Goal: Task Accomplishment & Management: Complete application form

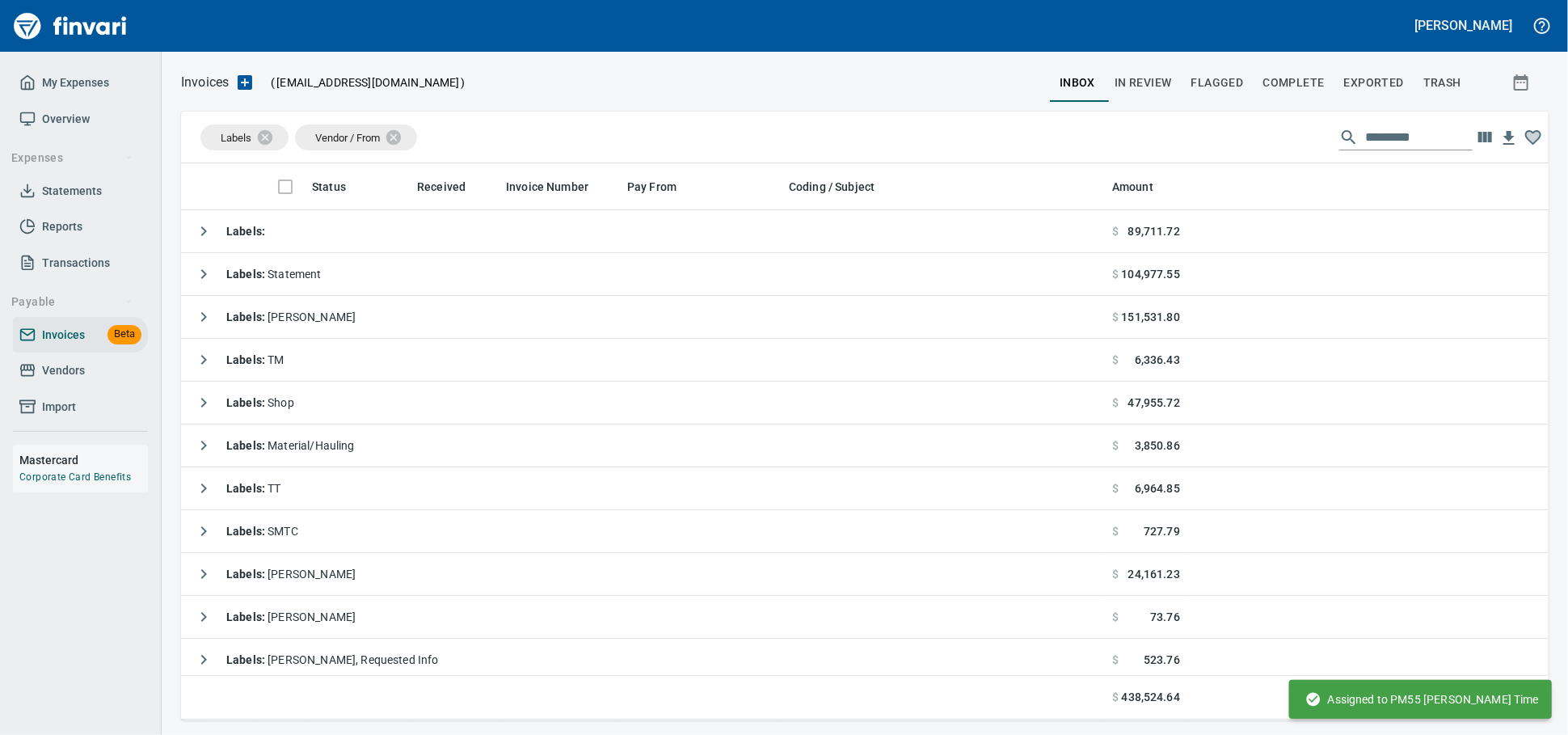
scroll to position [542, 1339]
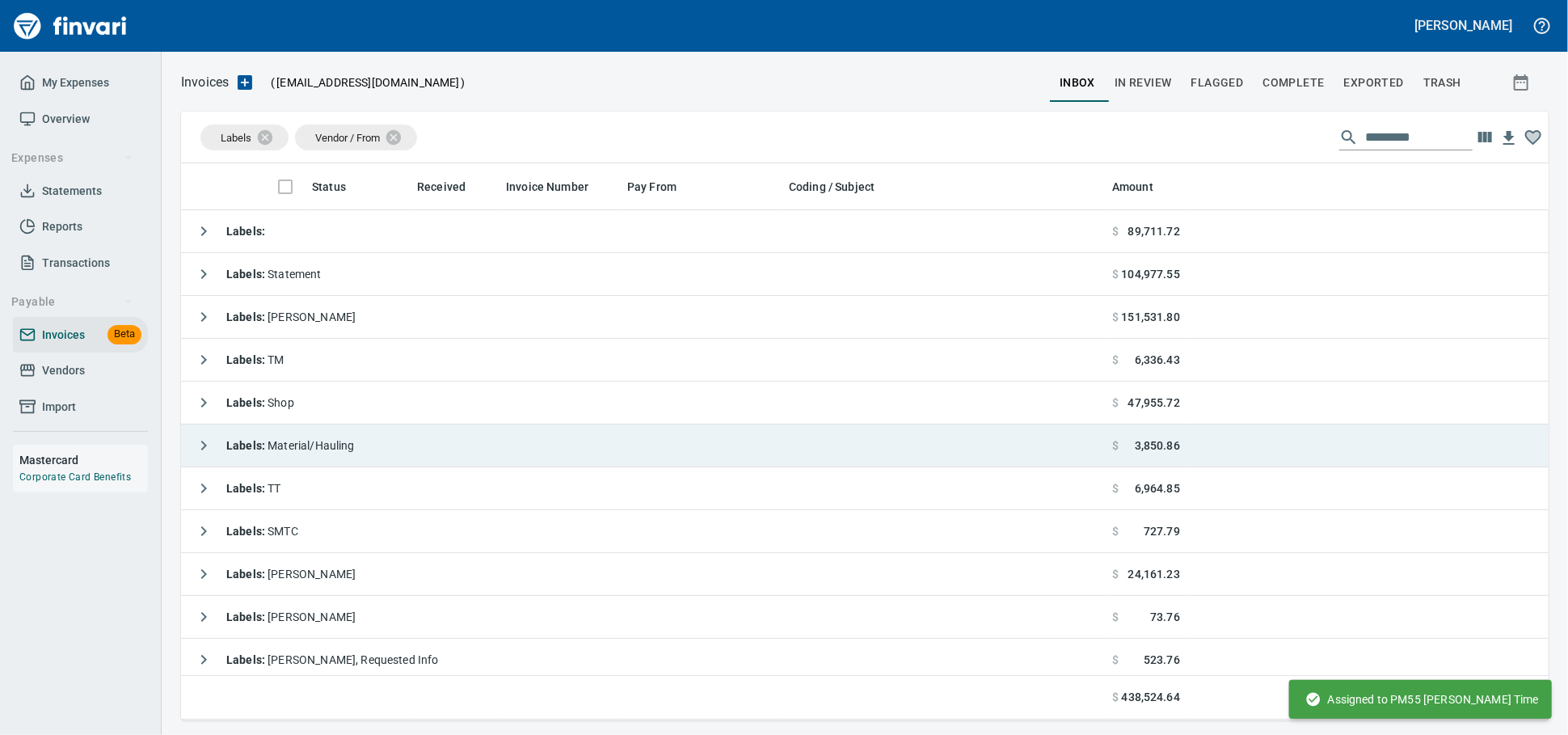
click at [395, 451] on td "Labels : Material/Hauling" at bounding box center [643, 445] width 925 height 42
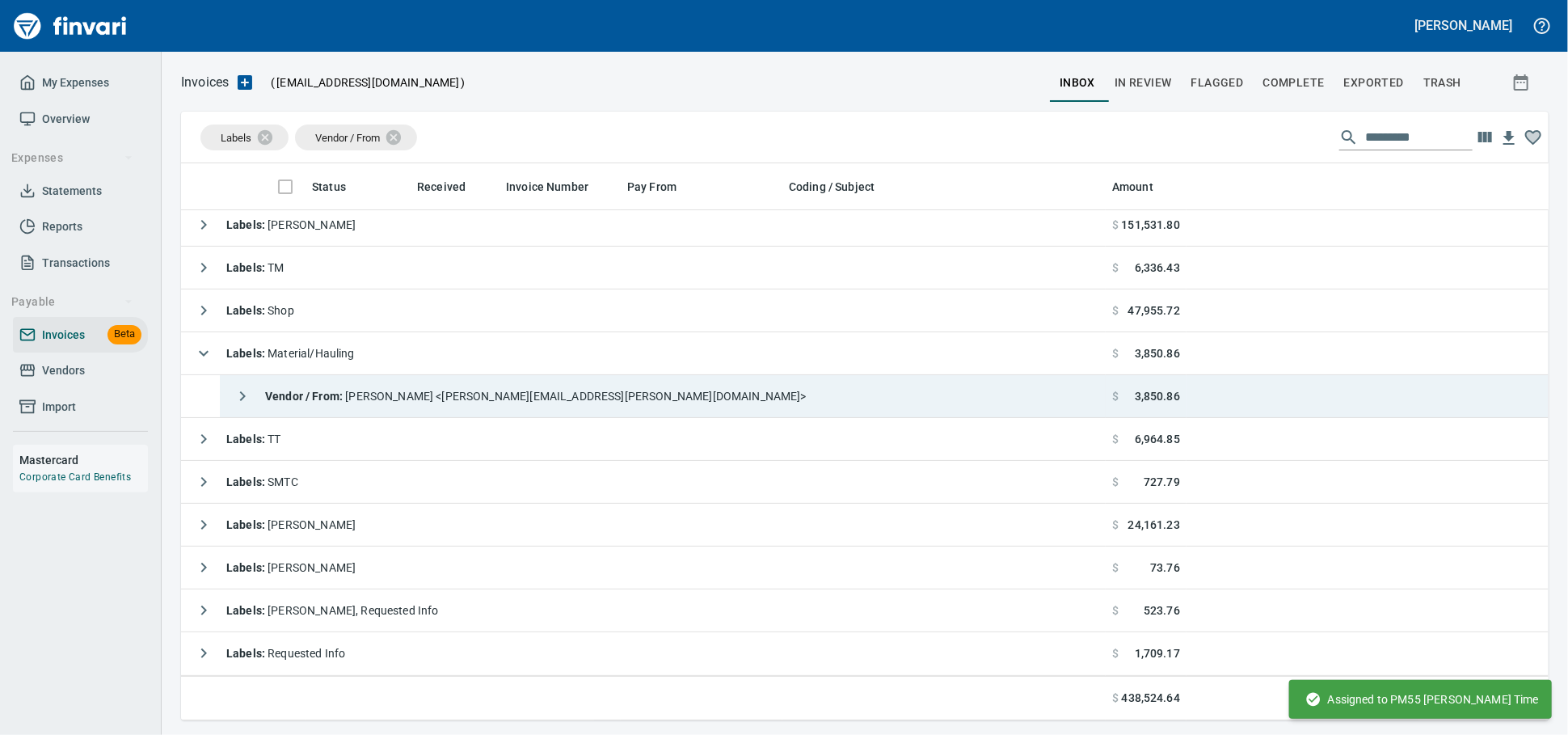
scroll to position [95, 0]
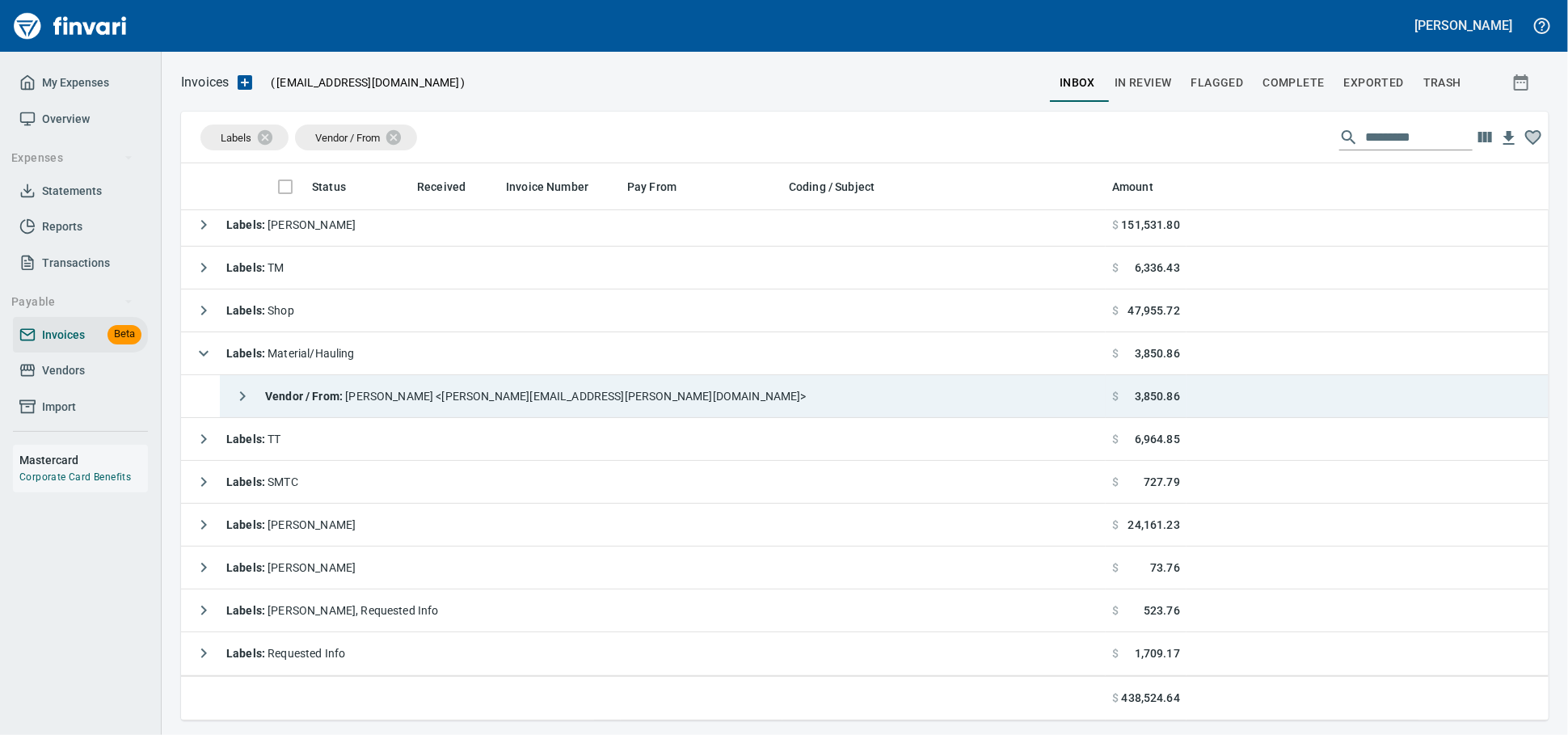
click at [442, 390] on span "Vendor / From : [PERSON_NAME] <[PERSON_NAME][EMAIL_ADDRESS][PERSON_NAME][DOMAIN…" at bounding box center [536, 397] width 541 height 13
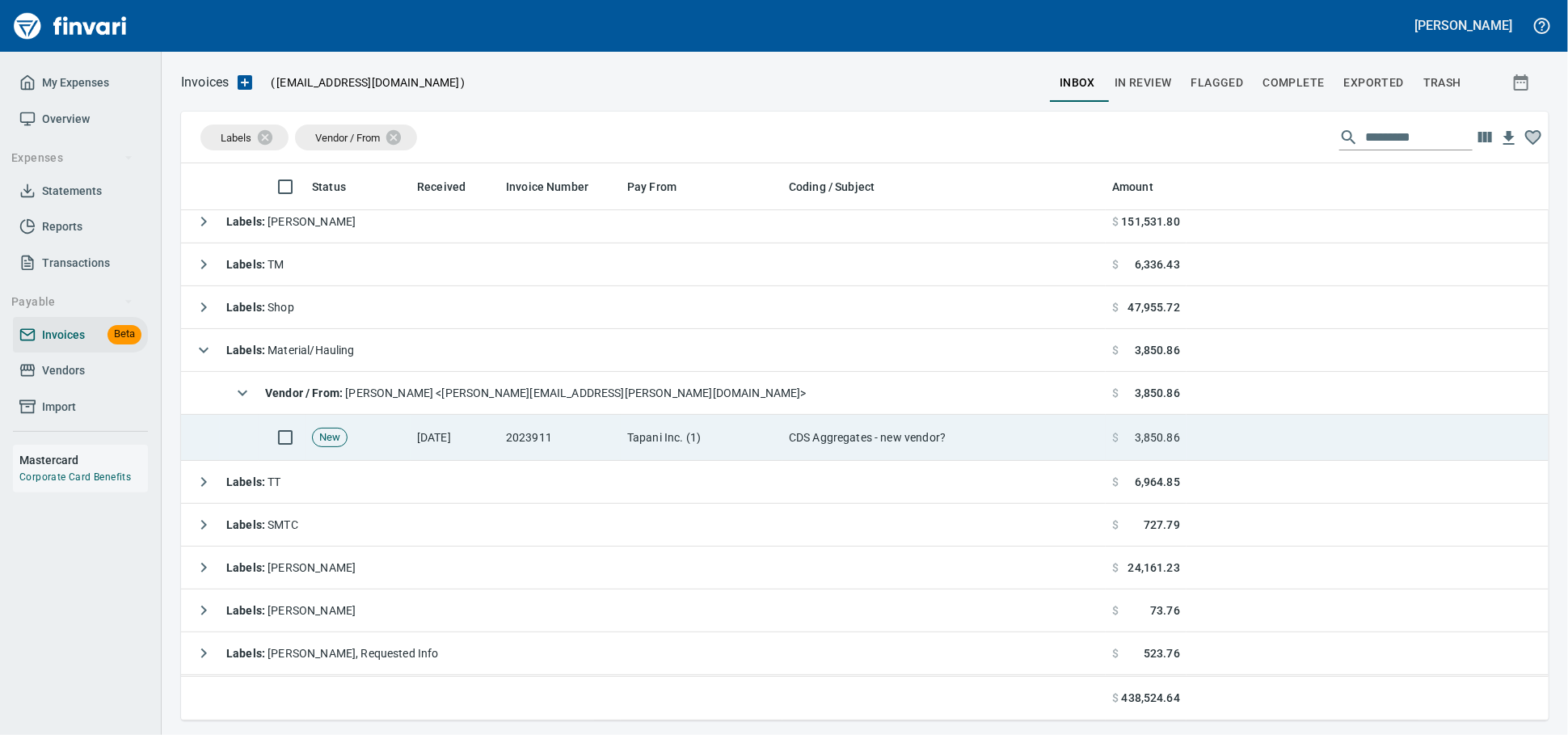
click at [725, 443] on td "Tapani Inc. (1)" at bounding box center [701, 438] width 161 height 46
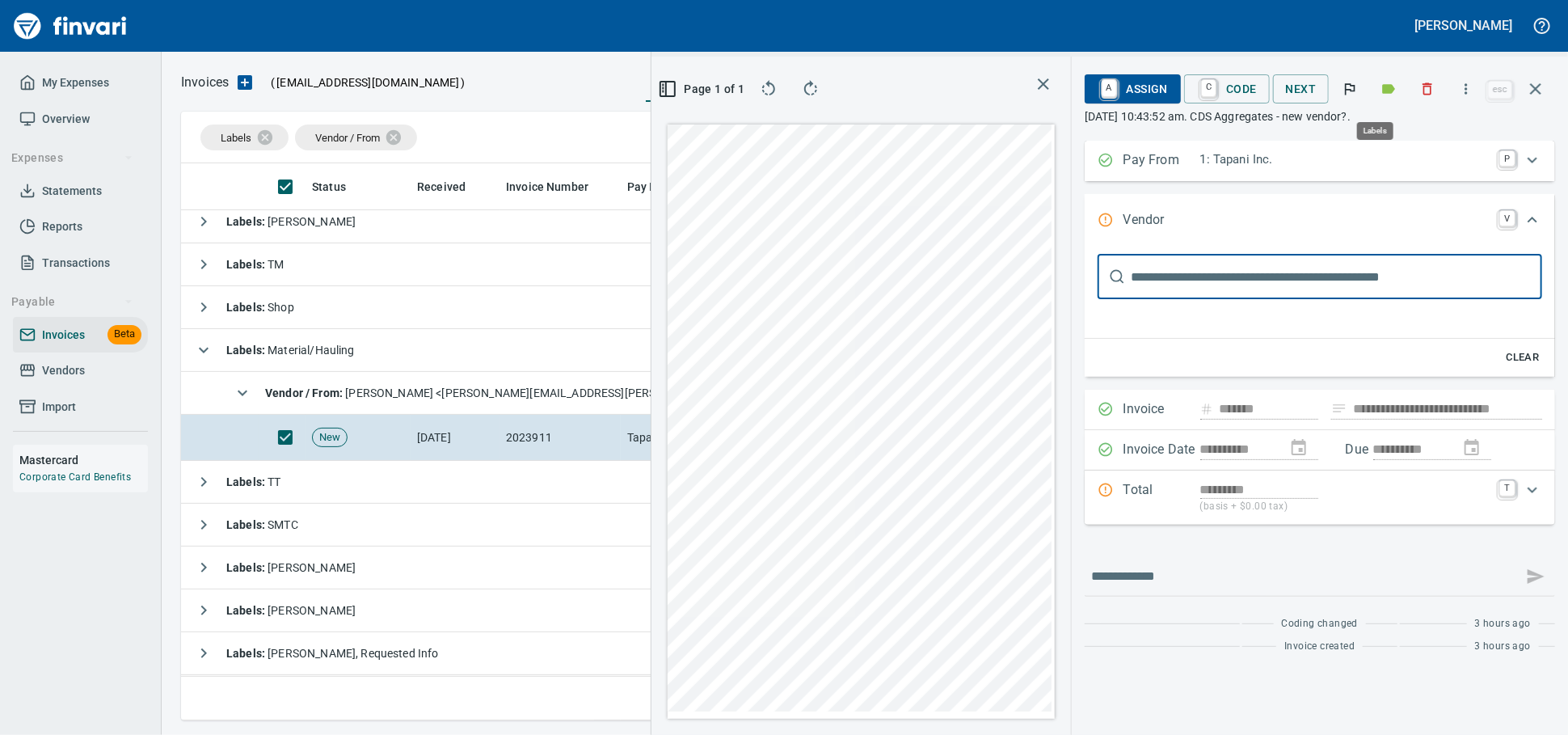
scroll to position [528, 935]
click at [1420, 94] on icon "button" at bounding box center [1428, 89] width 17 height 17
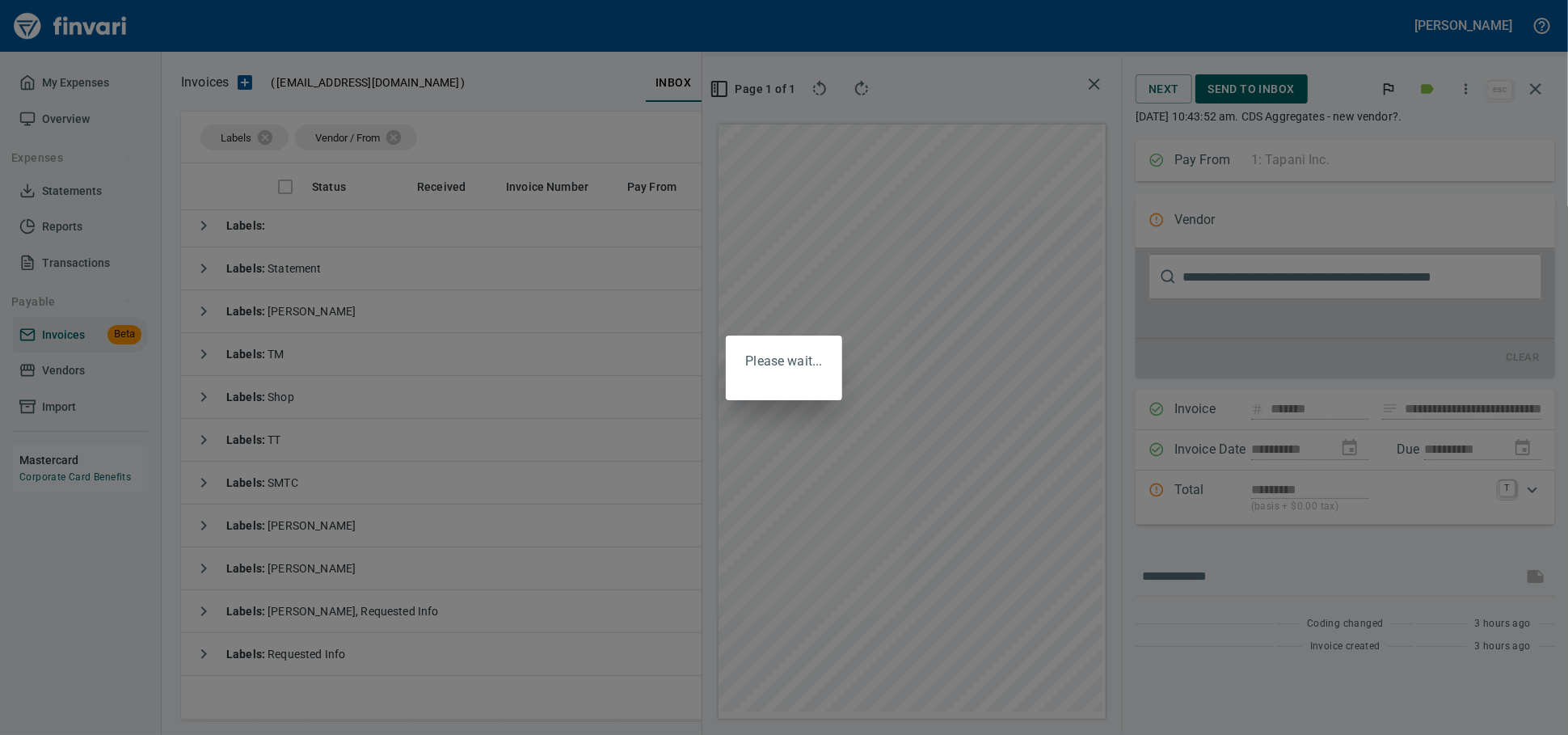
scroll to position [23, 0]
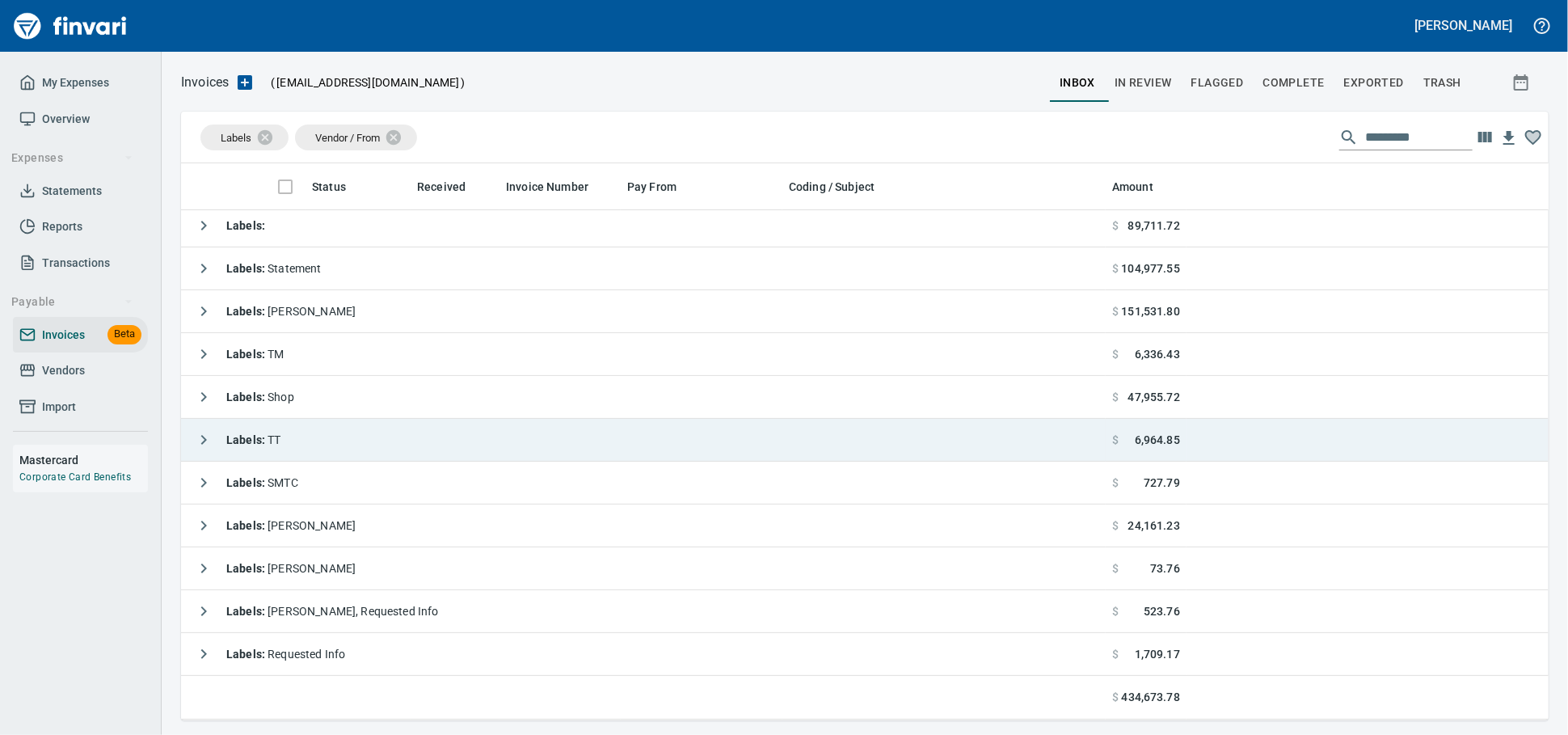
scroll to position [542, 1339]
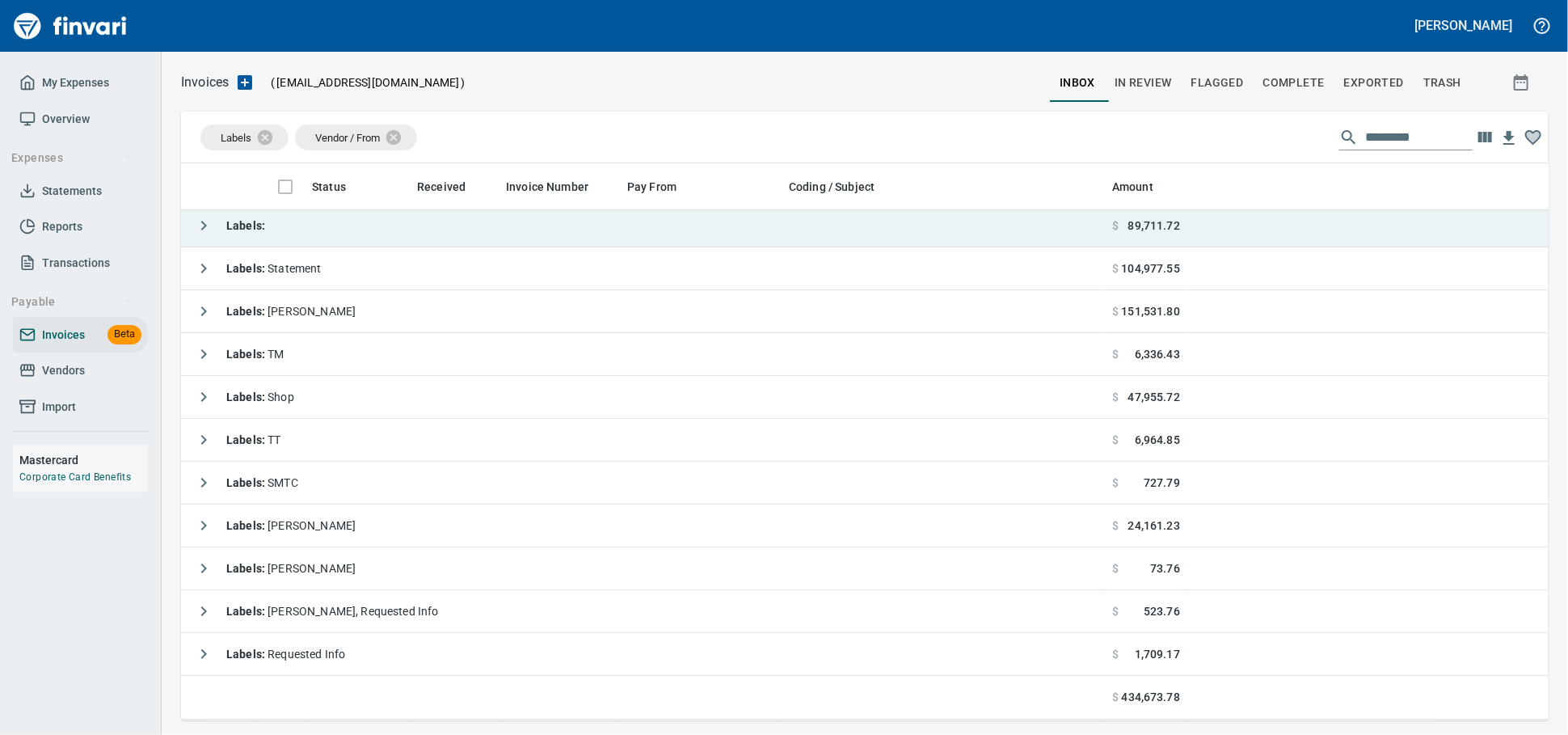
click at [451, 227] on td "Labels :" at bounding box center [643, 226] width 925 height 42
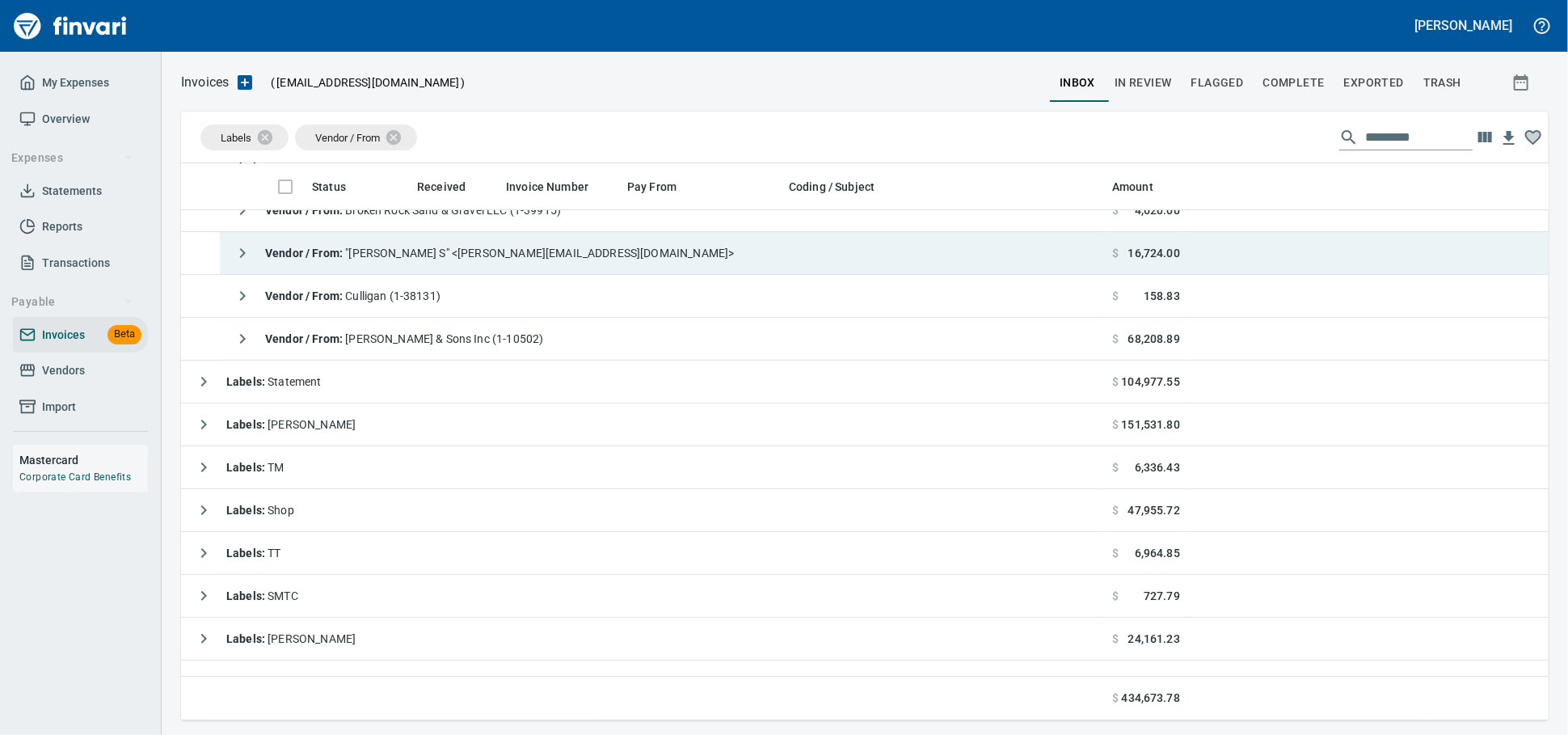
scroll to position [0, 0]
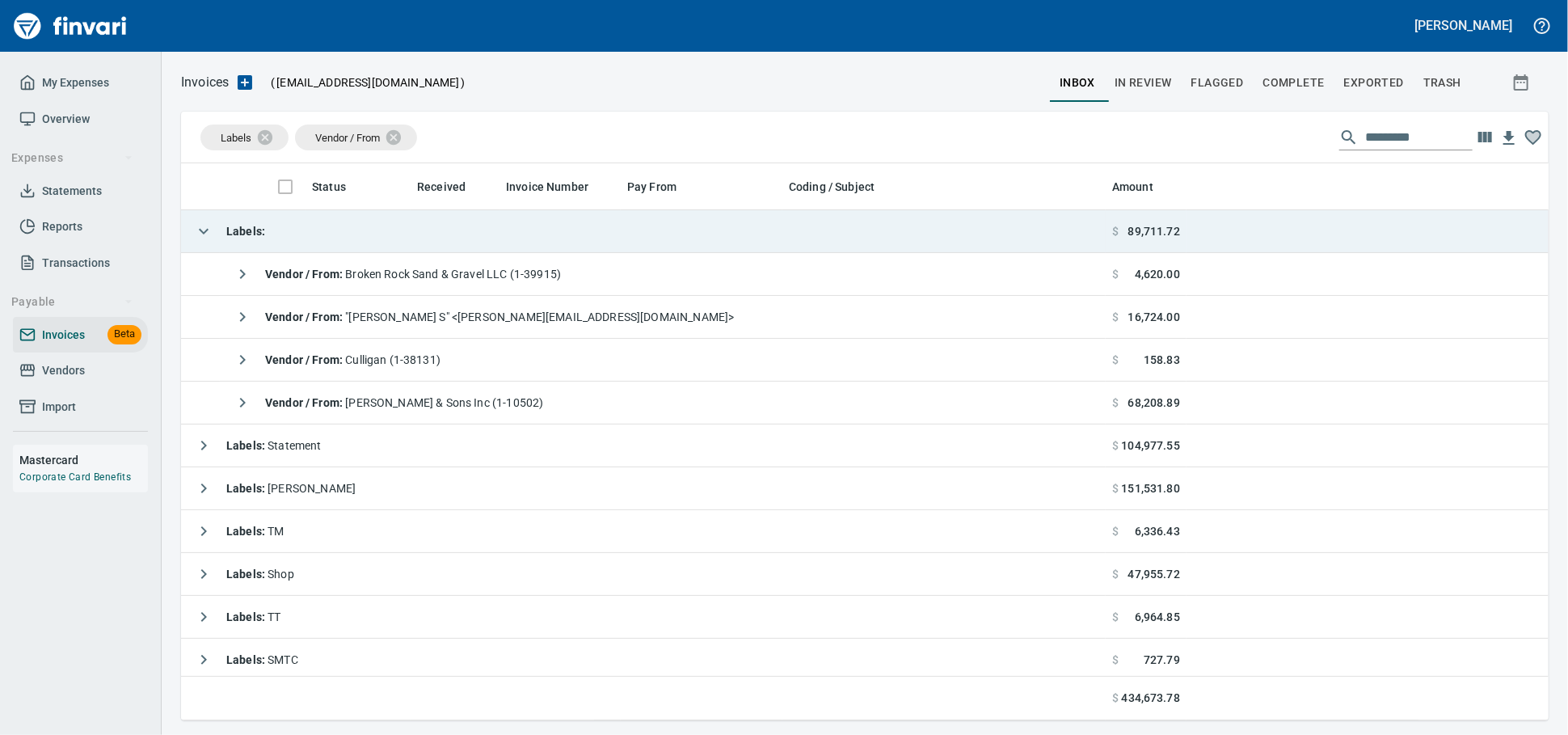
click at [289, 231] on td "Labels :" at bounding box center [643, 231] width 925 height 42
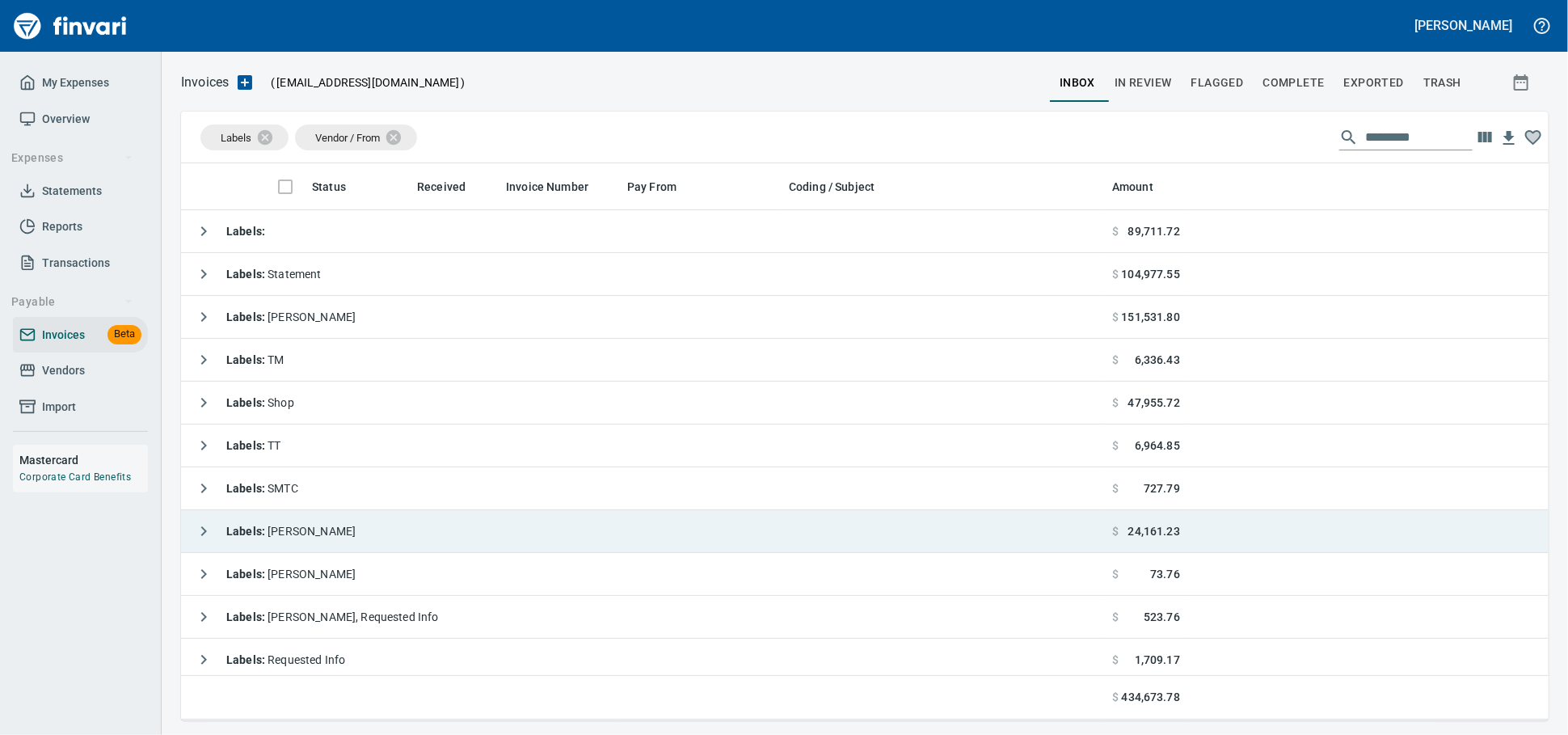
click at [310, 544] on div "Labels : [PERSON_NAME]" at bounding box center [271, 530] width 168 height 32
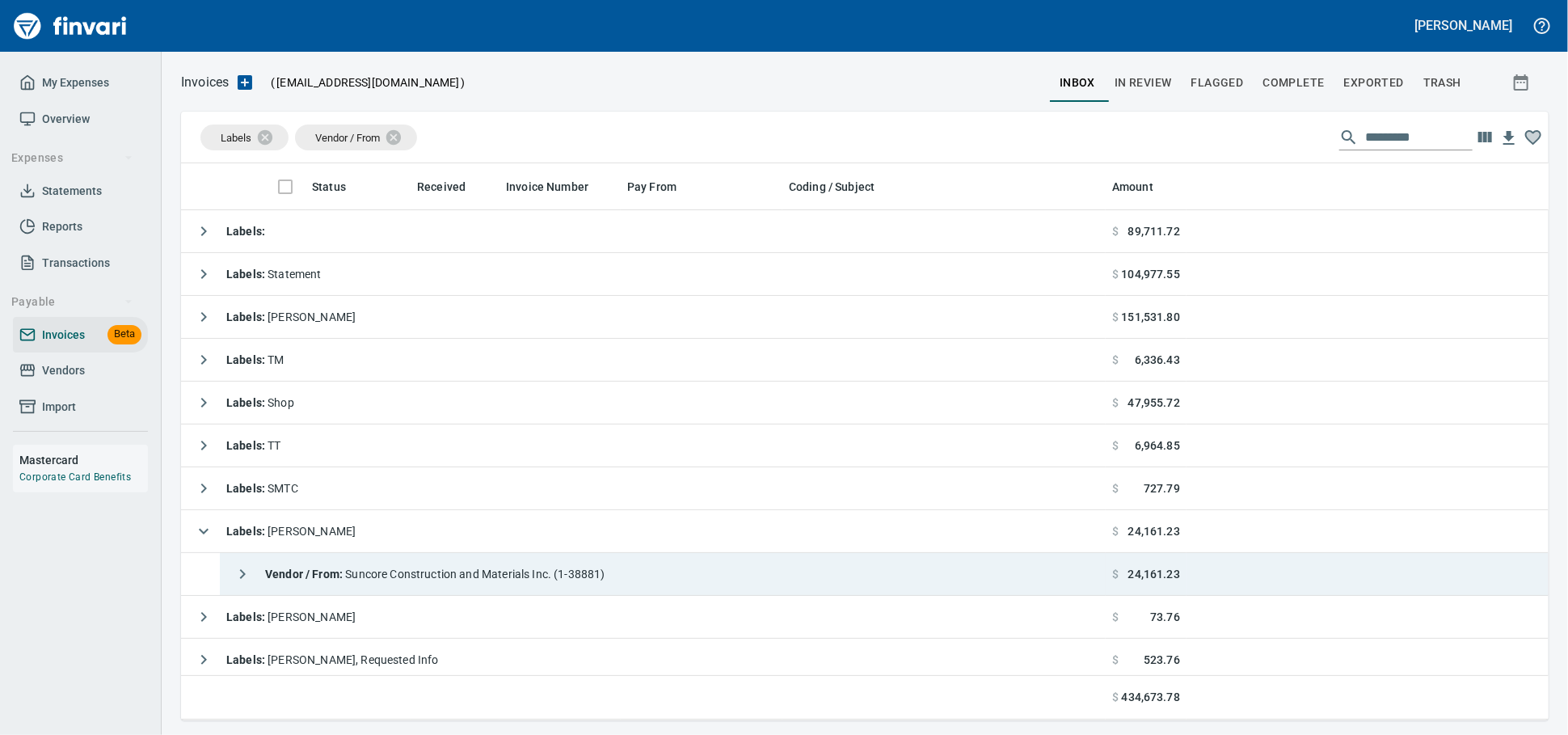
scroll to position [52, 0]
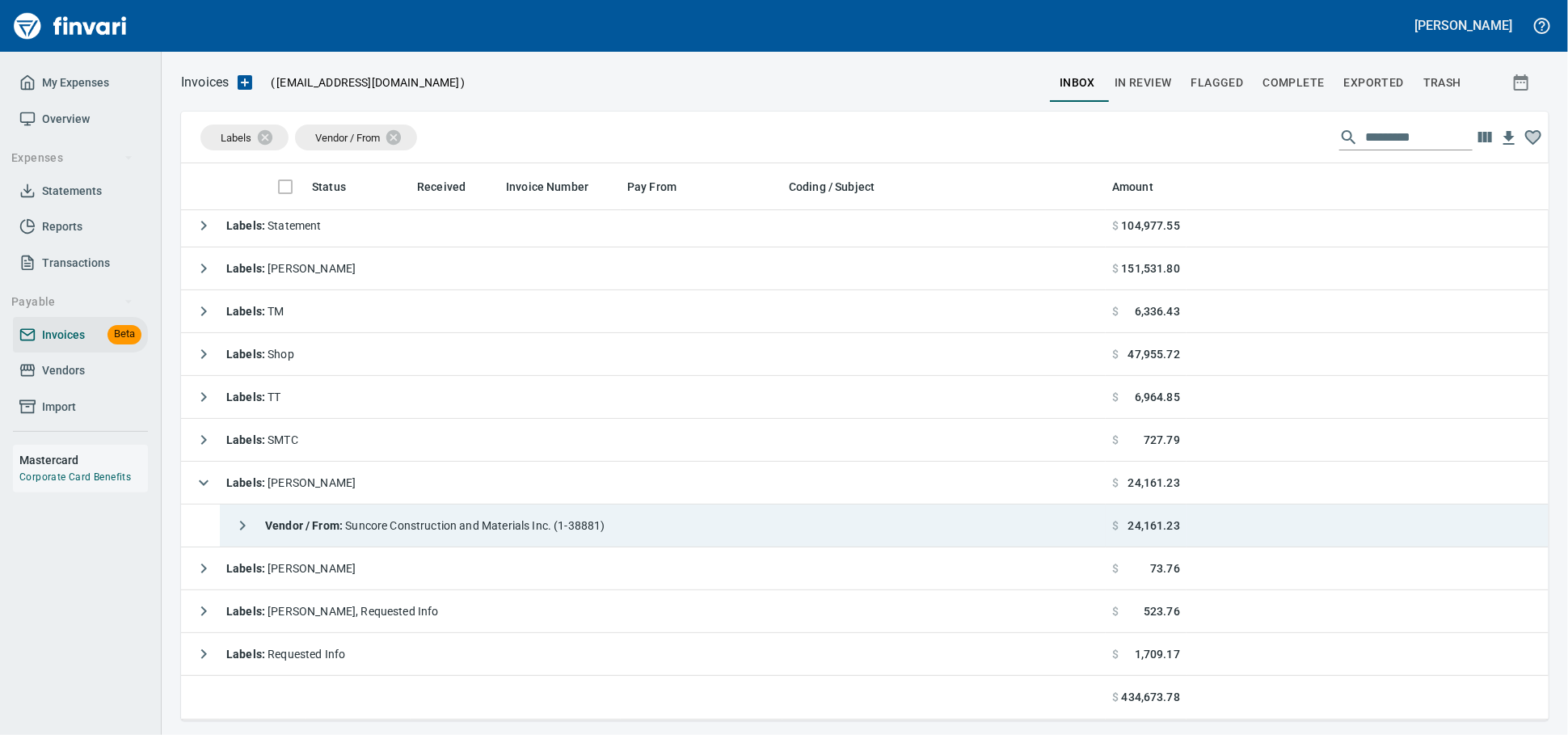
click at [525, 513] on div "Vendor / From : Suncore Construction and Materials Inc. (1-38881)" at bounding box center [415, 525] width 379 height 32
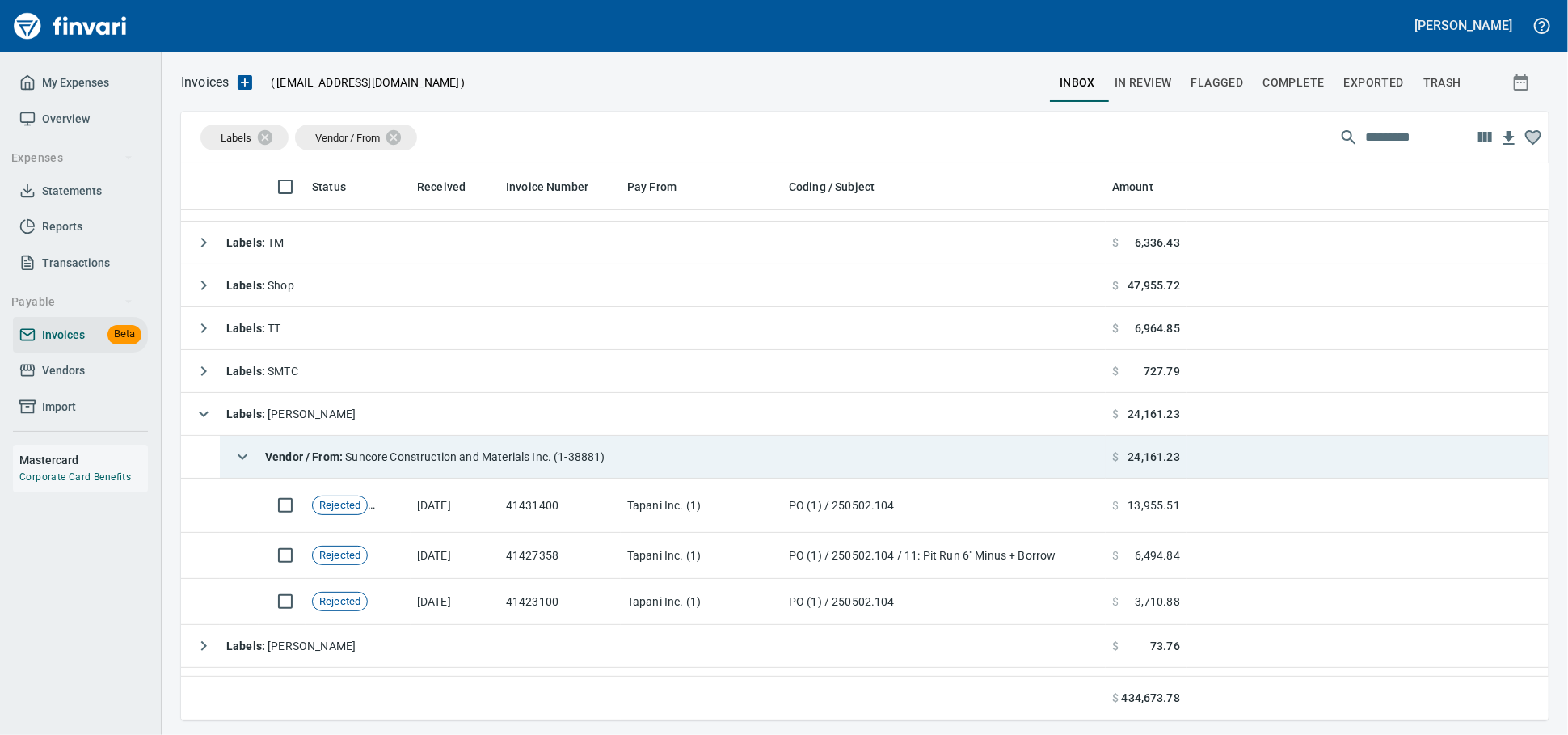
scroll to position [201, 0]
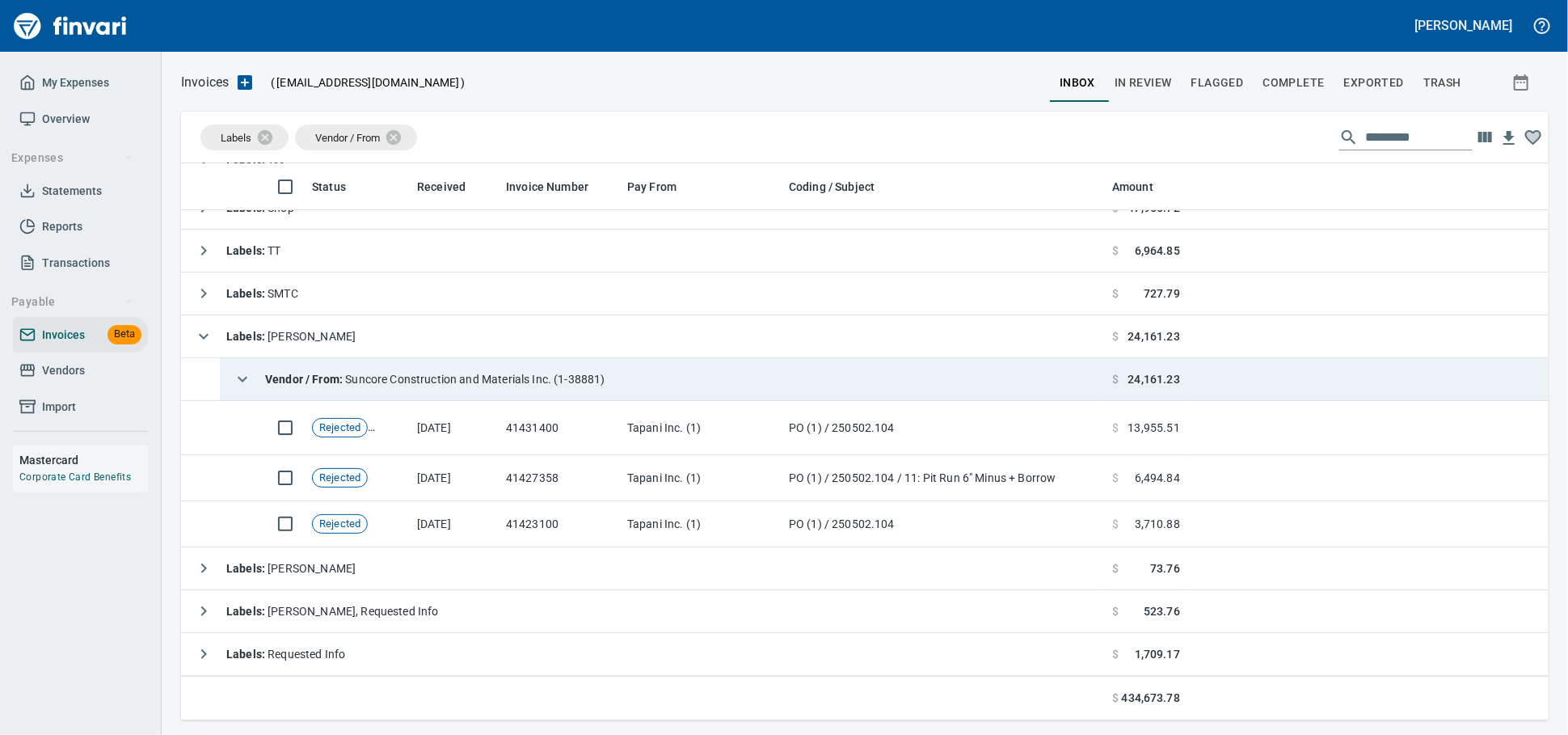
click at [446, 385] on div "Vendor / From : Suncore Construction and Materials Inc. (1-38881)" at bounding box center [415, 379] width 379 height 32
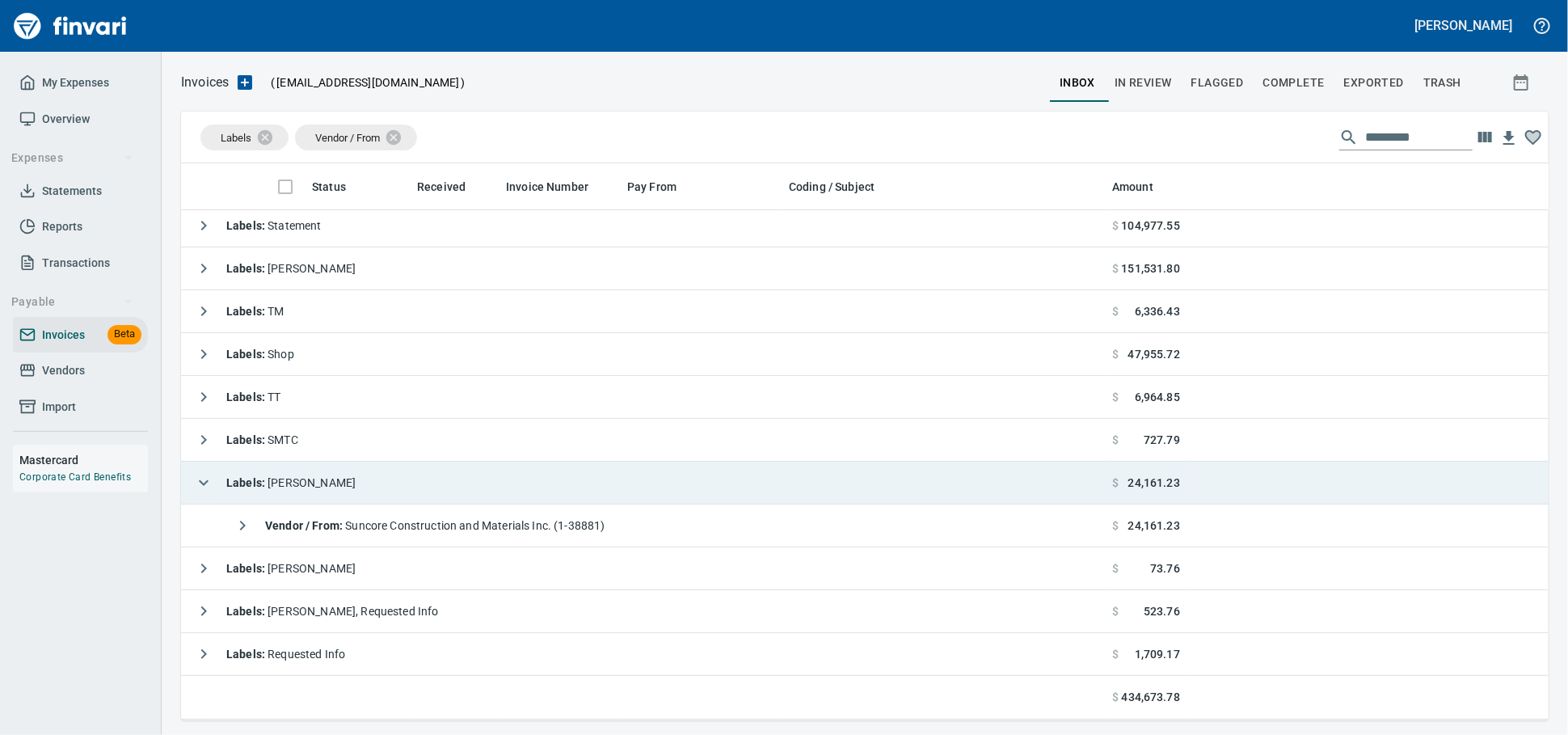
click at [383, 488] on td "Labels : [PERSON_NAME]" at bounding box center [643, 483] width 925 height 42
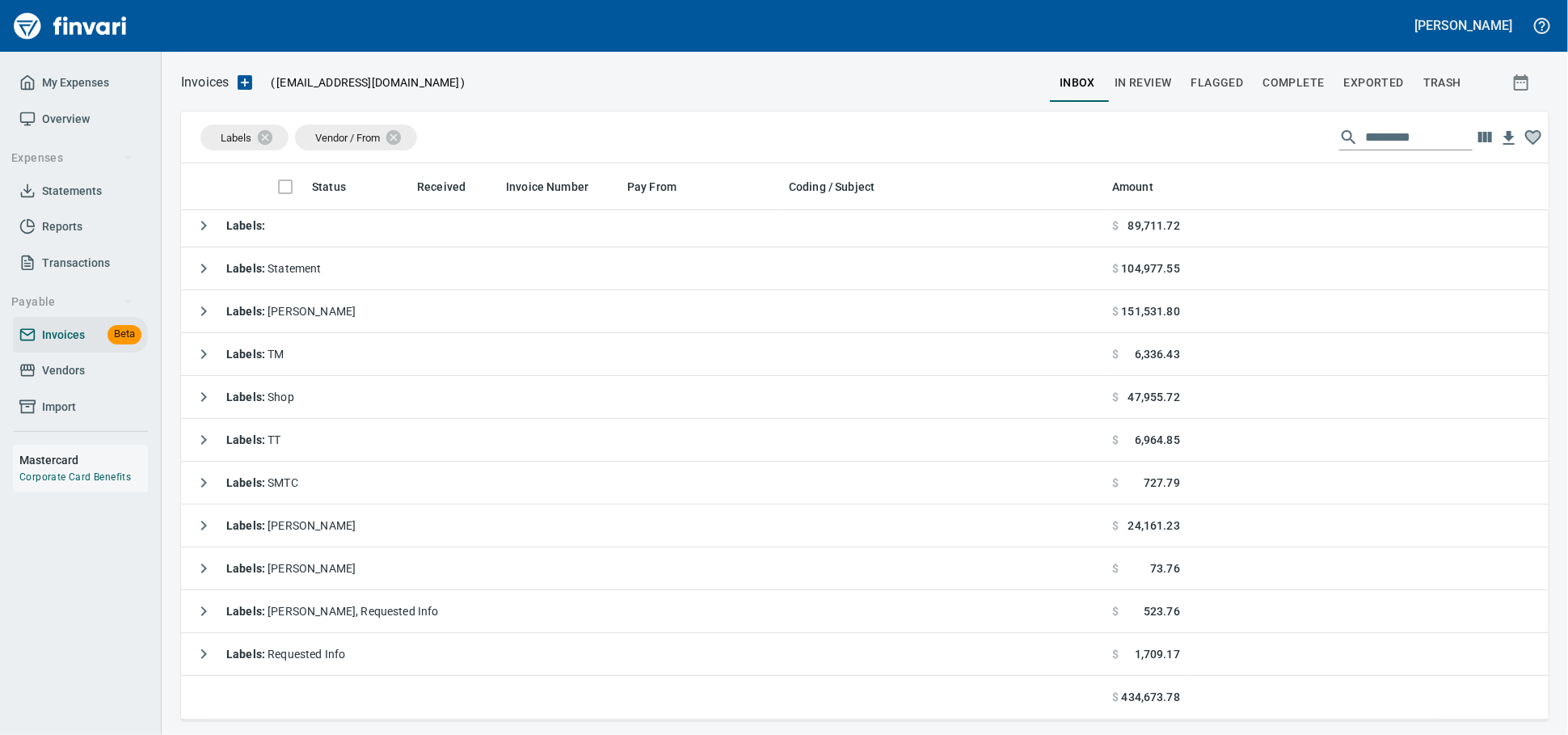
scroll to position [10, 0]
click at [114, 381] on span "Vendors" at bounding box center [80, 371] width 122 height 20
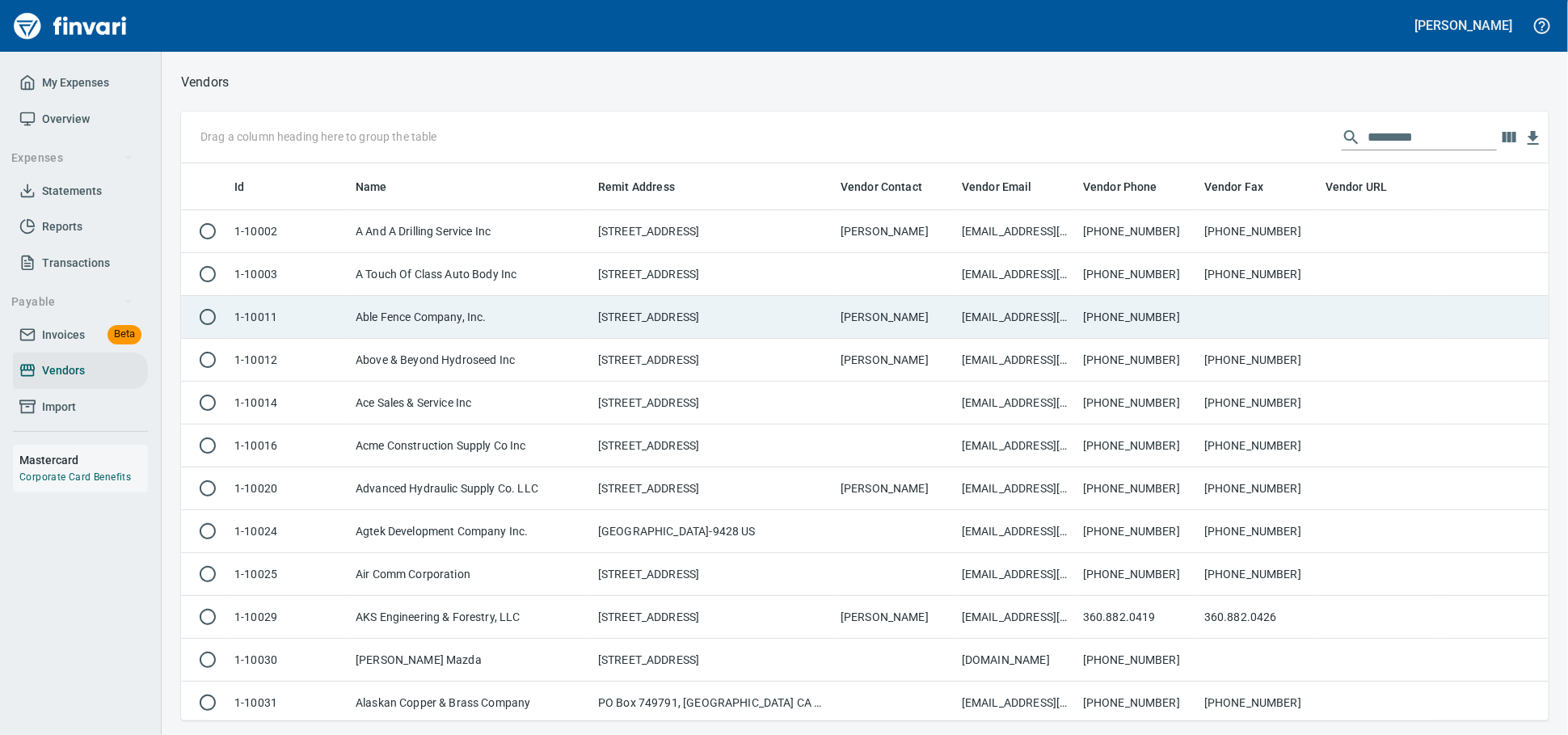
scroll to position [542, 1339]
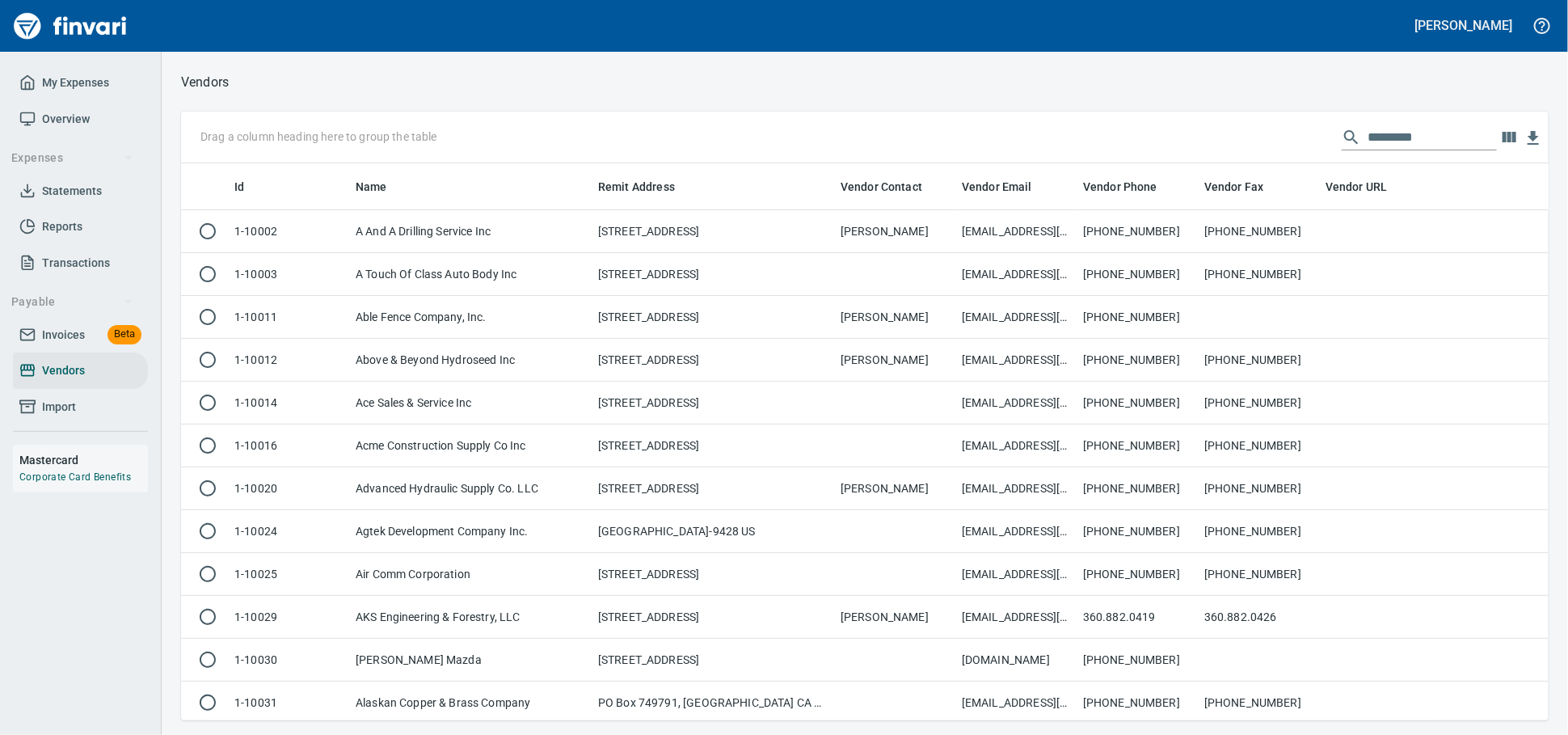
click at [1409, 137] on input "text" at bounding box center [1432, 137] width 129 height 26
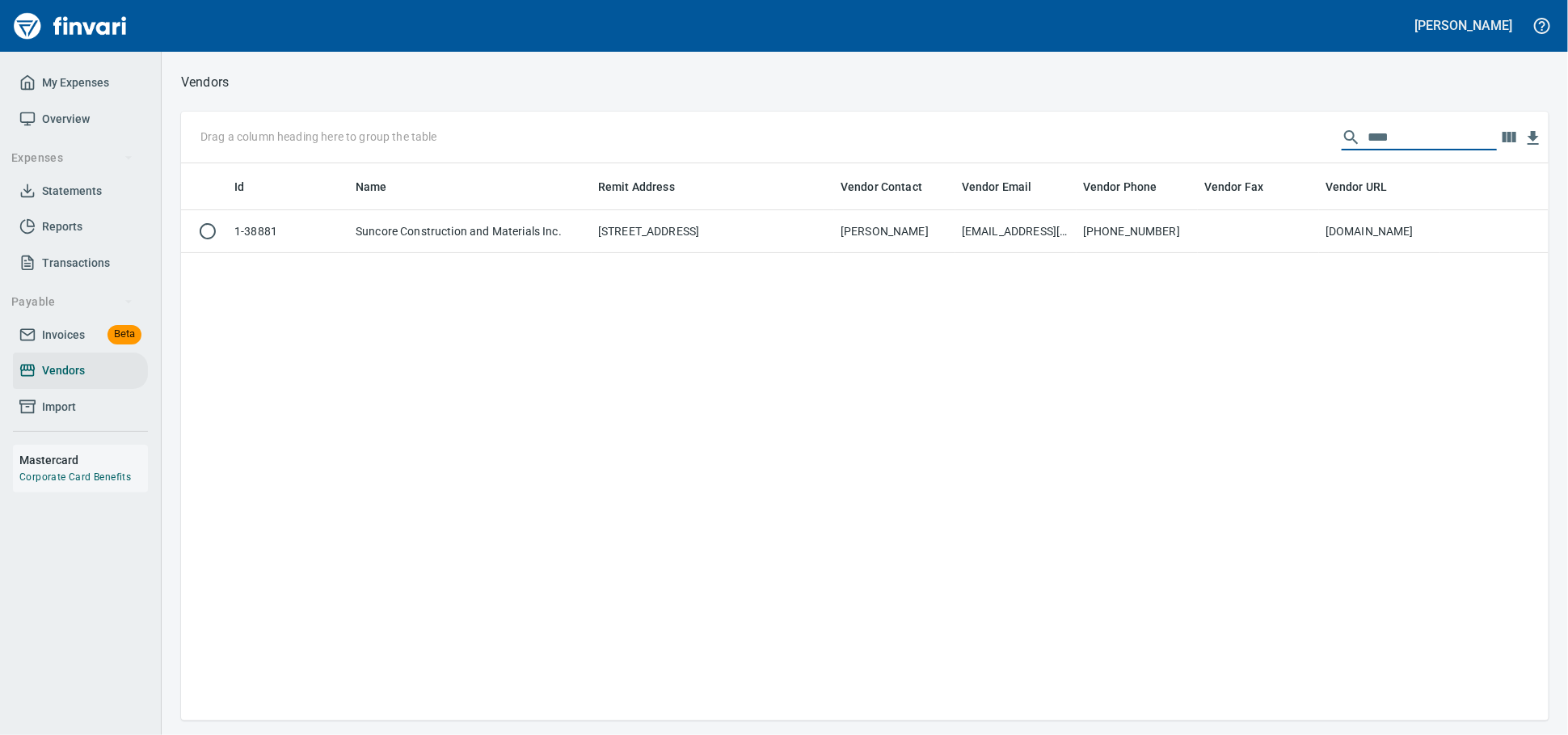
scroll to position [542, 1353]
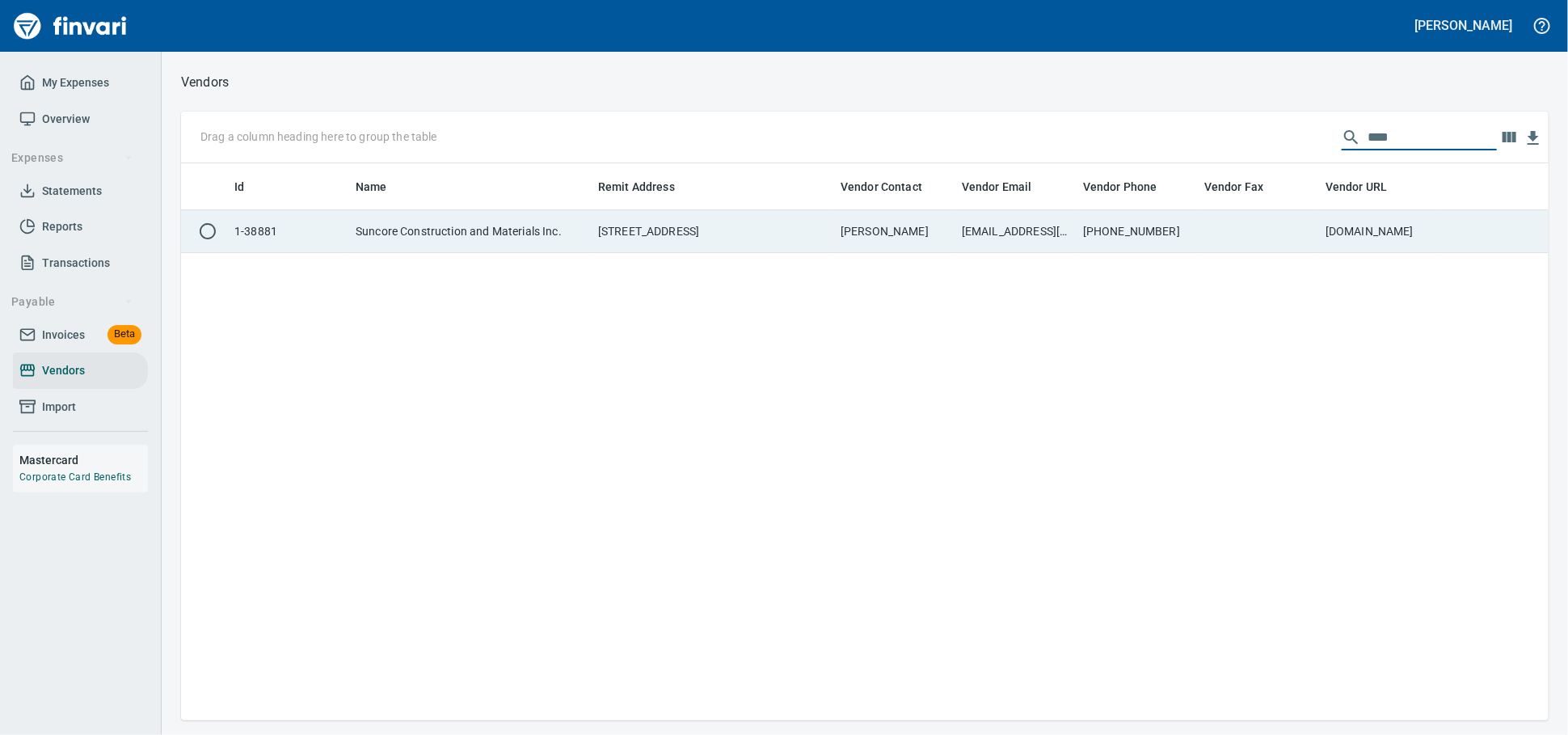
type input "****"
click at [796, 237] on td "[STREET_ADDRESS]" at bounding box center [713, 231] width 242 height 42
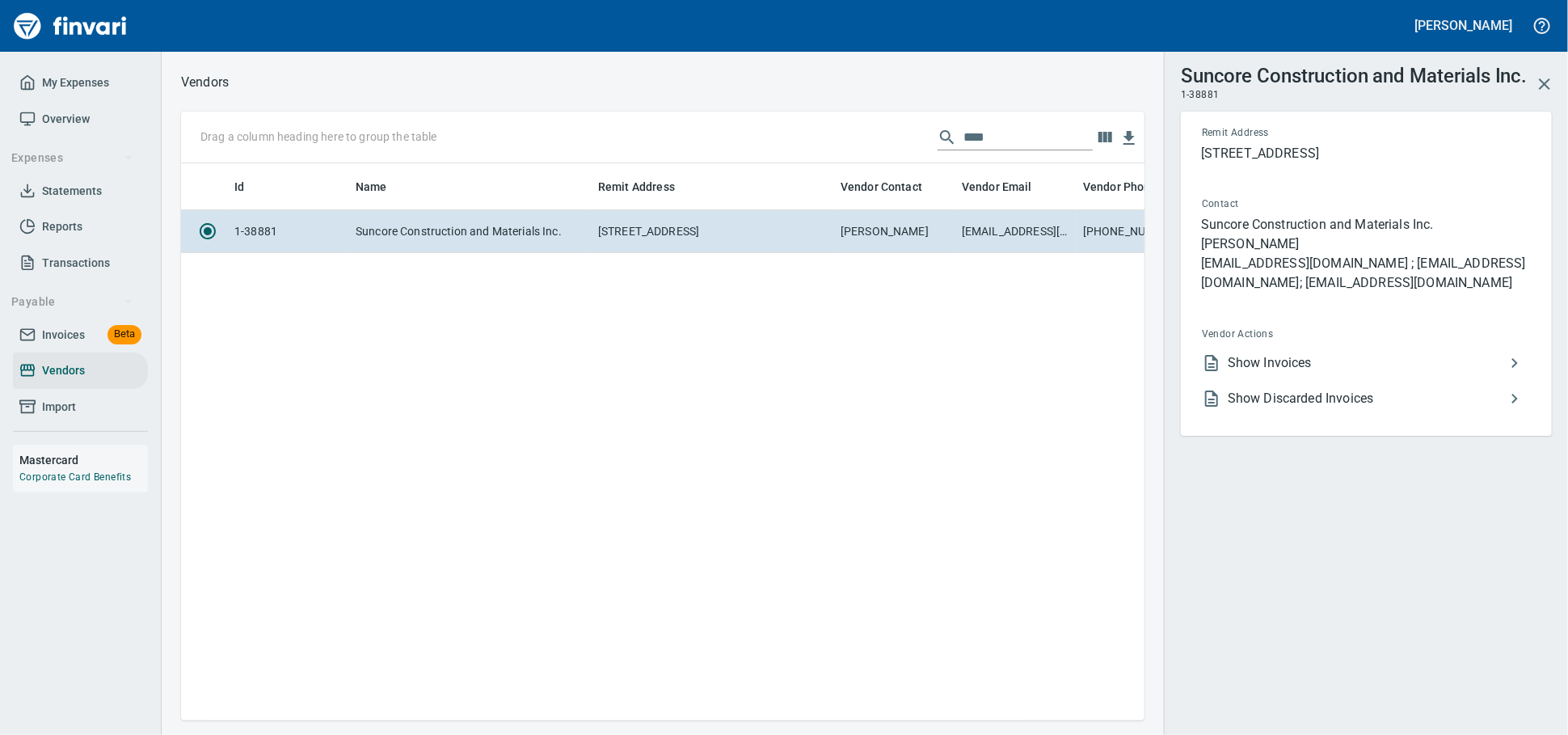
scroll to position [528, 949]
click at [1289, 381] on li "Show Invoices" at bounding box center [1360, 362] width 342 height 36
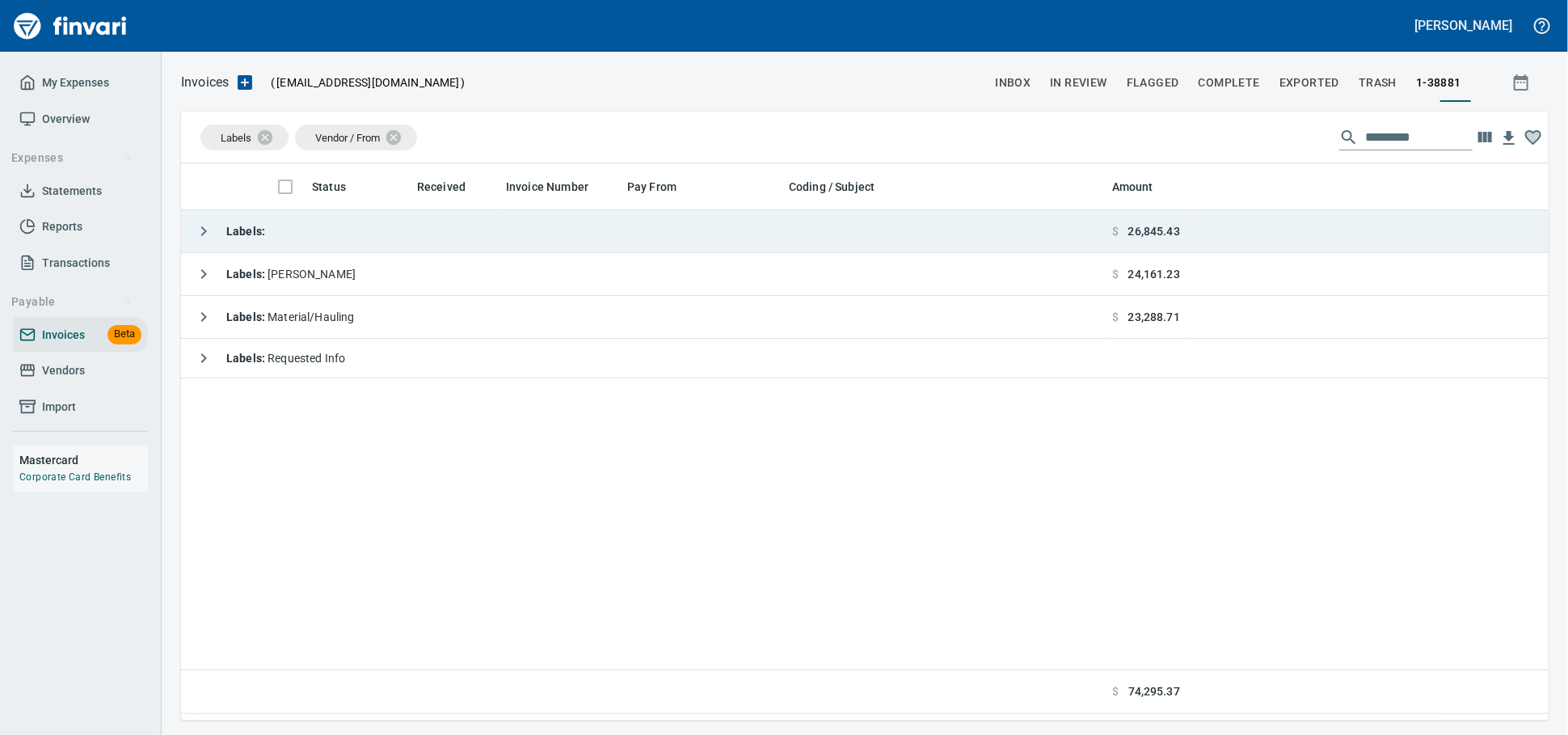
click at [457, 243] on td "Labels :" at bounding box center [643, 231] width 925 height 42
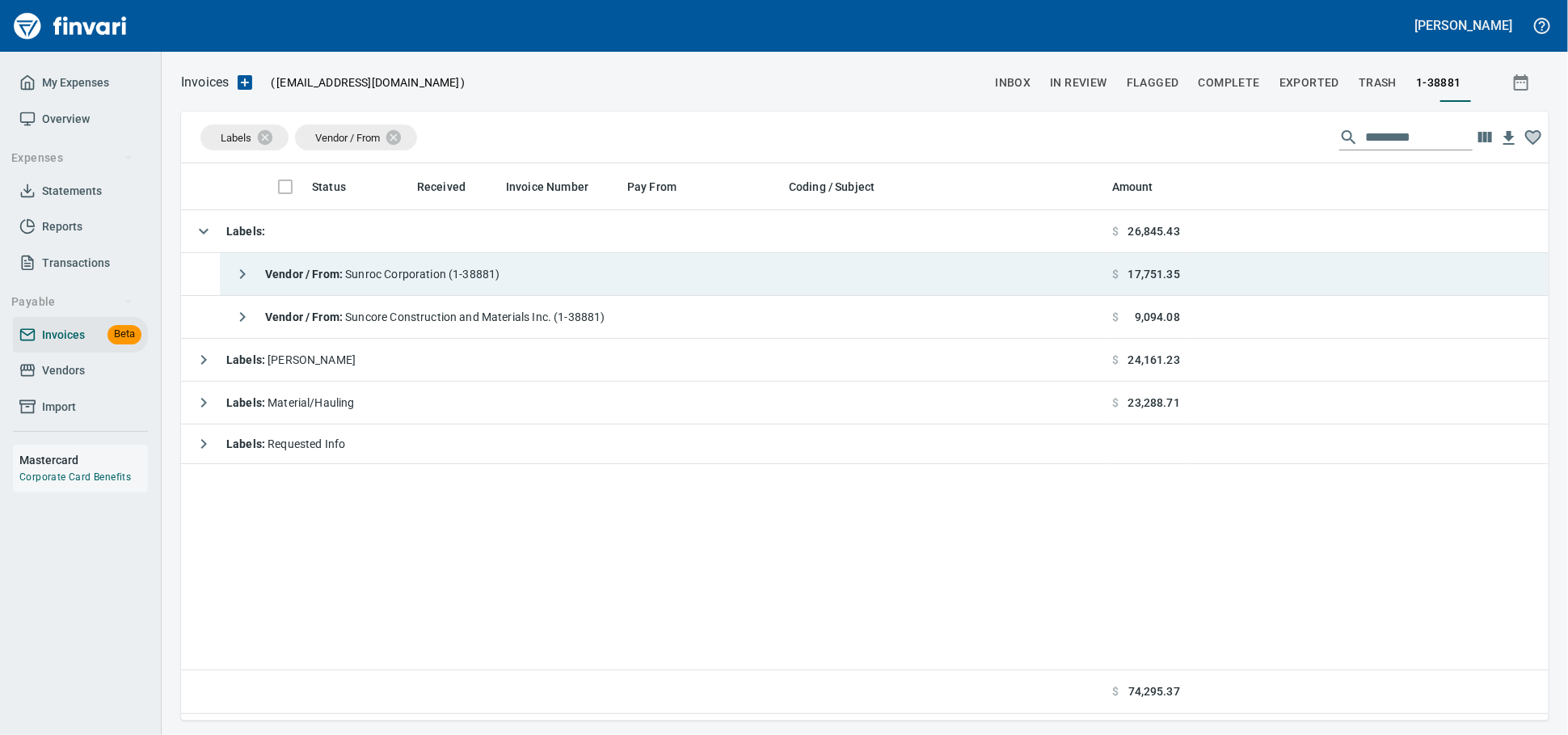
click at [500, 288] on div "Vendor / From : Sunroc Corporation (1-38881)" at bounding box center [362, 274] width 273 height 32
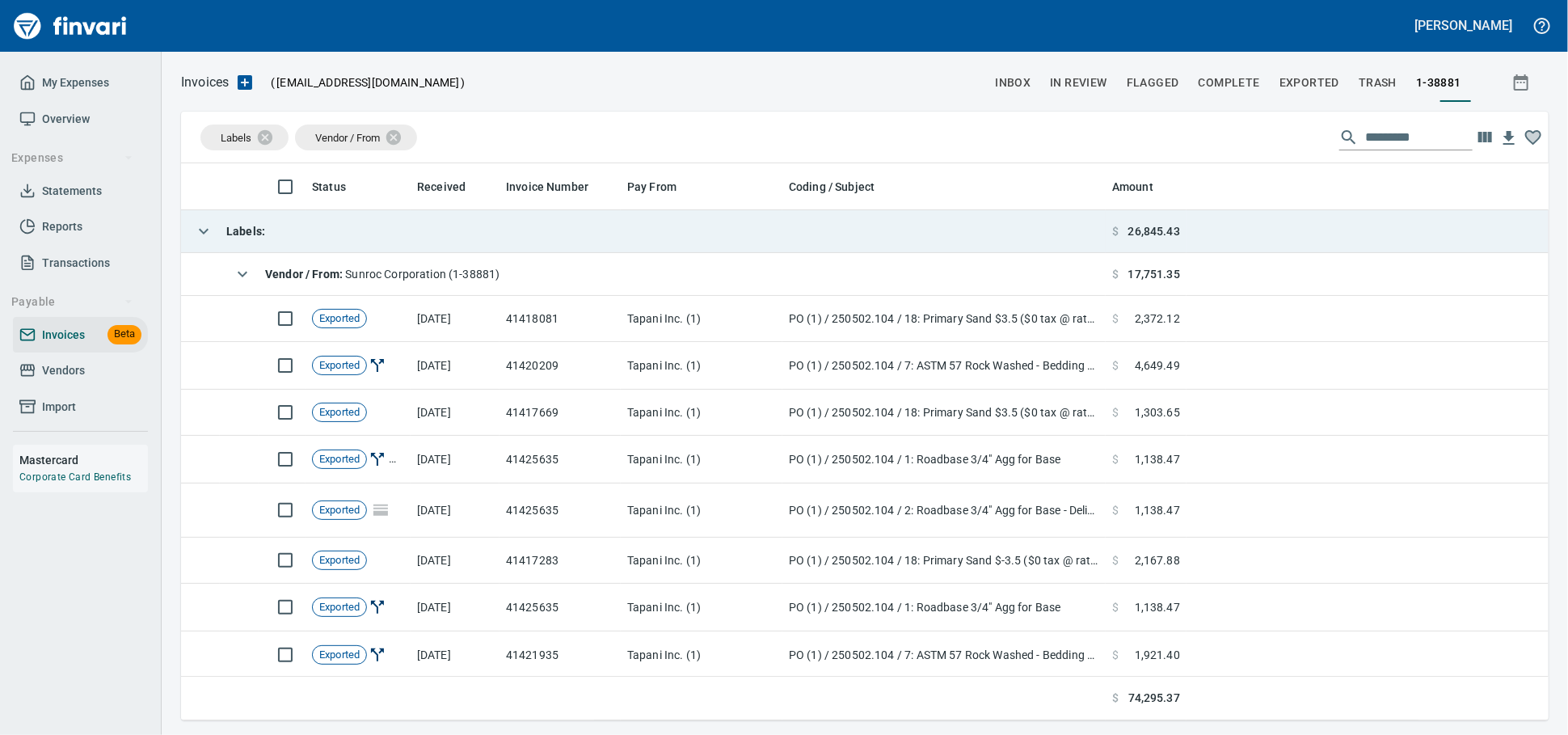
click at [452, 244] on td "Labels :" at bounding box center [643, 231] width 925 height 42
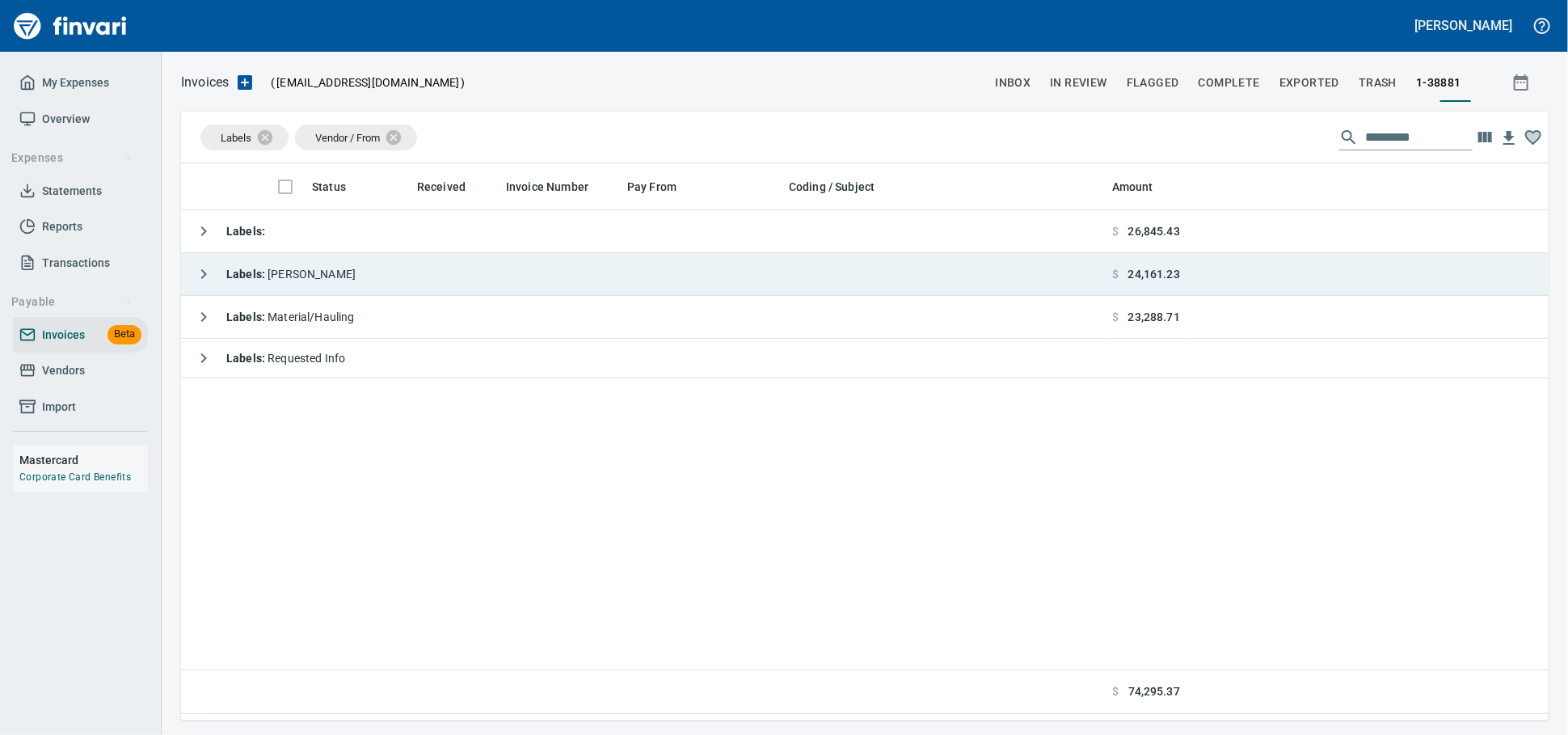
click at [443, 286] on td "Labels : [PERSON_NAME]" at bounding box center [643, 274] width 925 height 42
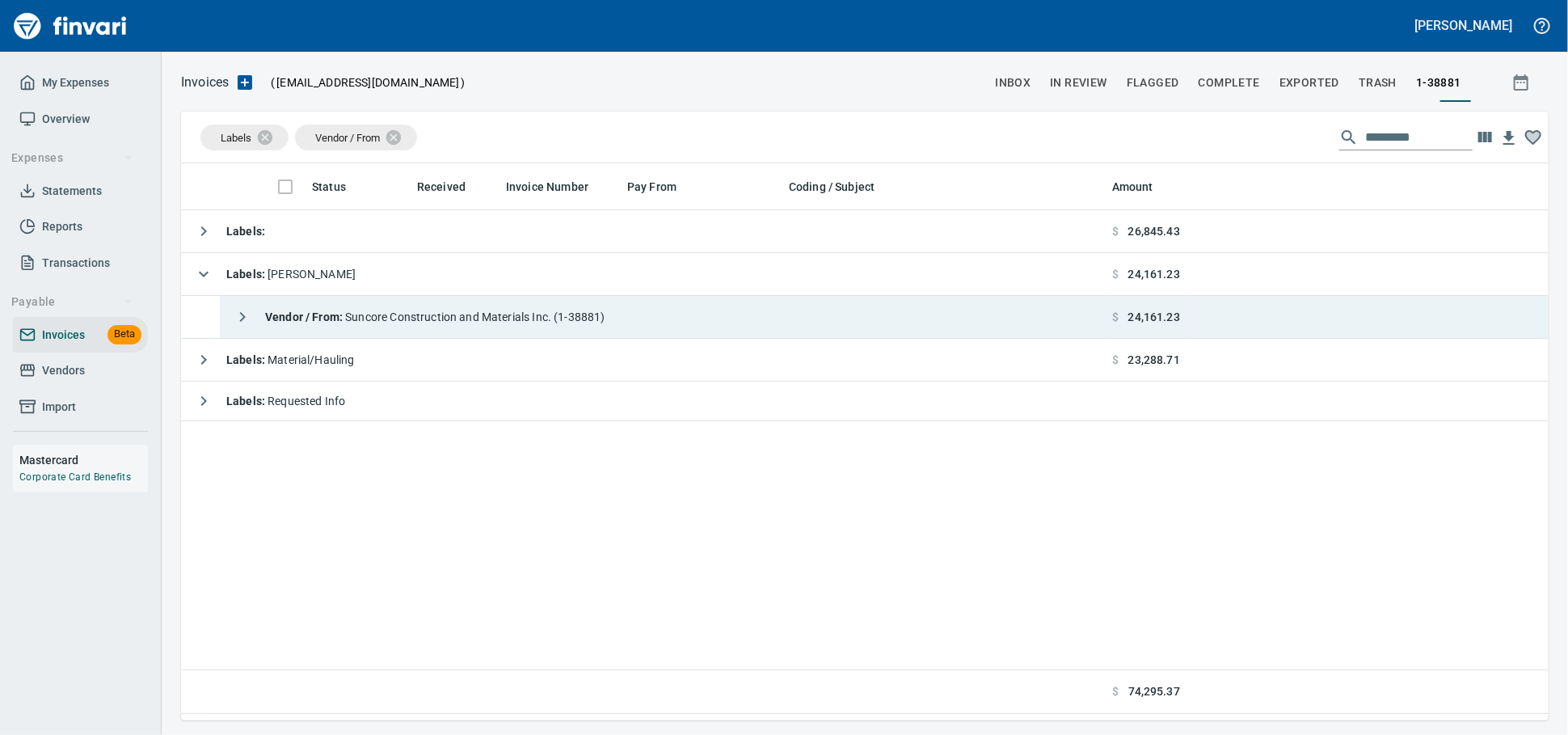
click at [446, 330] on div "Vendor / From : Suncore Construction and Materials Inc. (1-38881)" at bounding box center [415, 316] width 379 height 32
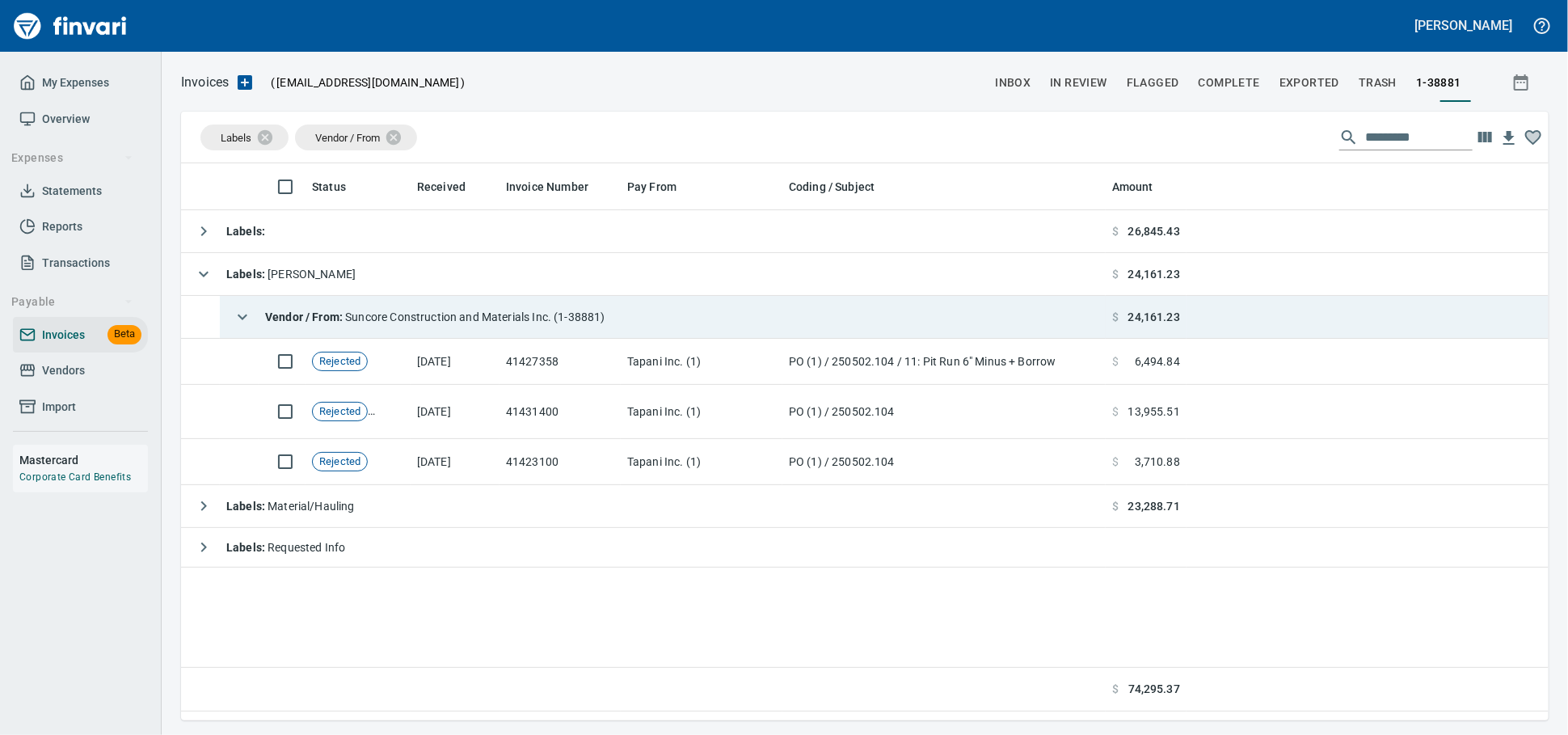
click at [499, 319] on span "Vendor / From : Suncore Construction and Materials Inc. (1-38881)" at bounding box center [435, 317] width 340 height 13
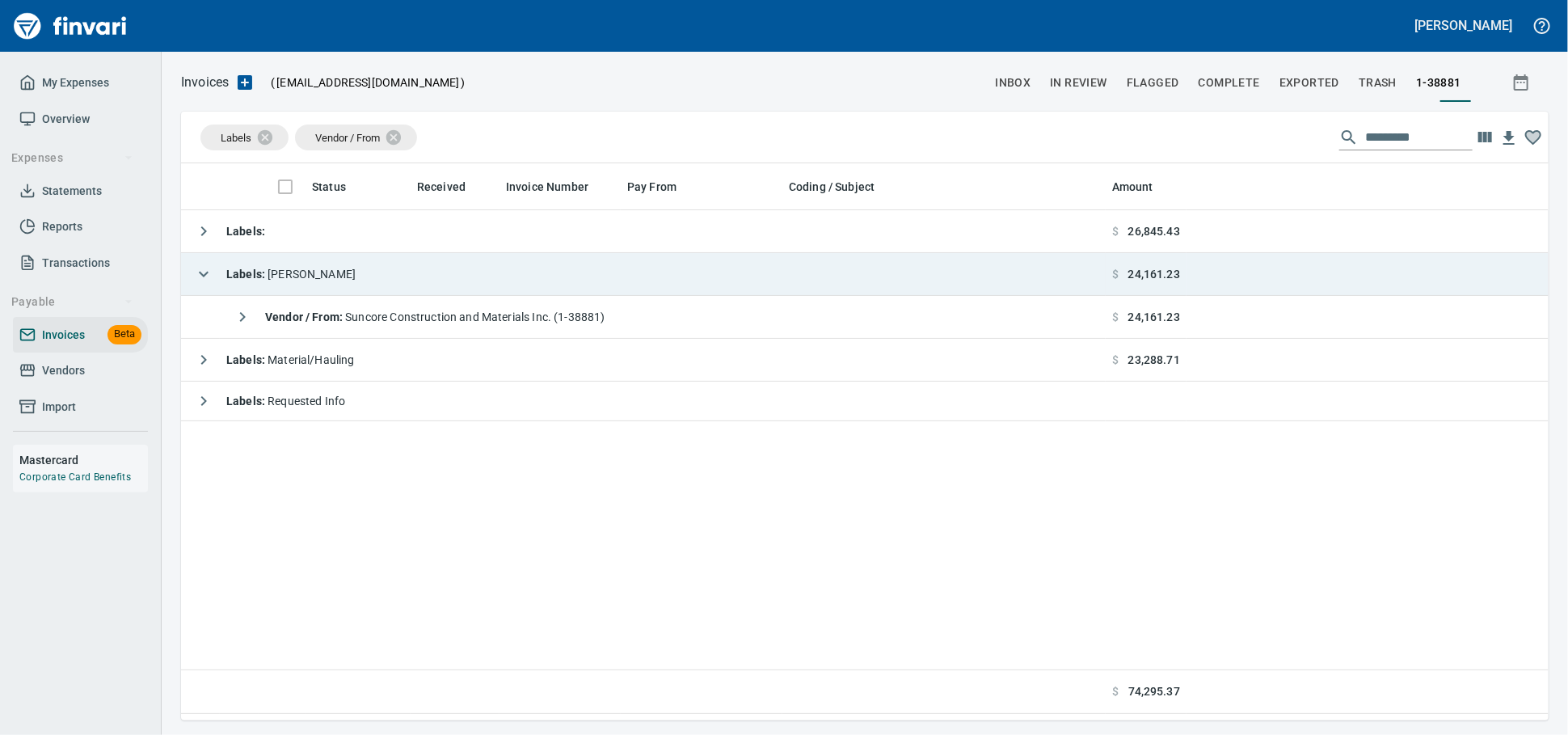
click at [474, 291] on td "Labels : [PERSON_NAME]" at bounding box center [643, 274] width 925 height 42
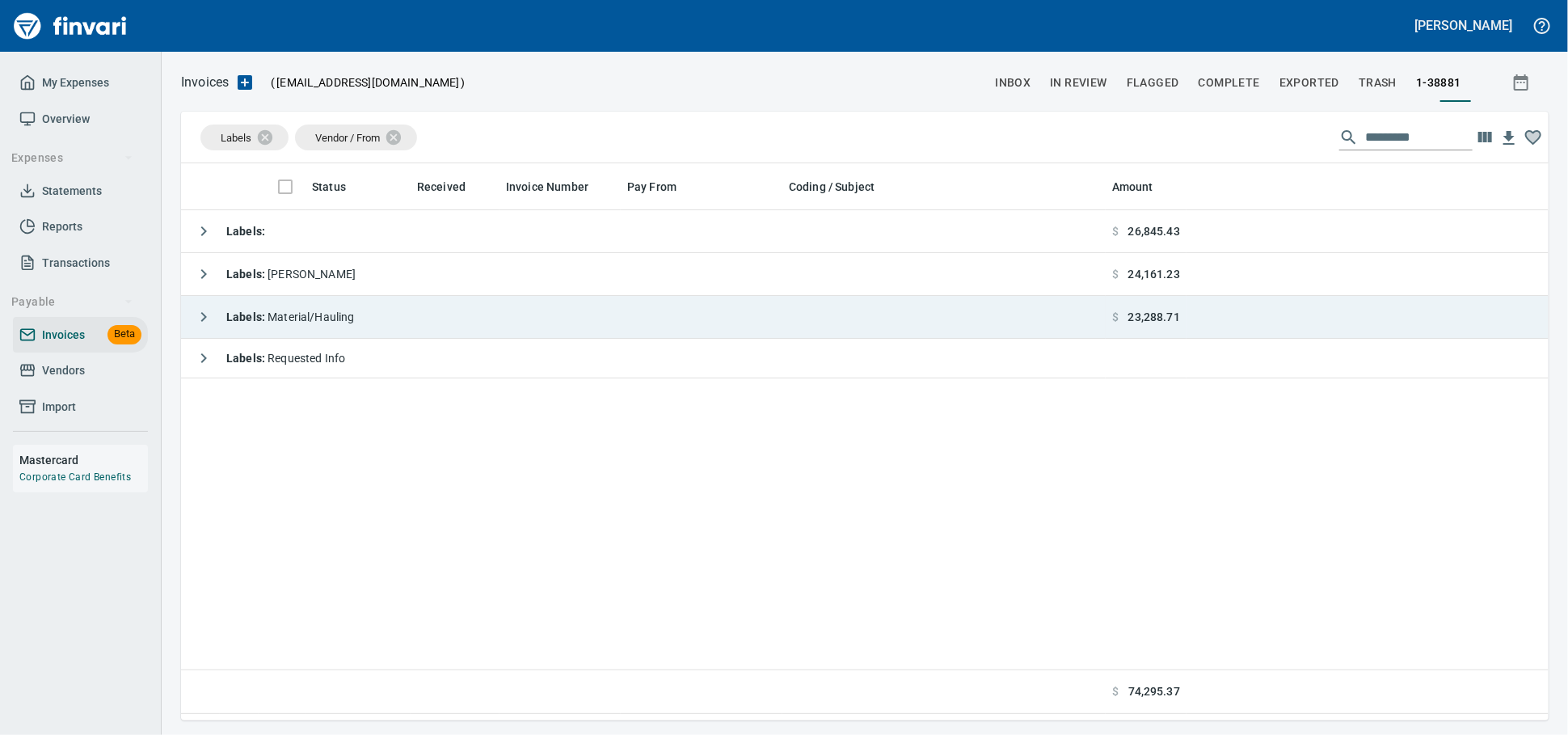
click at [465, 335] on td "Labels : Material/Hauling" at bounding box center [643, 317] width 925 height 42
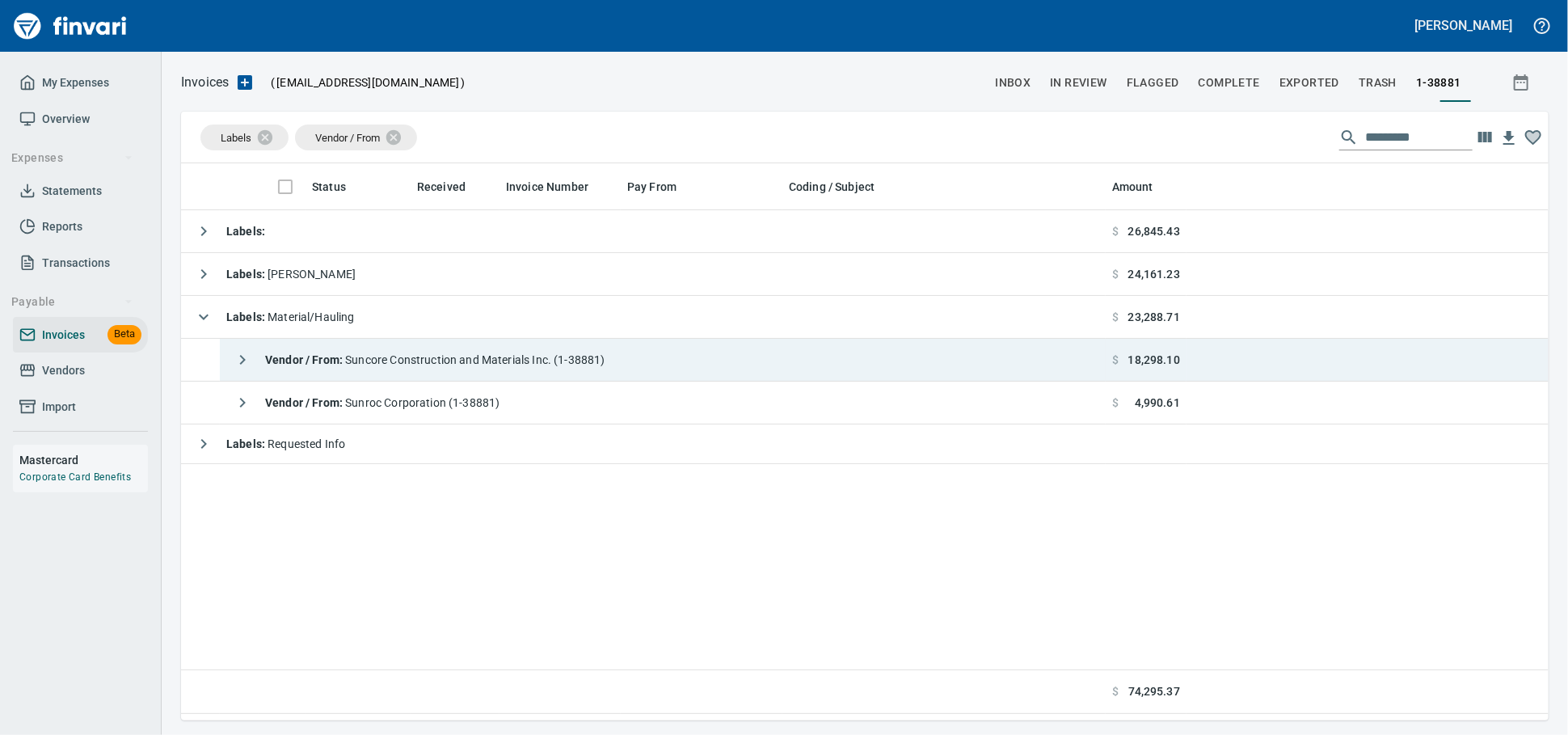
click at [536, 366] on span "Vendor / From : Suncore Construction and Materials Inc. (1-38881)" at bounding box center [435, 360] width 340 height 13
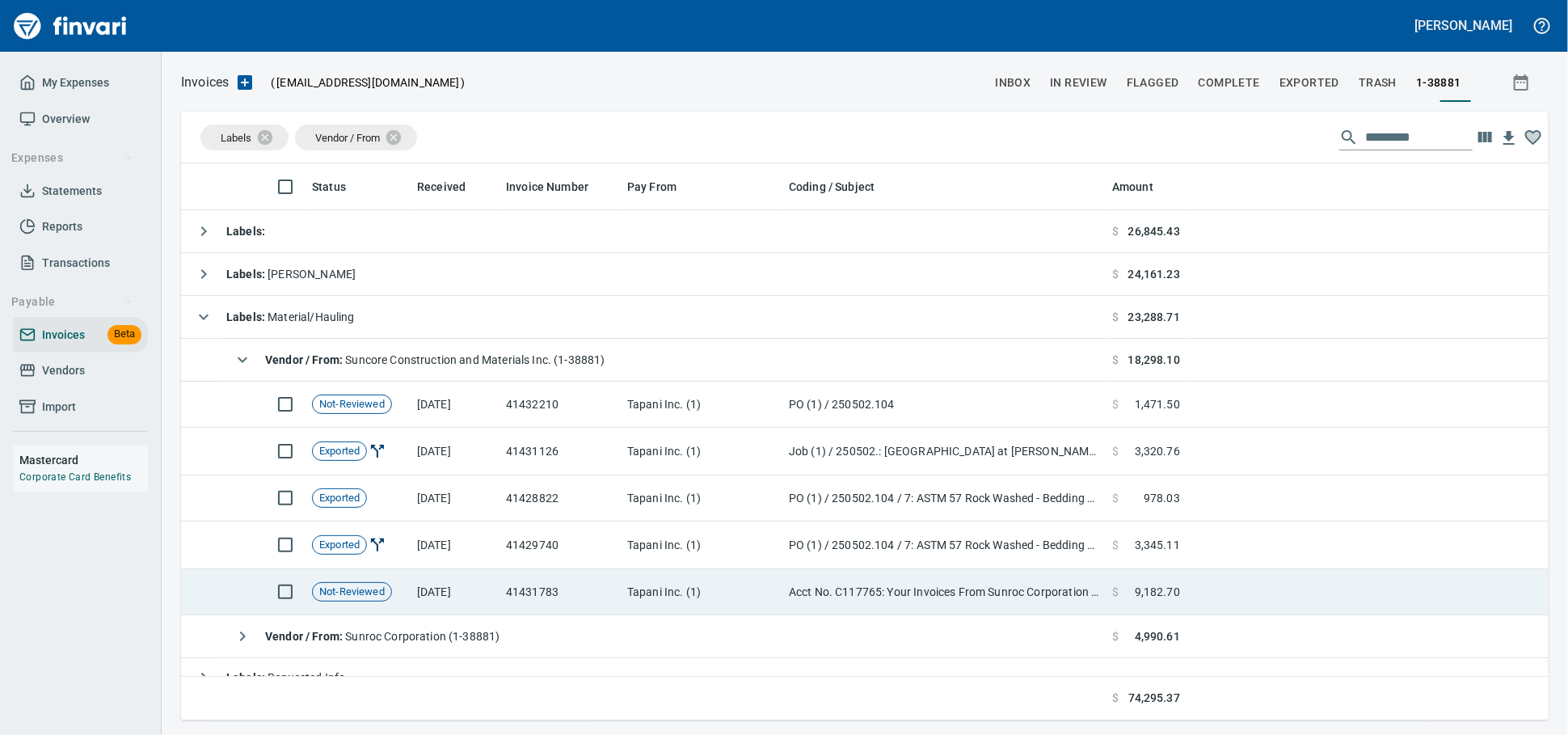
click at [596, 600] on td "41431783" at bounding box center [560, 592] width 122 height 46
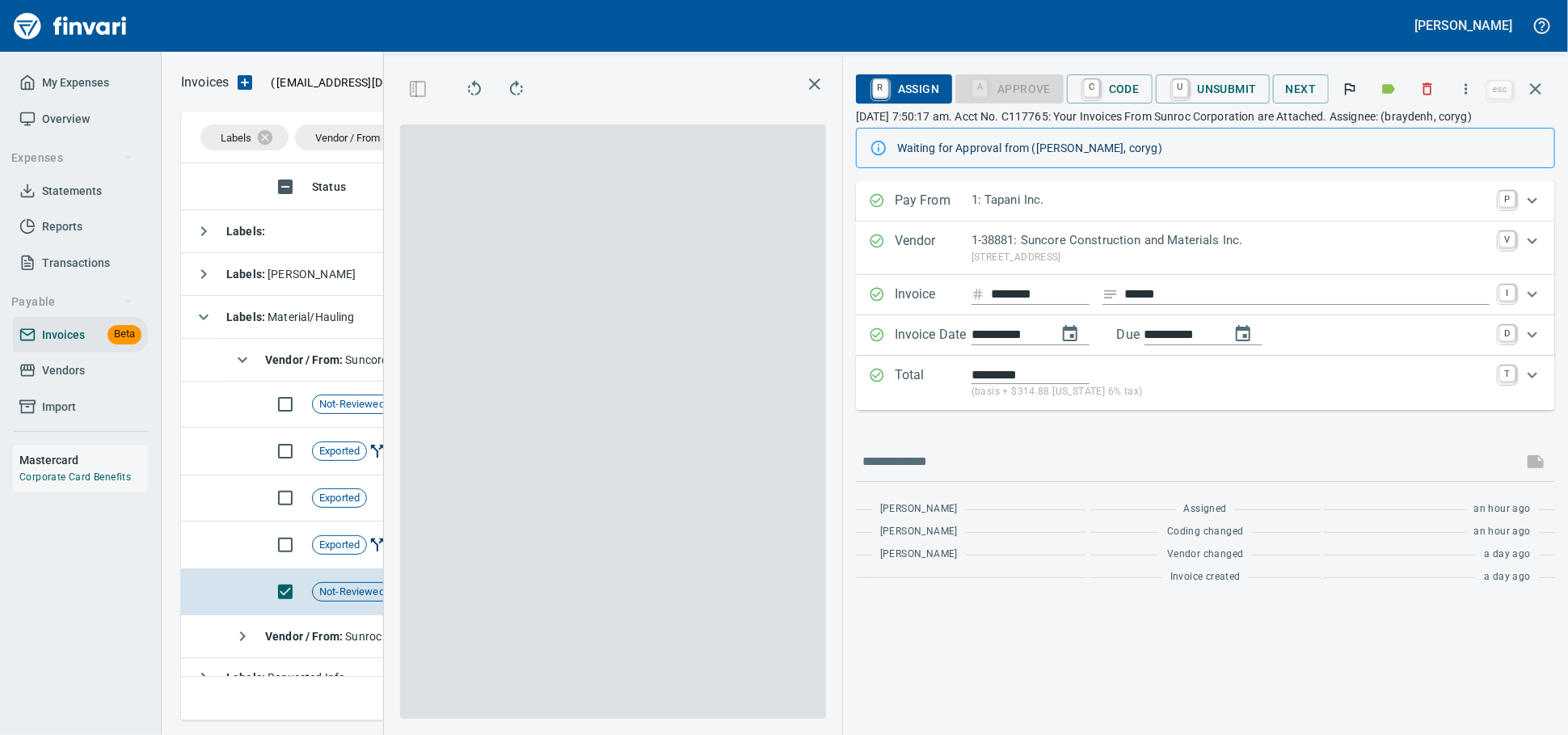
click at [1470, 95] on button "button" at bounding box center [1466, 89] width 36 height 36
click at [1459, 93] on div "Download Split Pages Allow All Codes" at bounding box center [784, 367] width 1568 height 735
click at [1462, 90] on div "Download Split Pages Allow All Codes" at bounding box center [784, 367] width 1568 height 735
click at [1539, 99] on icon "button" at bounding box center [1535, 89] width 19 height 19
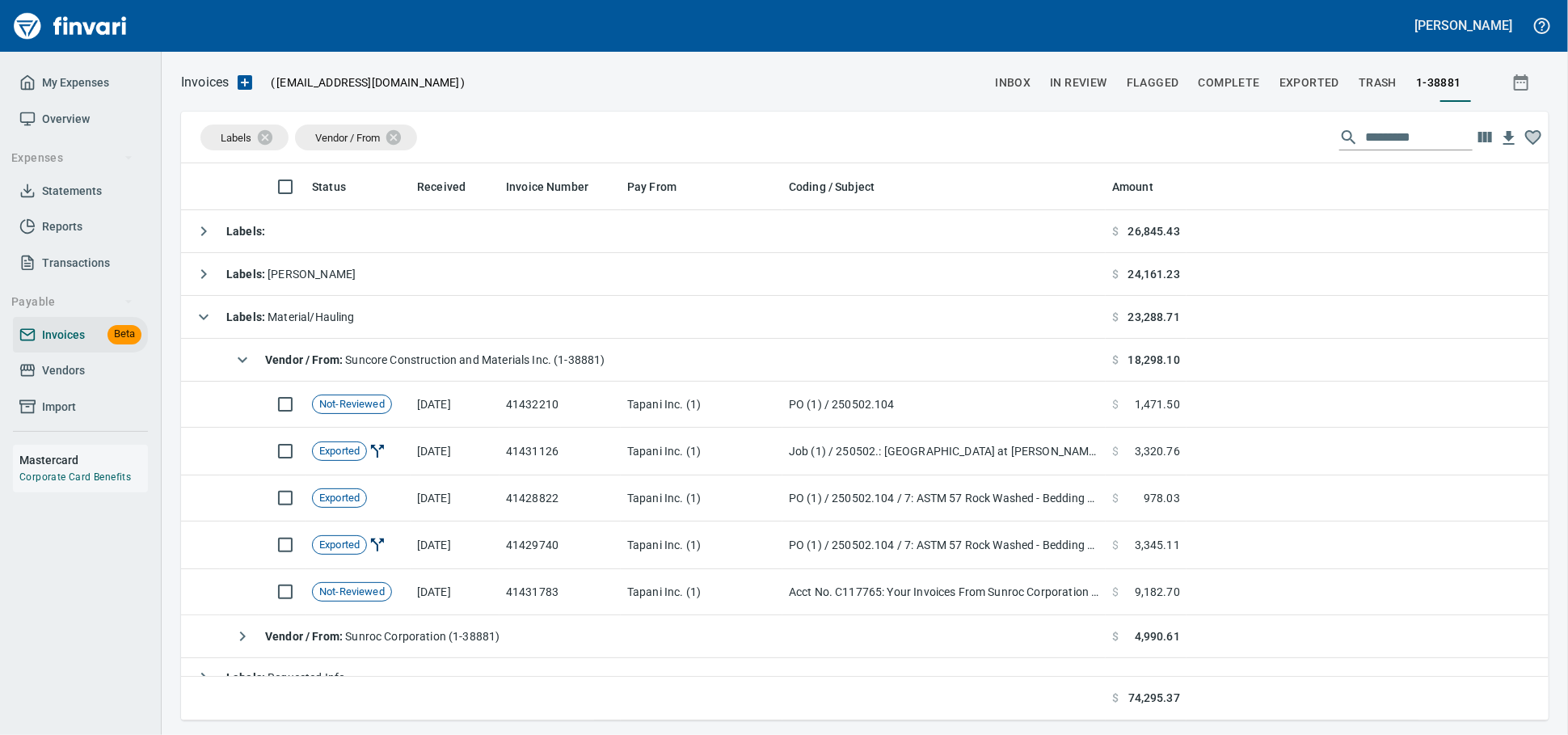
scroll to position [542, 1253]
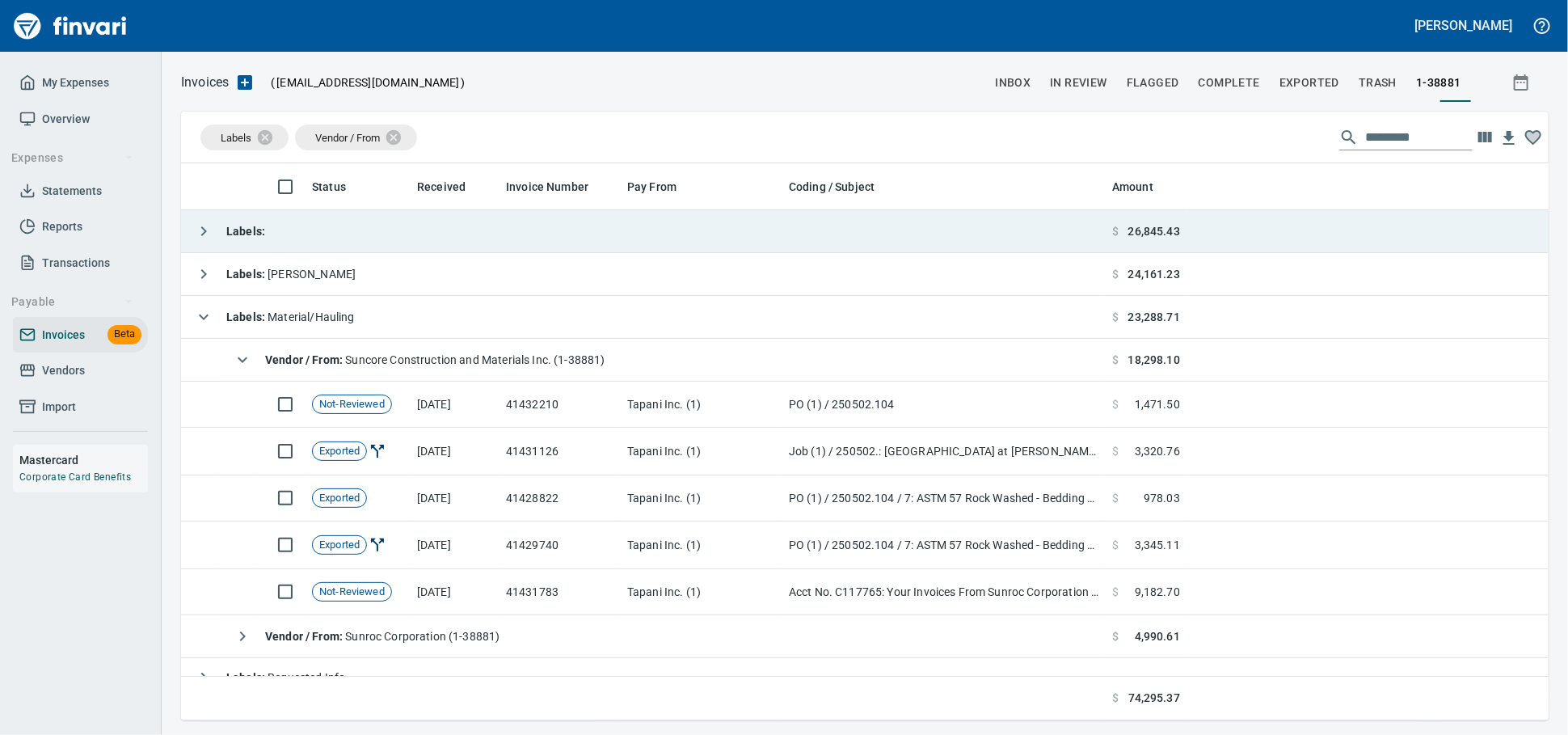
click at [573, 238] on td "Labels :" at bounding box center [643, 231] width 925 height 42
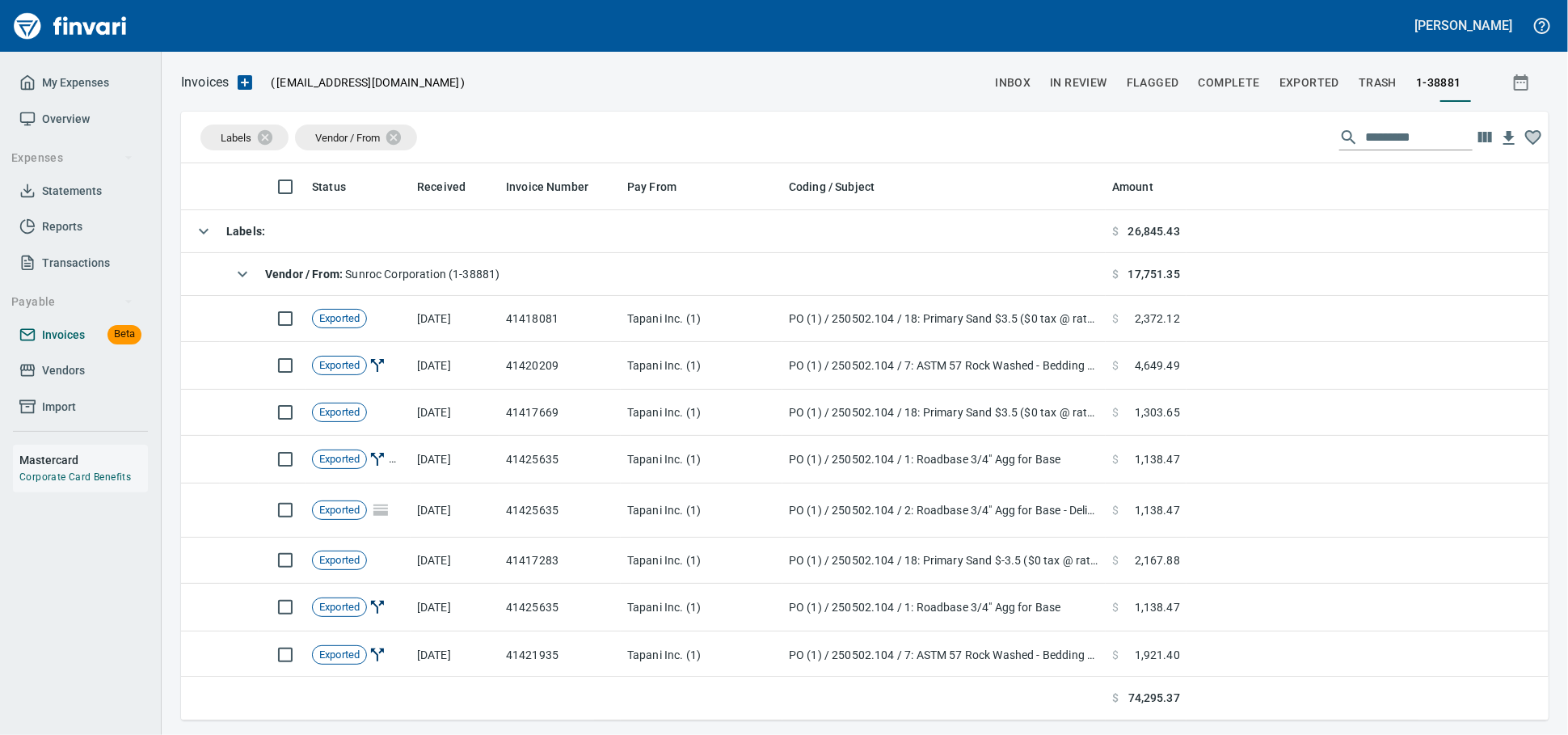
click at [62, 353] on link "Invoices Beta" at bounding box center [80, 335] width 135 height 36
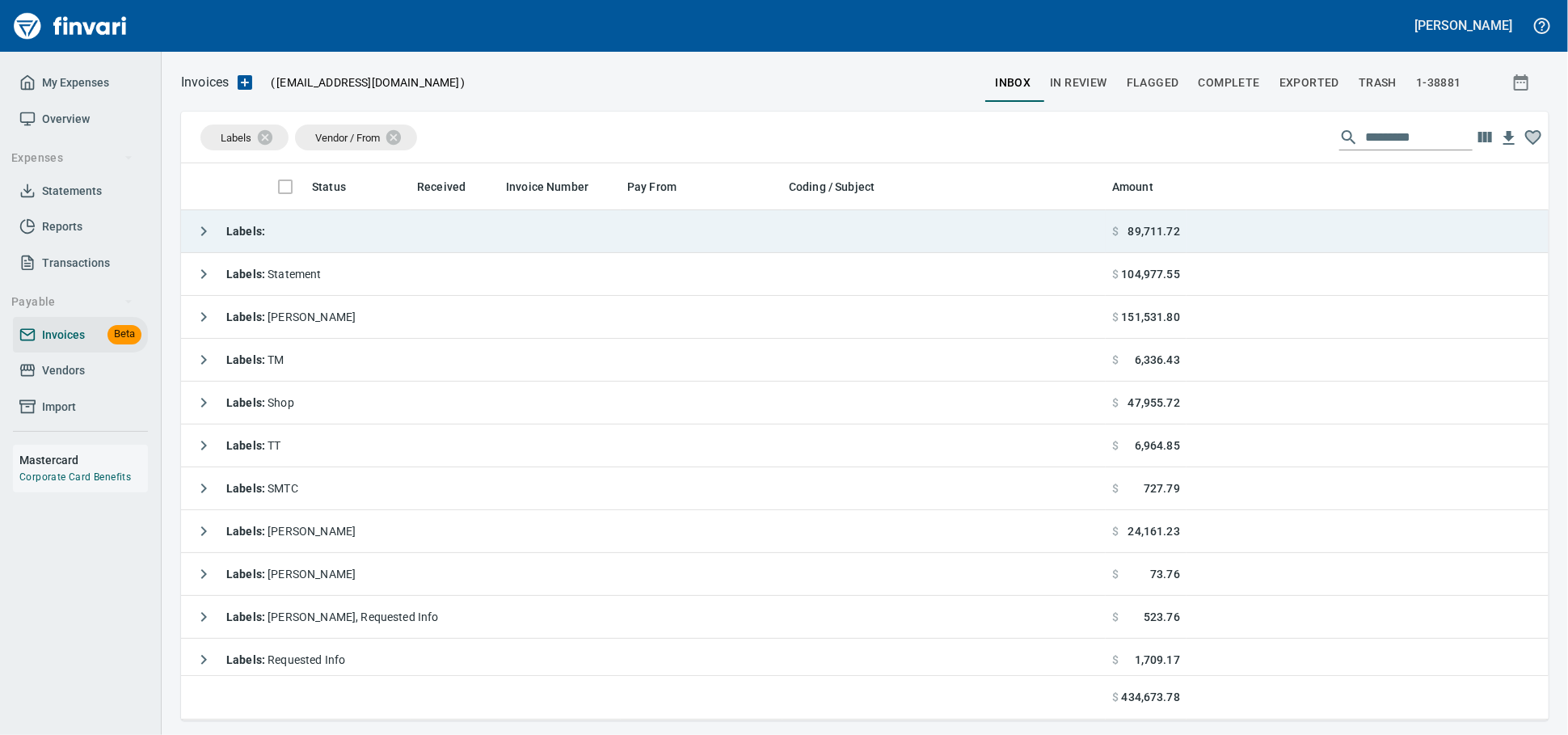
click at [489, 230] on td "Labels :" at bounding box center [643, 231] width 925 height 42
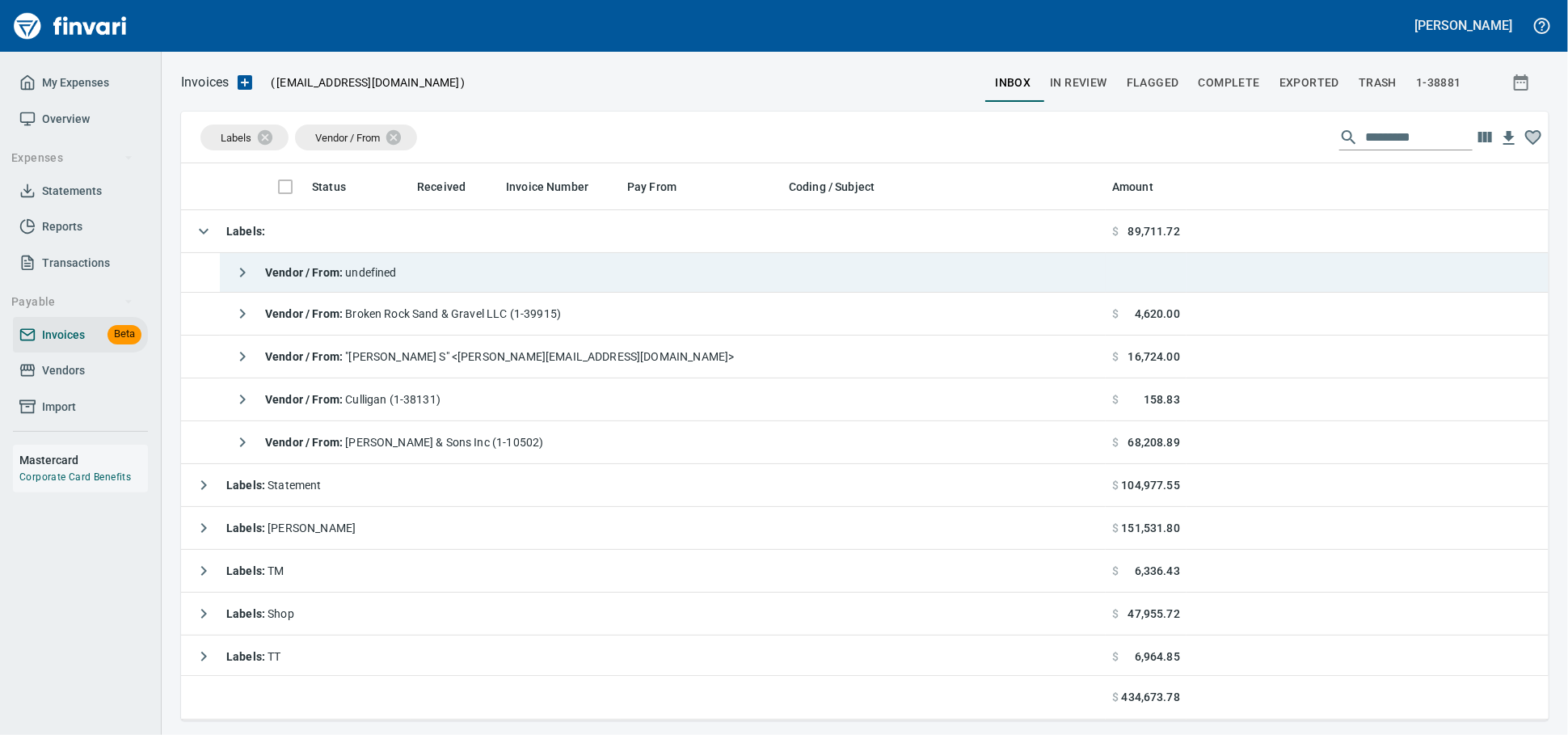
click at [477, 282] on td "Vendor / From : undefined" at bounding box center [662, 272] width 886 height 40
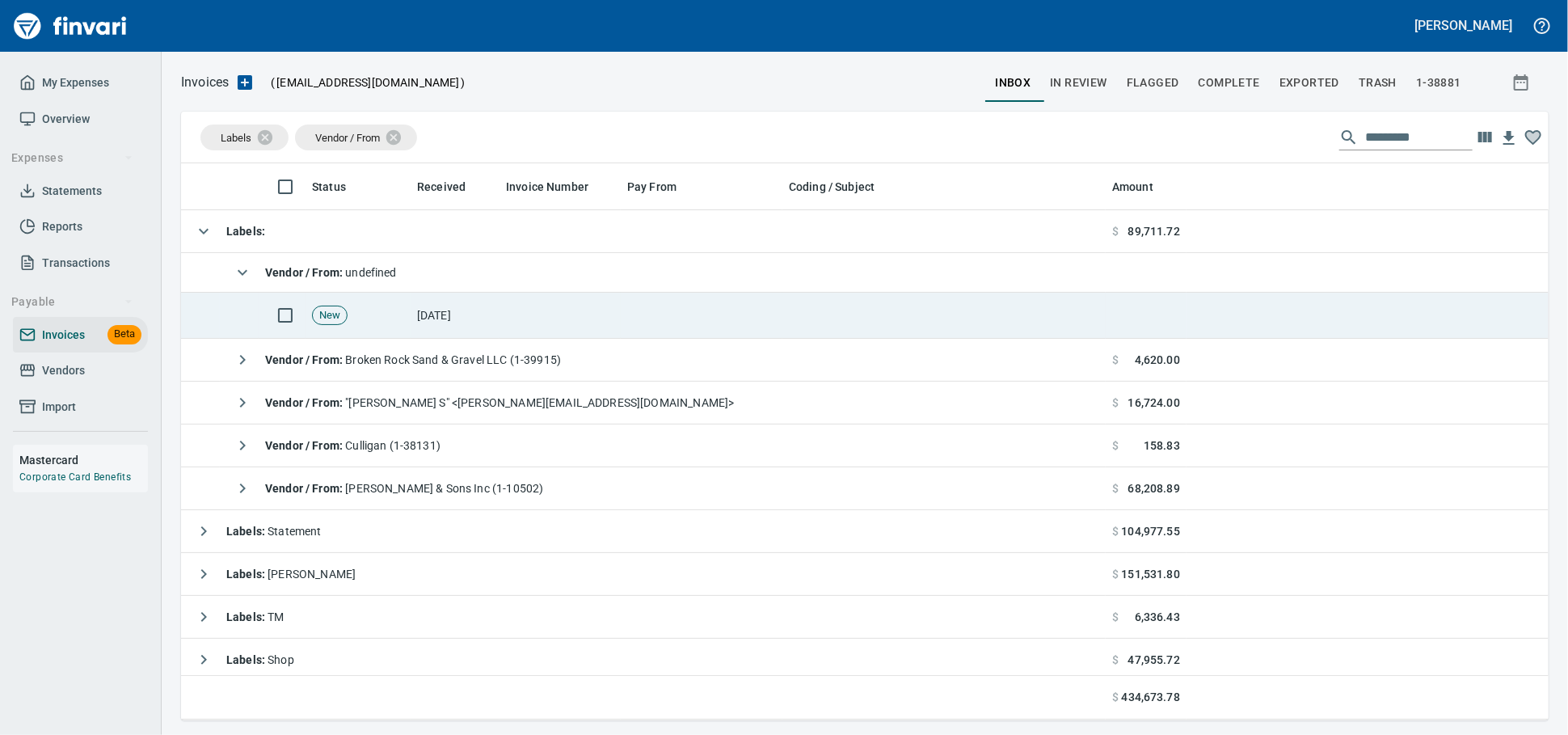
click at [513, 330] on td at bounding box center [560, 315] width 122 height 46
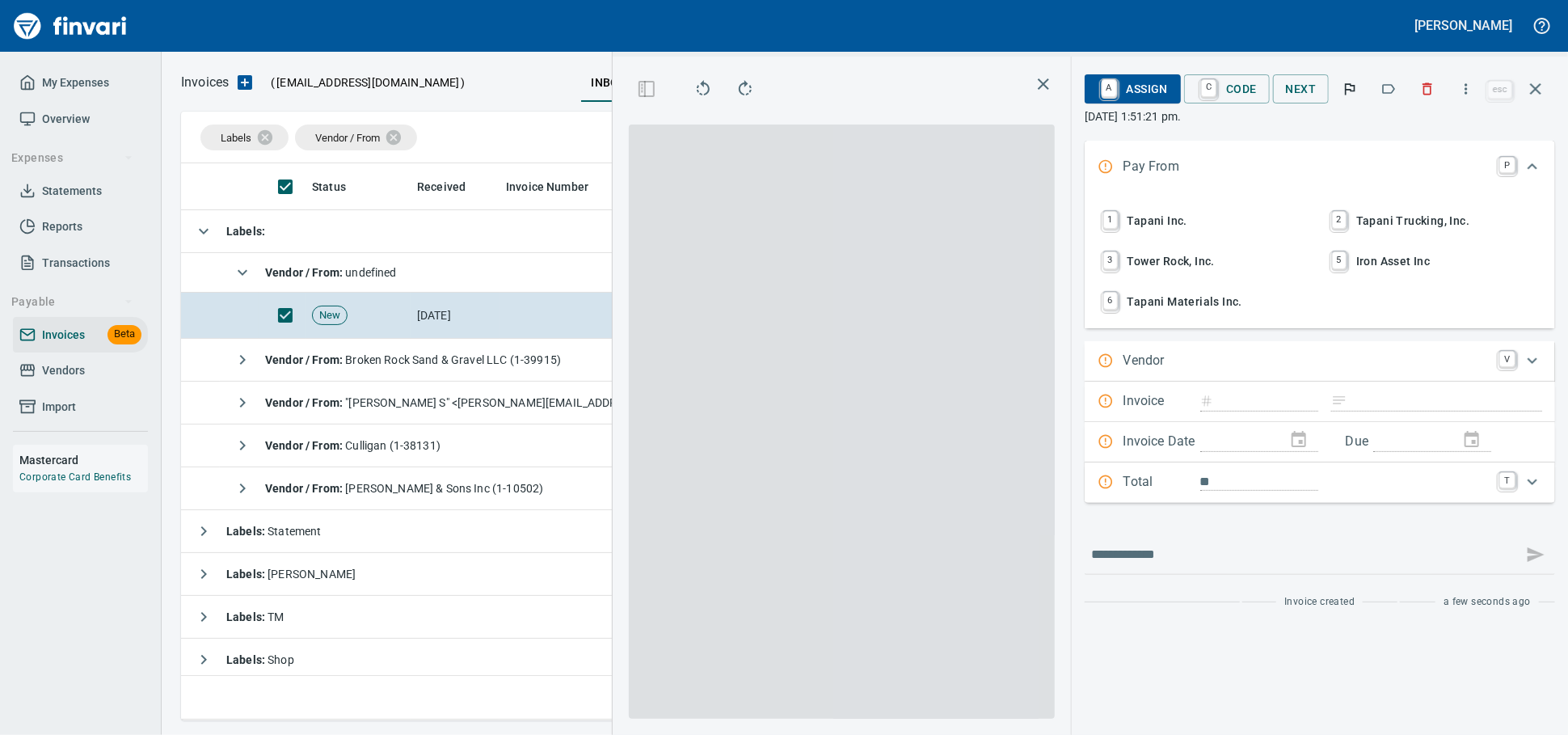
scroll to position [528, 935]
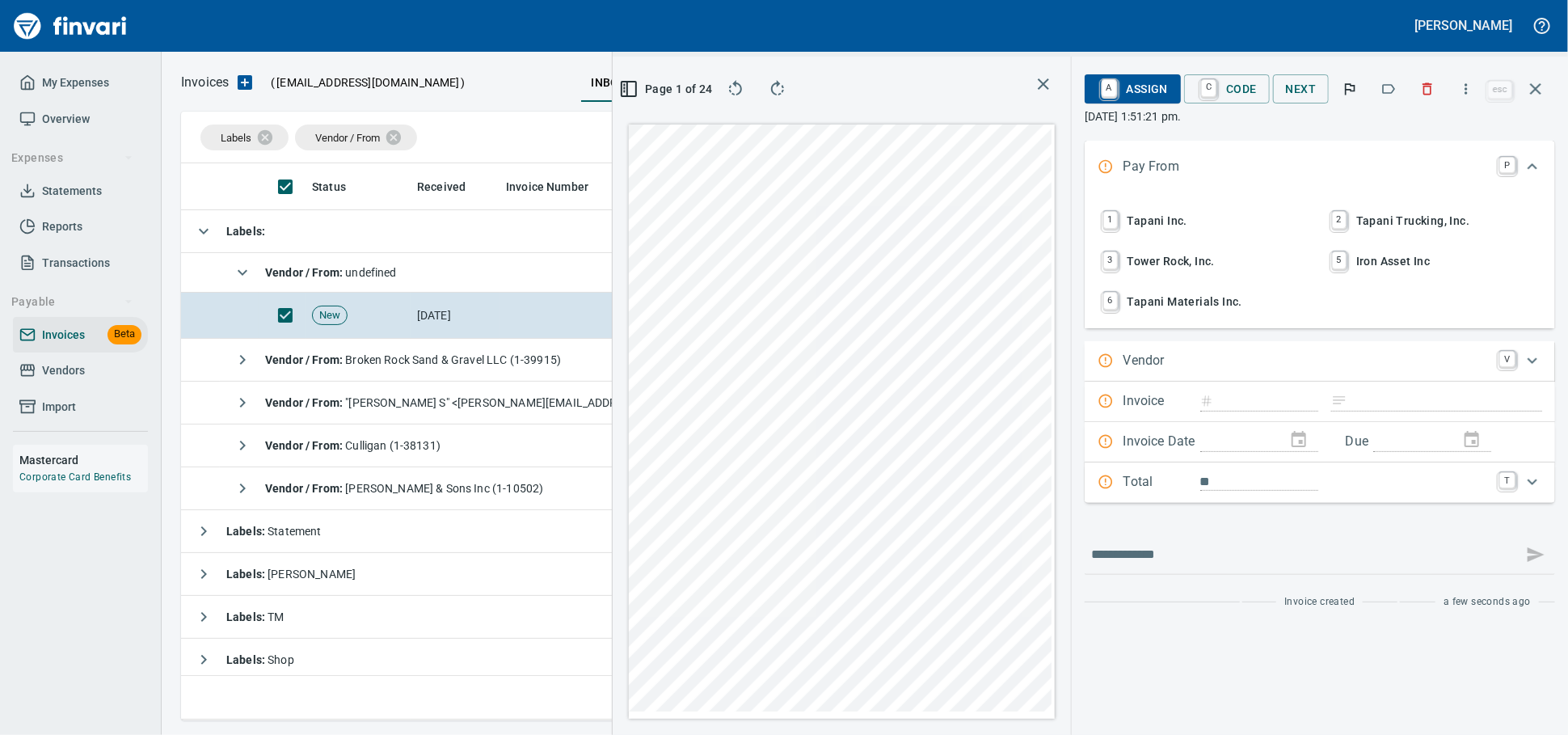
drag, startPoint x: 1149, startPoint y: 234, endPoint x: 1157, endPoint y: 277, distance: 43.7
click at [1148, 233] on span "1 Tapani Inc." at bounding box center [1205, 220] width 213 height 28
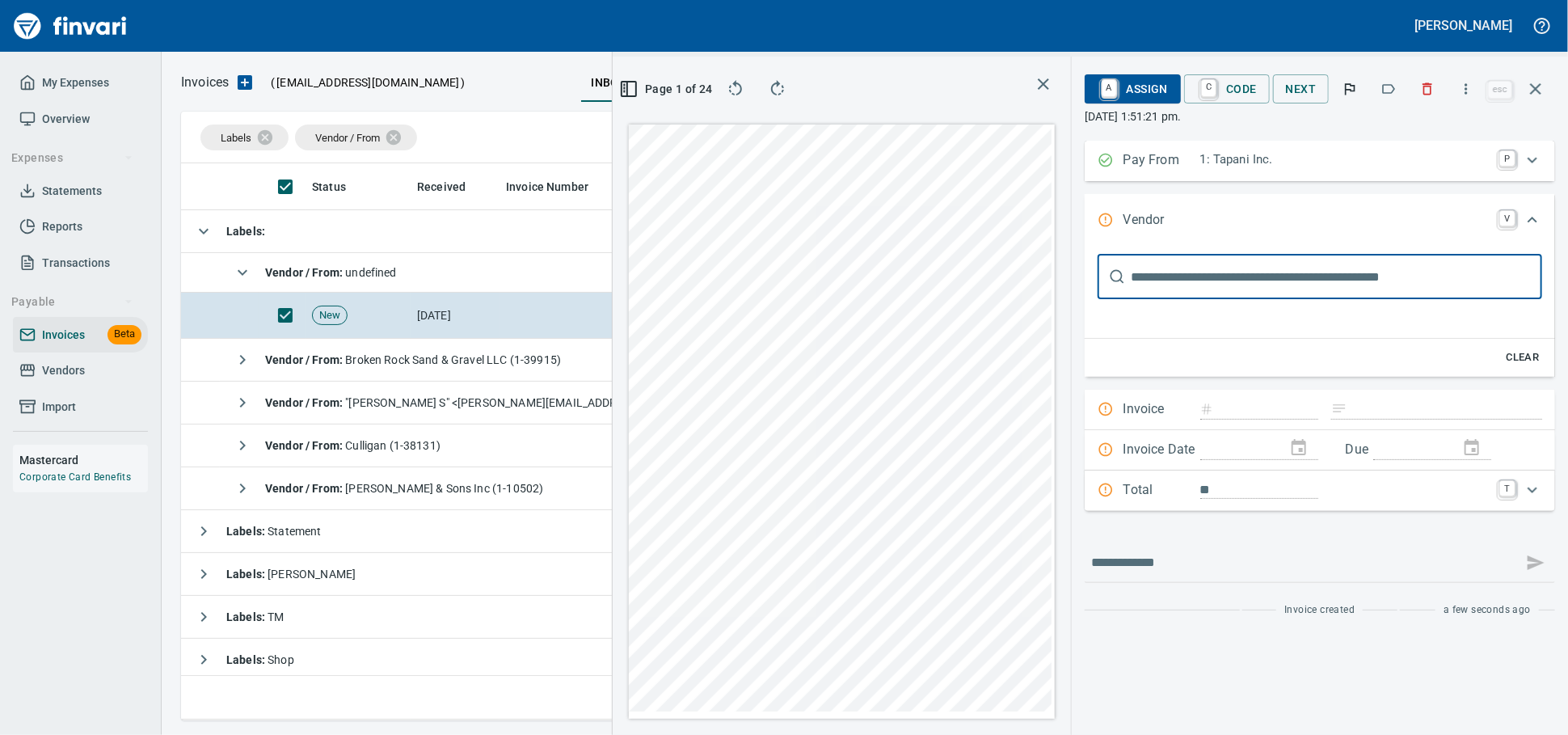
scroll to position [0, 0]
type input "*******"
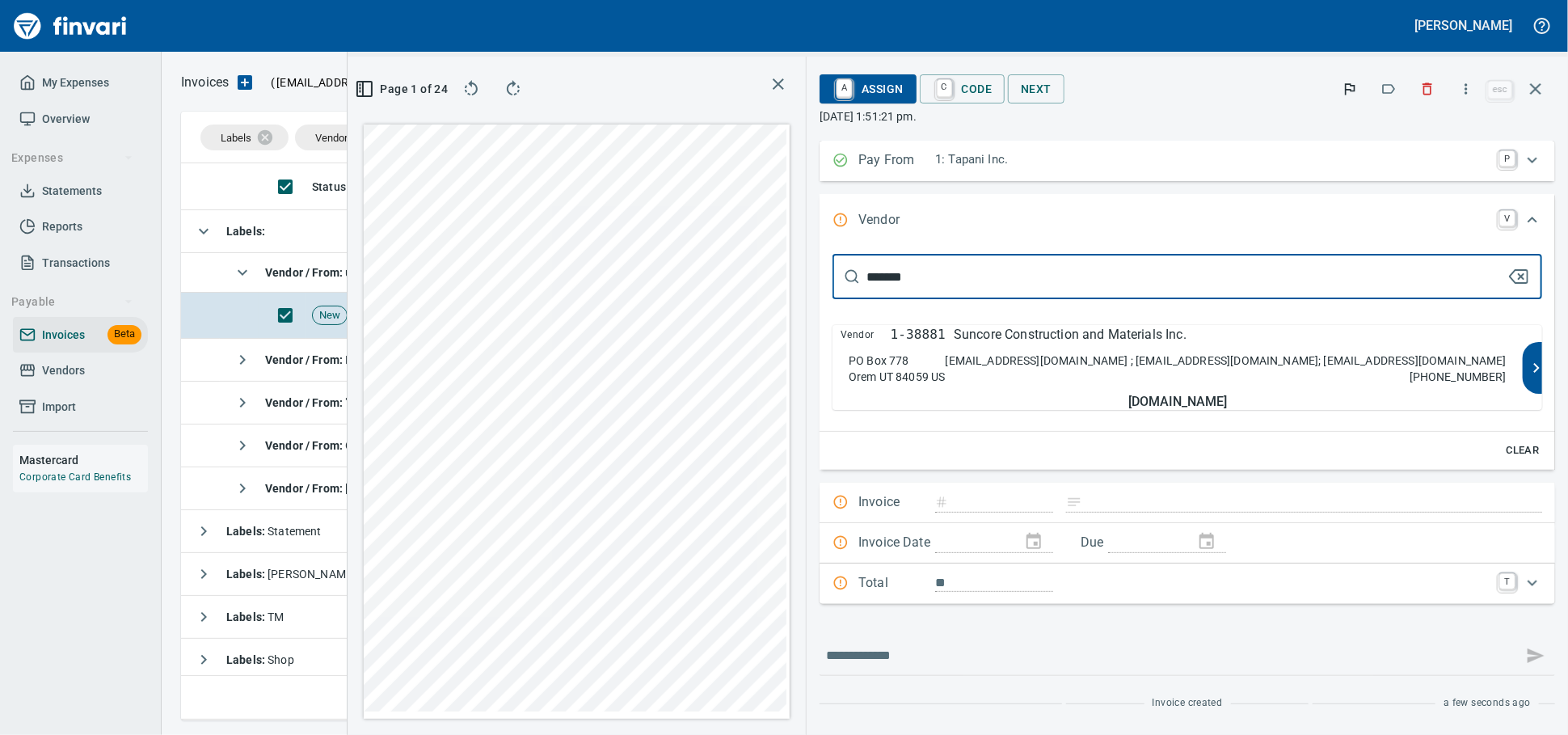
click at [1098, 364] on div "Vendor 1-38881 Suncore Construction and Materials Inc. PO Box 778 Orem UT 84059…" at bounding box center [1177, 367] width 690 height 85
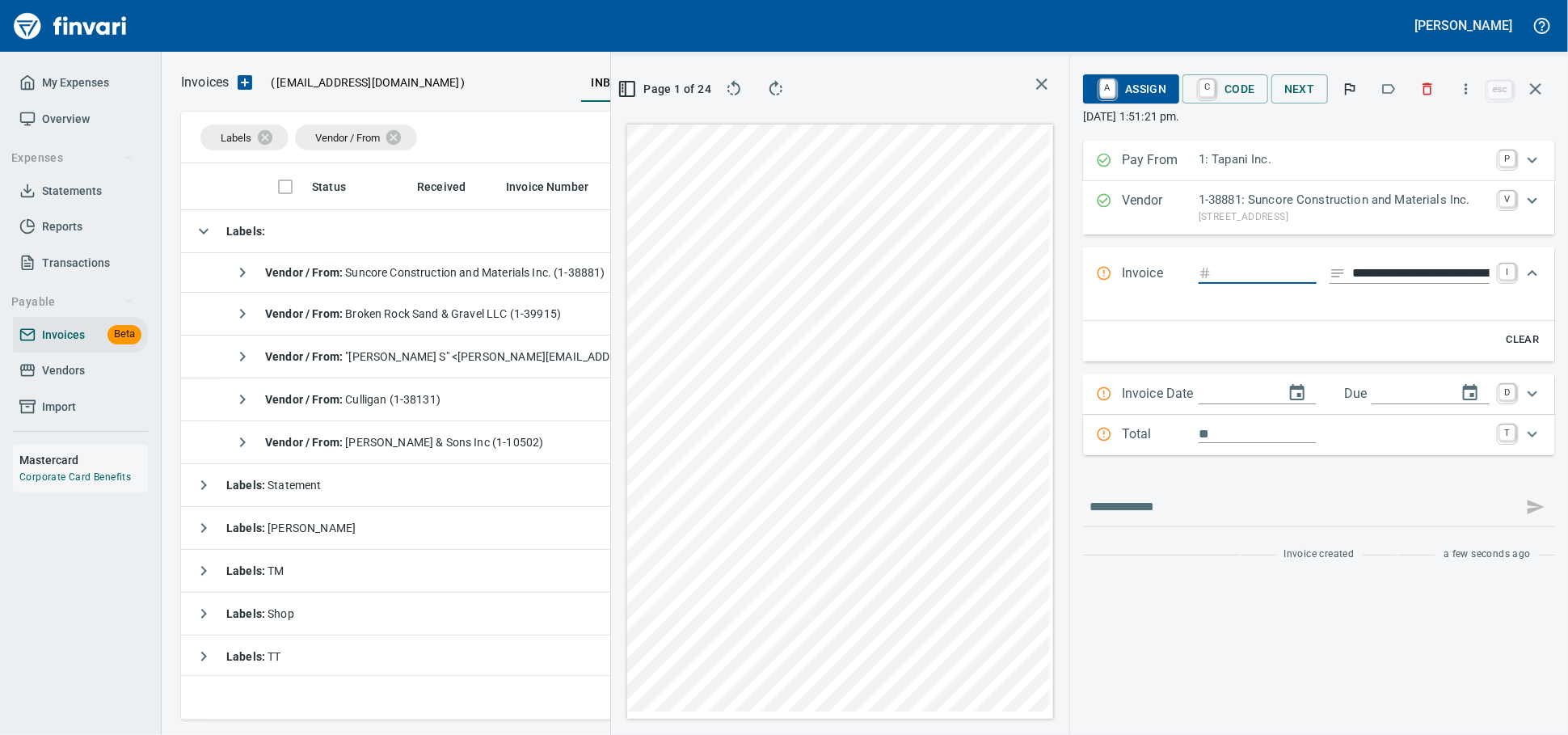
type input "**********"
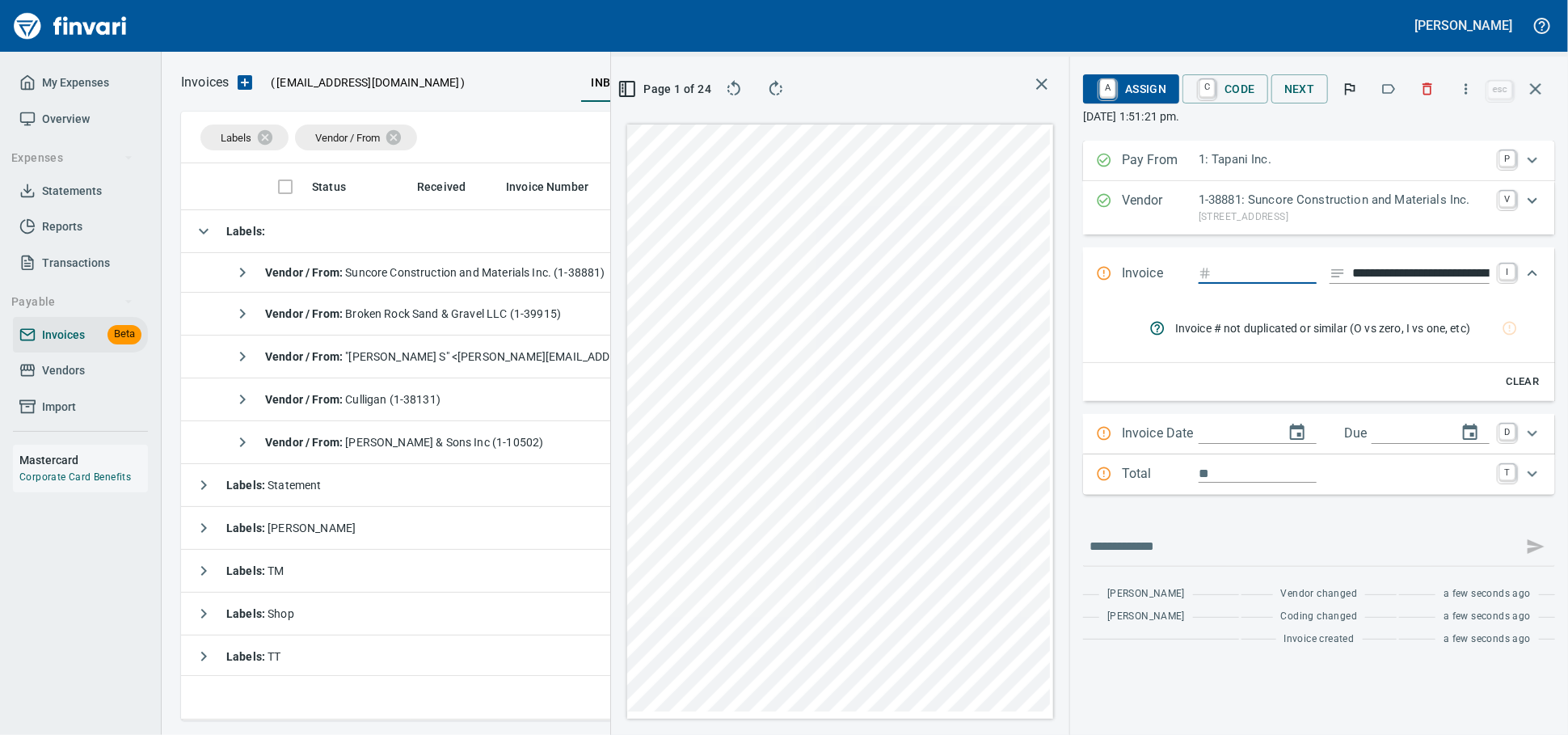
click at [1218, 284] on input "Expand" at bounding box center [1267, 274] width 99 height 20
type input "*"
click at [1161, 285] on div "**********" at bounding box center [1304, 274] width 417 height 21
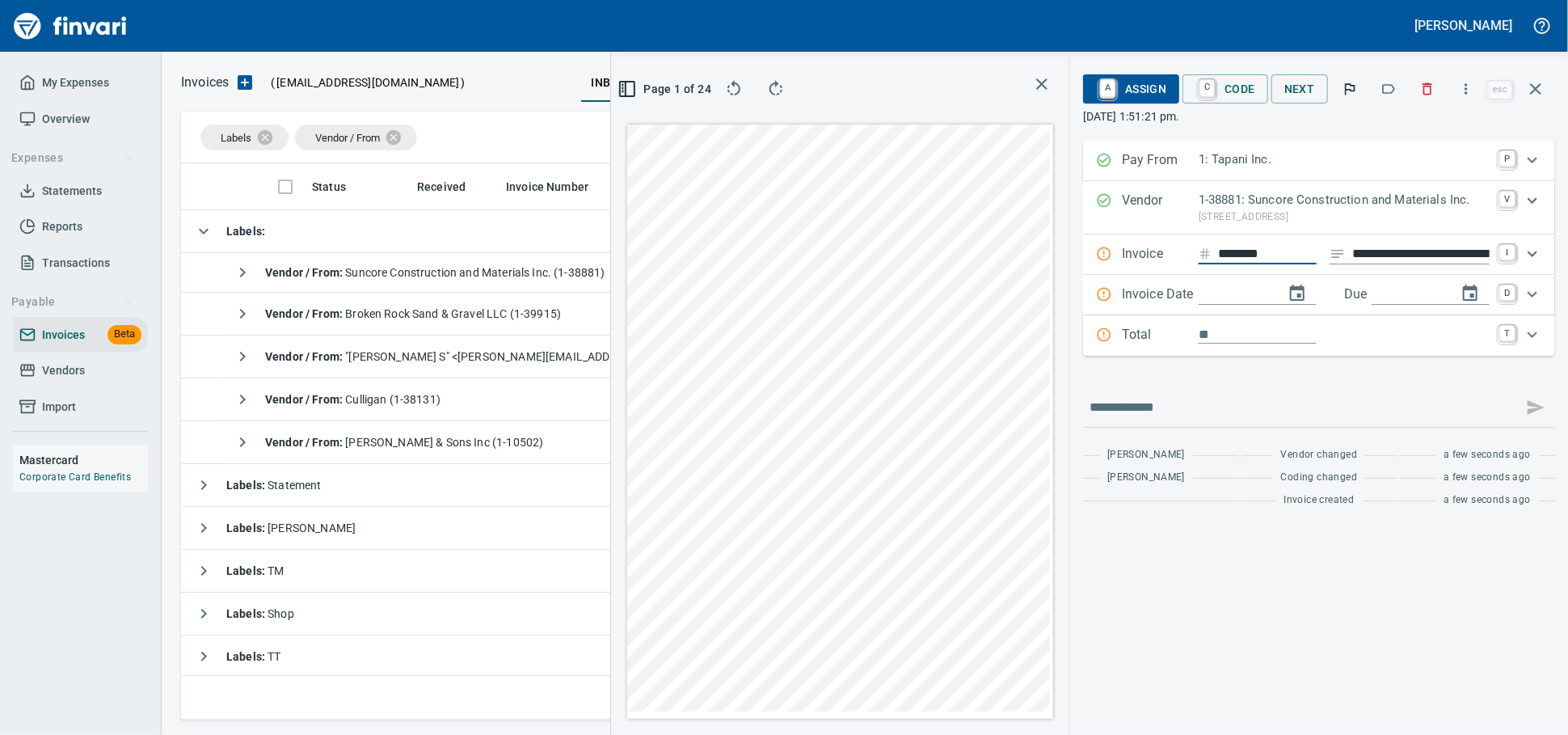
type input "********"
type input "**********"
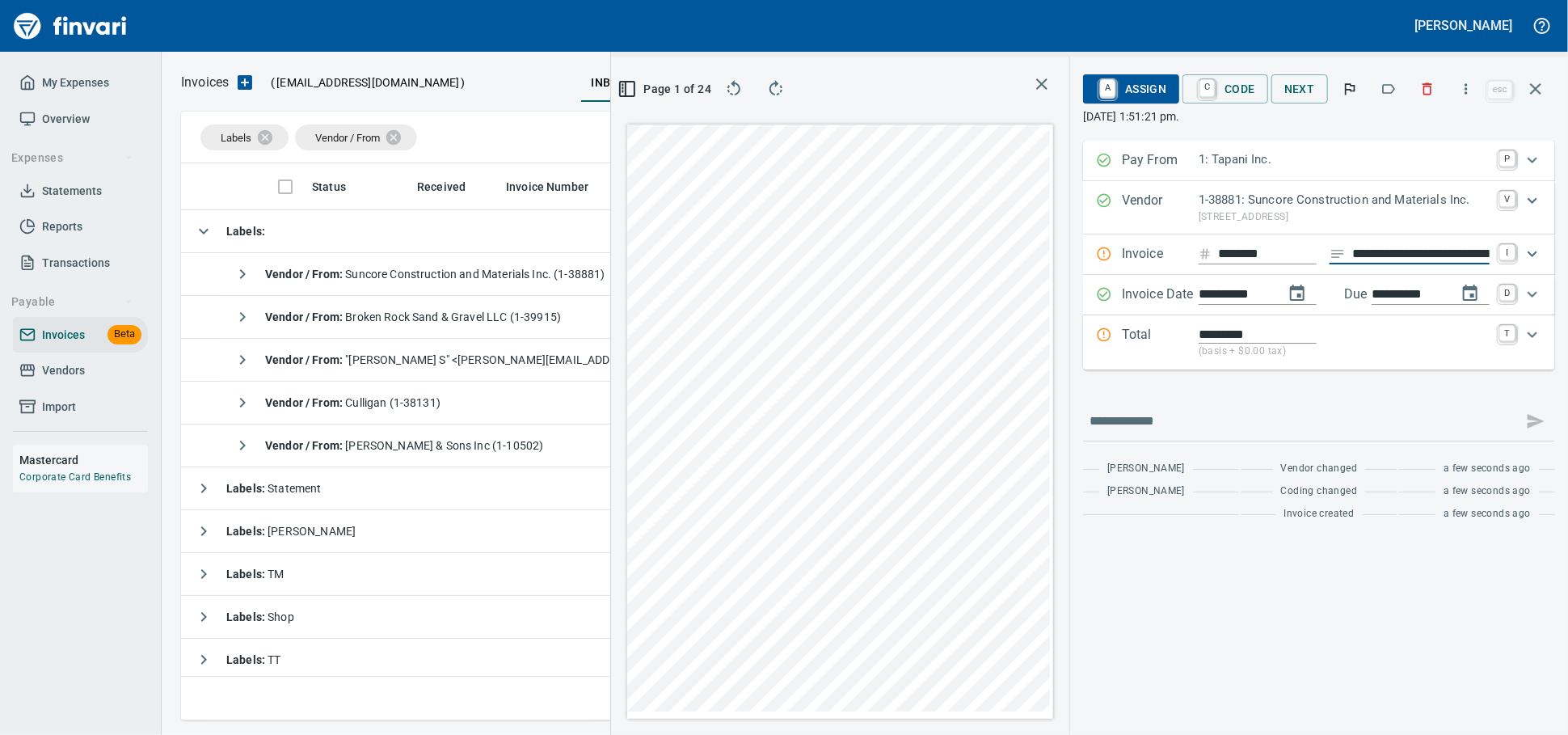
type input "**********"
type input "*********"
type input "**********"
type input "*********"
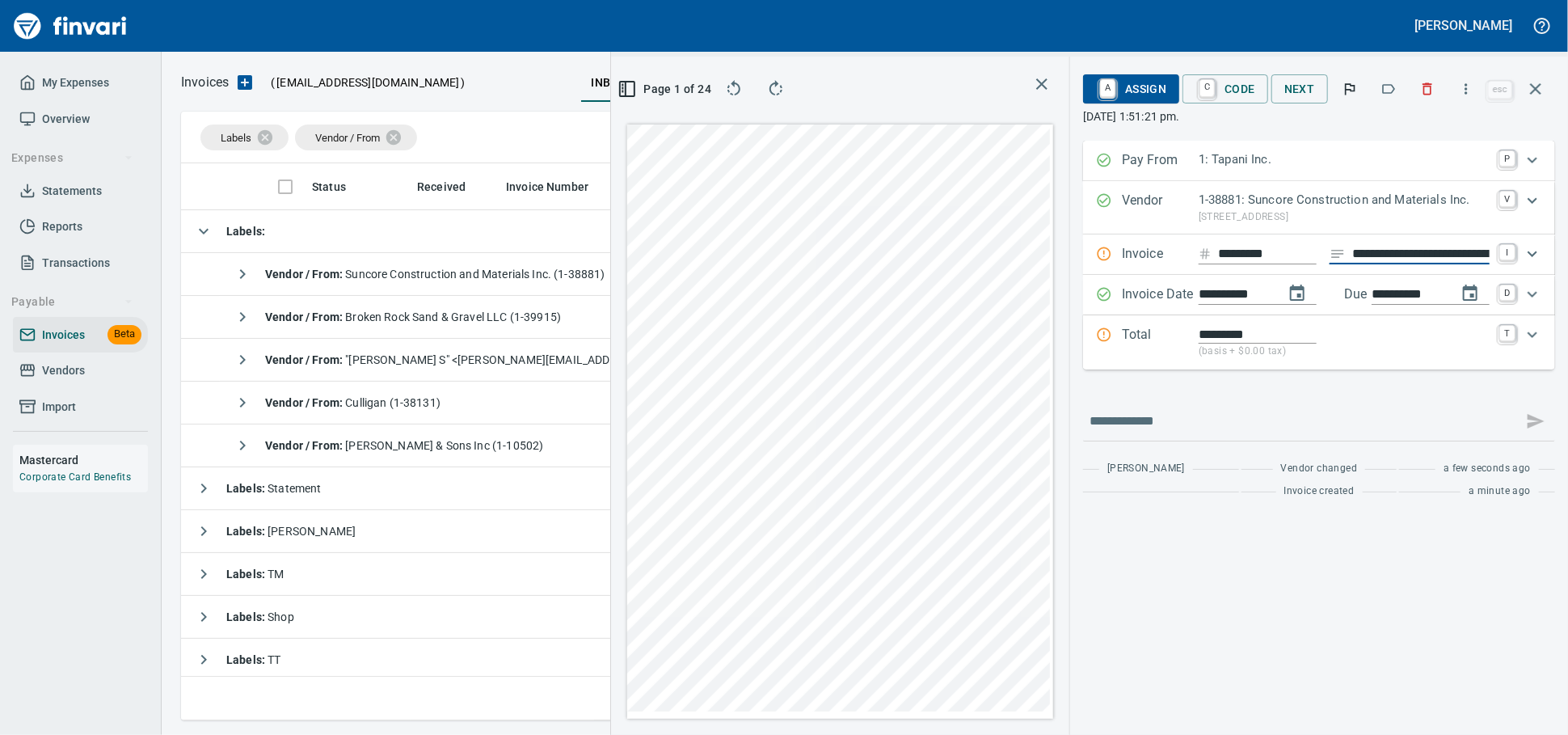
scroll to position [0, 307]
type input "**********"
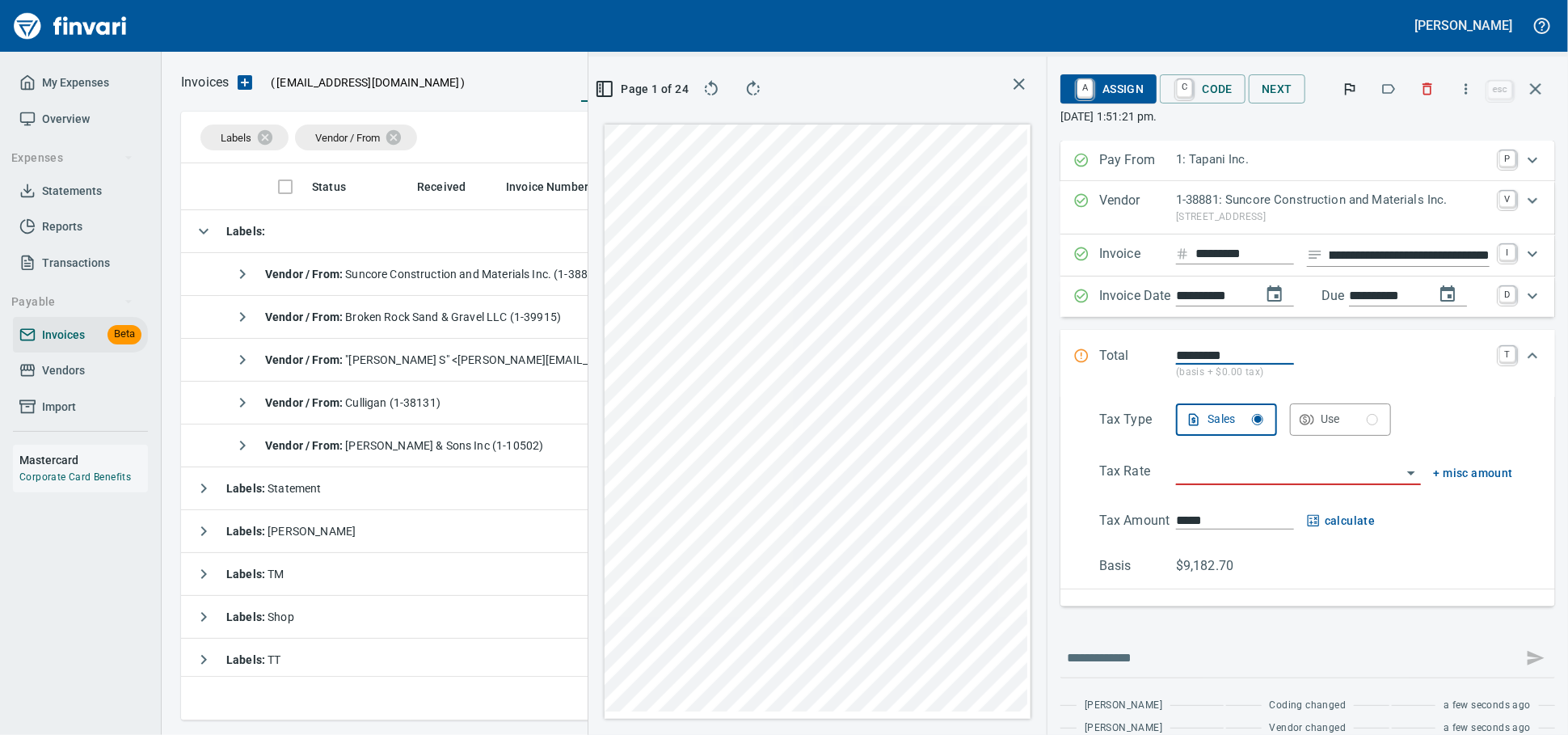
scroll to position [0, 0]
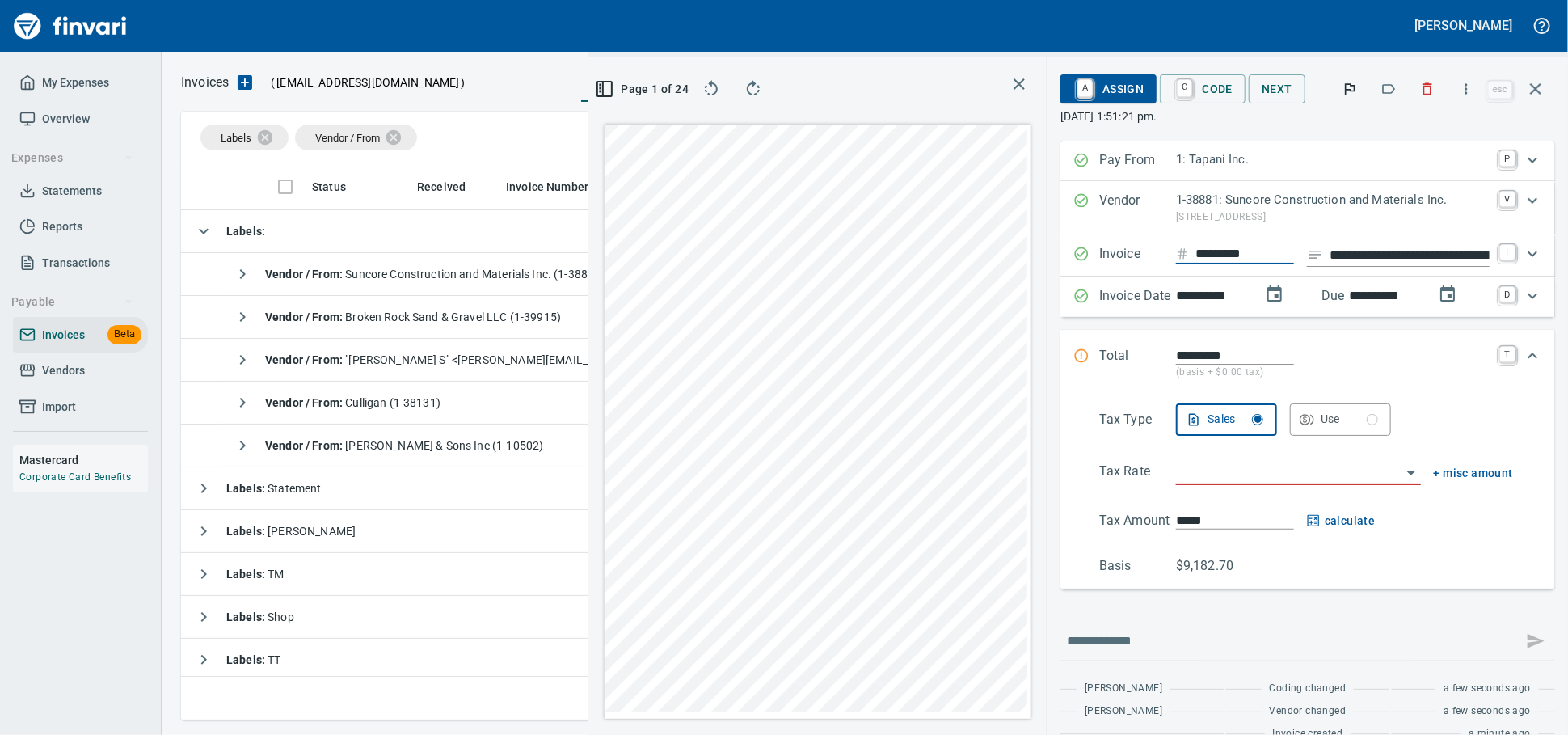
click at [1258, 265] on input "*********" at bounding box center [1244, 255] width 99 height 20
type input "********"
type input "*"
type input "******"
click at [1220, 484] on input "search" at bounding box center [1289, 473] width 226 height 23
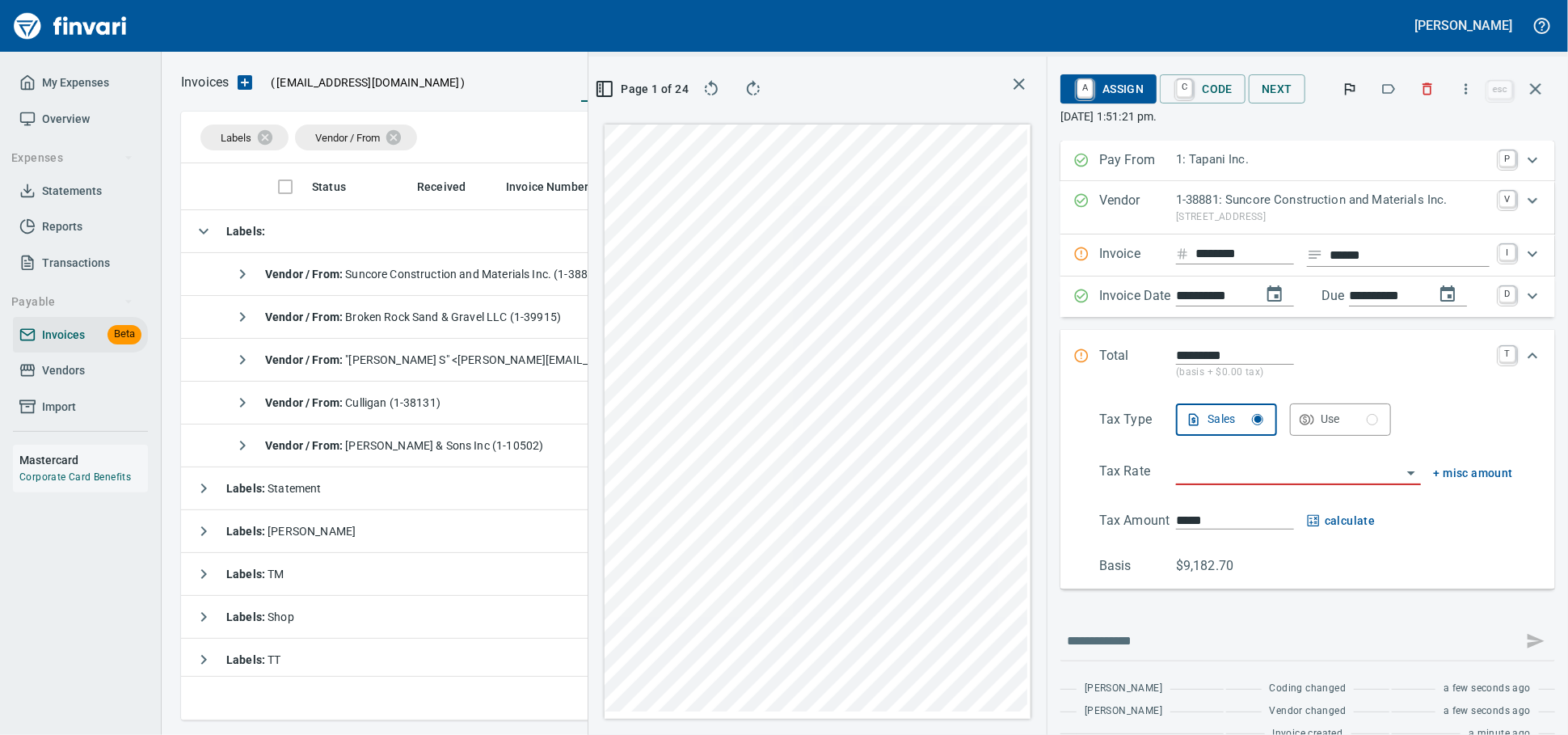
click at [1214, 484] on input "search" at bounding box center [1289, 473] width 226 height 23
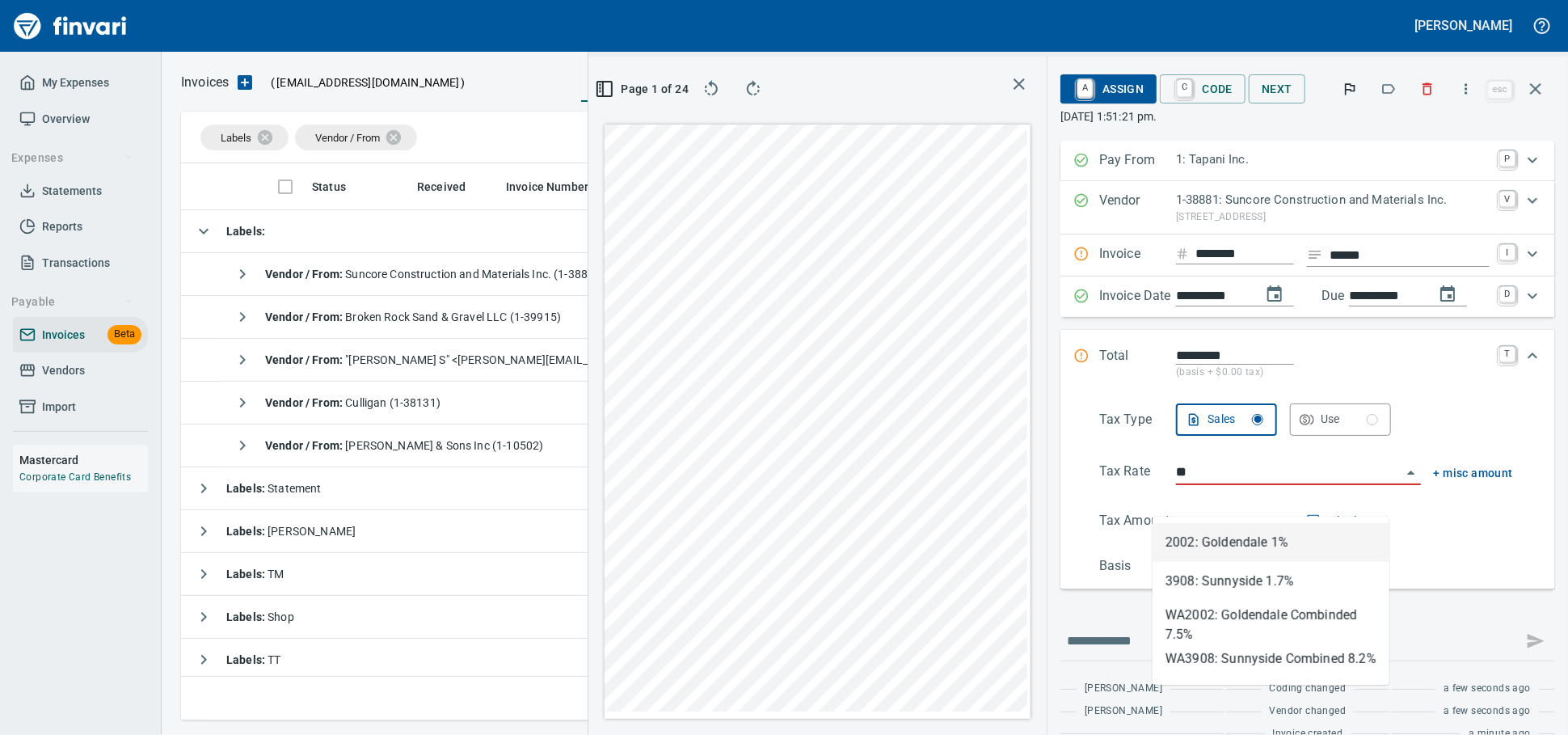
type input "*"
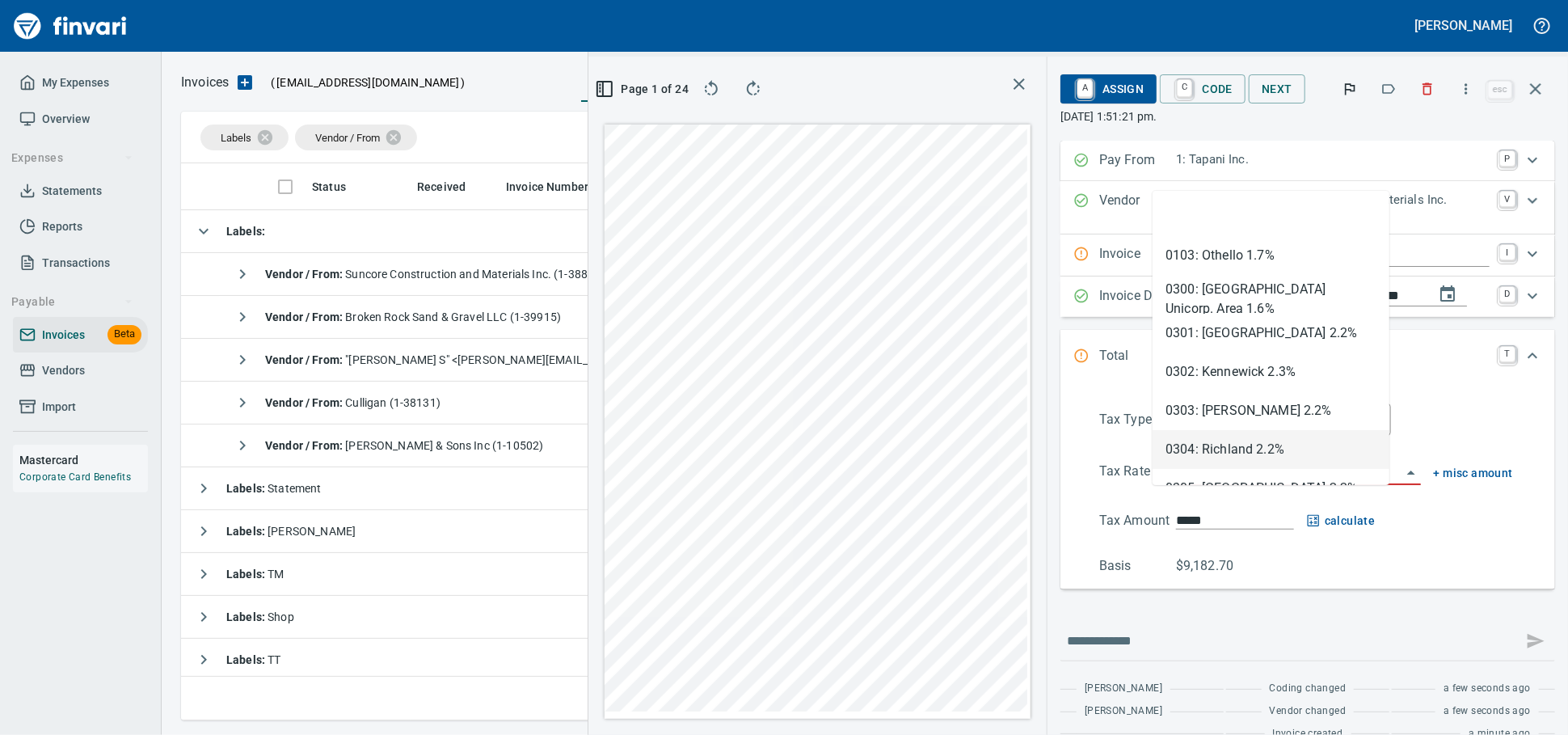
click at [1217, 290] on li "0300: [GEOGRAPHIC_DATA] Unicorp. Area 1.6%" at bounding box center [1270, 294] width 237 height 39
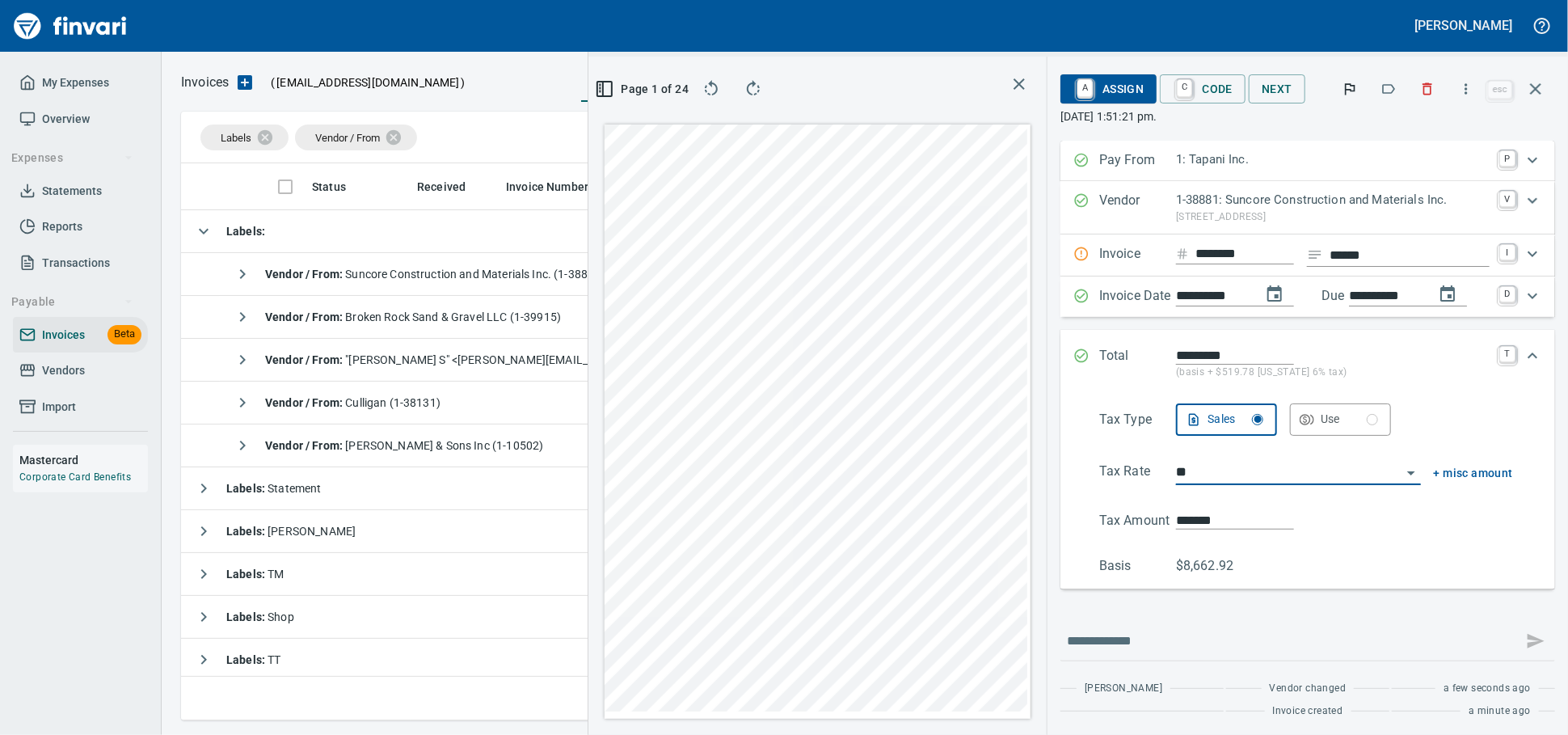
type input "**********"
click at [1202, 529] on input "*****" at bounding box center [1235, 520] width 118 height 18
drag, startPoint x: 1216, startPoint y: 551, endPoint x: 1124, endPoint y: 554, distance: 92.0
click at [1124, 530] on Amount "Tax Amount *******" at bounding box center [1305, 520] width 414 height 19
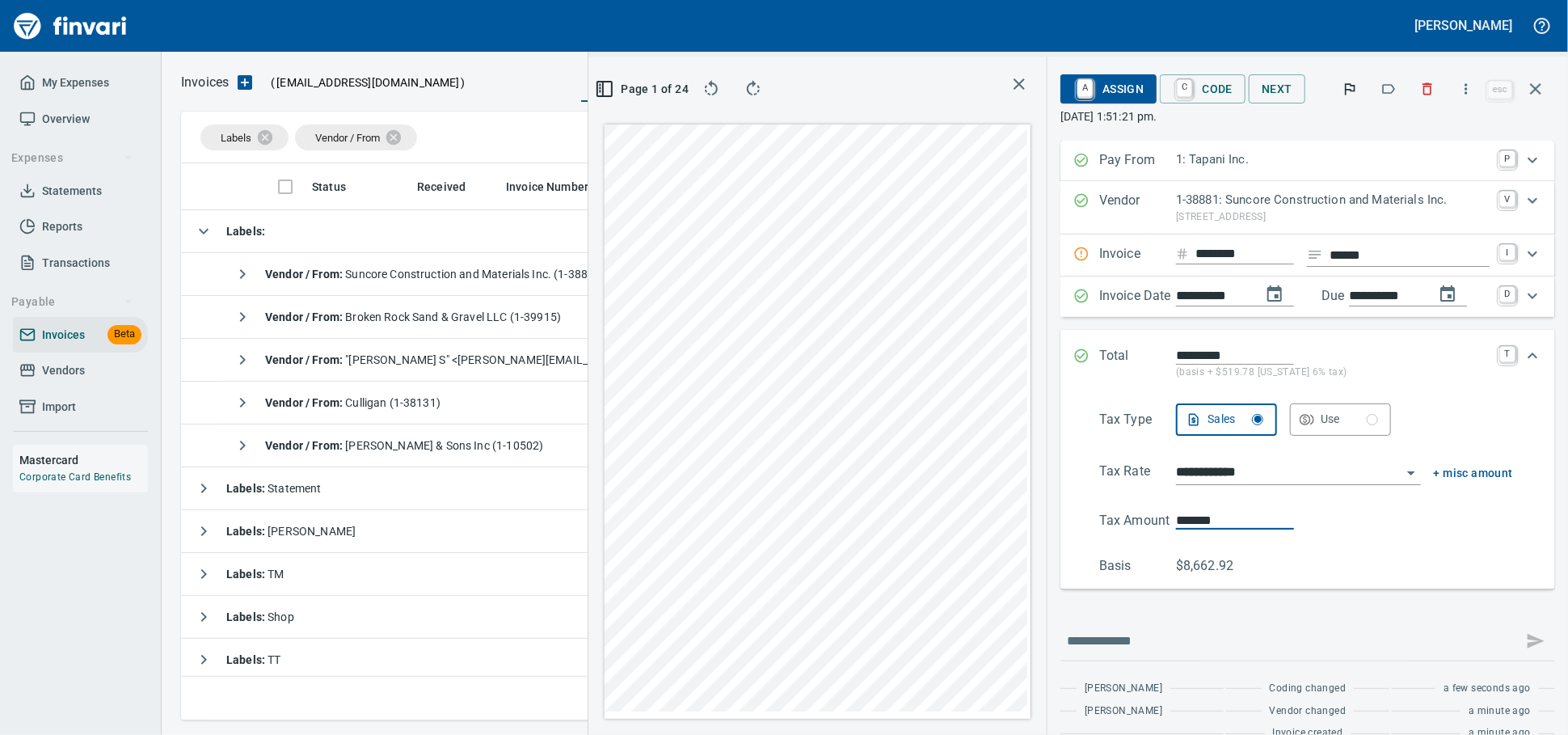
type input "*******"
click at [1103, 98] on span "A Assign" at bounding box center [1108, 89] width 70 height 28
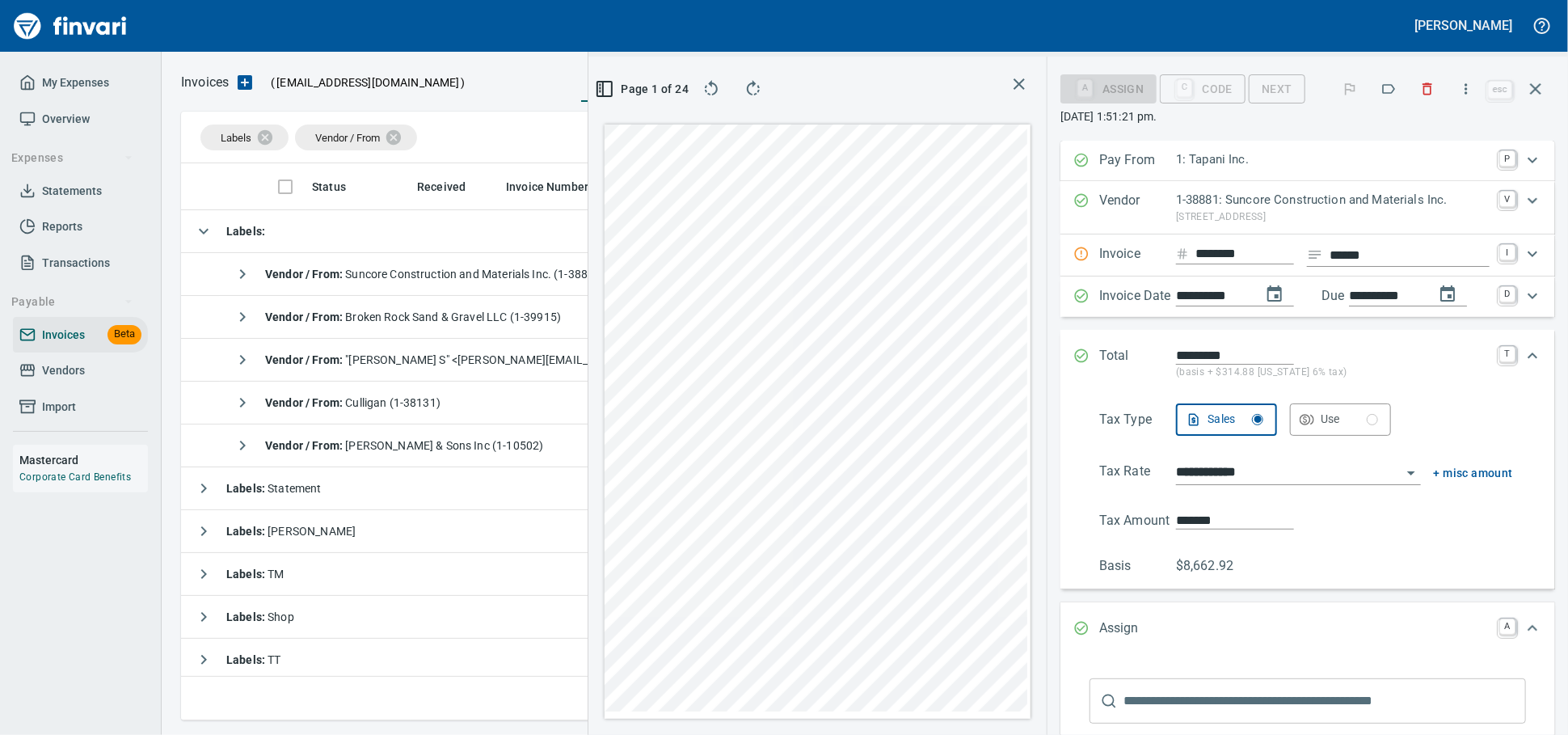
click at [1193, 716] on input "text" at bounding box center [1325, 701] width 403 height 45
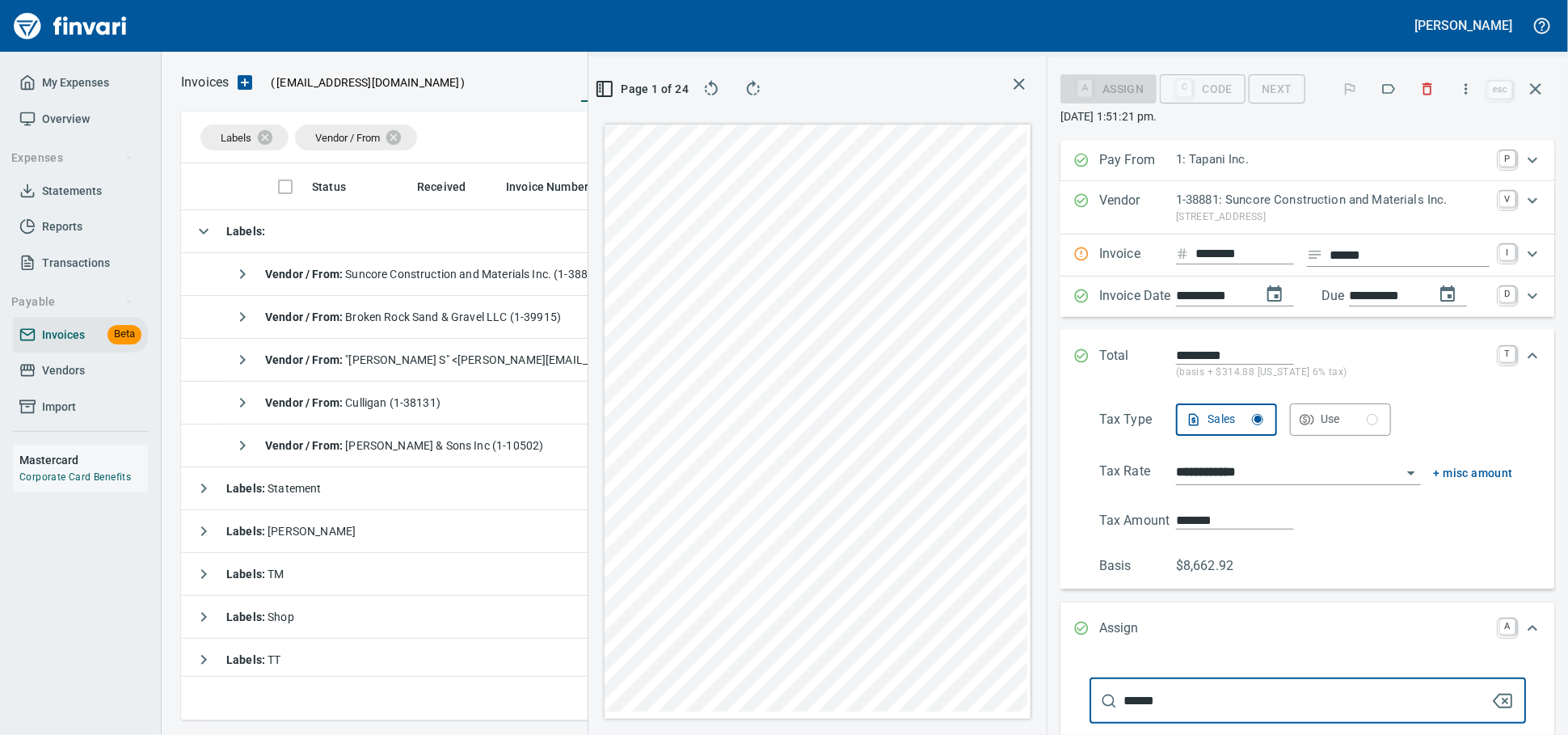
scroll to position [33, 0]
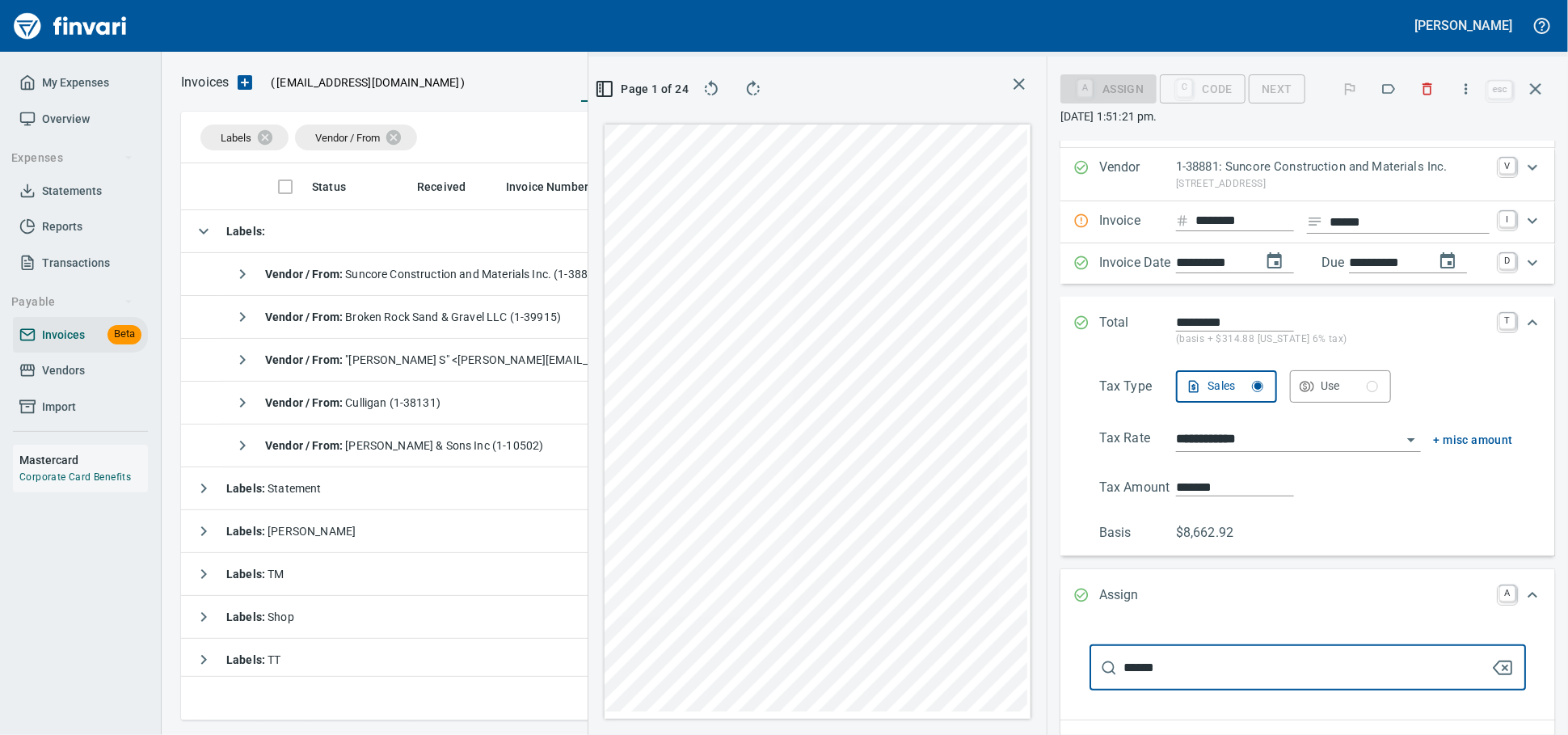
type input "******"
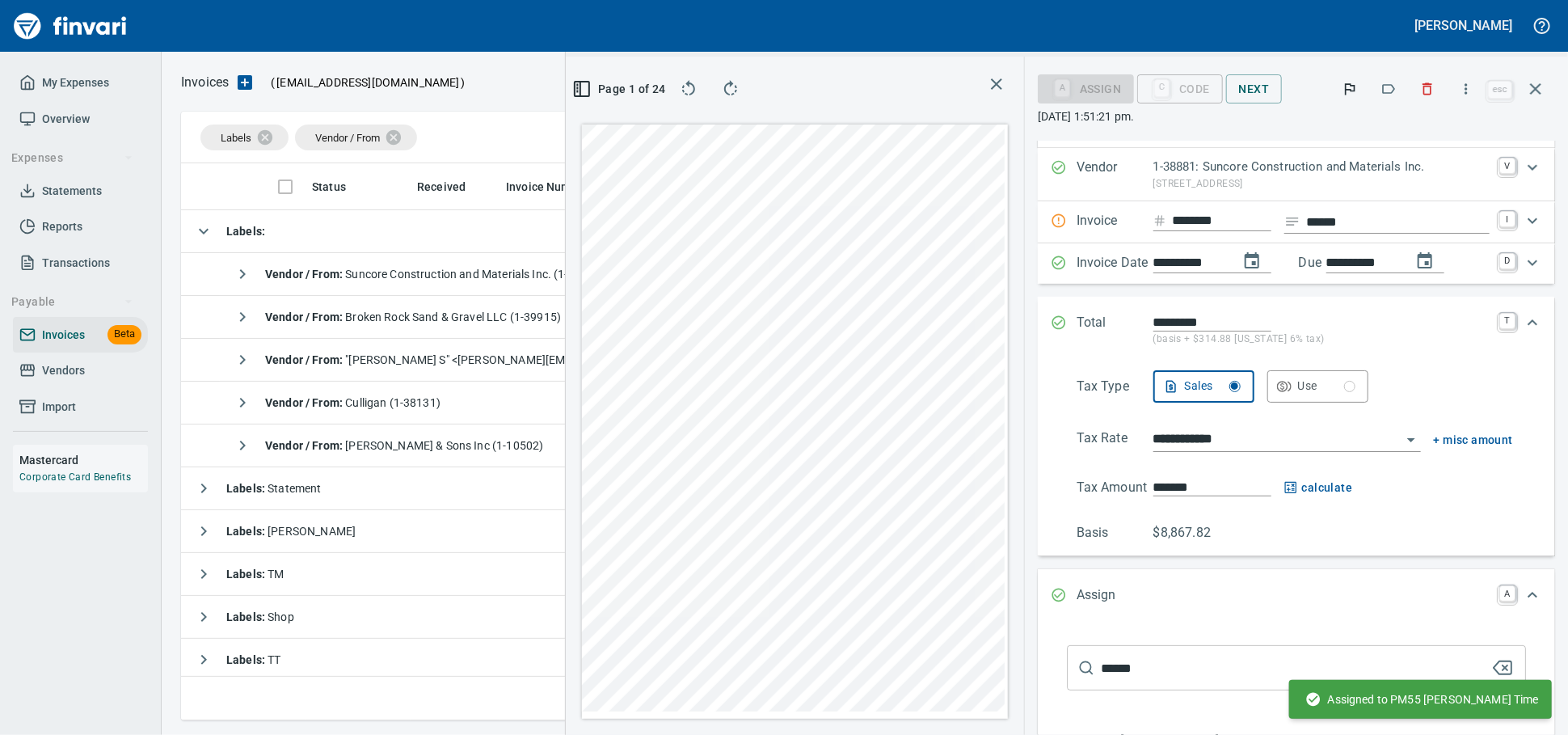
scroll to position [298, 0]
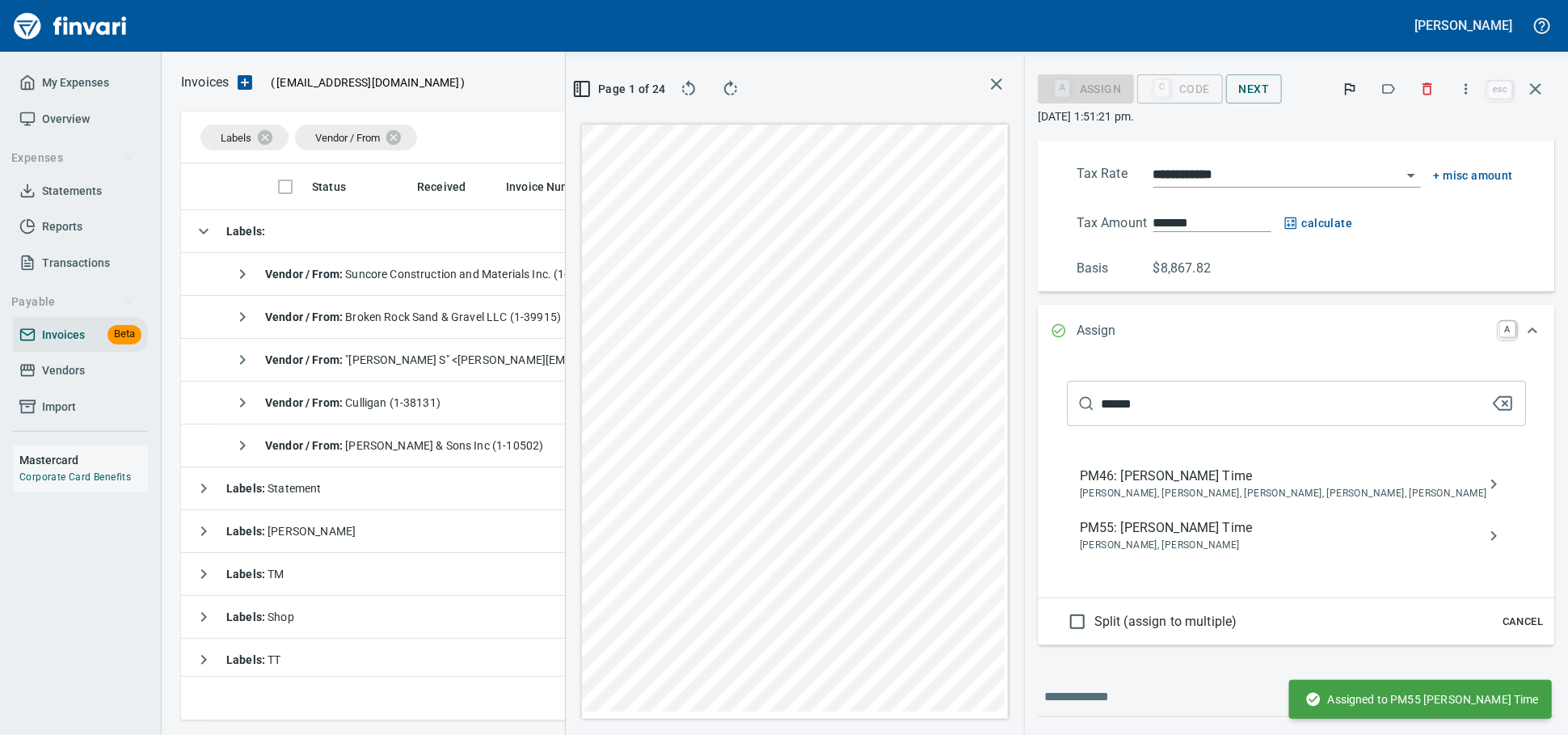
click at [1530, 90] on icon "button" at bounding box center [1535, 89] width 19 height 19
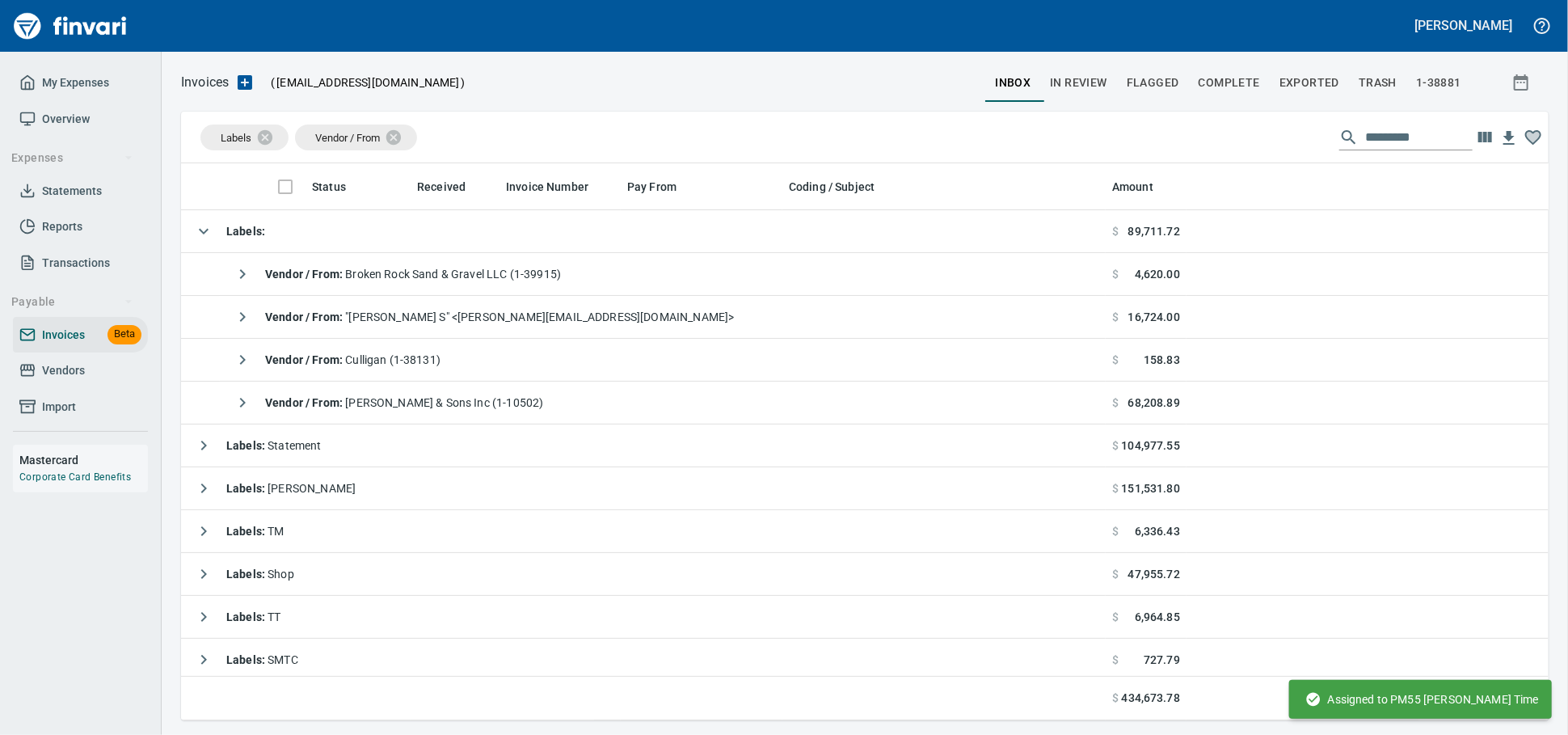
click at [73, 381] on span "Vendors" at bounding box center [64, 371] width 42 height 20
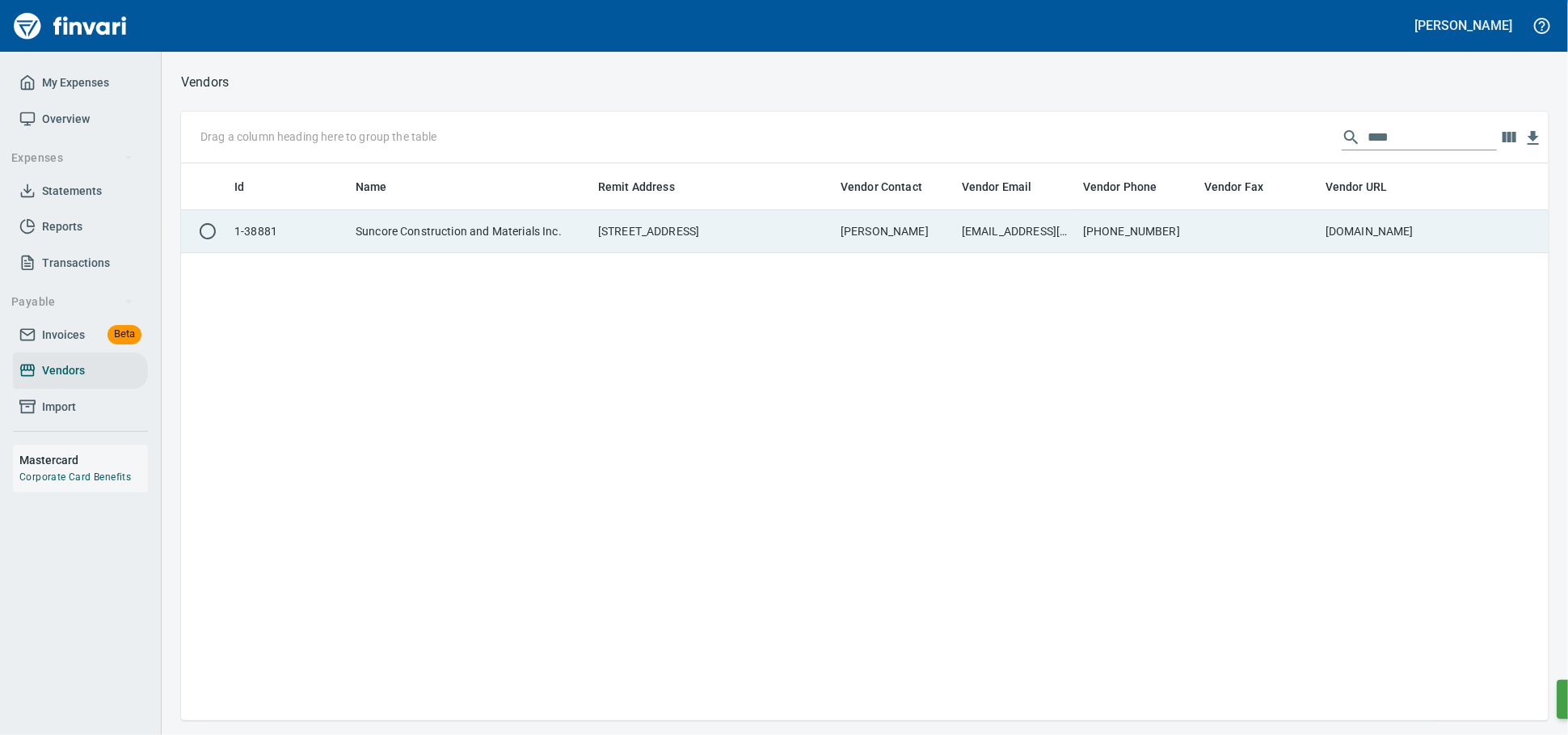
click at [579, 246] on td "Suncore Construction and Materials Inc." at bounding box center [470, 231] width 242 height 42
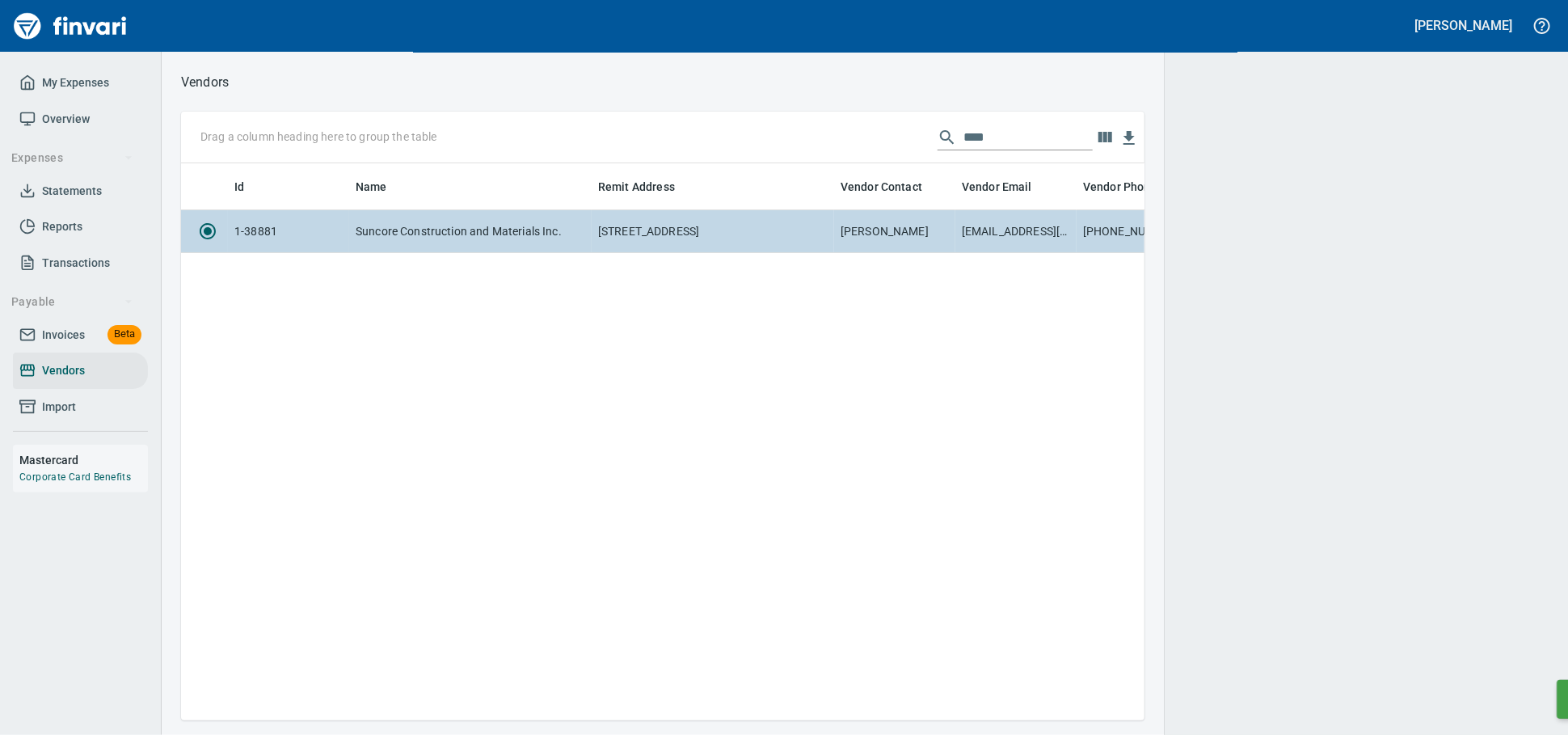
click at [527, 246] on td "Suncore Construction and Materials Inc." at bounding box center [470, 231] width 242 height 42
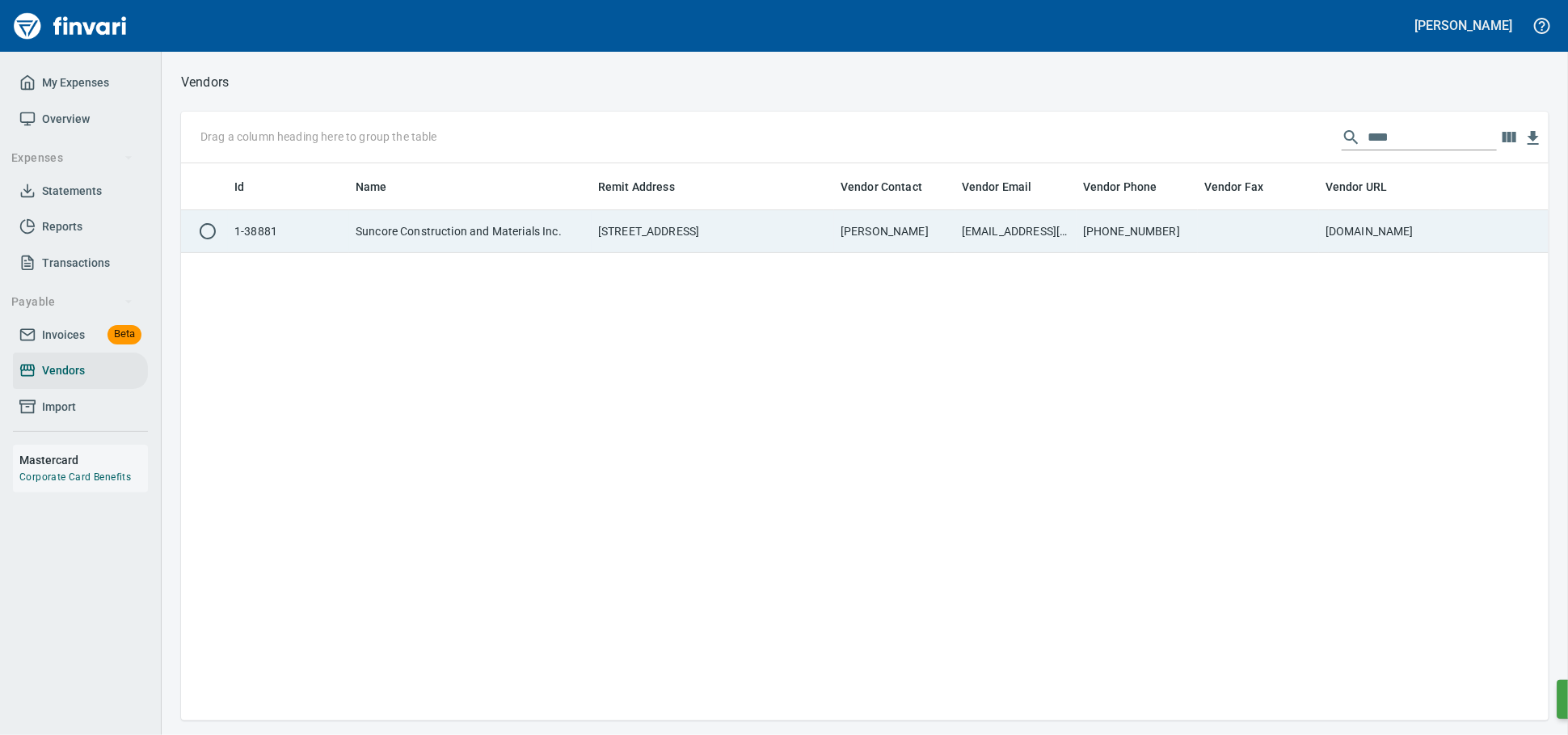
click at [512, 234] on td "Suncore Construction and Materials Inc." at bounding box center [470, 231] width 242 height 42
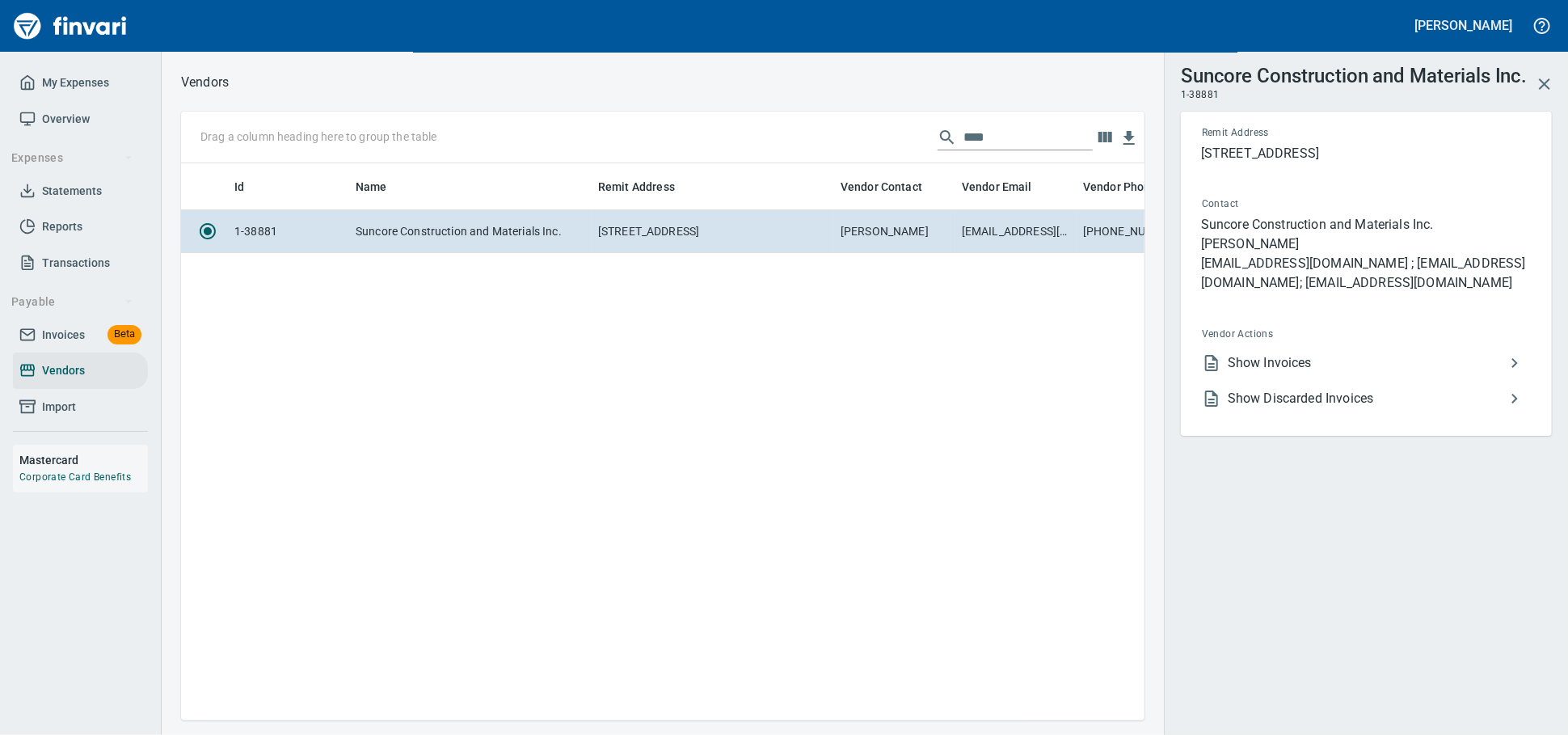
click at [1300, 373] on span "Show Invoices" at bounding box center [1366, 362] width 277 height 19
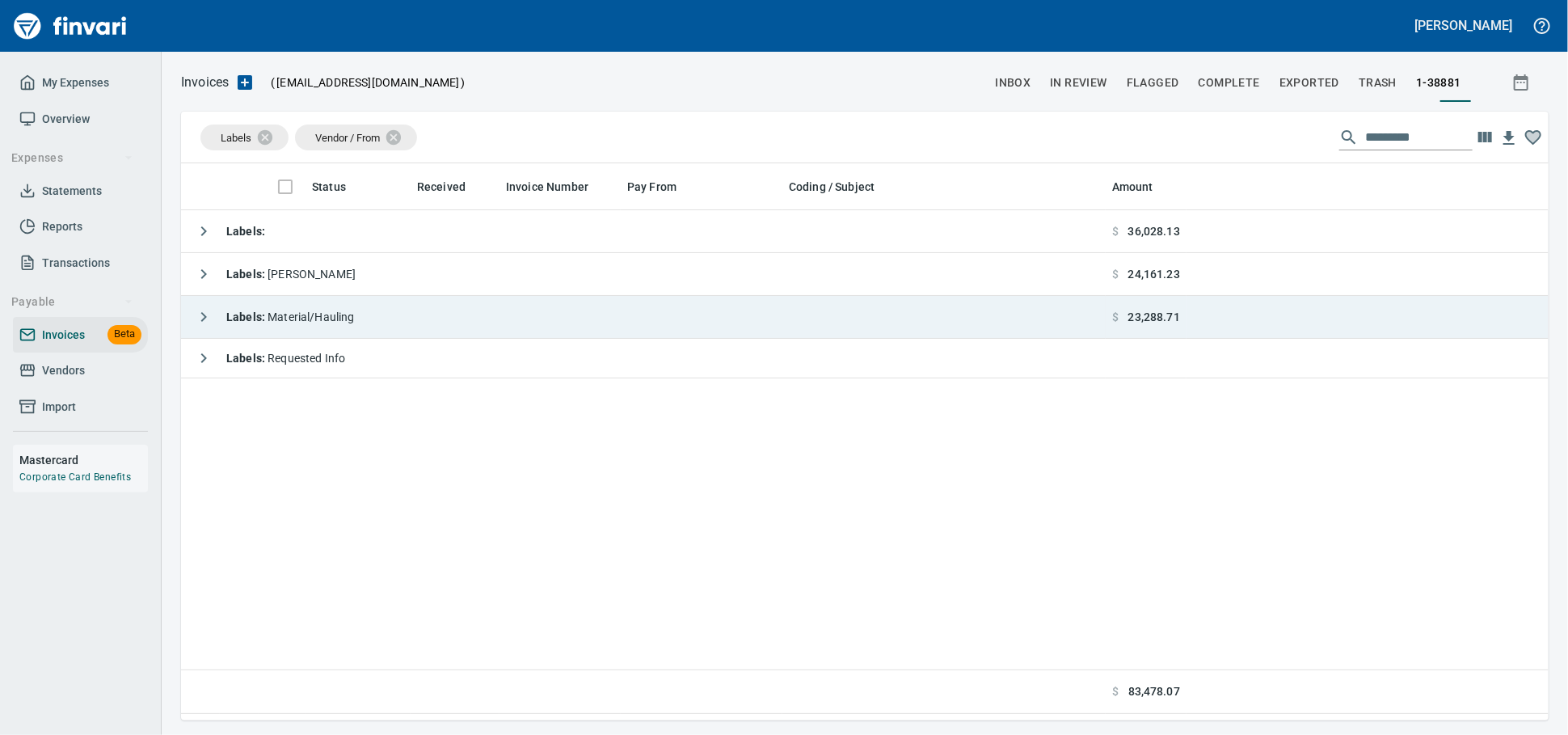
click at [571, 338] on td "Labels : Material/Hauling" at bounding box center [643, 317] width 925 height 42
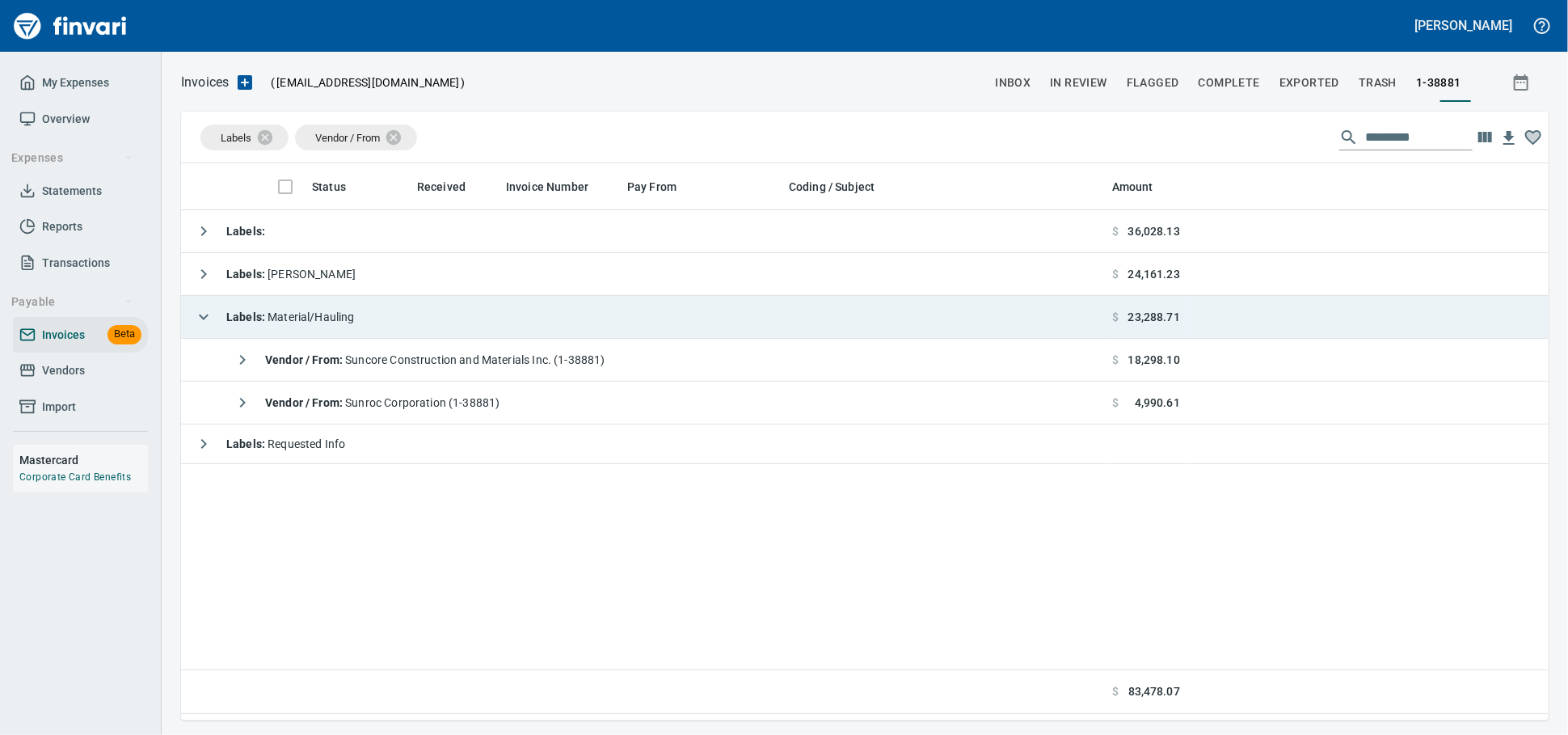
click at [580, 324] on td "Labels : Material/Hauling" at bounding box center [643, 317] width 925 height 42
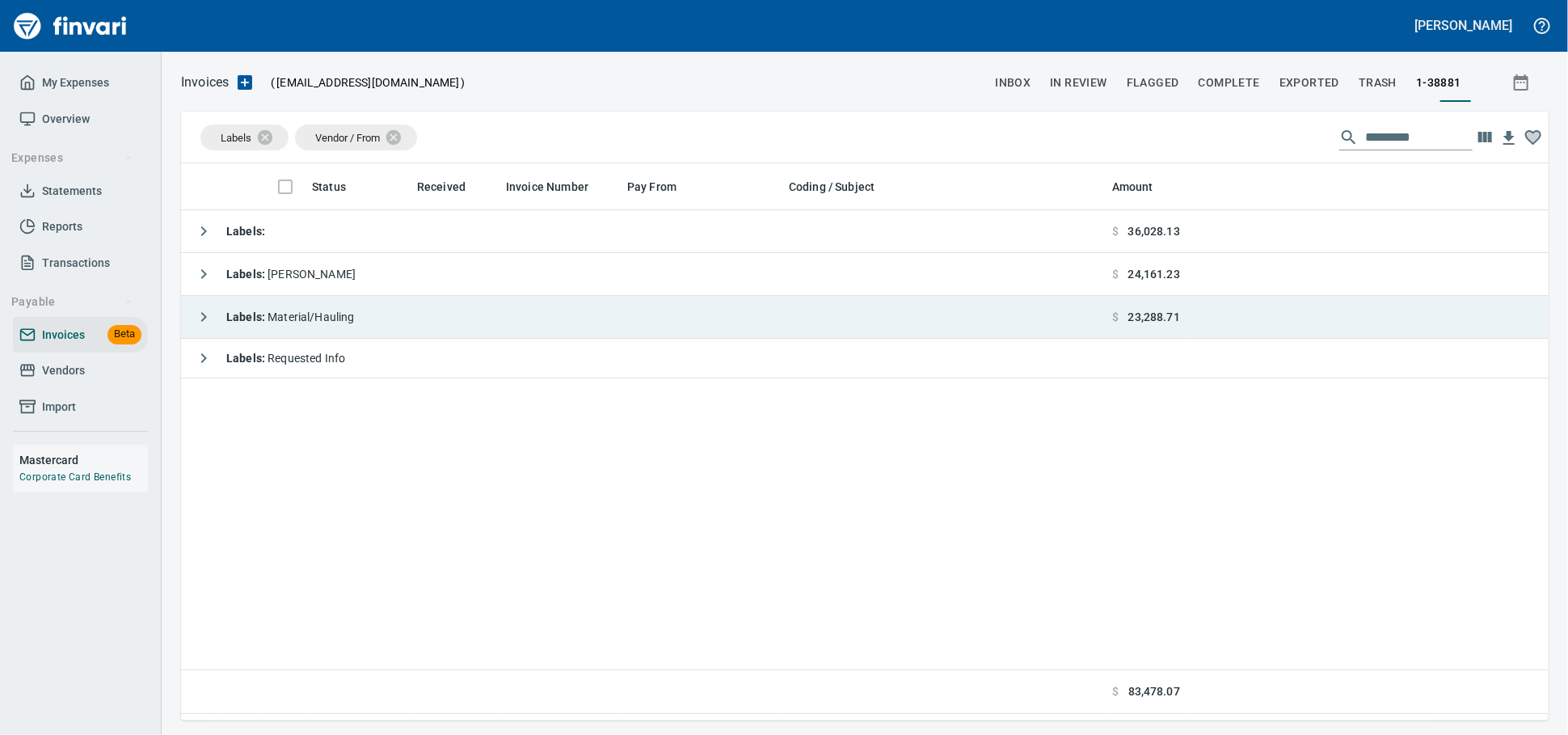
scroll to position [542, 1353]
click at [581, 325] on td "Labels : Material/Hauling" at bounding box center [643, 317] width 925 height 42
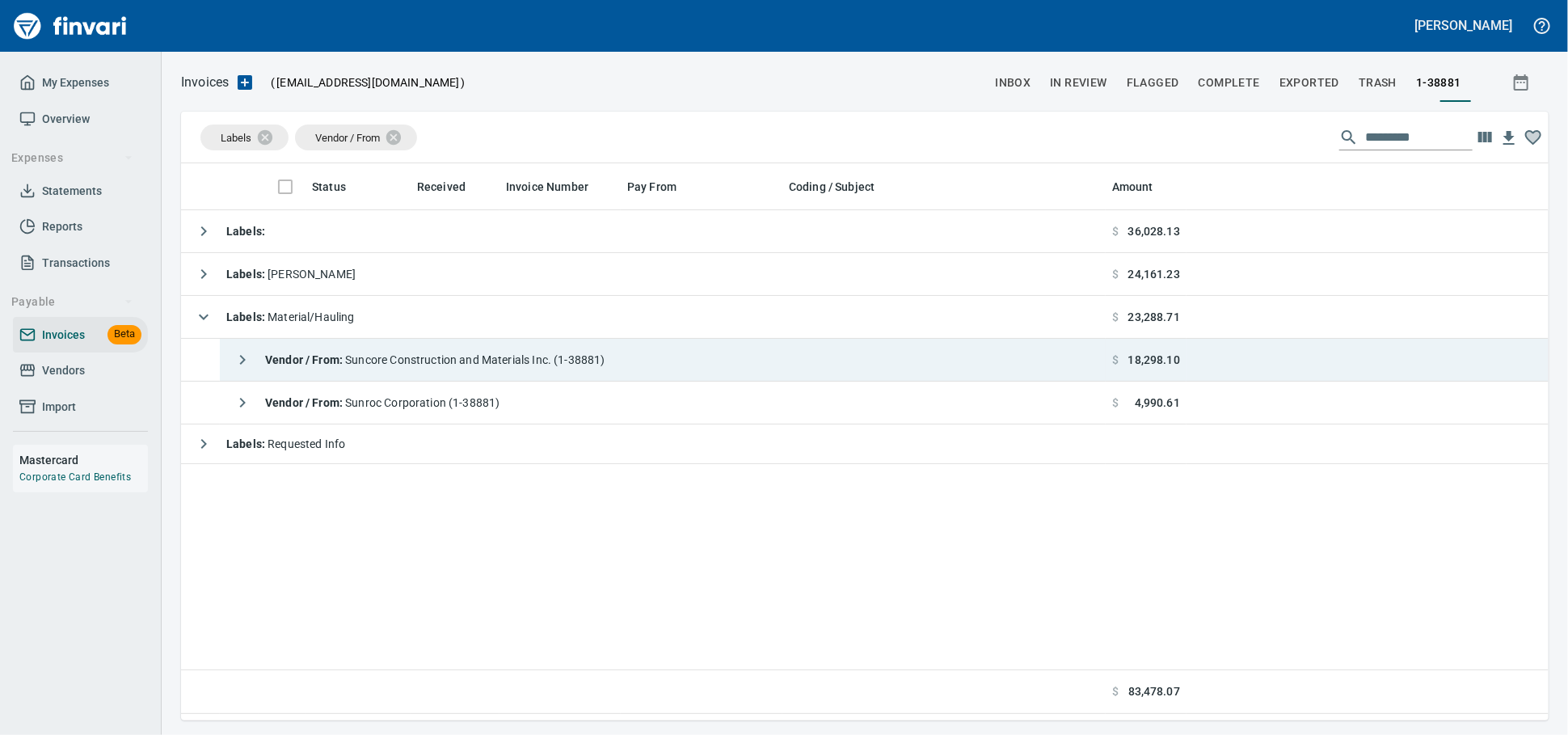
click at [564, 358] on span "Vendor / From : Suncore Construction and Materials Inc. (1-38881)" at bounding box center [435, 360] width 340 height 13
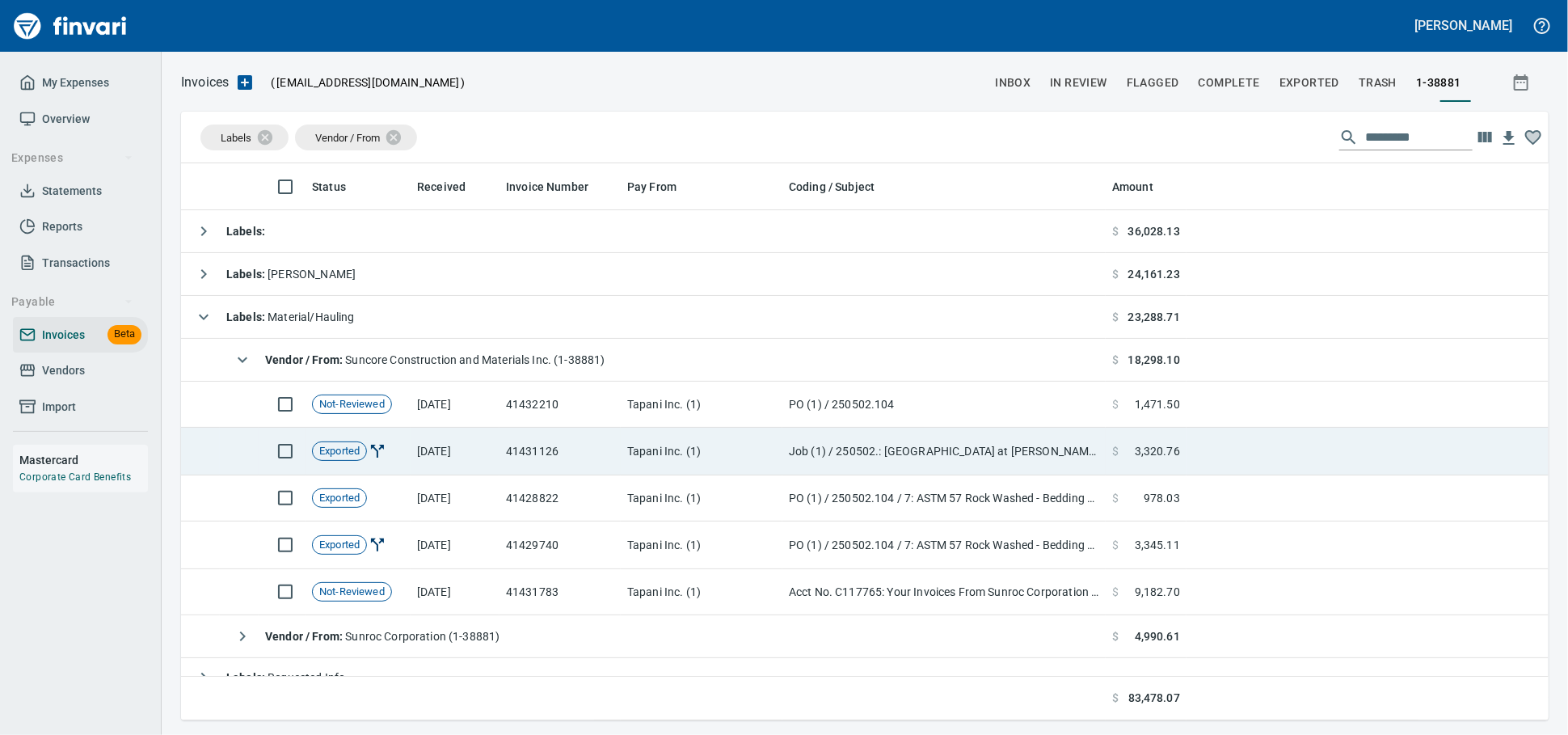
scroll to position [542, 1339]
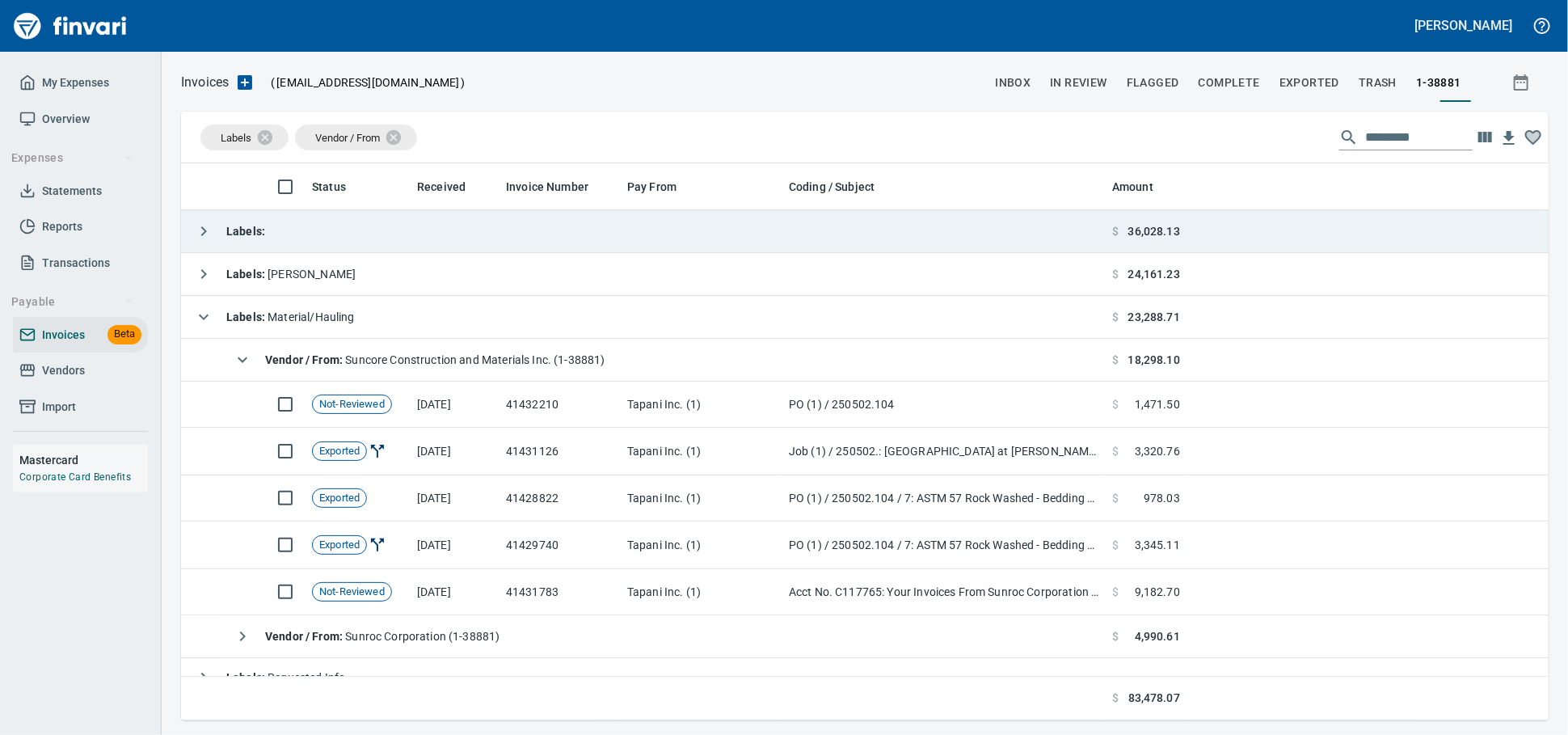
click at [643, 235] on td "Labels :" at bounding box center [643, 231] width 925 height 42
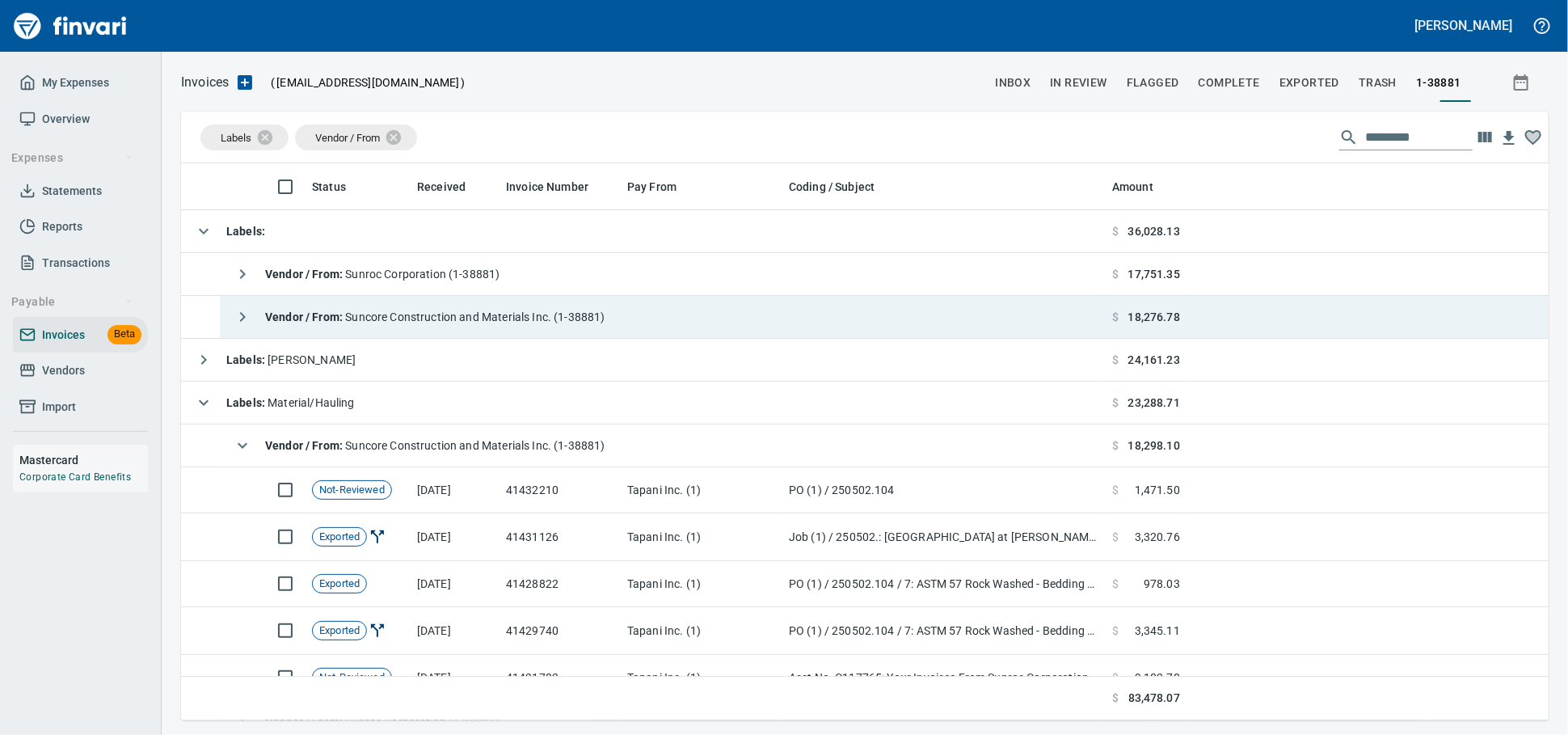
click at [606, 317] on span "Vendor / From : Suncore Construction and Materials Inc. (1-38881)" at bounding box center [435, 317] width 340 height 13
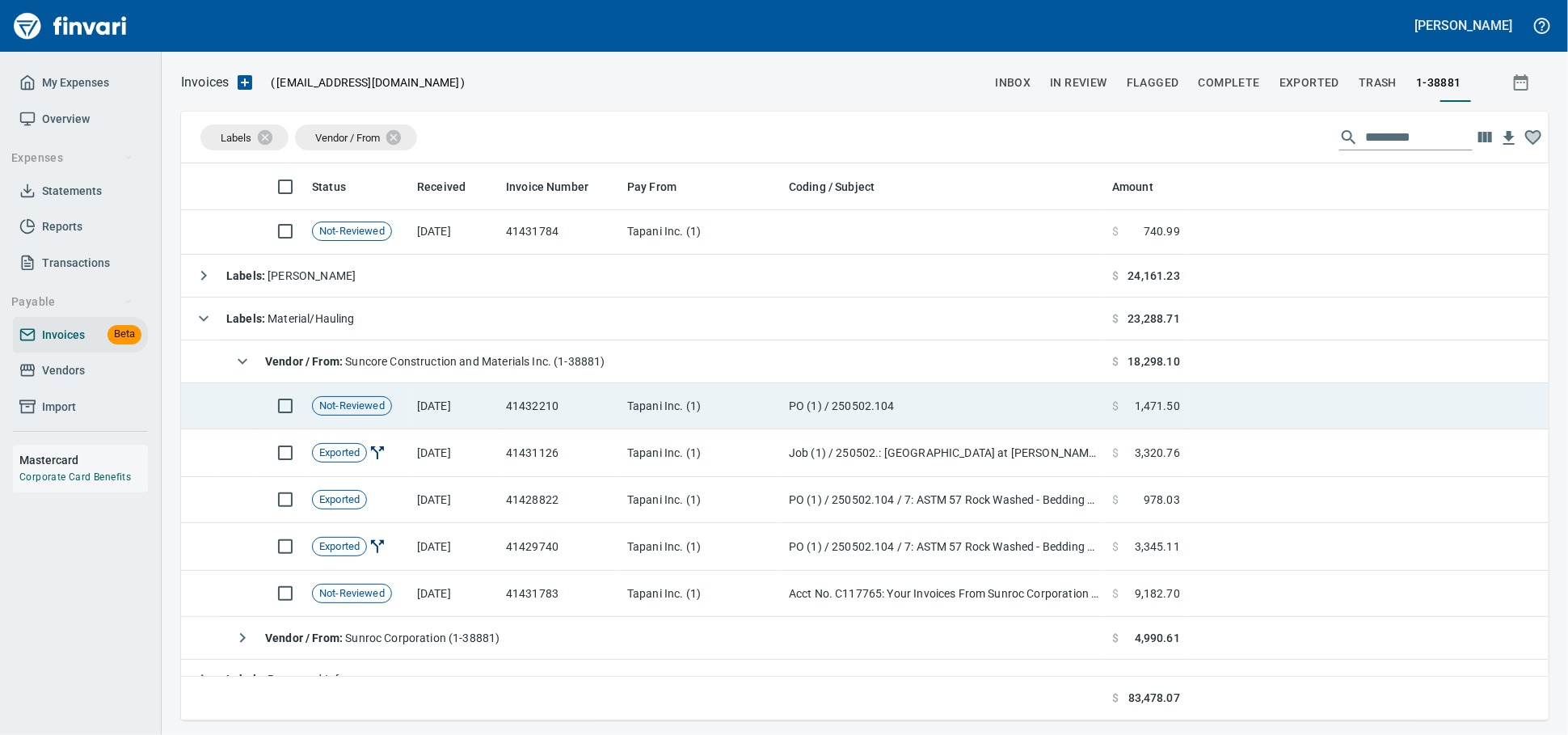
scroll to position [449, 0]
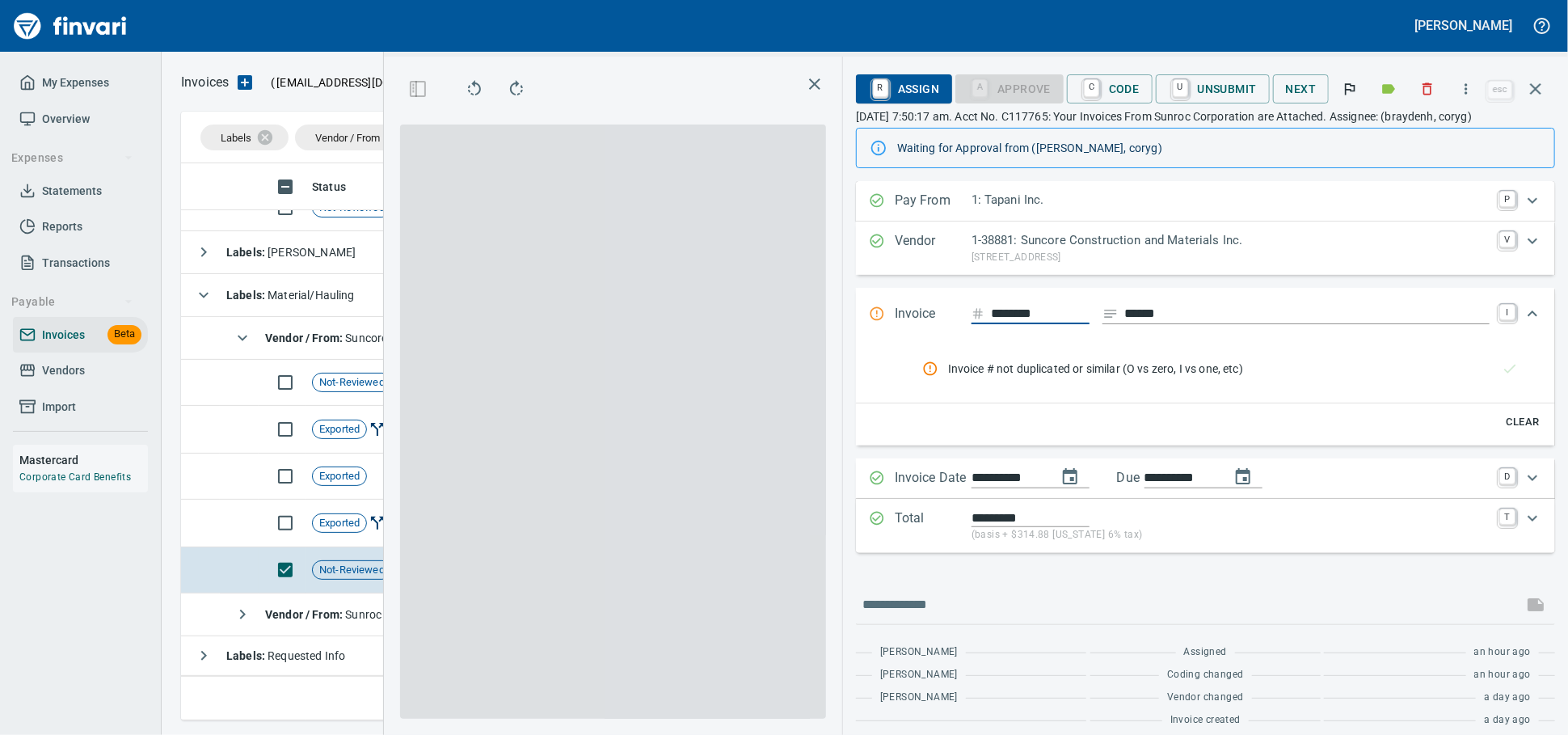
scroll to position [528, 935]
click at [1420, 90] on icon "button" at bounding box center [1428, 89] width 17 height 17
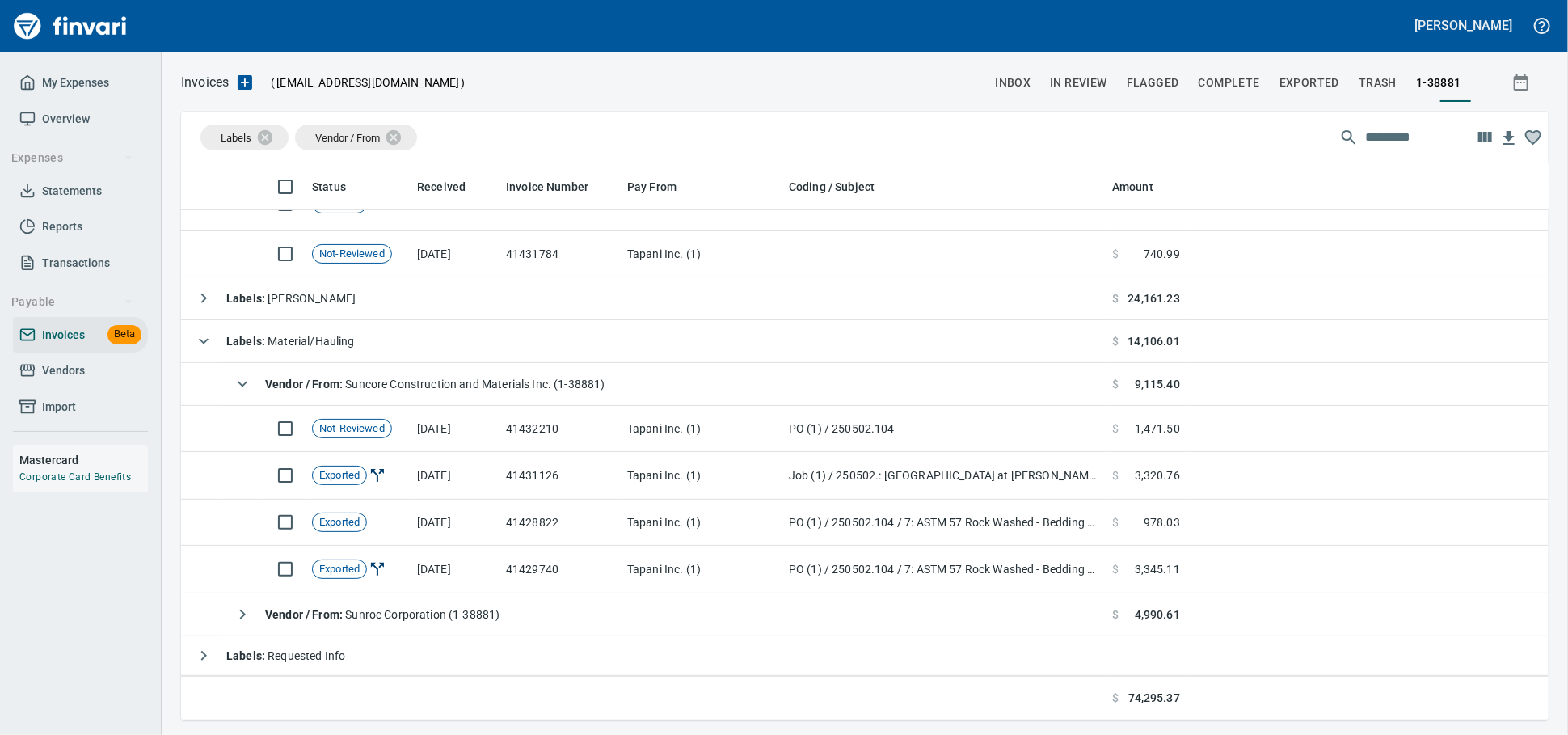
scroll to position [542, 1337]
click at [289, 335] on span "Labels : Material/Hauling" at bounding box center [289, 341] width 128 height 13
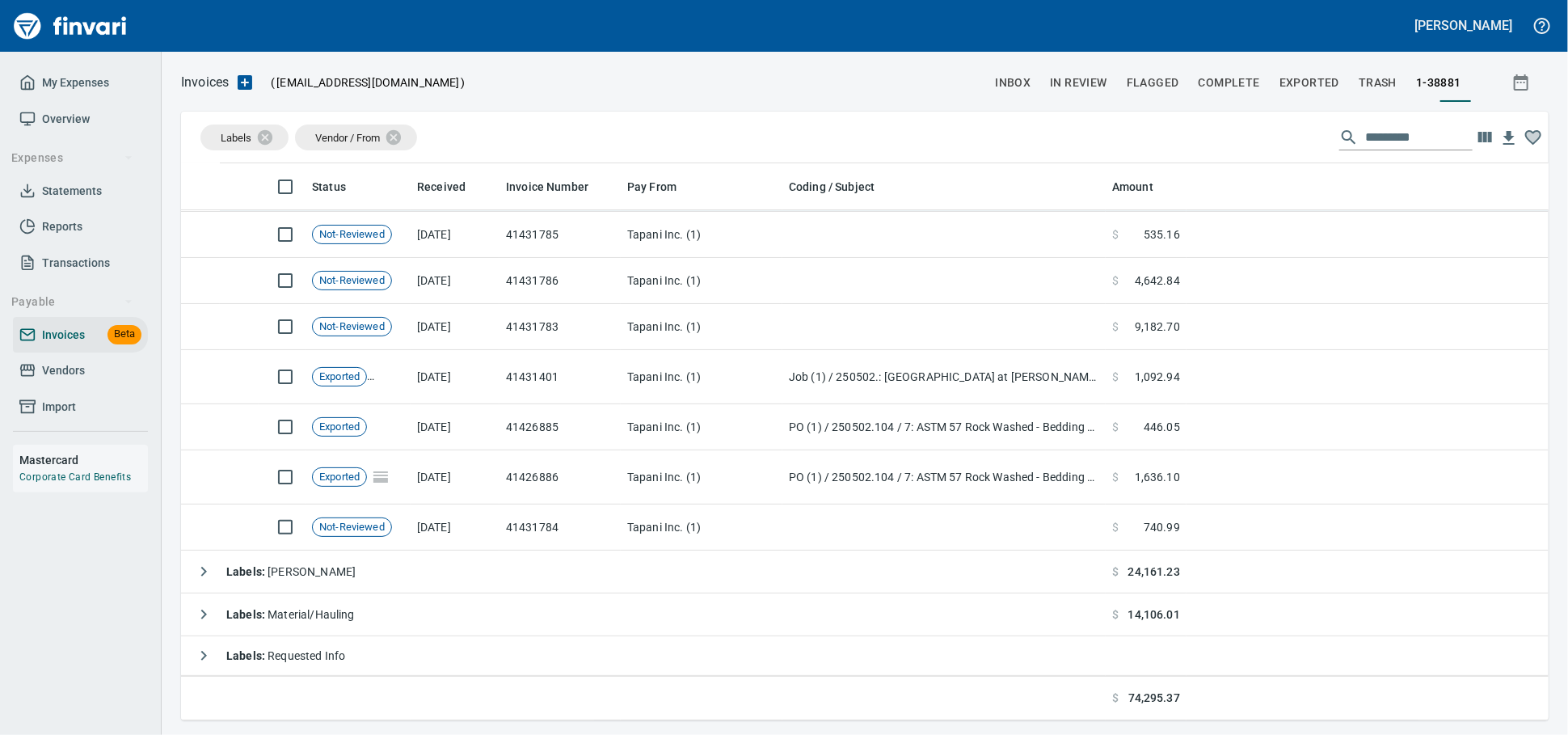
scroll to position [48, 0]
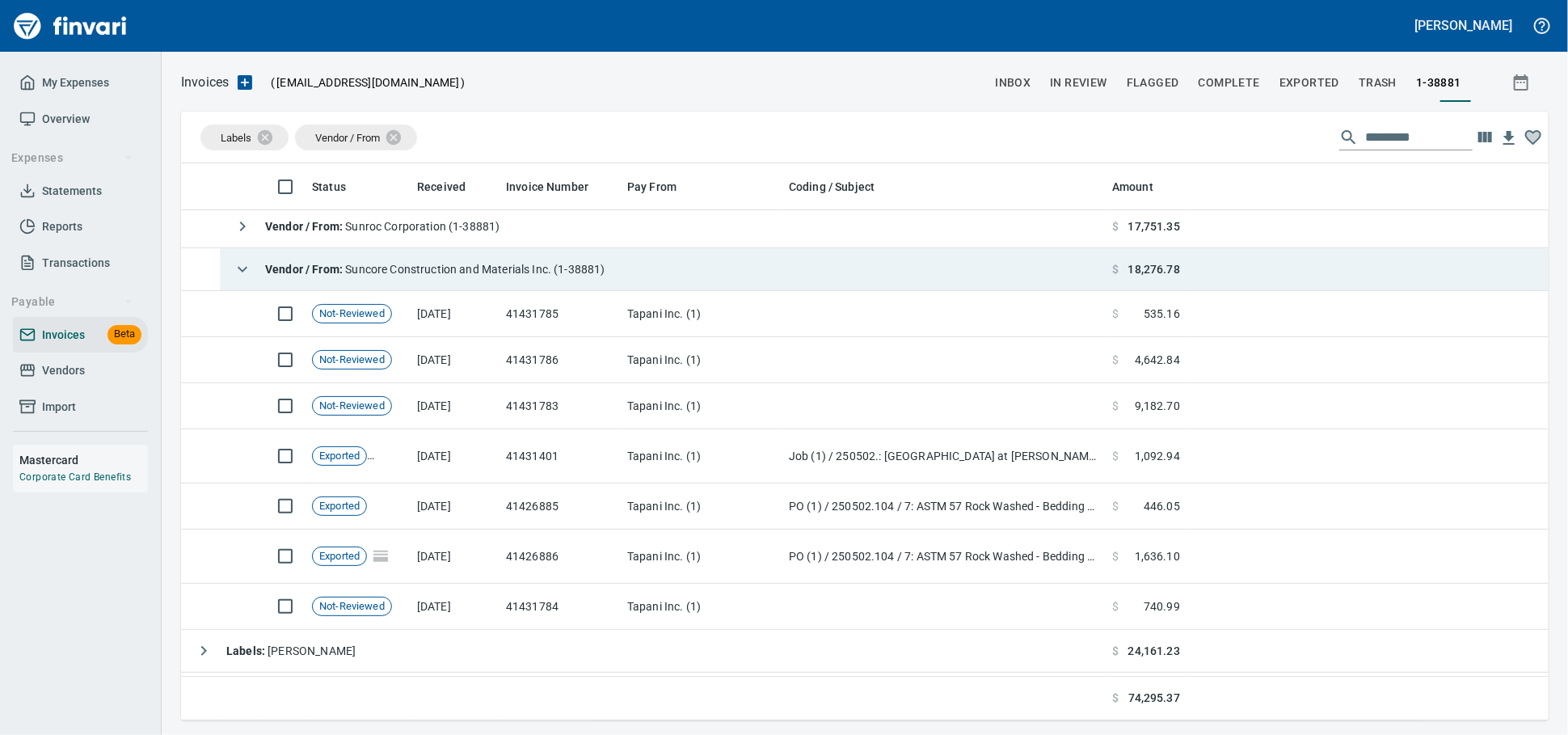
click at [329, 276] on strong "Vendor / From :" at bounding box center [305, 269] width 80 height 13
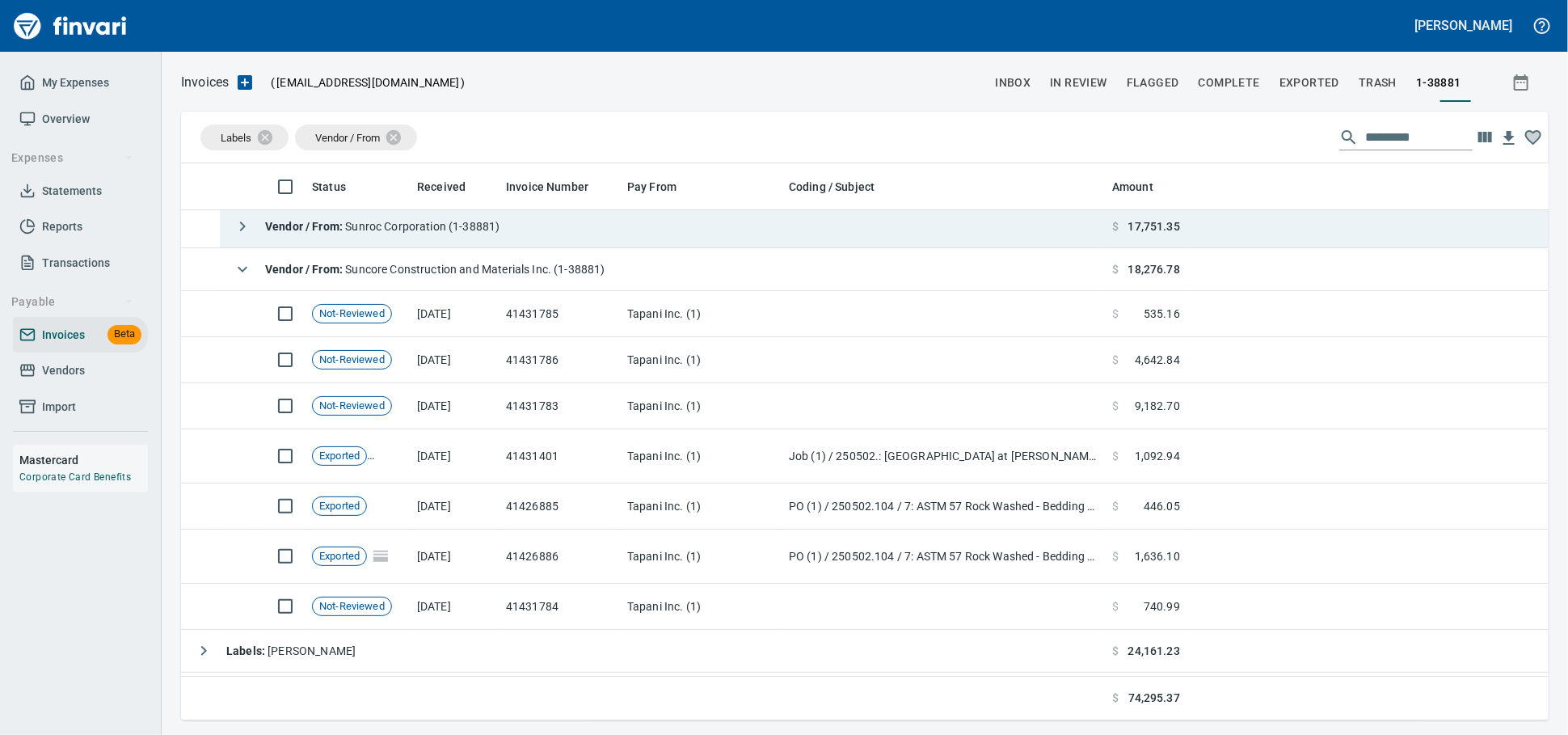
scroll to position [542, 1353]
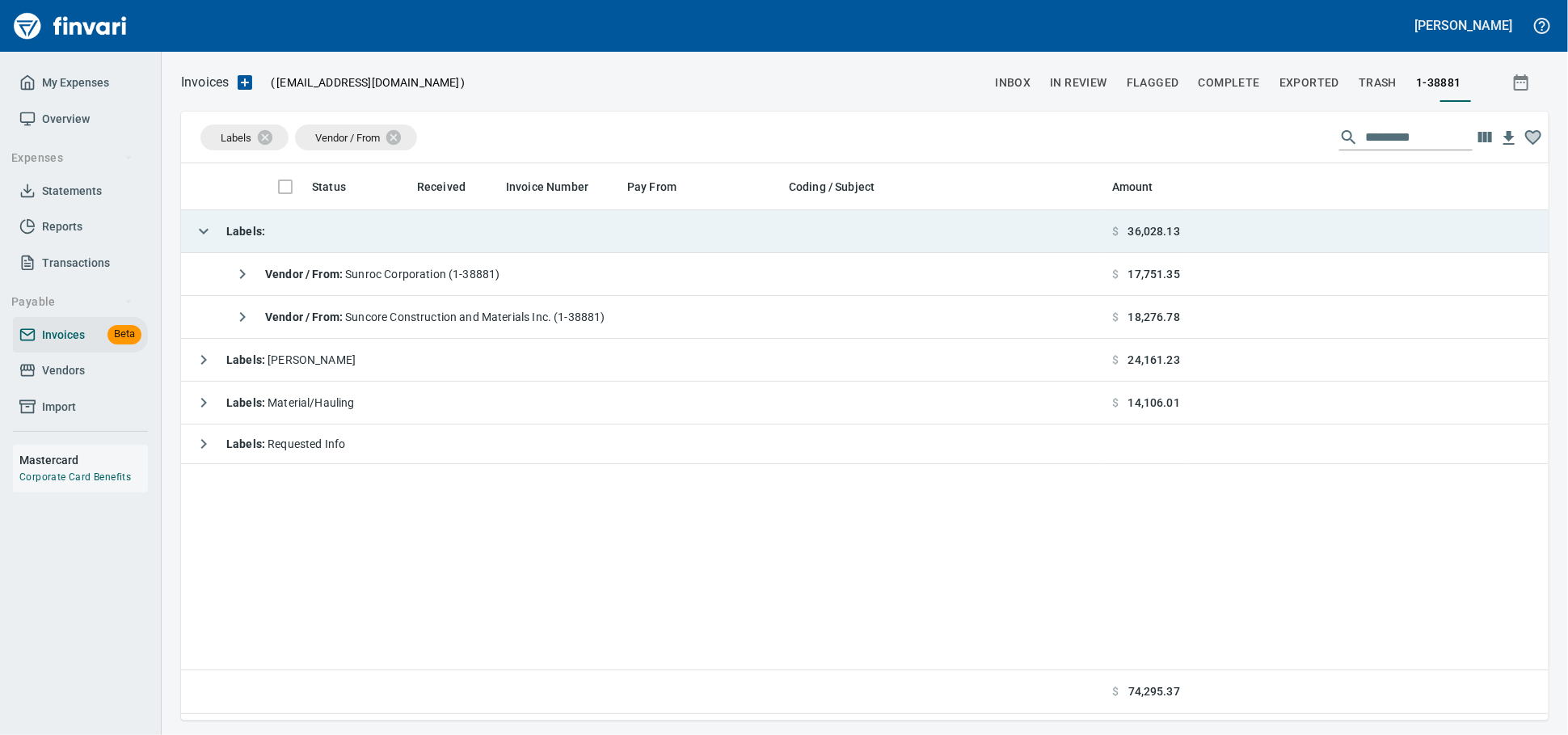
click at [332, 224] on td "Labels :" at bounding box center [643, 231] width 925 height 42
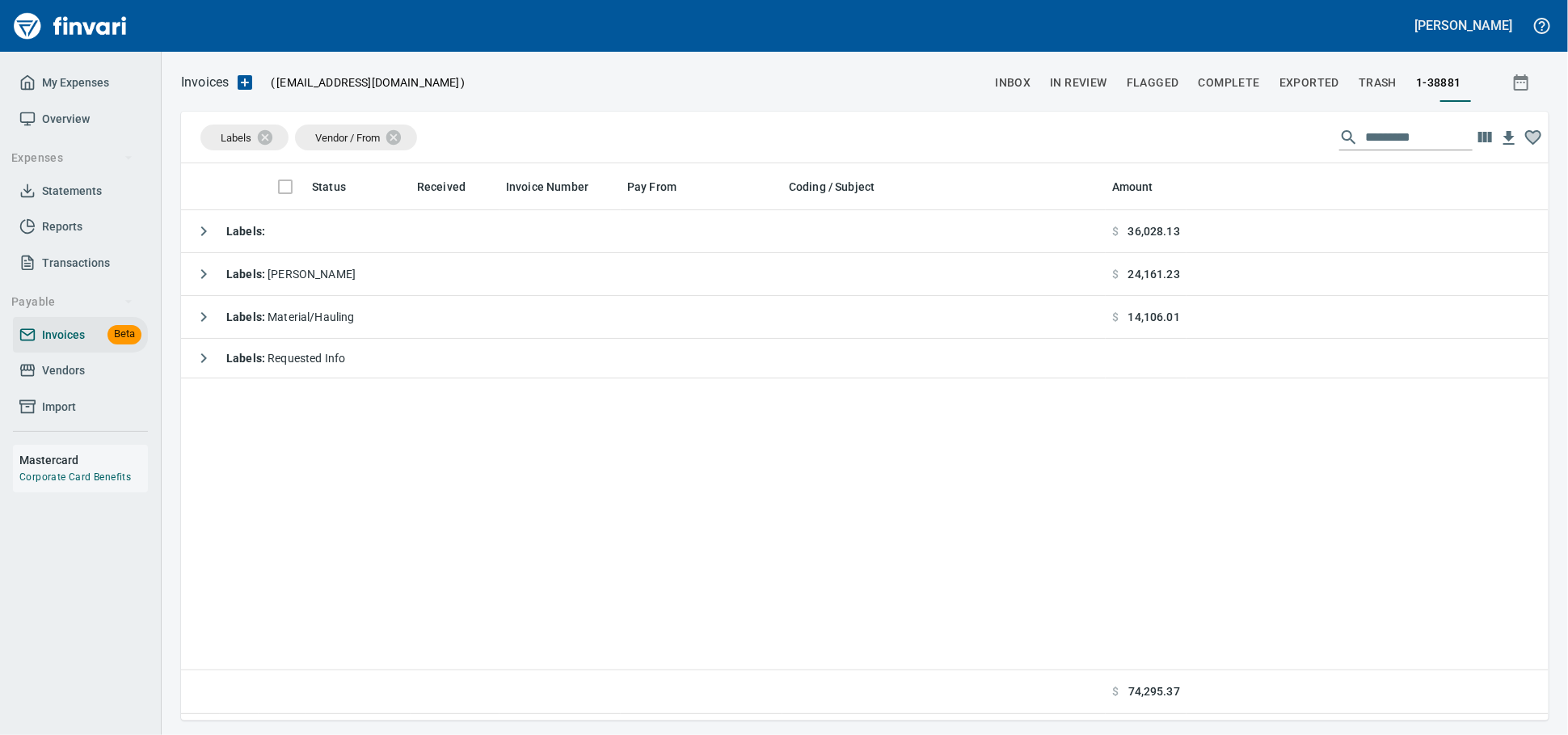
click at [33, 378] on icon at bounding box center [28, 371] width 17 height 17
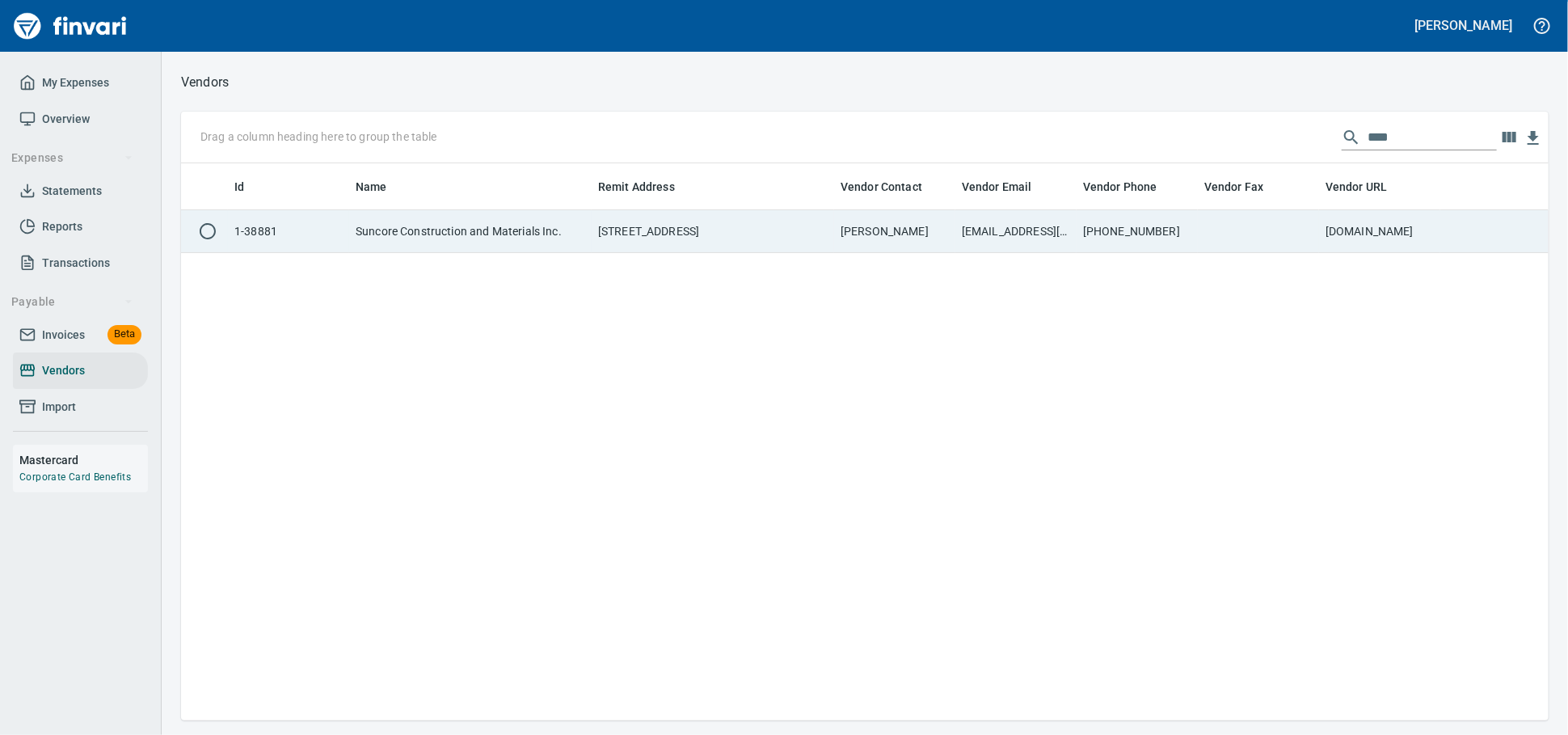
scroll to position [542, 1353]
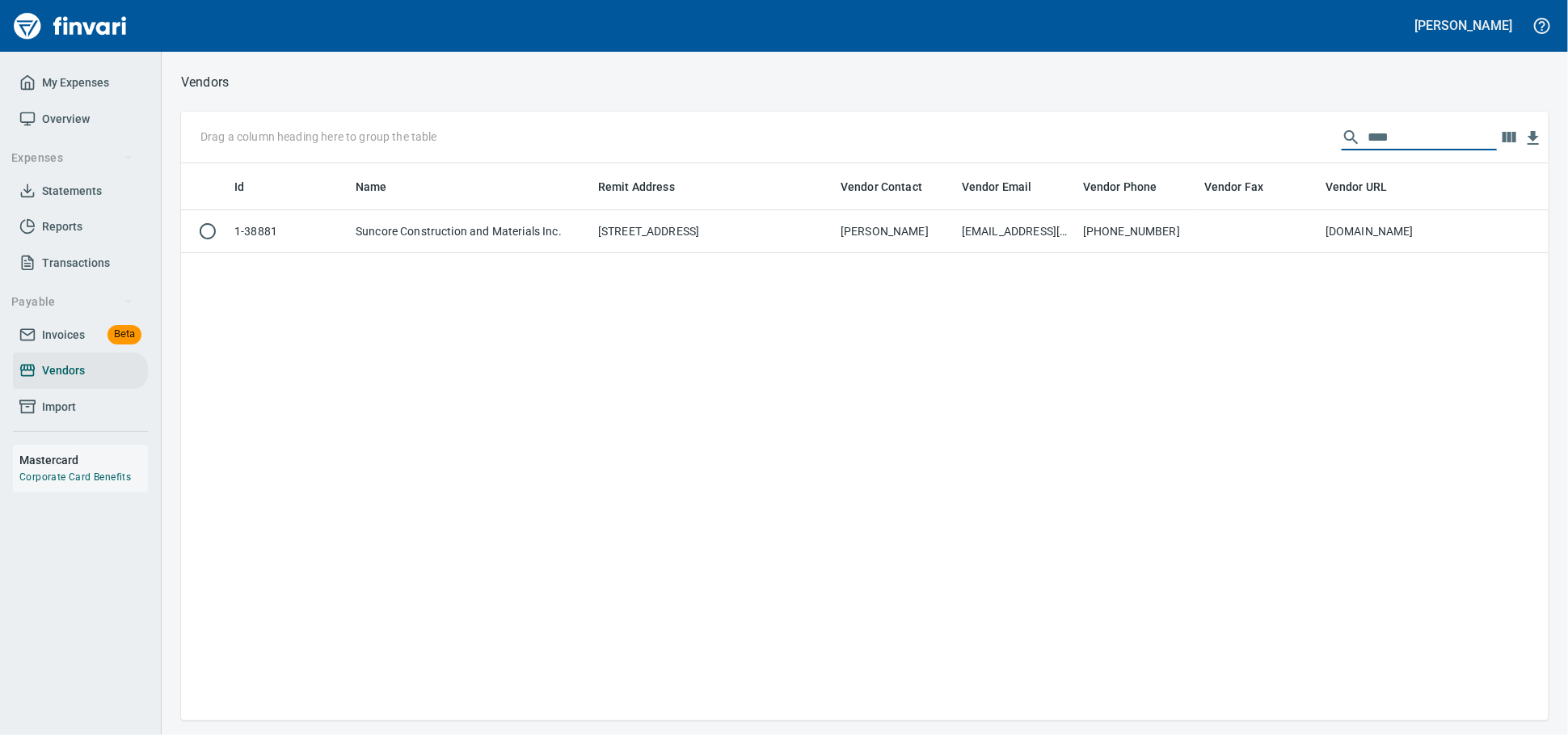
drag, startPoint x: 1365, startPoint y: 131, endPoint x: 943, endPoint y: 156, distance: 422.7
click at [983, 154] on div "Drag a column heading here to group the table ****" at bounding box center [864, 137] width 1367 height 52
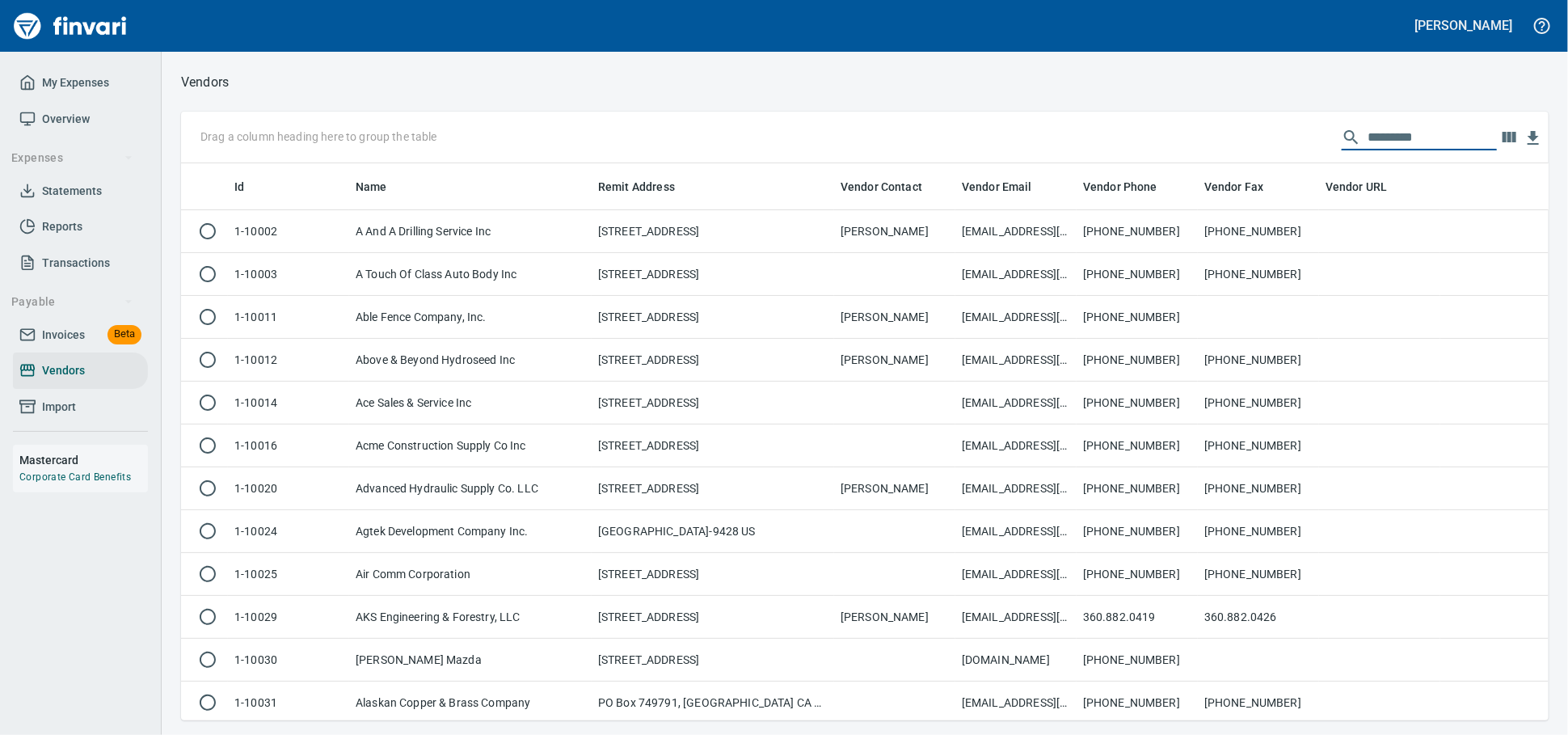
scroll to position [542, 1339]
click at [64, 343] on span "Invoices" at bounding box center [64, 335] width 42 height 20
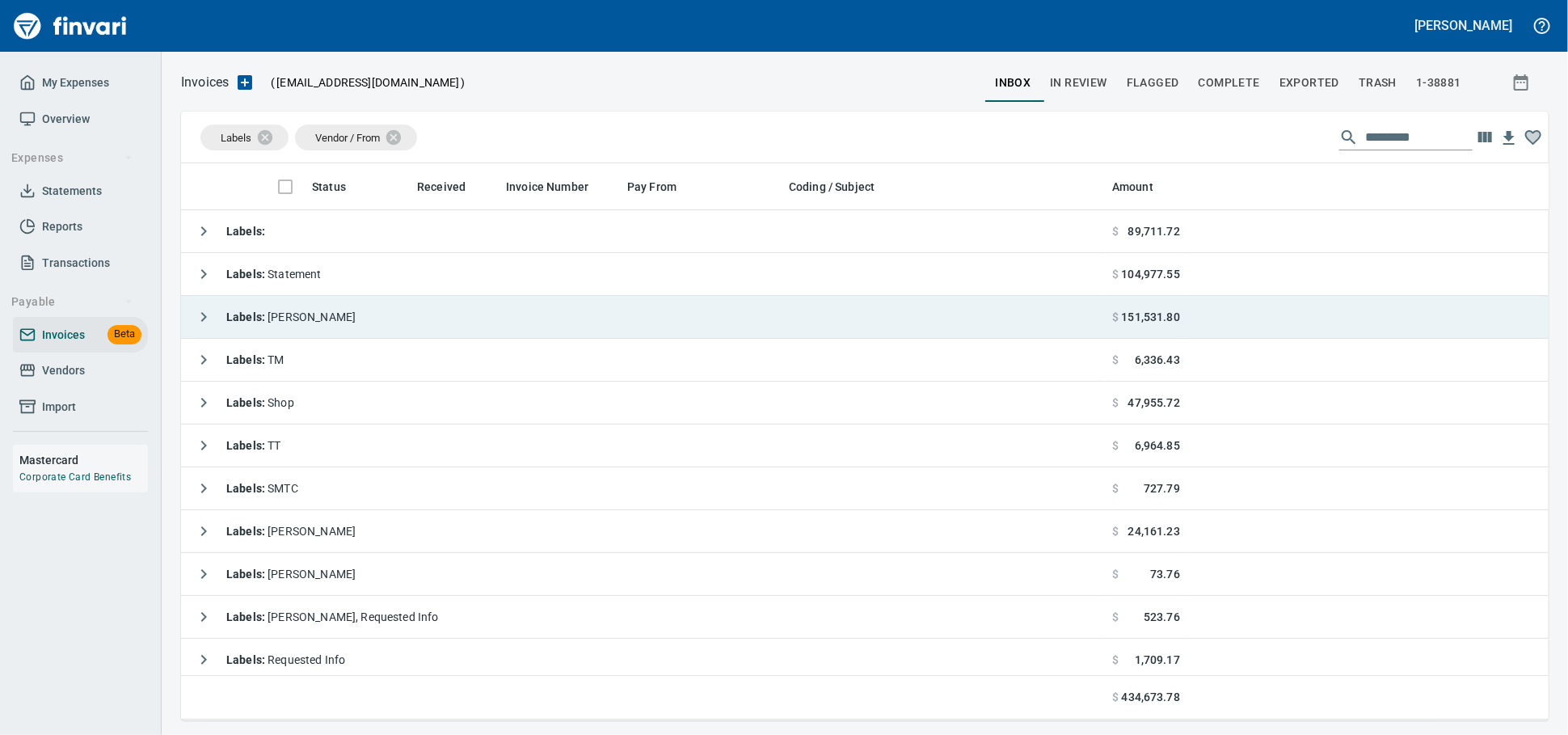
scroll to position [542, 1339]
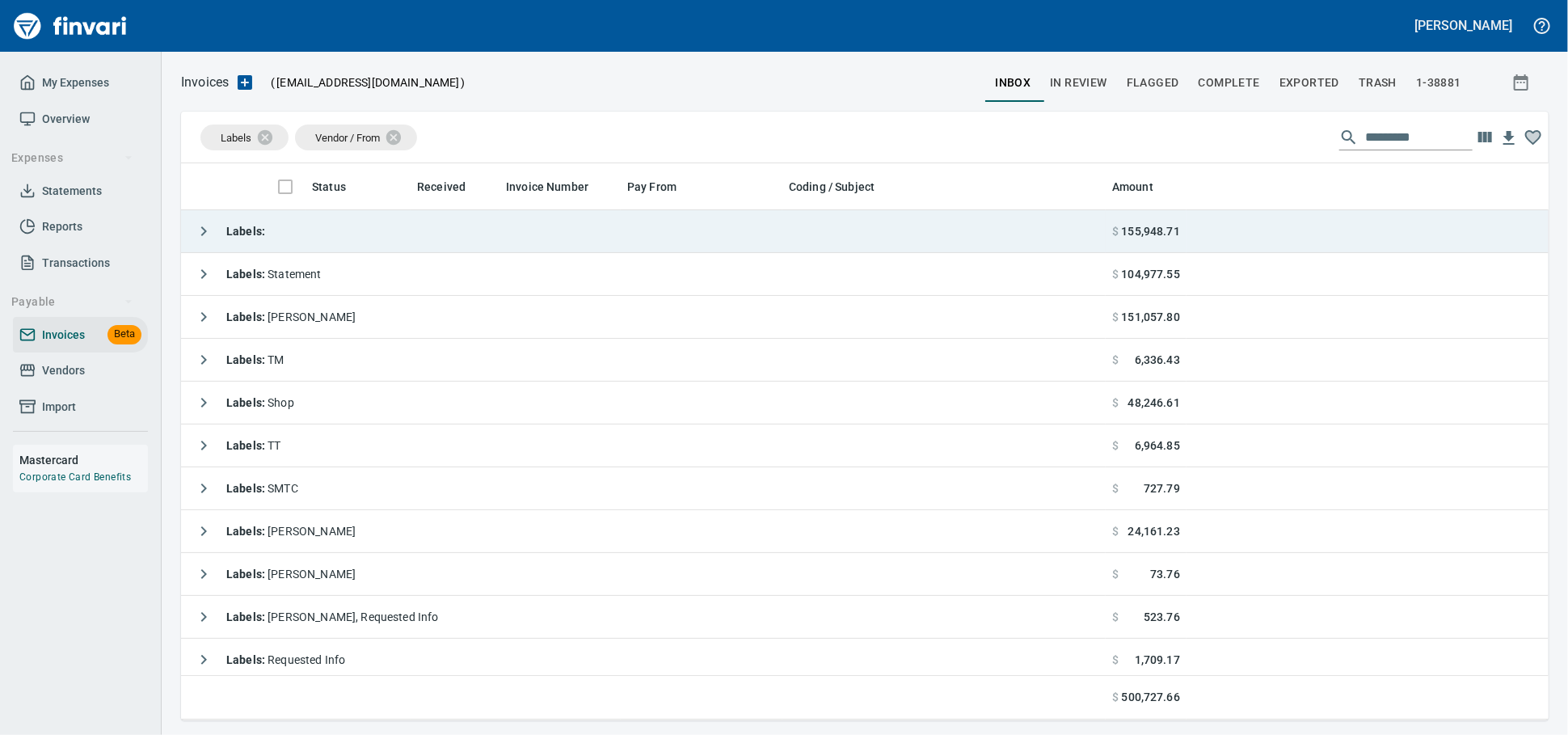
click at [349, 233] on td "Labels :" at bounding box center [643, 231] width 925 height 42
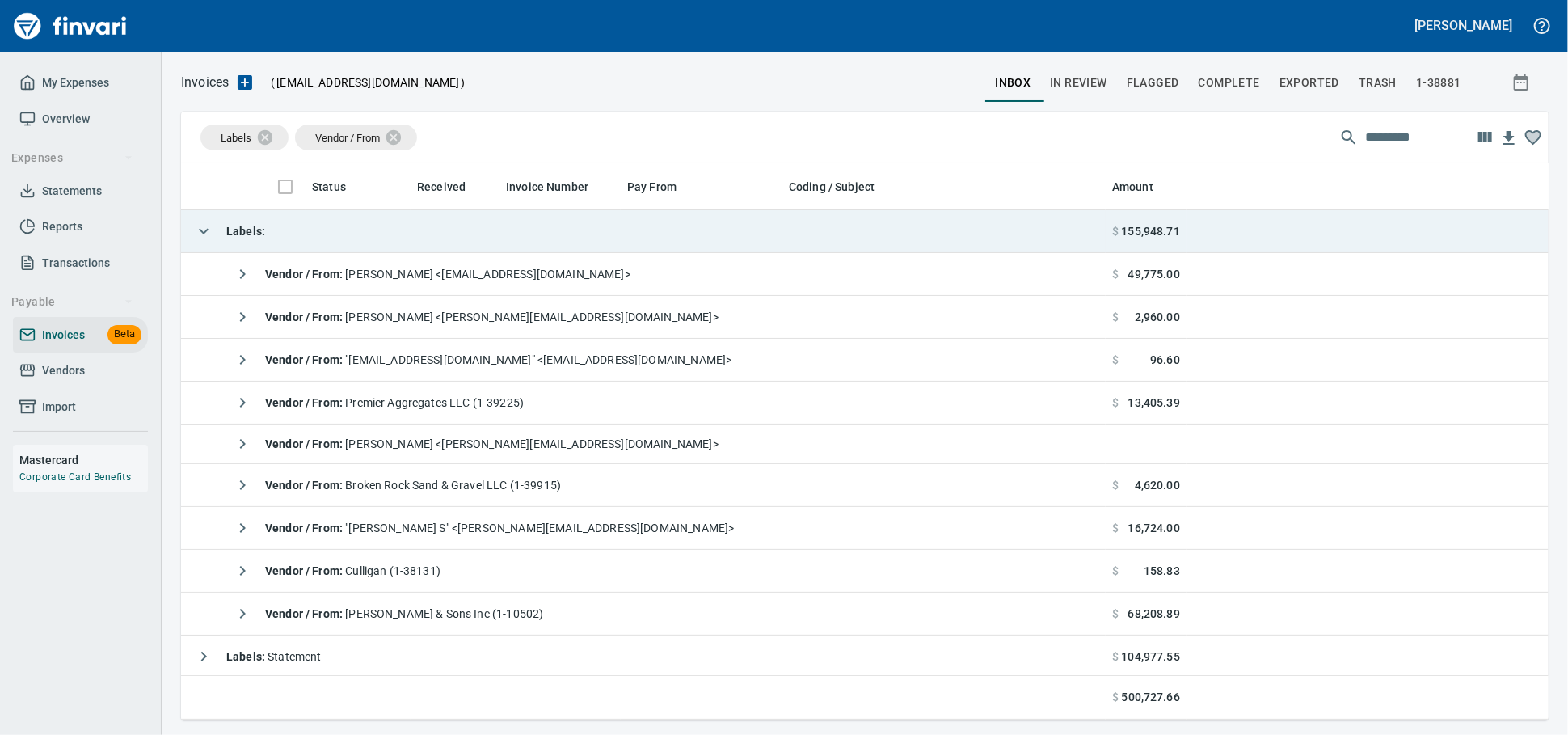
click at [349, 233] on td "Labels :" at bounding box center [643, 231] width 925 height 42
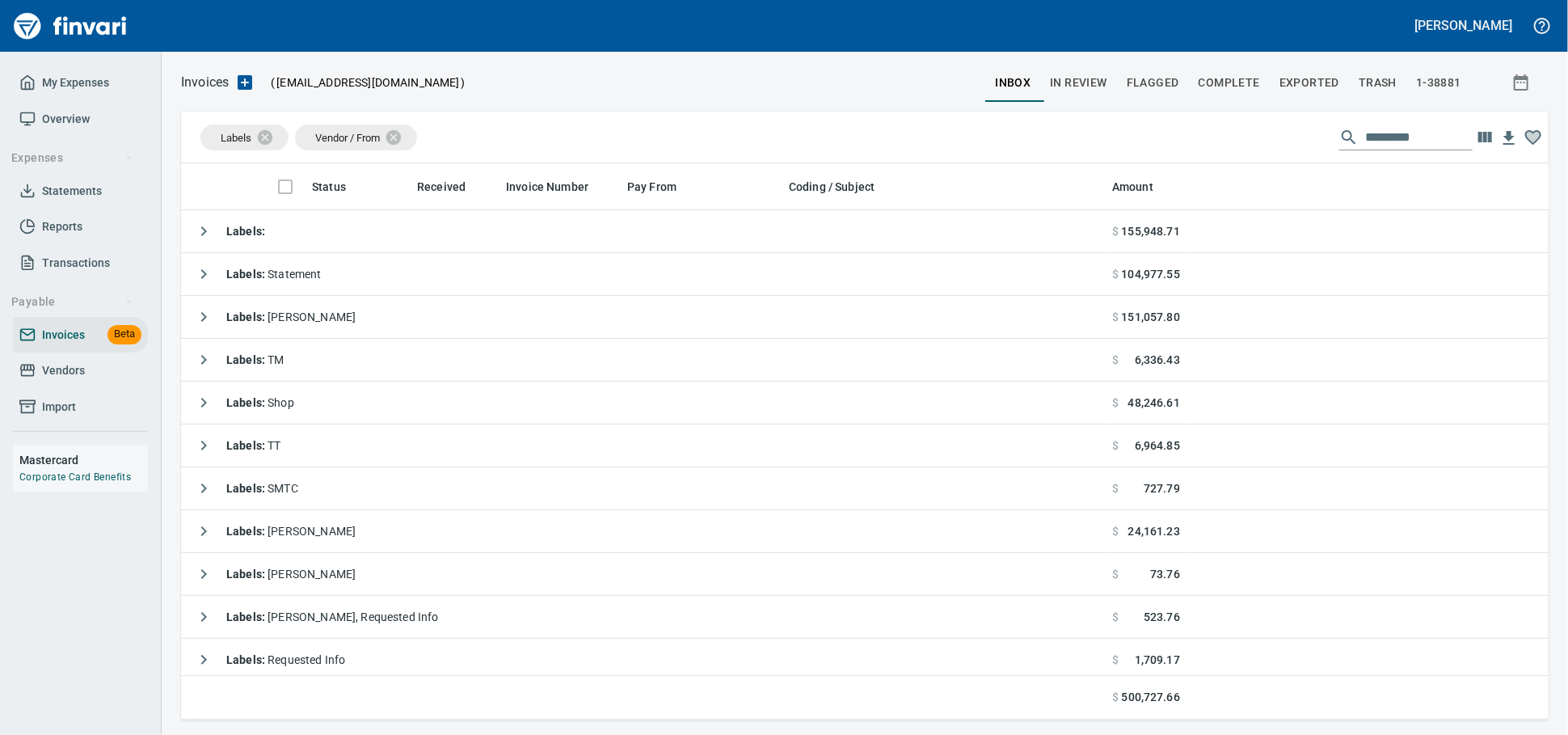
click at [69, 381] on span "Vendors" at bounding box center [64, 371] width 42 height 20
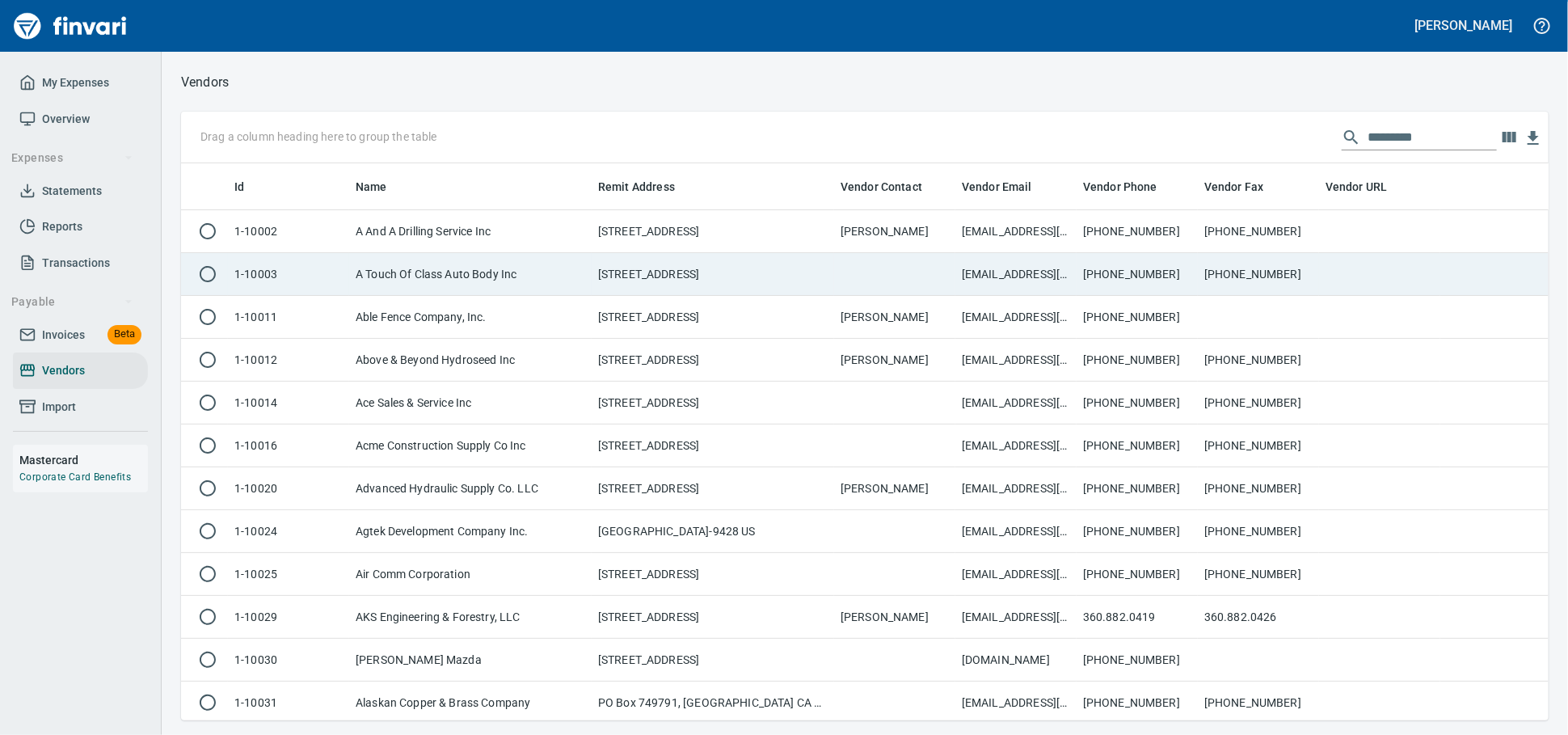
scroll to position [542, 1339]
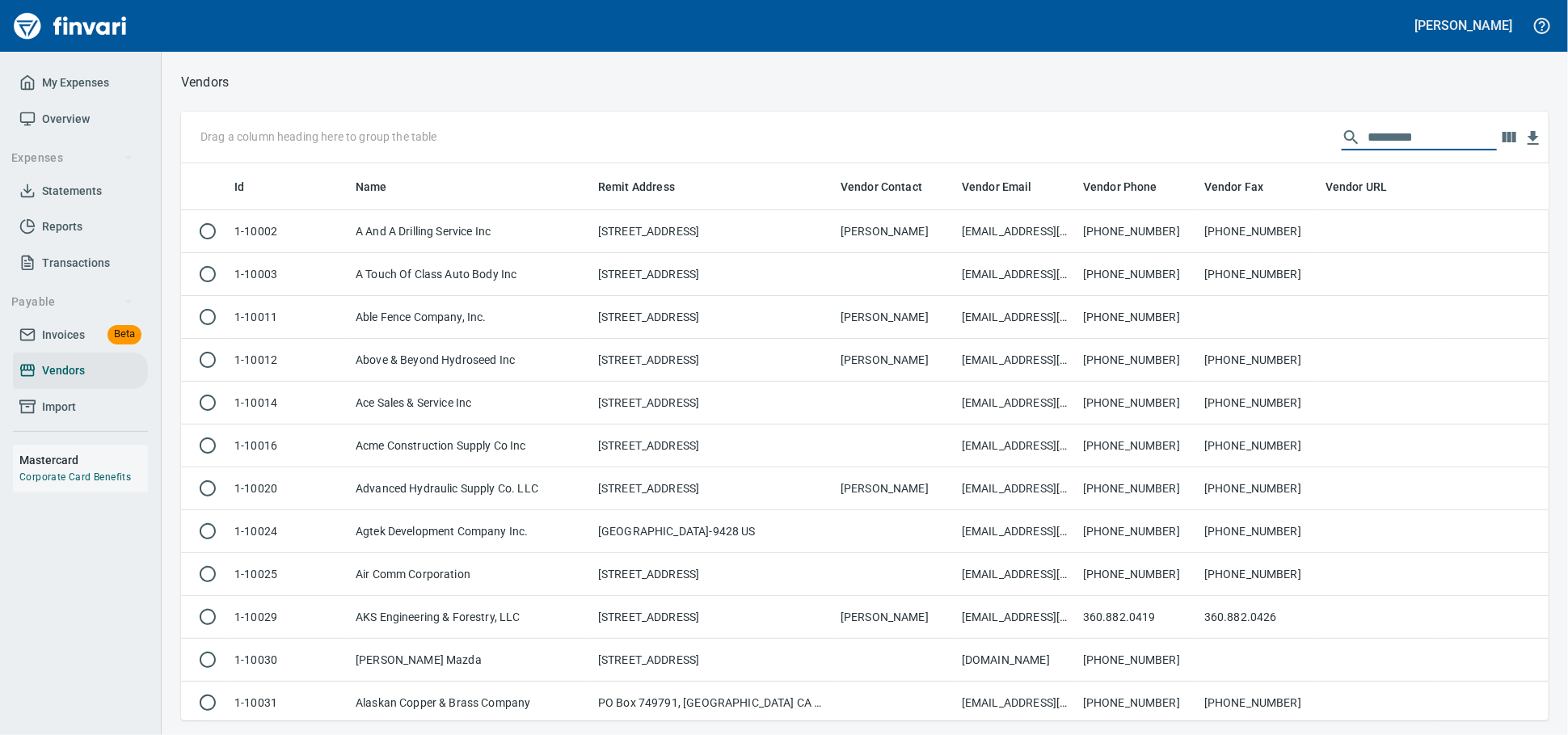
click at [1367, 139] on input "text" at bounding box center [1432, 137] width 129 height 26
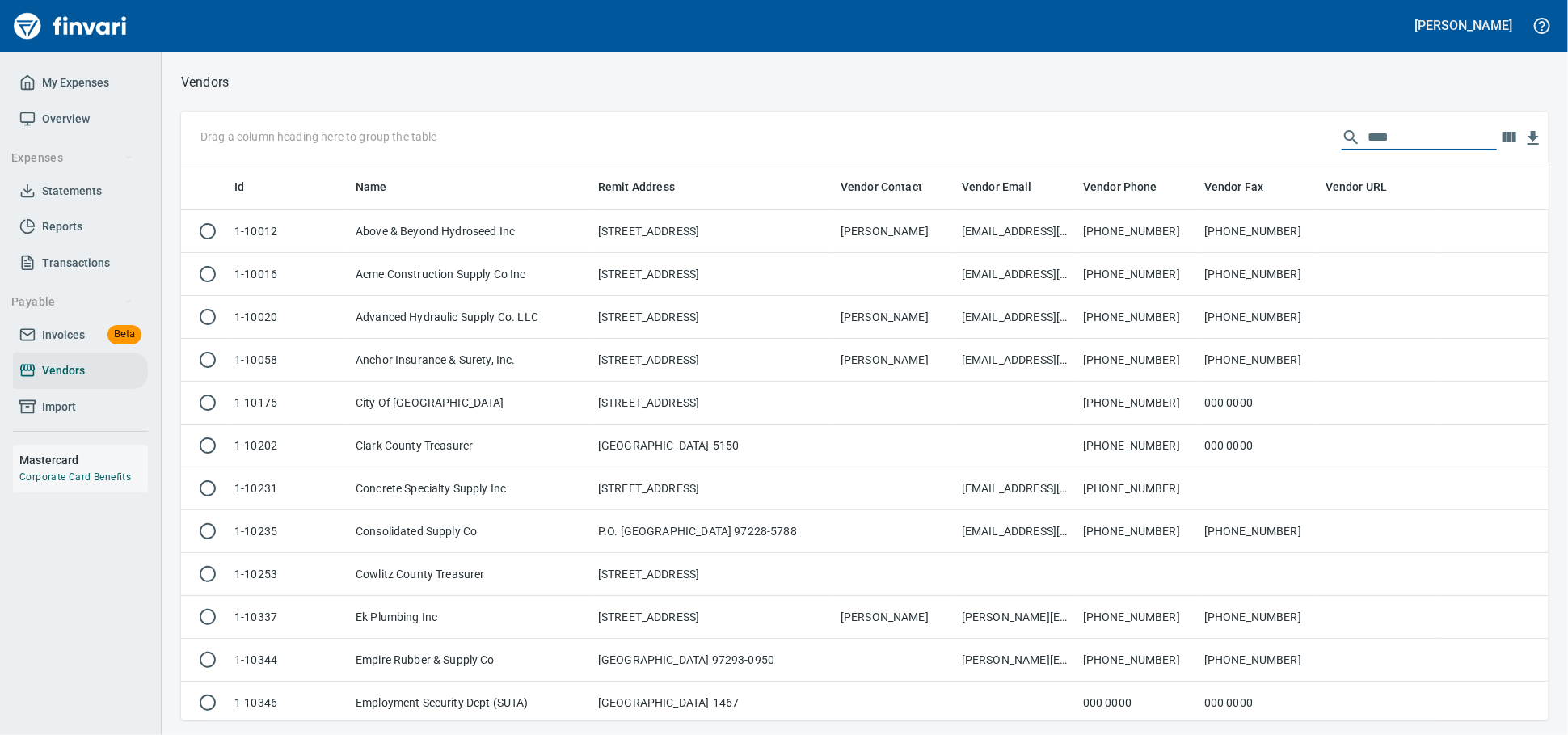
scroll to position [542, 1353]
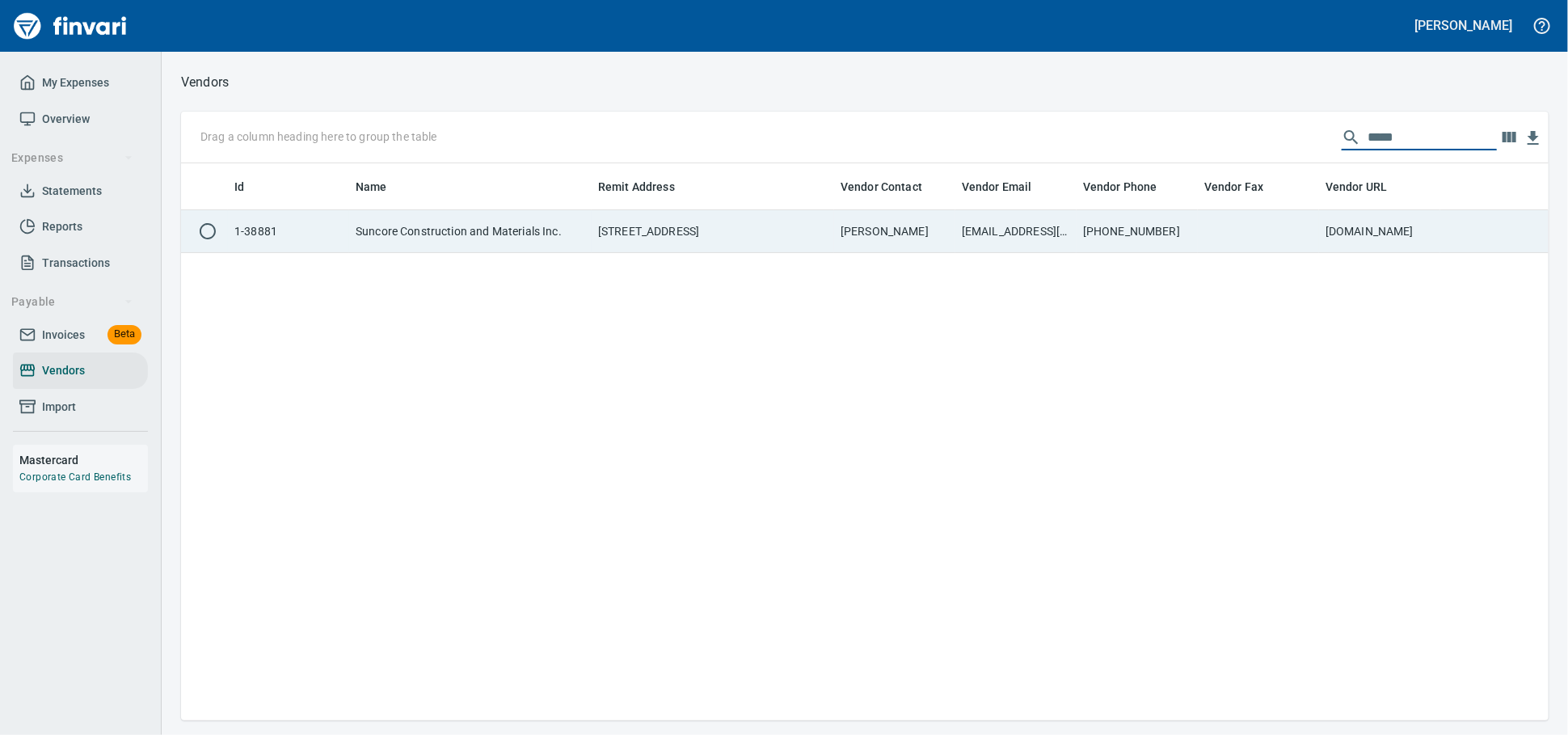
type input "*****"
click at [849, 221] on td "[PERSON_NAME]" at bounding box center [895, 231] width 122 height 42
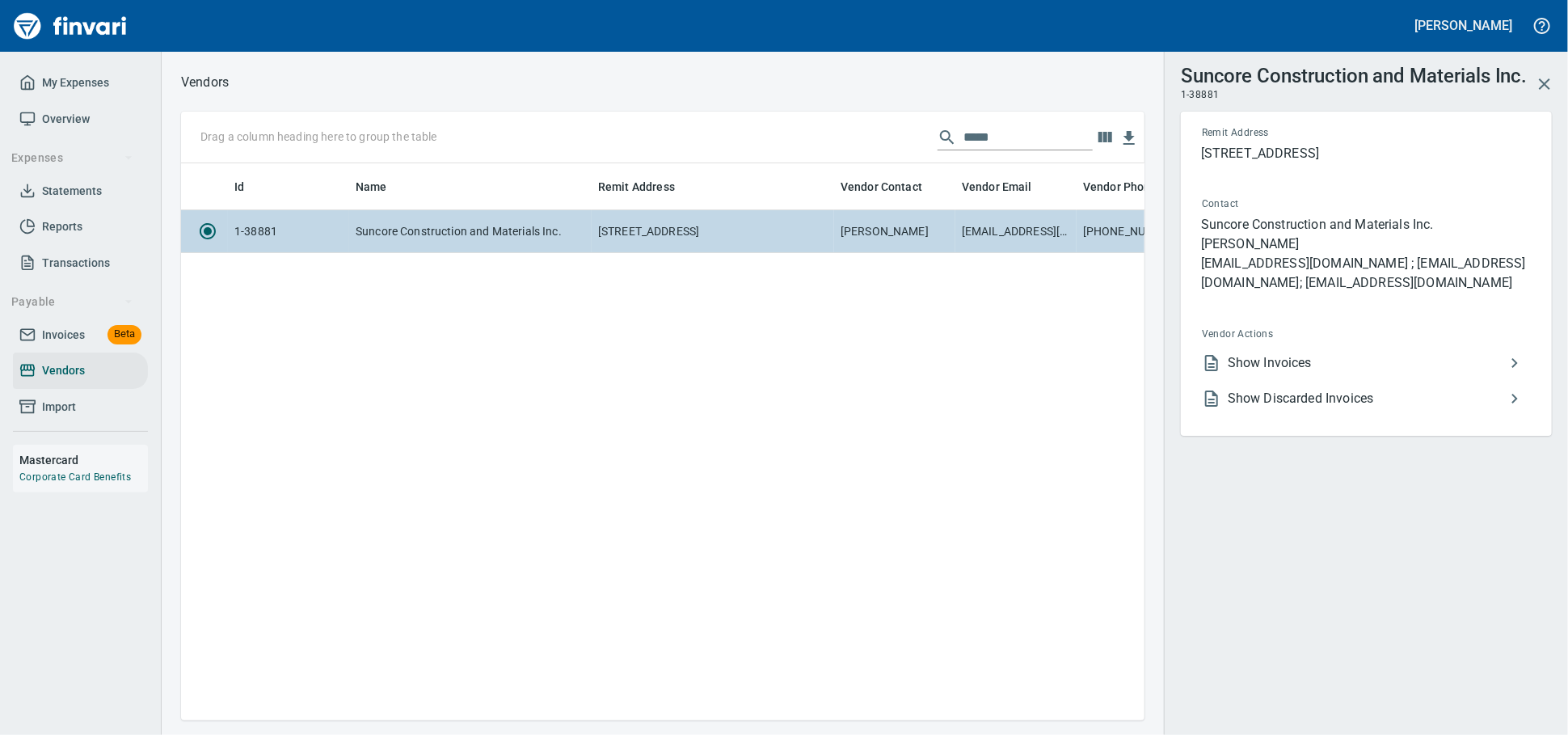
scroll to position [528, 949]
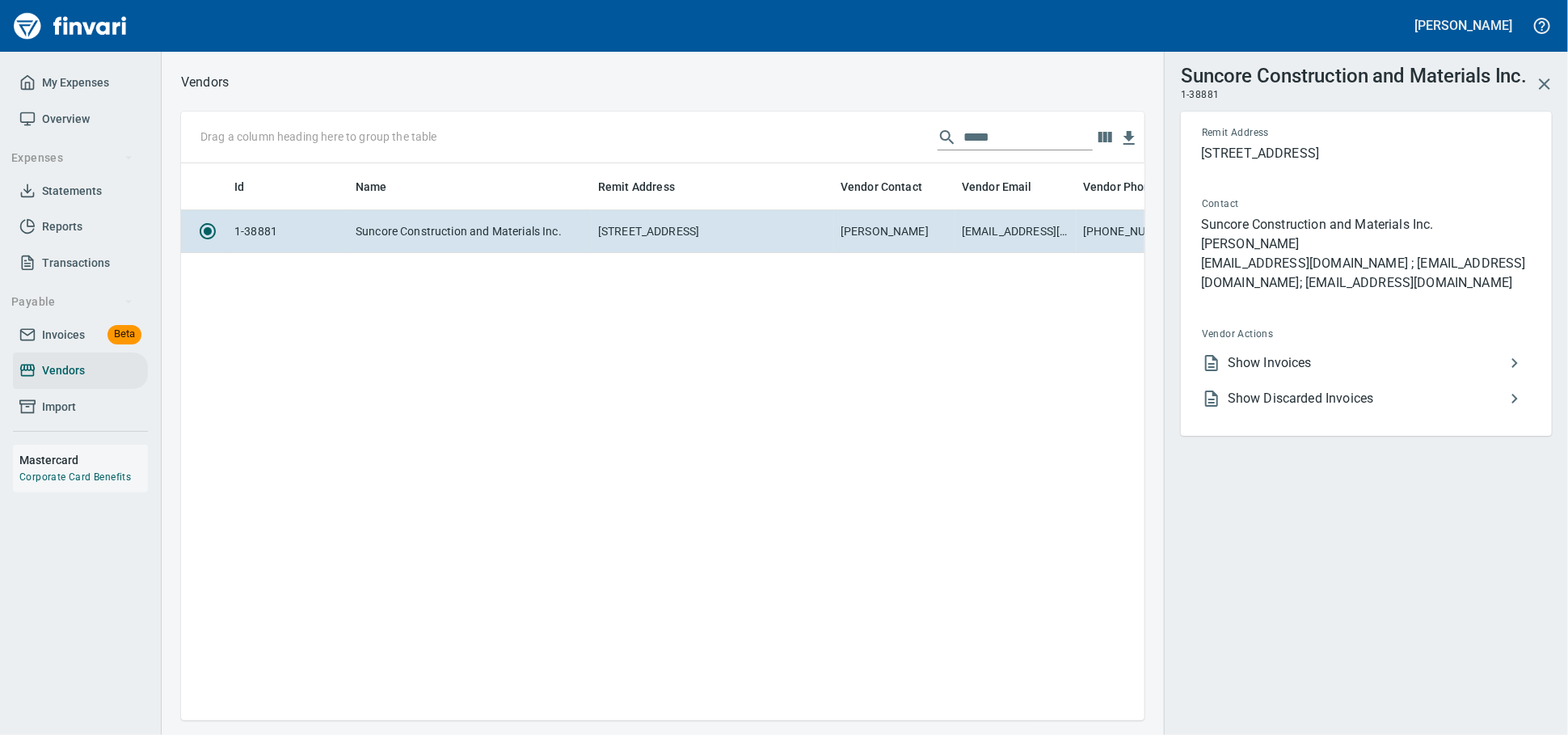
click at [1269, 373] on span "Show Invoices" at bounding box center [1366, 362] width 277 height 19
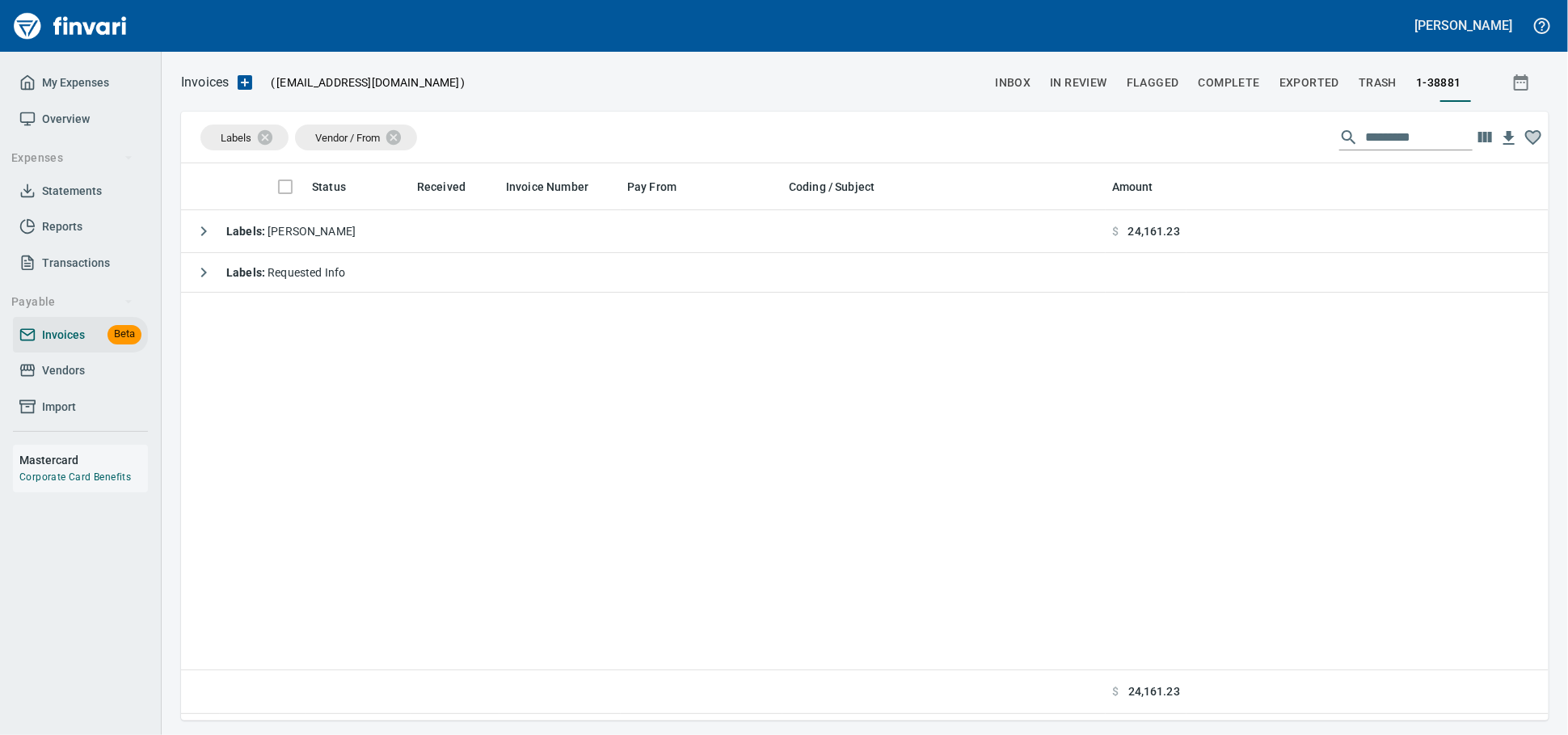
scroll to position [2, 2]
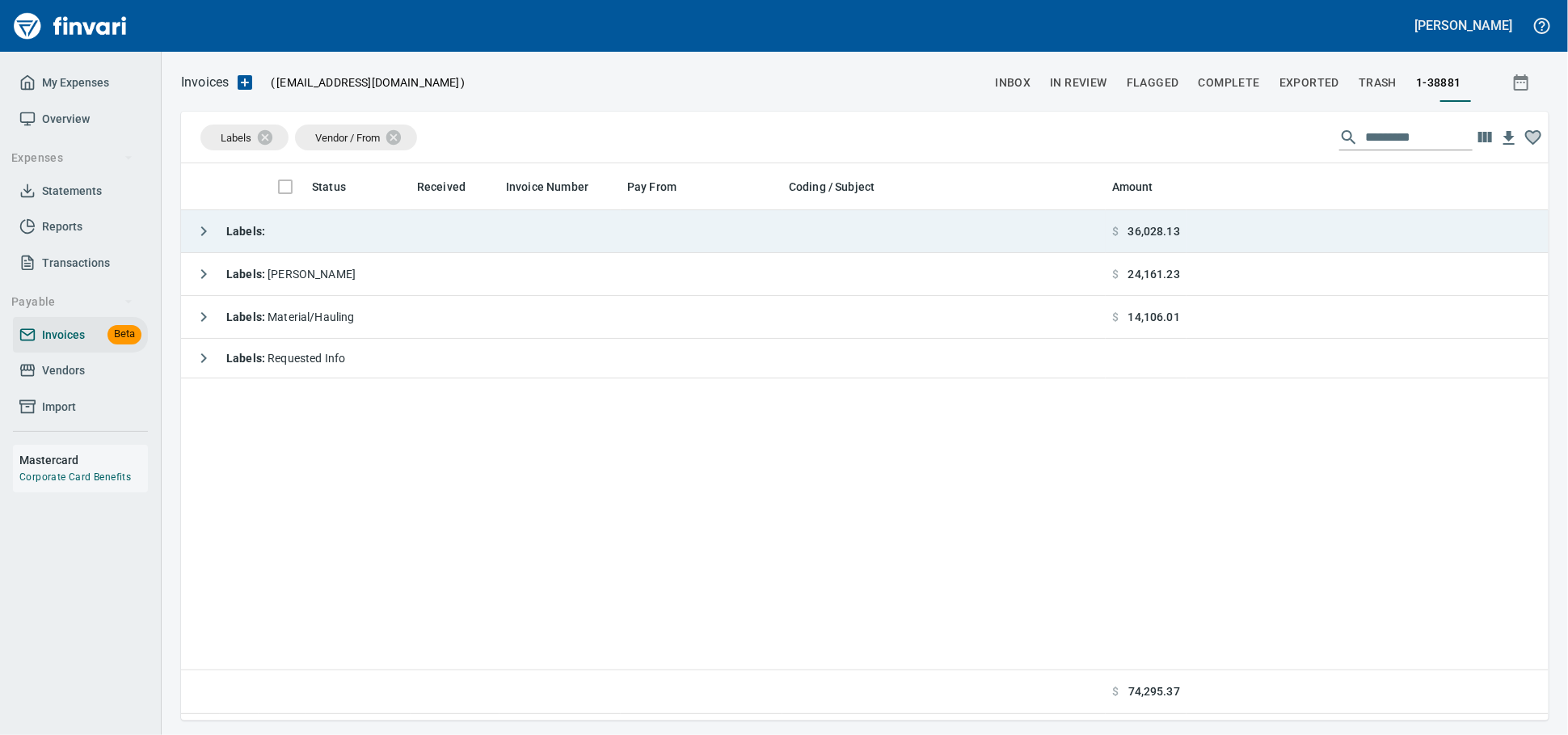
click at [501, 229] on td "Labels :" at bounding box center [643, 231] width 925 height 42
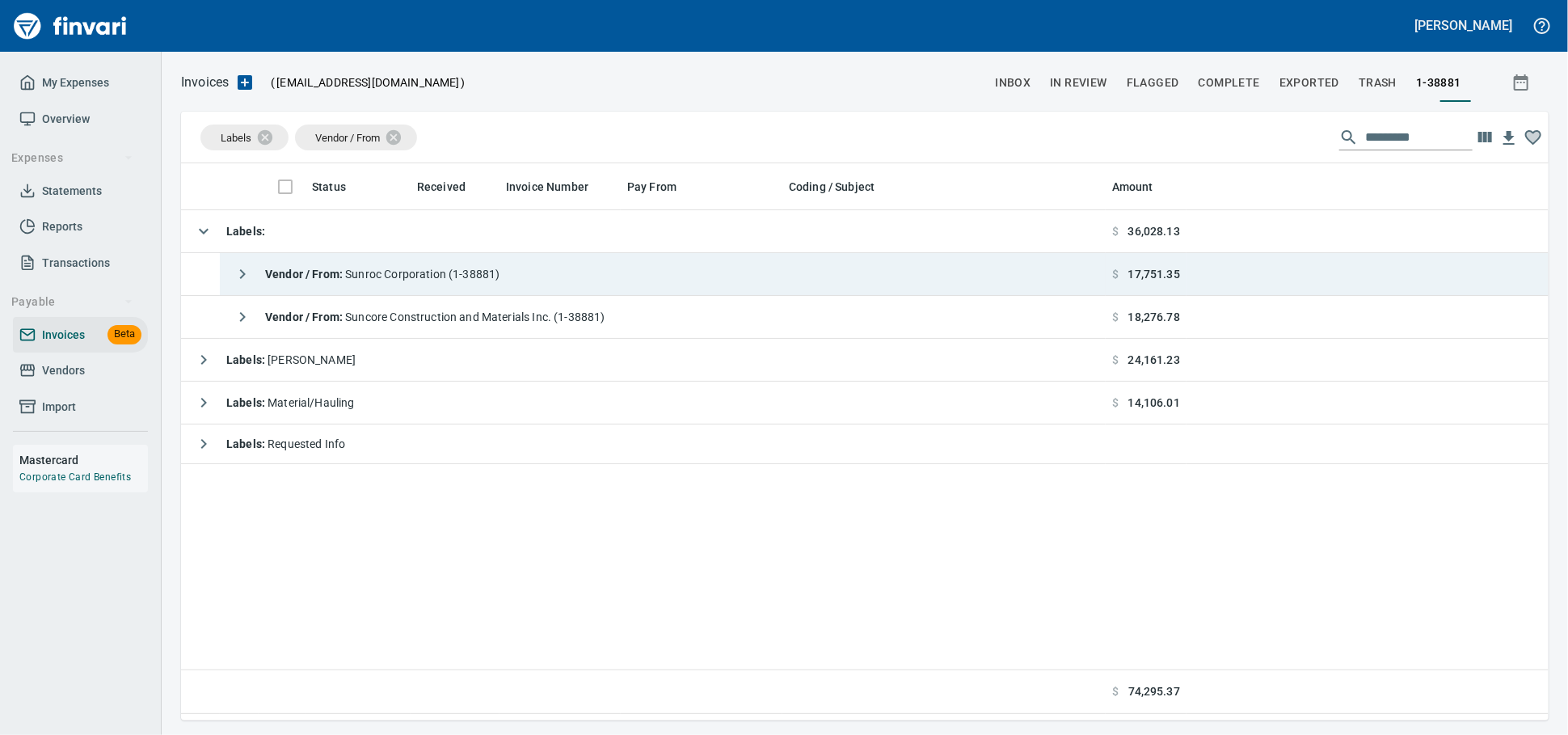
click at [498, 288] on div "Vendor / From : Sunroc Corporation (1-38881)" at bounding box center [362, 274] width 273 height 32
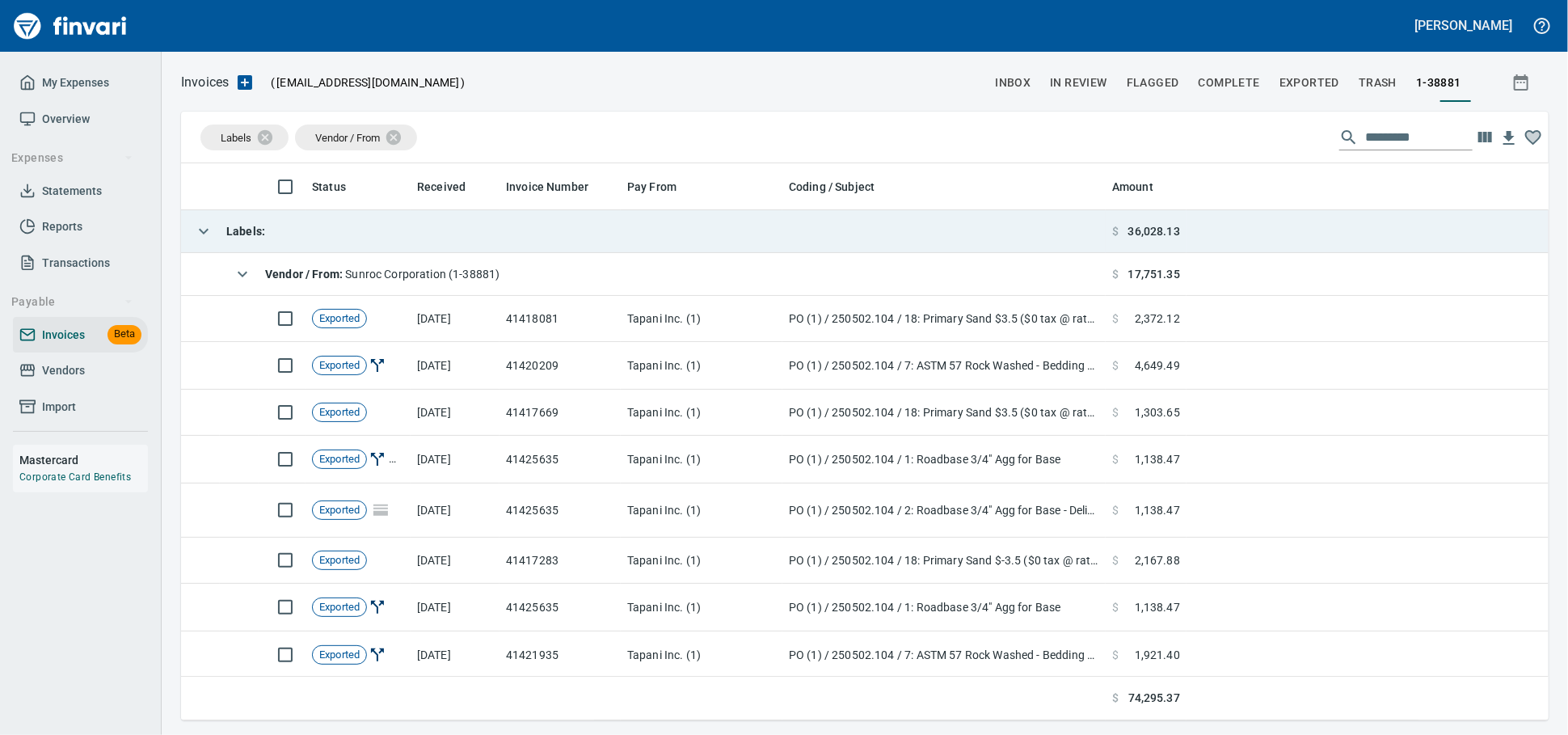
click at [463, 230] on td "Labels :" at bounding box center [643, 231] width 925 height 42
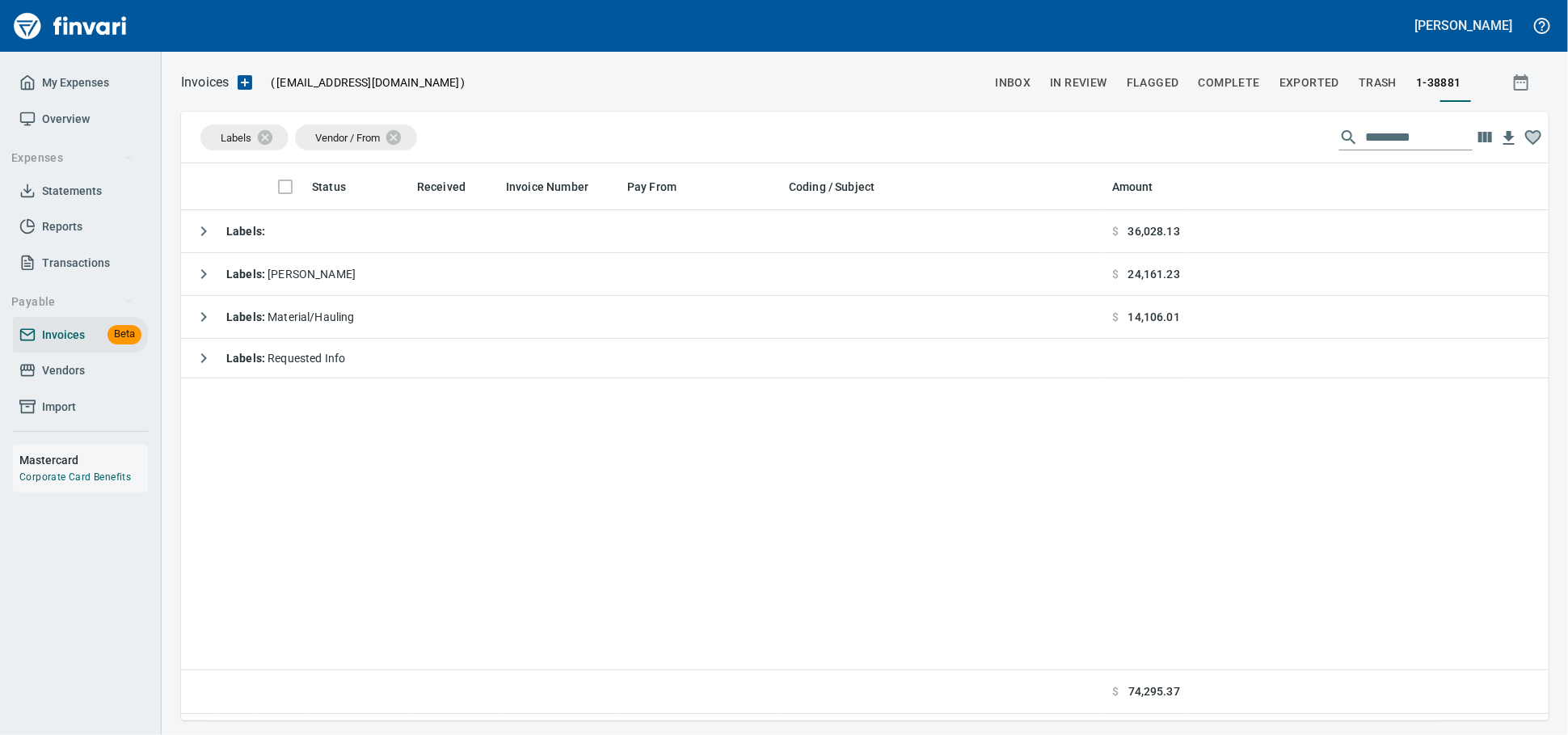
scroll to position [542, 1353]
click at [275, 136] on icon at bounding box center [276, 136] width 15 height 15
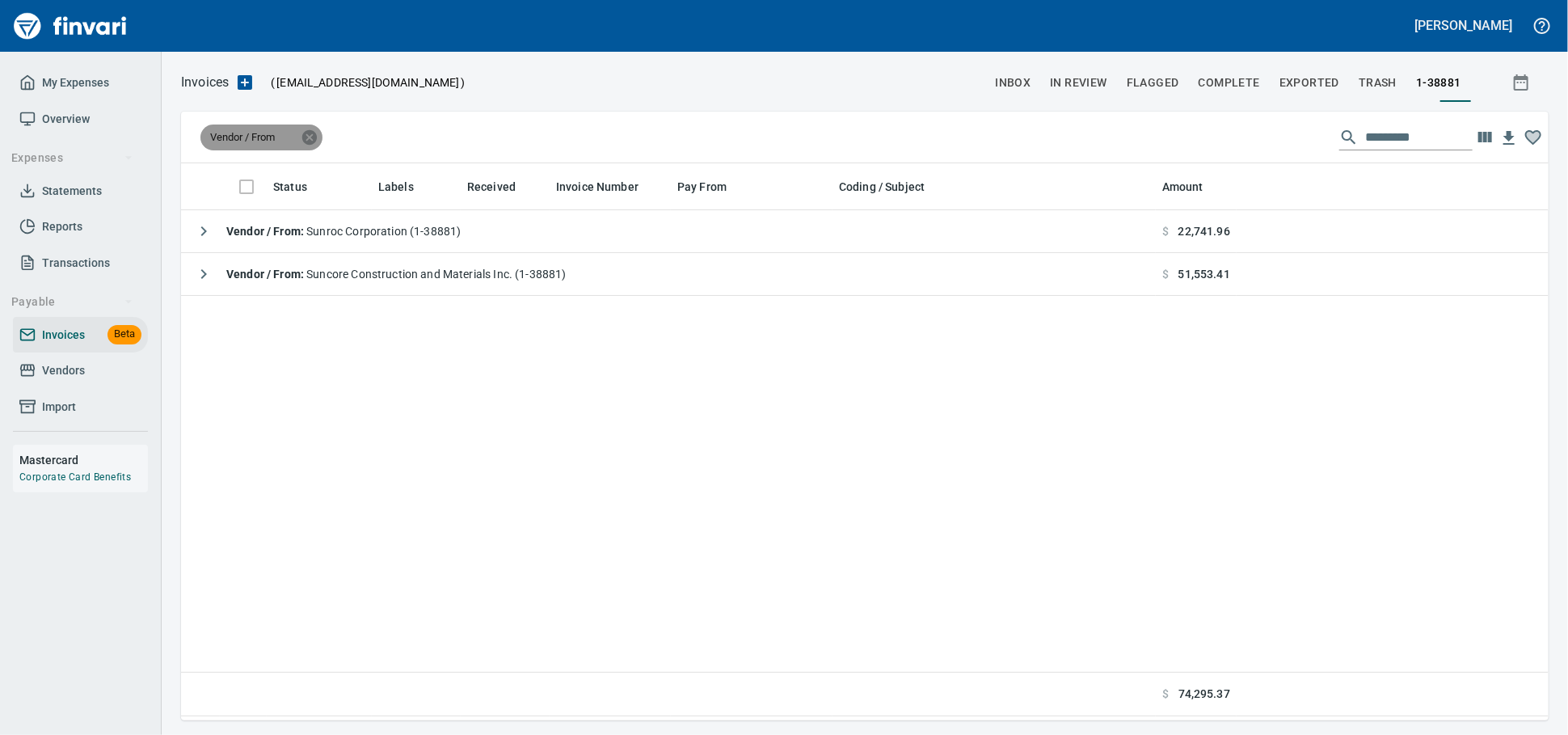
click at [317, 139] on icon at bounding box center [310, 136] width 15 height 15
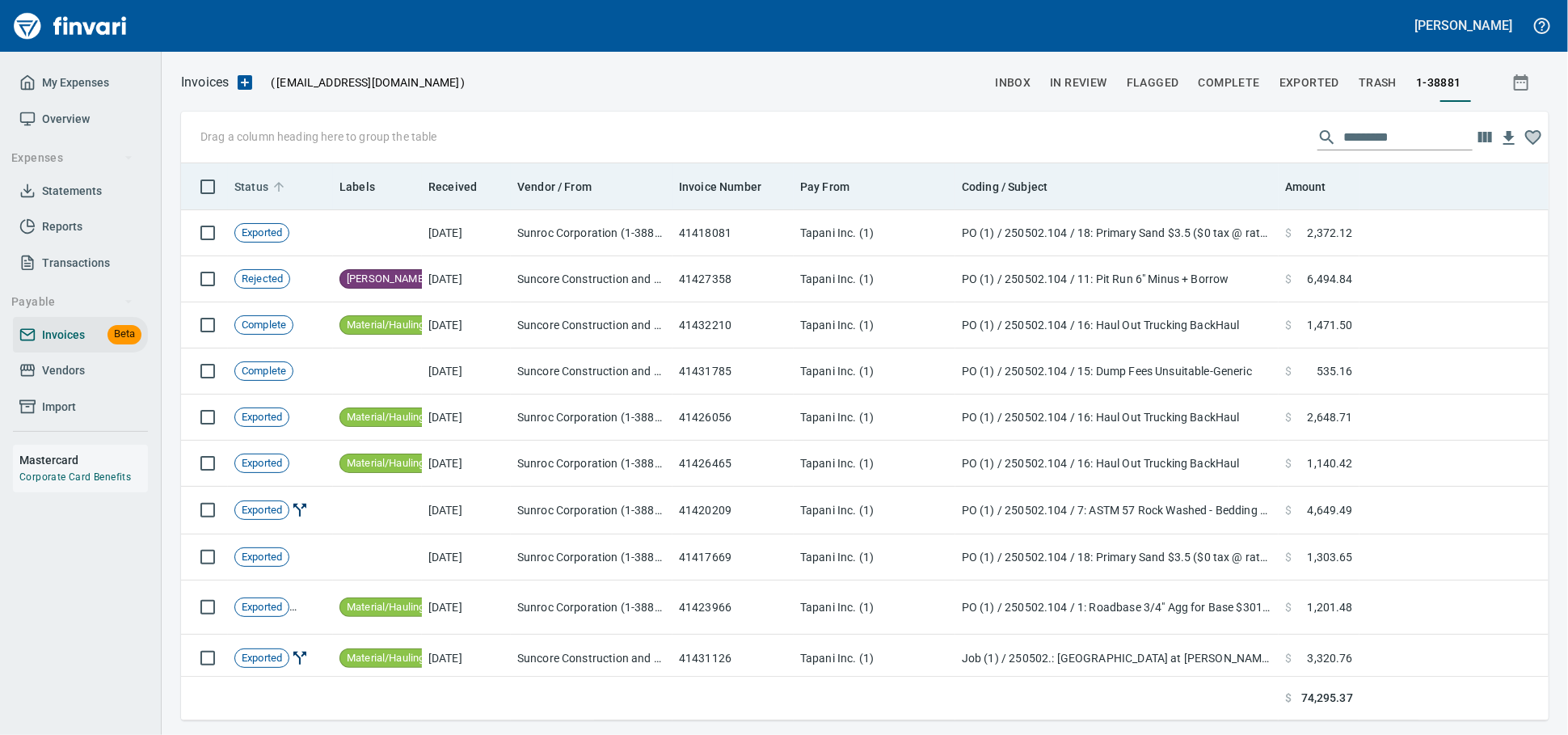
click at [268, 181] on span "Status" at bounding box center [251, 186] width 34 height 19
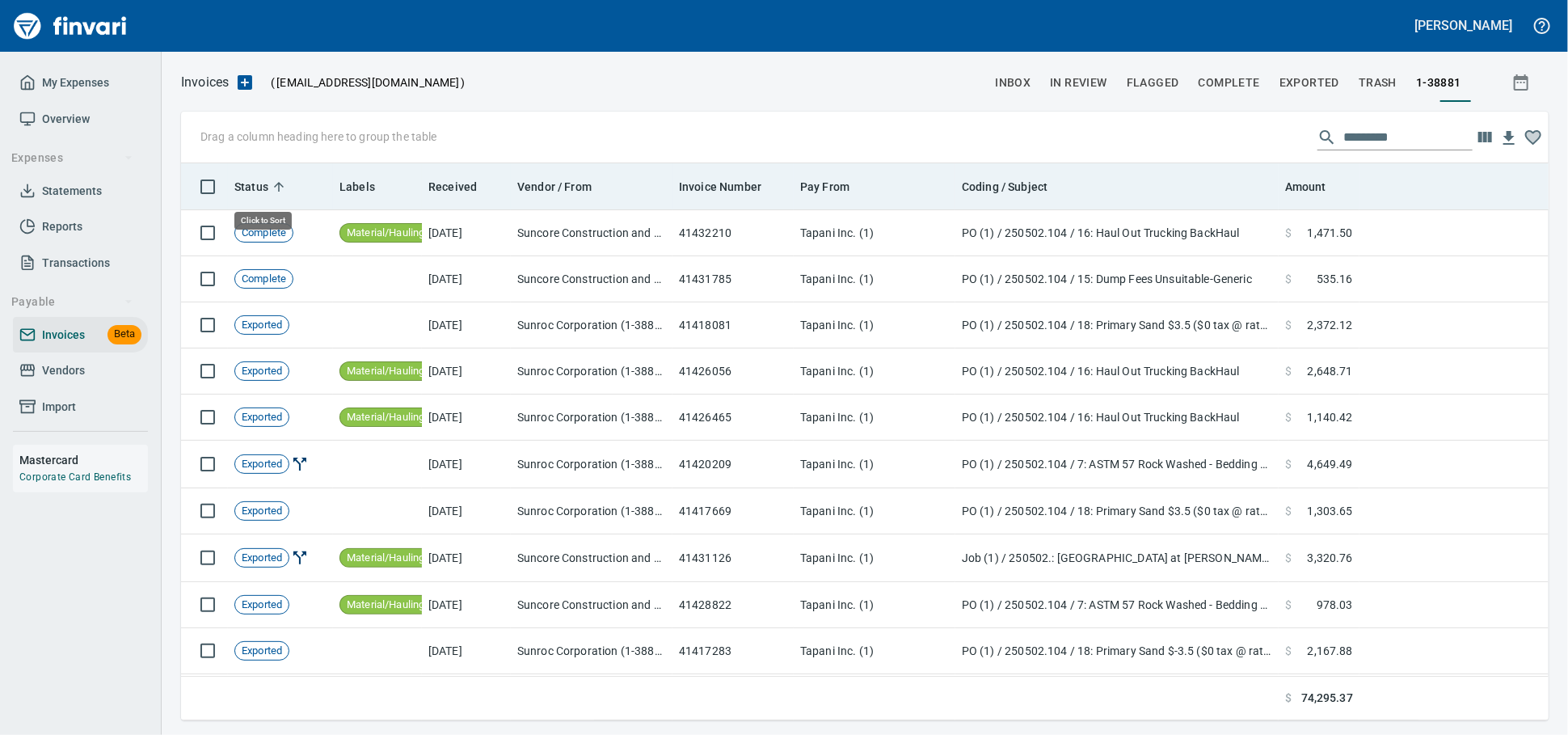
click at [265, 187] on span "Status" at bounding box center [251, 186] width 34 height 19
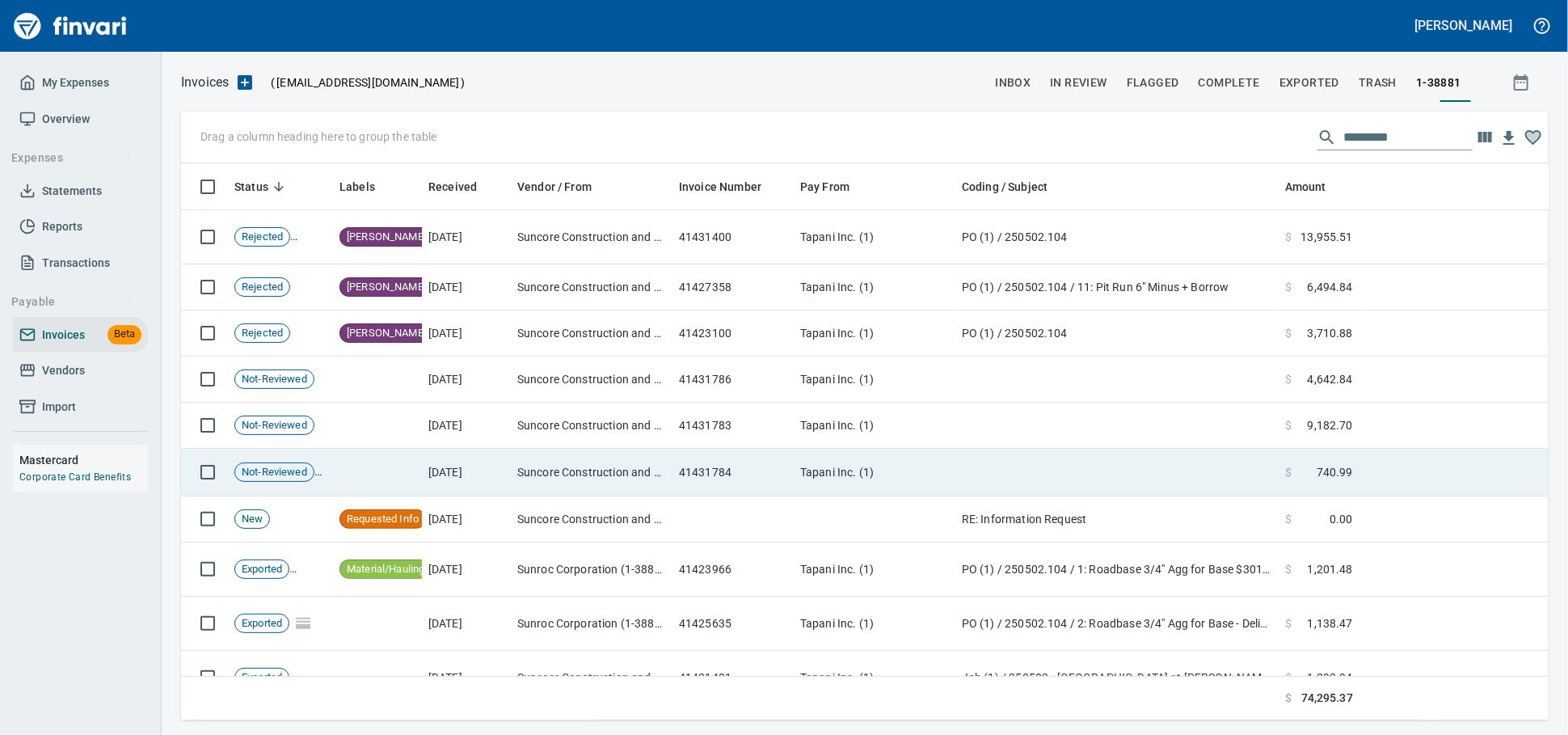
click at [453, 481] on td "[DATE]" at bounding box center [466, 473] width 88 height 48
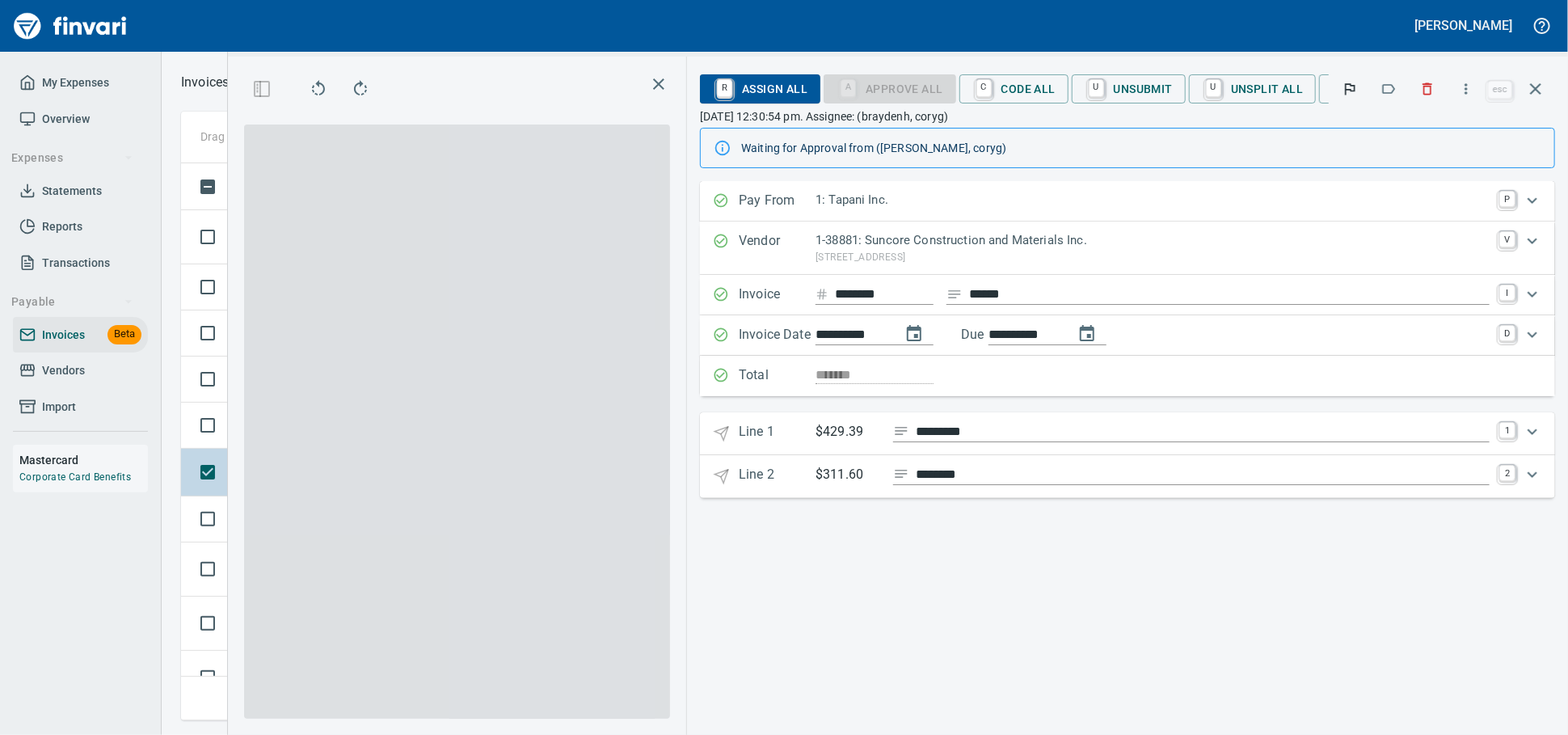
scroll to position [528, 935]
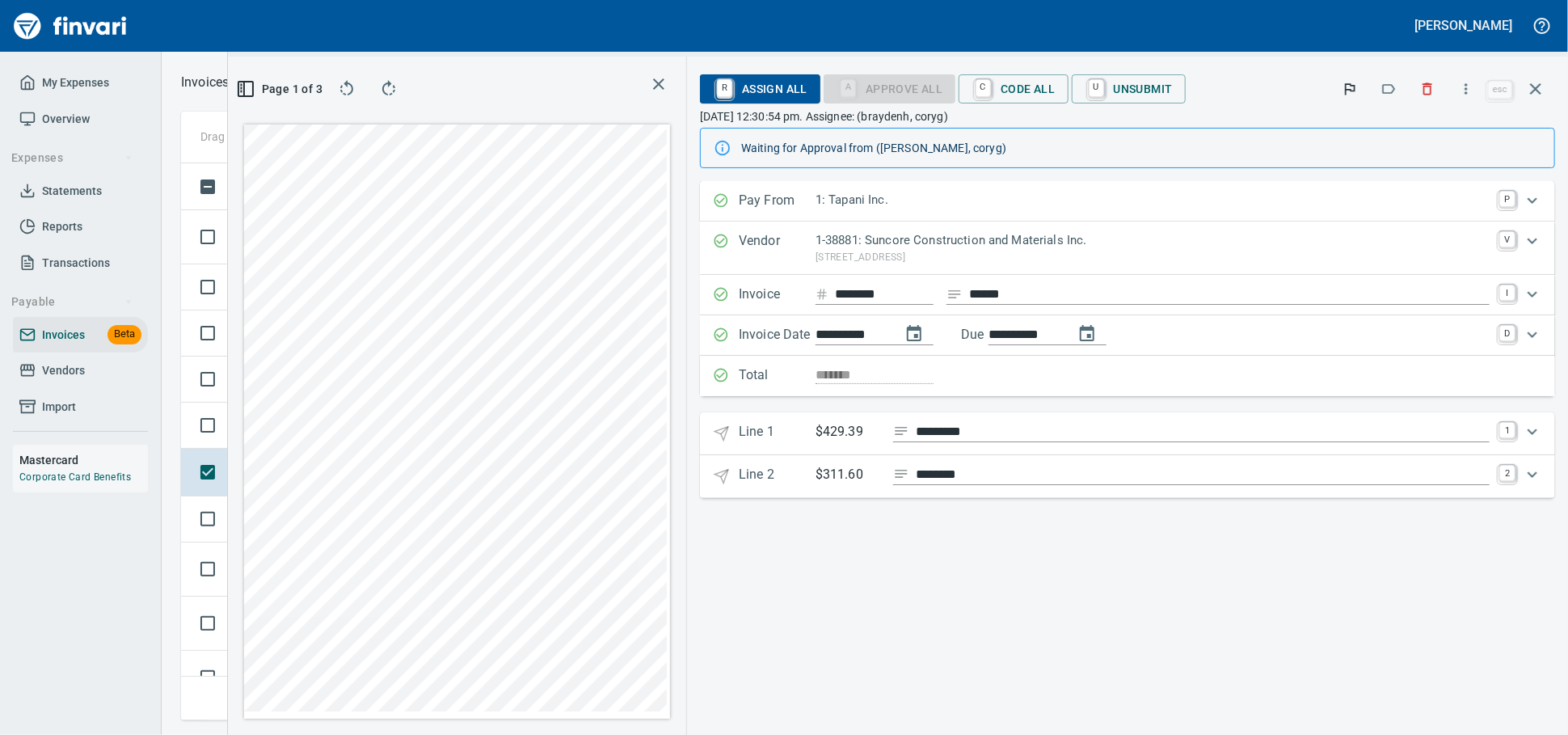
click at [1529, 435] on icon "Expand" at bounding box center [1532, 433] width 10 height 6
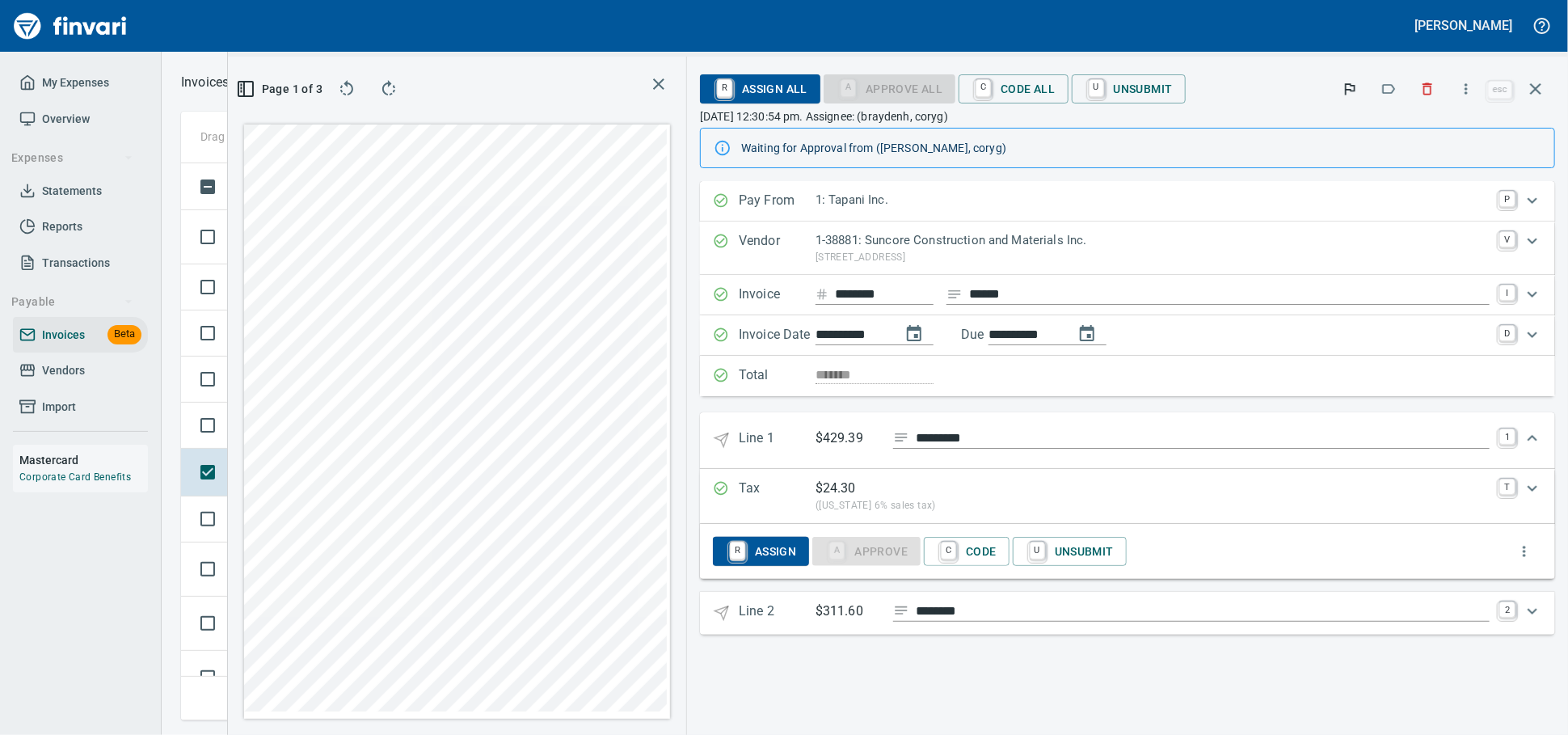
click at [1533, 621] on icon "Expand" at bounding box center [1532, 611] width 19 height 19
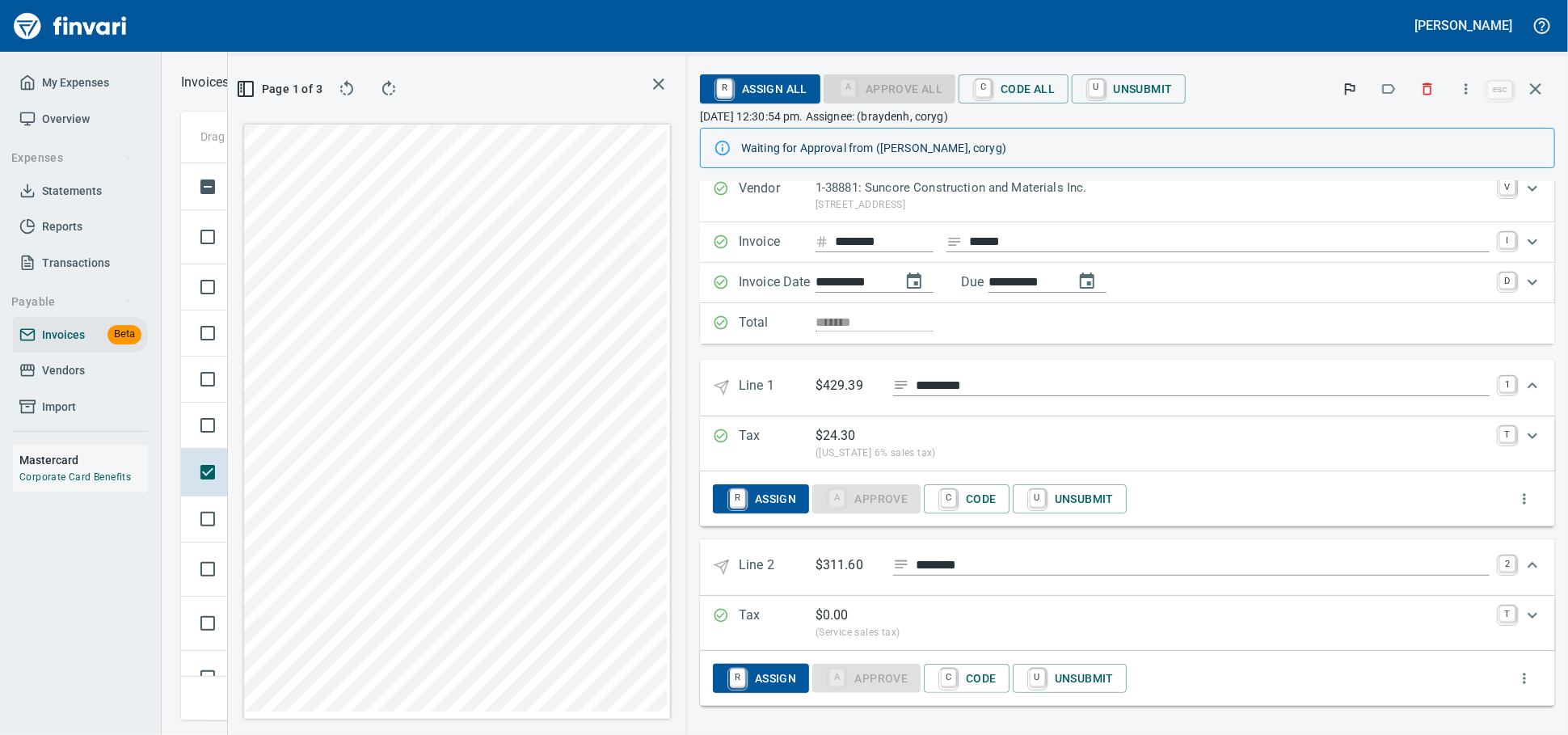
scroll to position [101, 0]
click at [1527, 433] on icon "Expand" at bounding box center [1532, 436] width 10 height 6
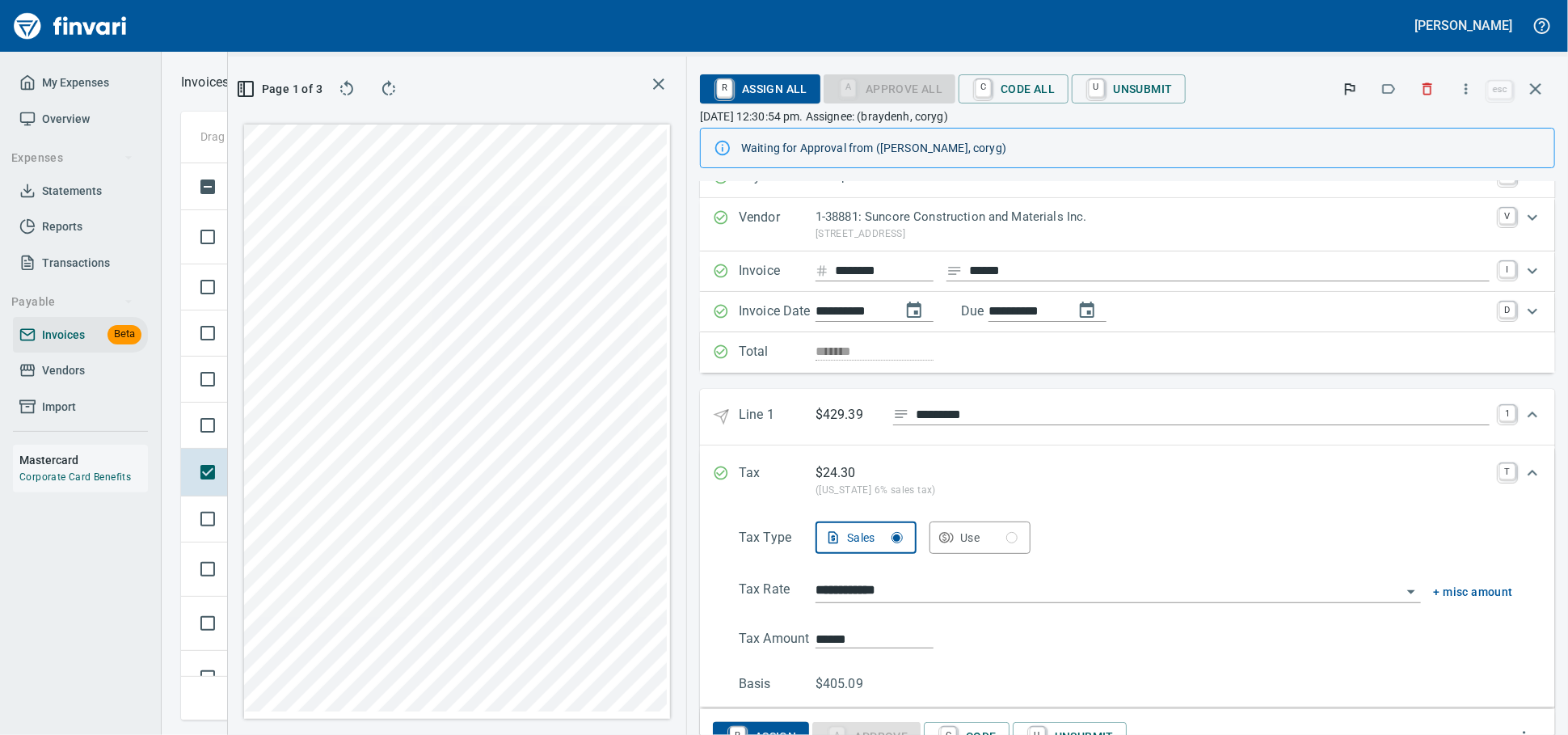
scroll to position [0, 0]
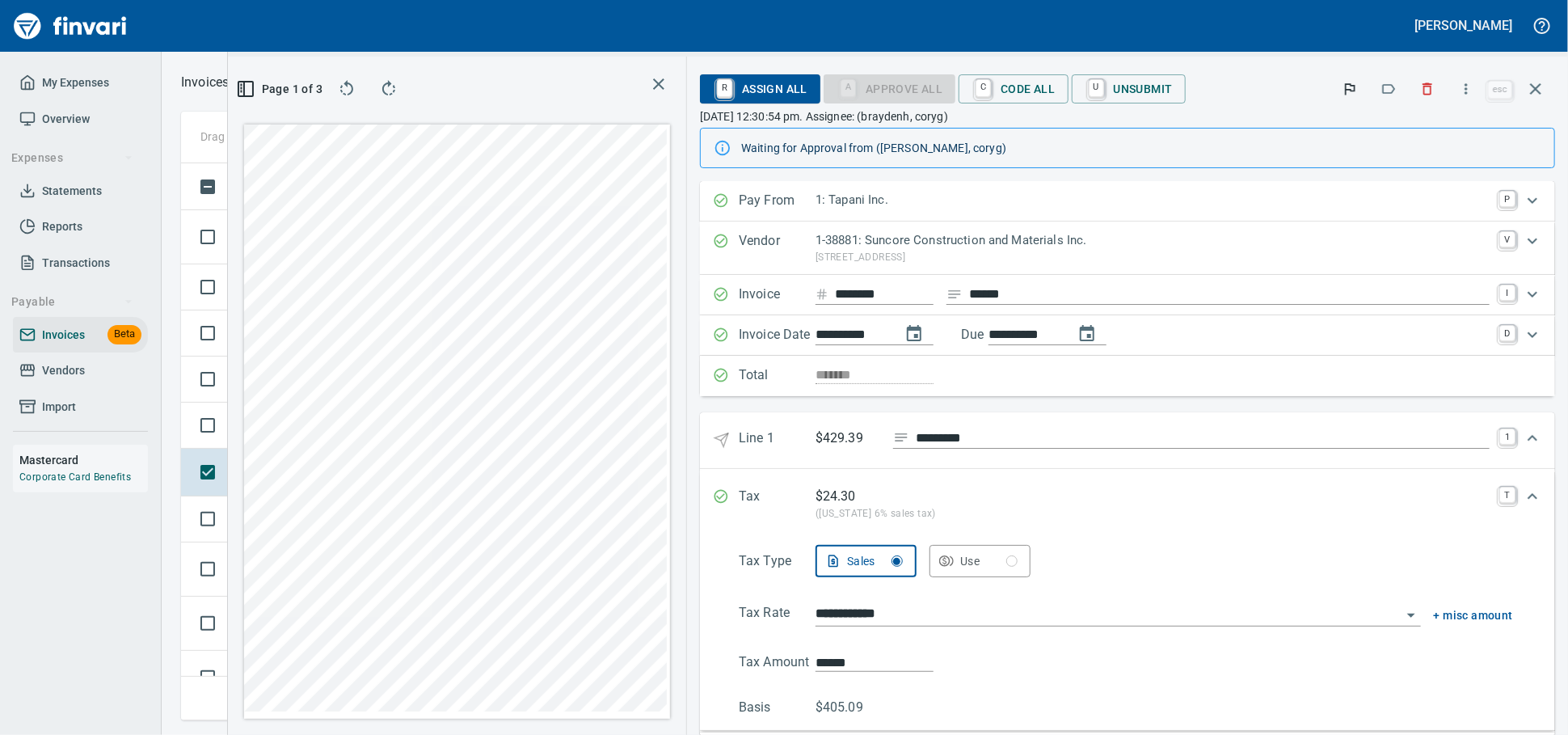
drag, startPoint x: 1518, startPoint y: 460, endPoint x: 1523, endPoint y: 498, distance: 38.3
click at [1523, 448] on icon "Expand" at bounding box center [1532, 438] width 19 height 19
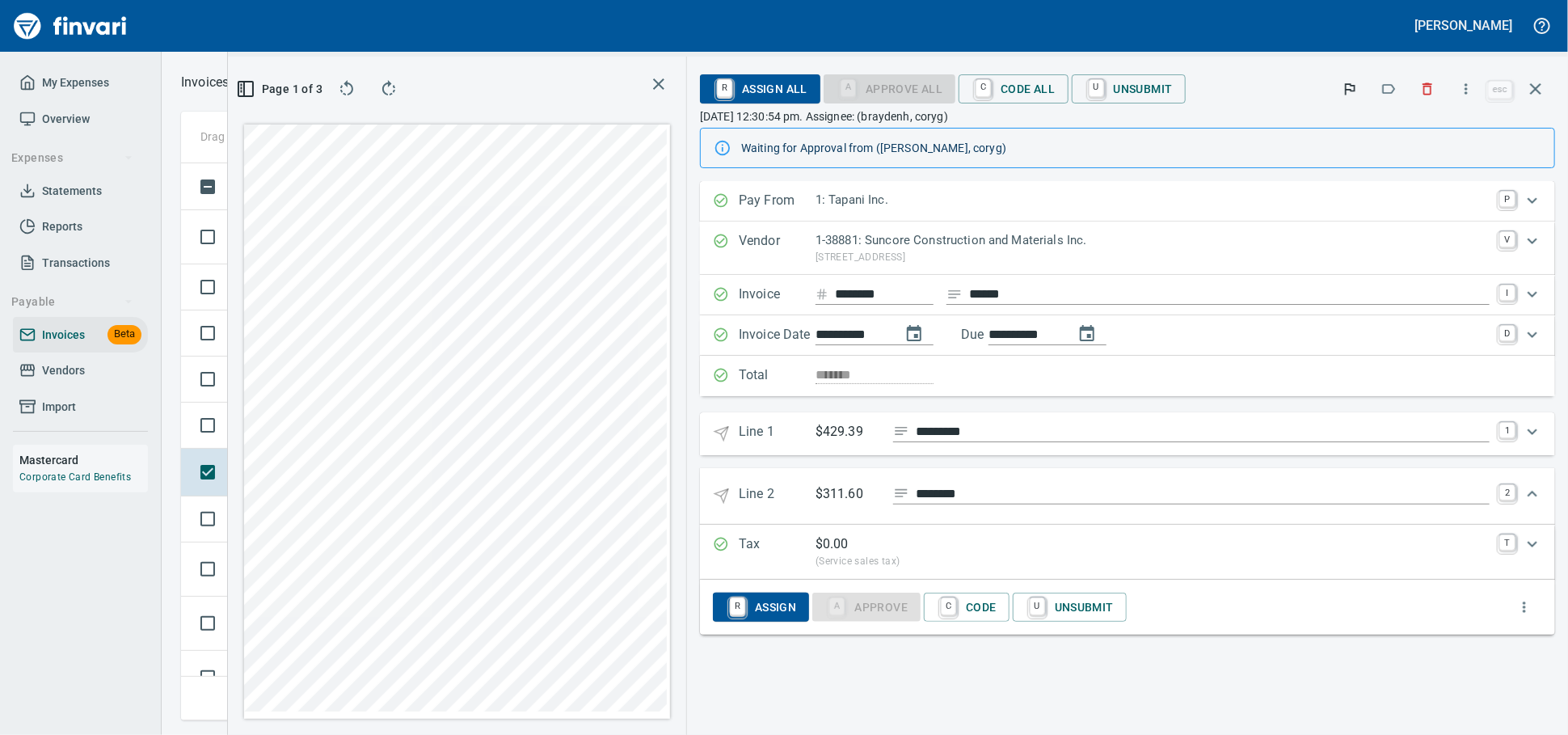
click at [1538, 504] on icon "Expand" at bounding box center [1532, 493] width 19 height 19
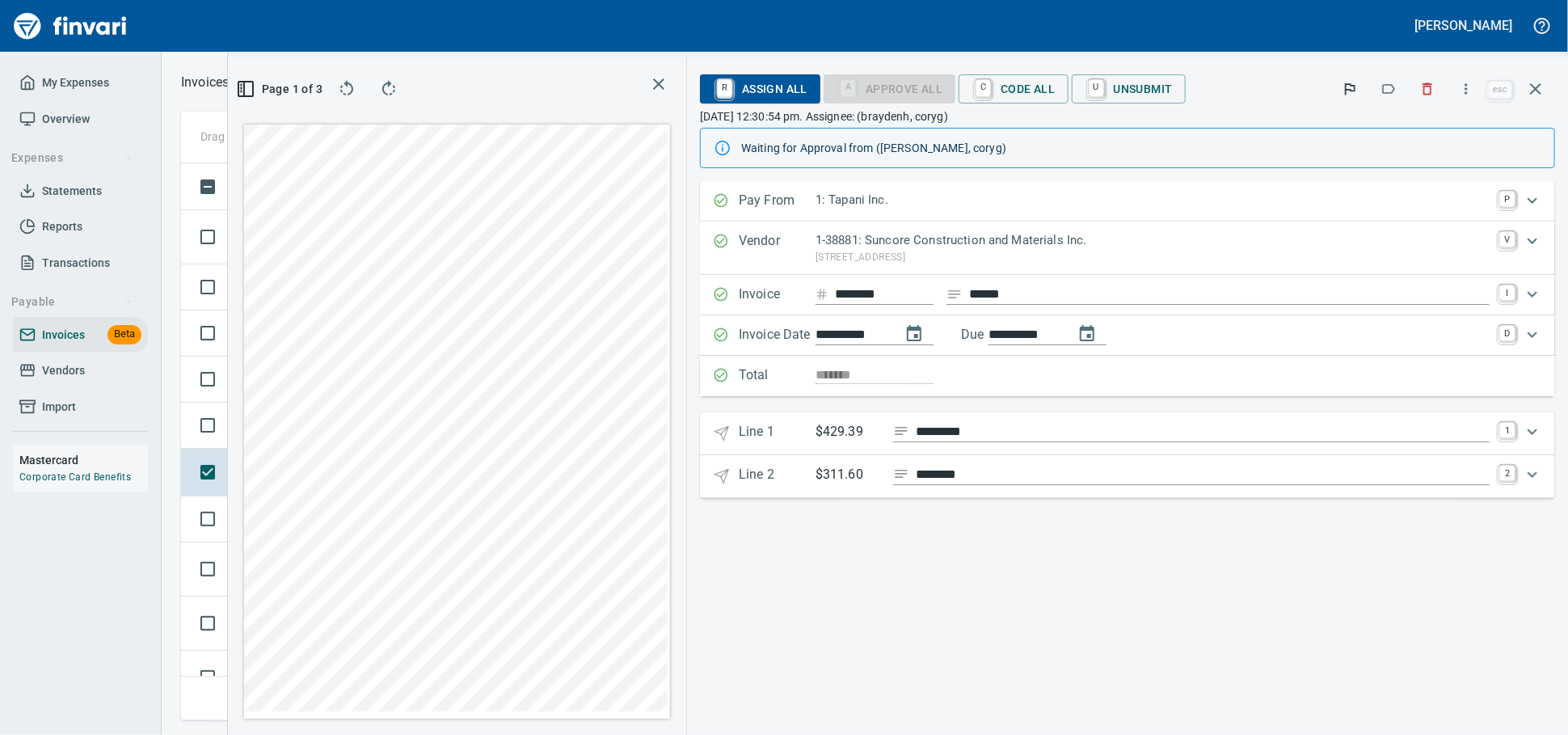
click at [1531, 338] on icon "Expand" at bounding box center [1532, 335] width 10 height 6
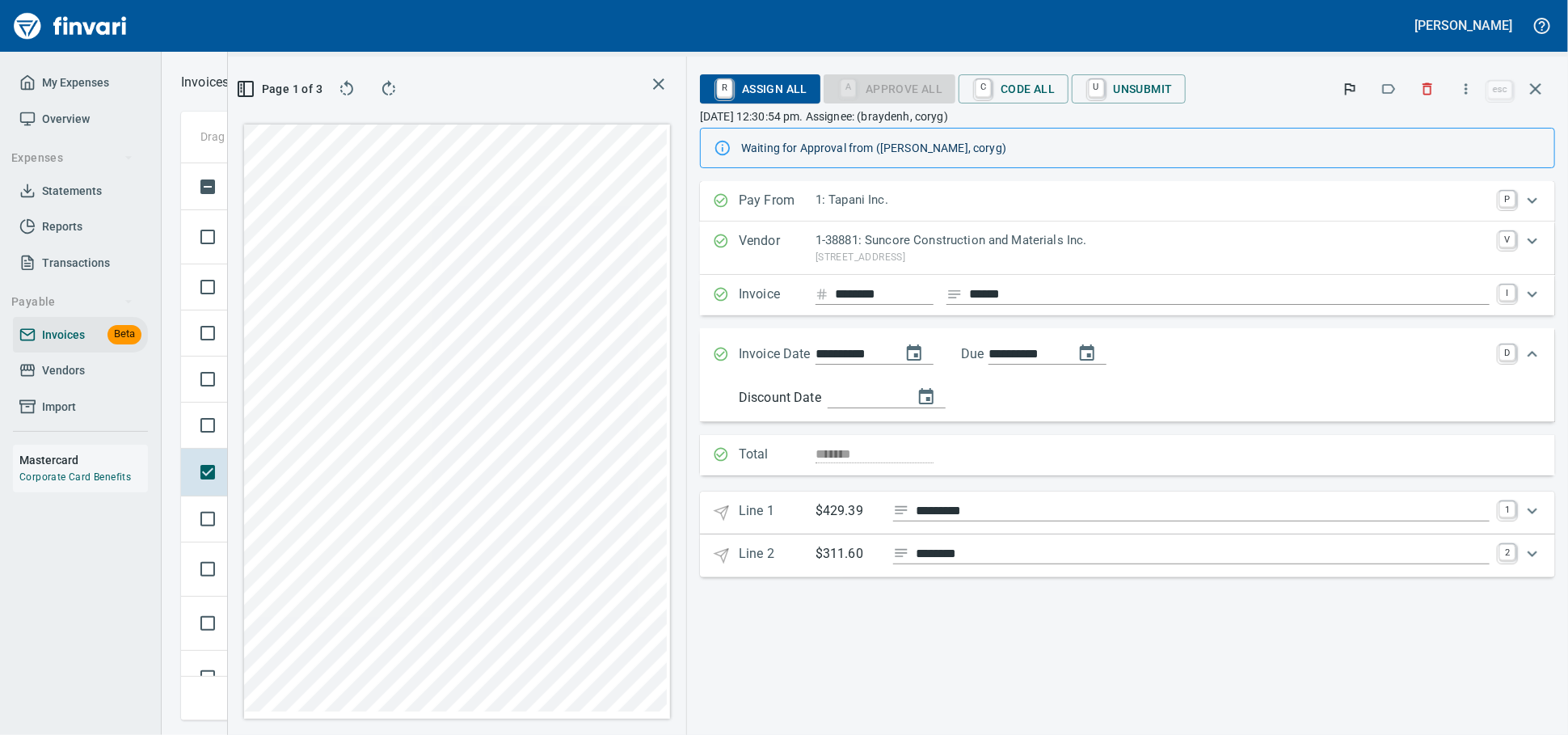
click at [883, 476] on div "Total *******" at bounding box center [1127, 456] width 855 height 41
click at [823, 476] on div "Total *******" at bounding box center [1127, 456] width 855 height 41
click at [824, 476] on div "Total *******" at bounding box center [1127, 456] width 855 height 41
click at [975, 476] on div "Total *******" at bounding box center [1127, 456] width 855 height 41
click at [1461, 94] on icon "button" at bounding box center [1467, 89] width 17 height 17
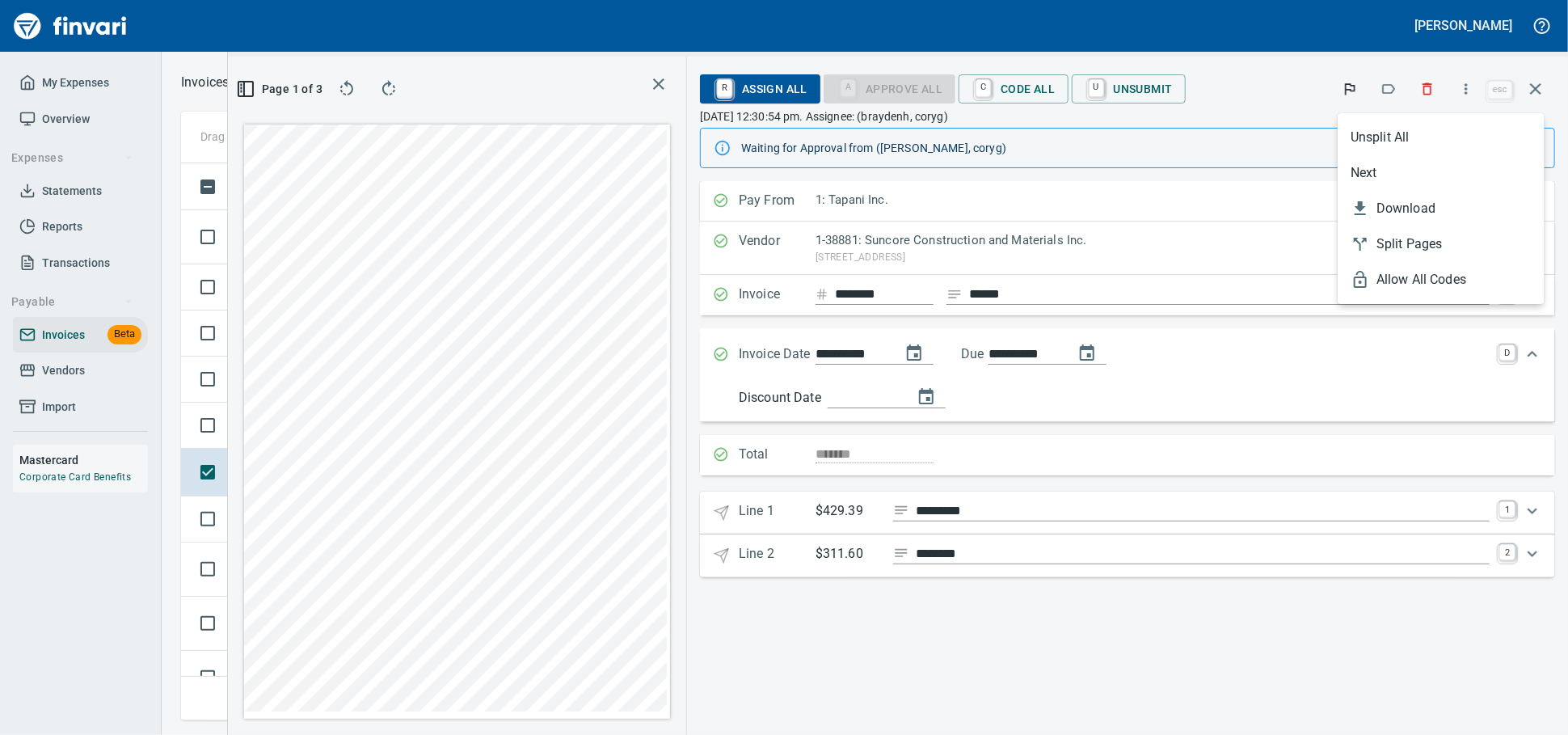
scroll to position [528, 935]
click at [1461, 93] on div at bounding box center [784, 367] width 1568 height 735
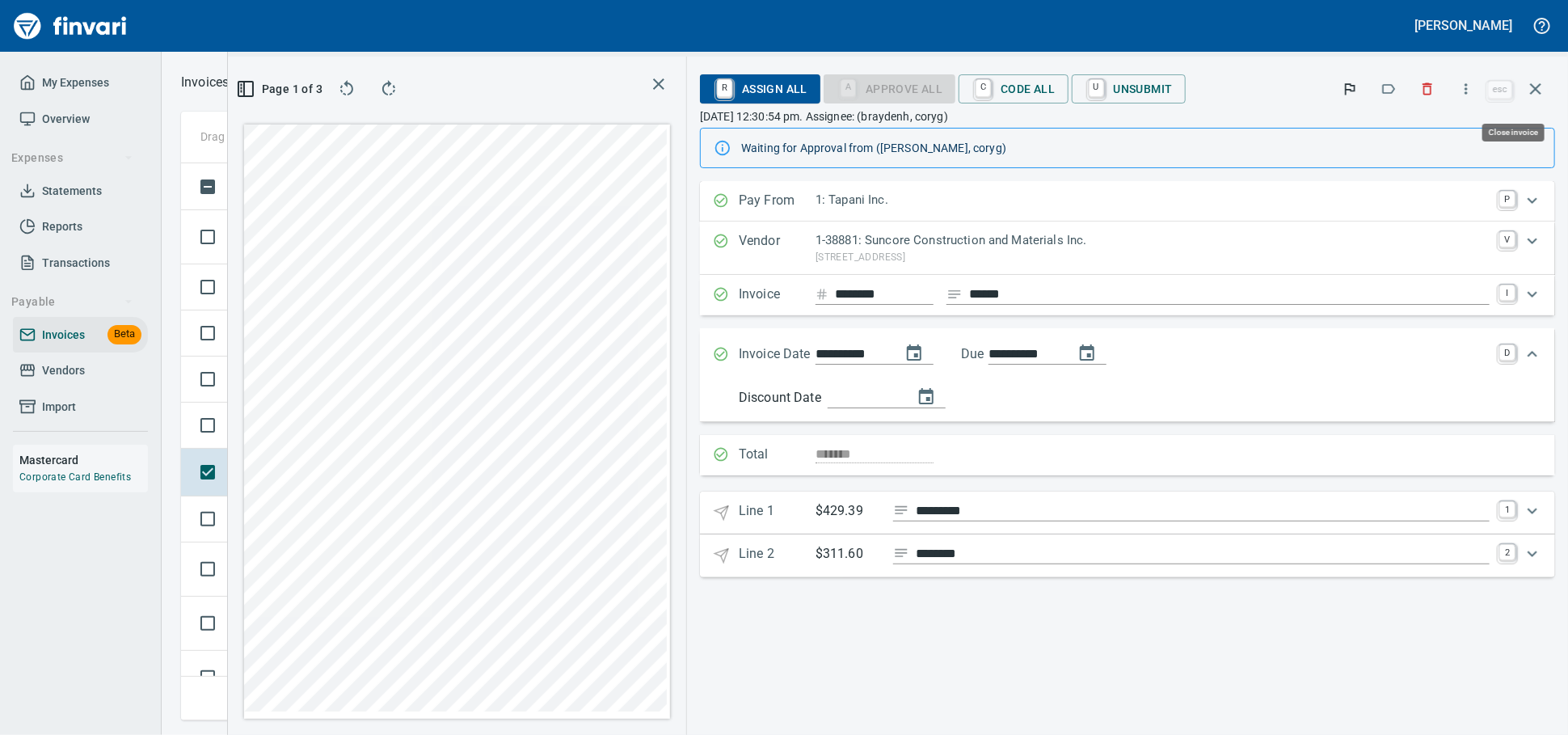
click at [1538, 89] on icon "button" at bounding box center [1535, 89] width 19 height 19
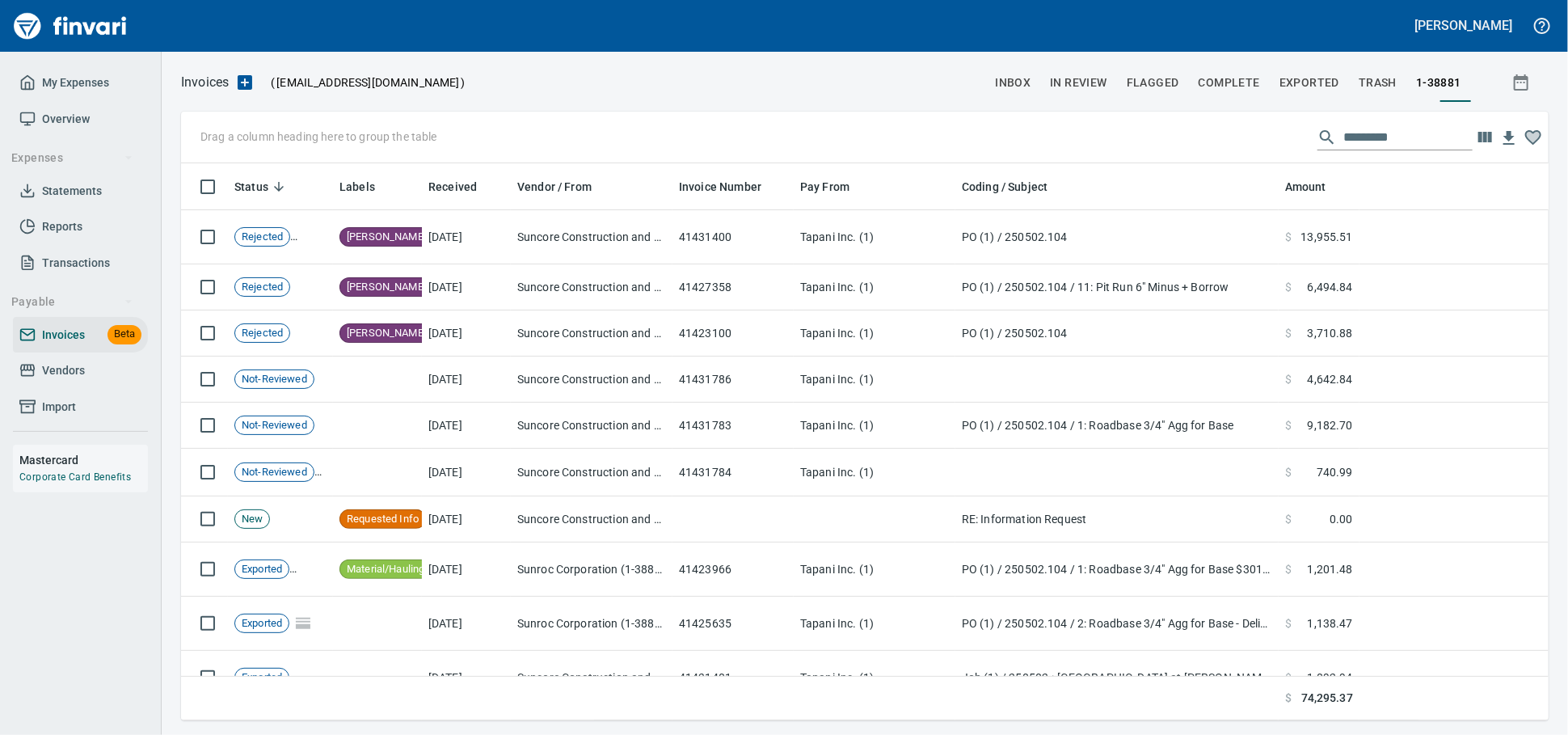
scroll to position [542, 1339]
click at [69, 381] on span "Vendors" at bounding box center [64, 371] width 42 height 20
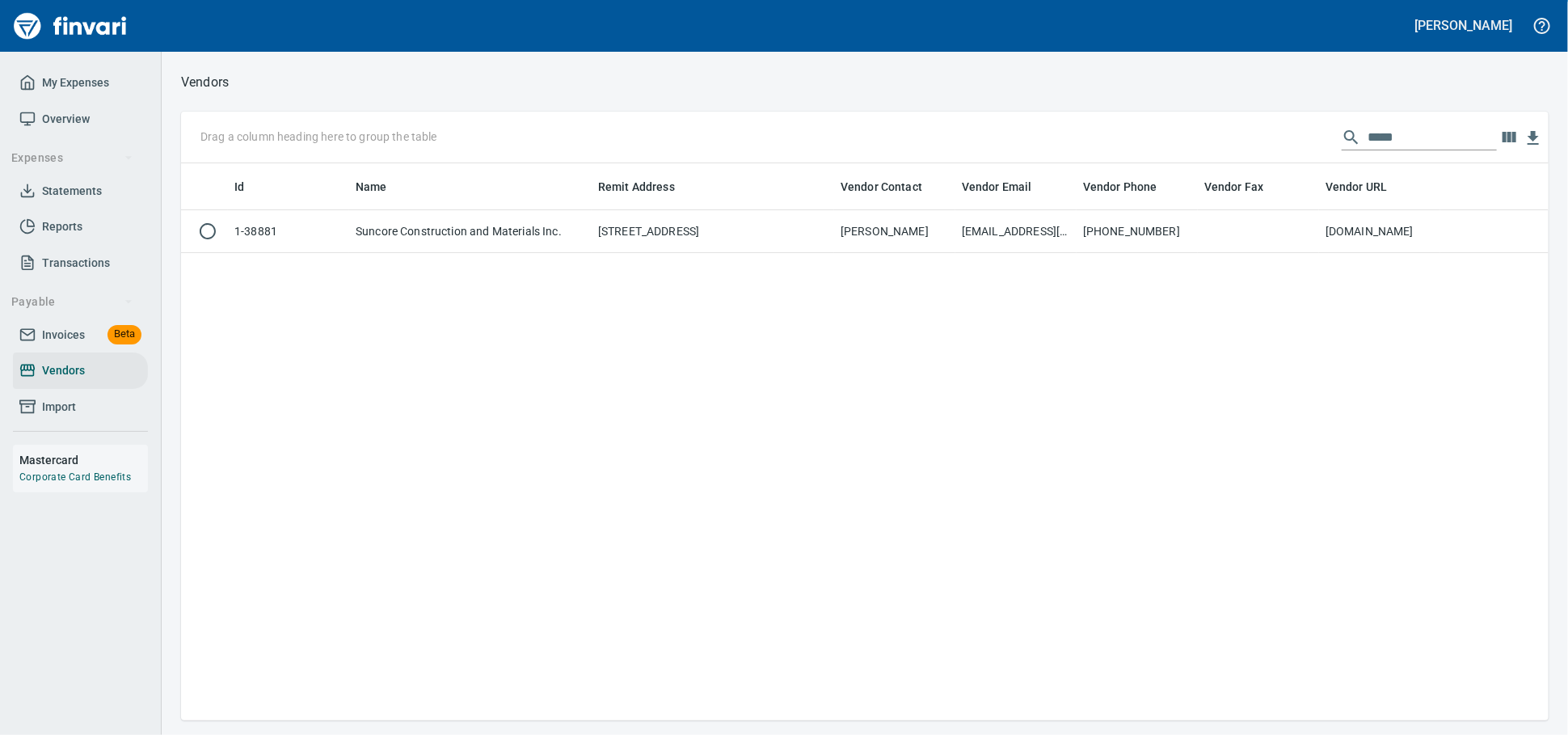
scroll to position [542, 1353]
drag, startPoint x: 1416, startPoint y: 133, endPoint x: 1269, endPoint y: 146, distance: 147.6
click at [1271, 146] on div "Drag a column heading here to group the table *****" at bounding box center [864, 137] width 1367 height 52
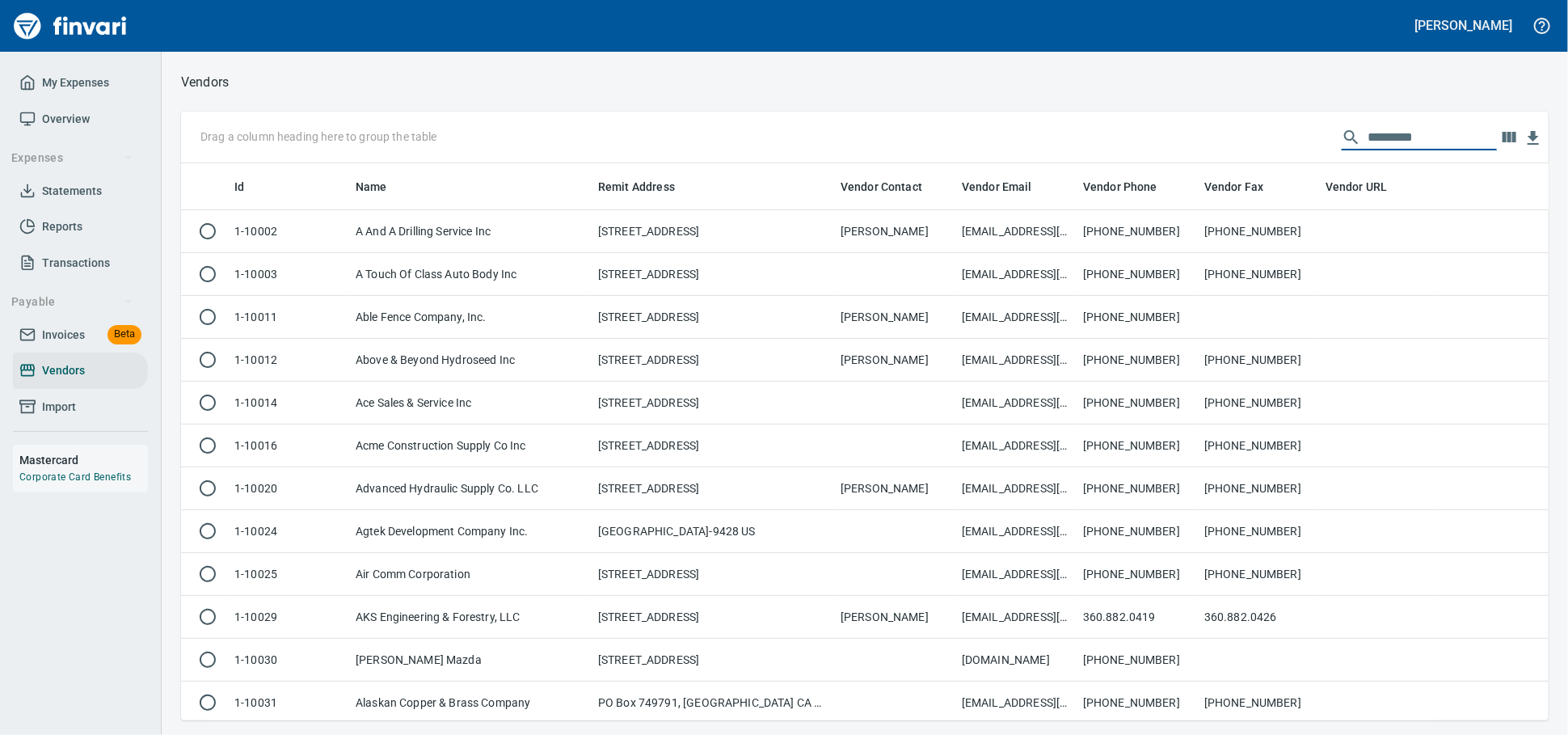
click at [74, 345] on span "Invoices" at bounding box center [64, 335] width 42 height 20
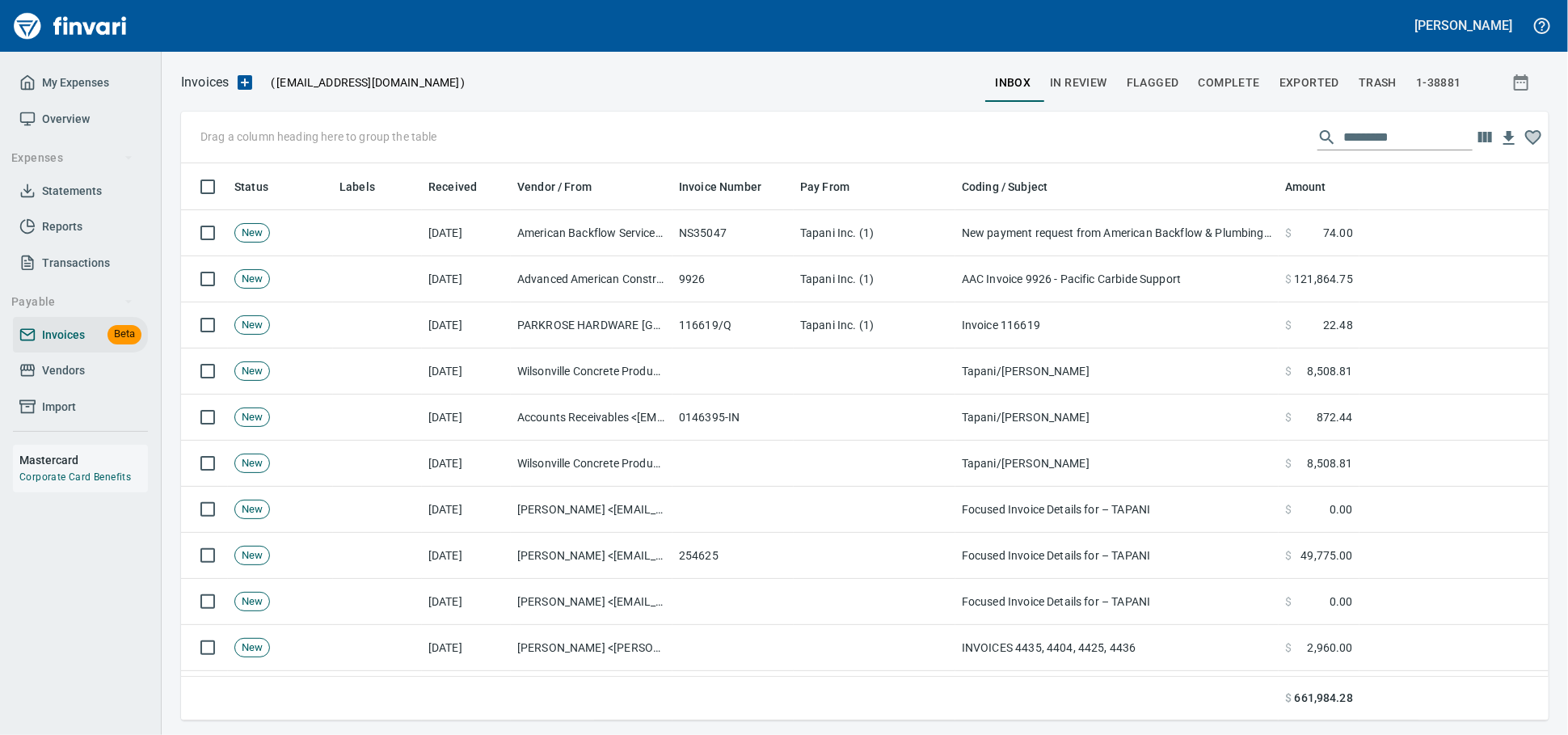
scroll to position [542, 1339]
click at [68, 345] on span "Invoices" at bounding box center [64, 335] width 42 height 20
drag, startPoint x: 347, startPoint y: 188, endPoint x: 265, endPoint y: 142, distance: 94.0
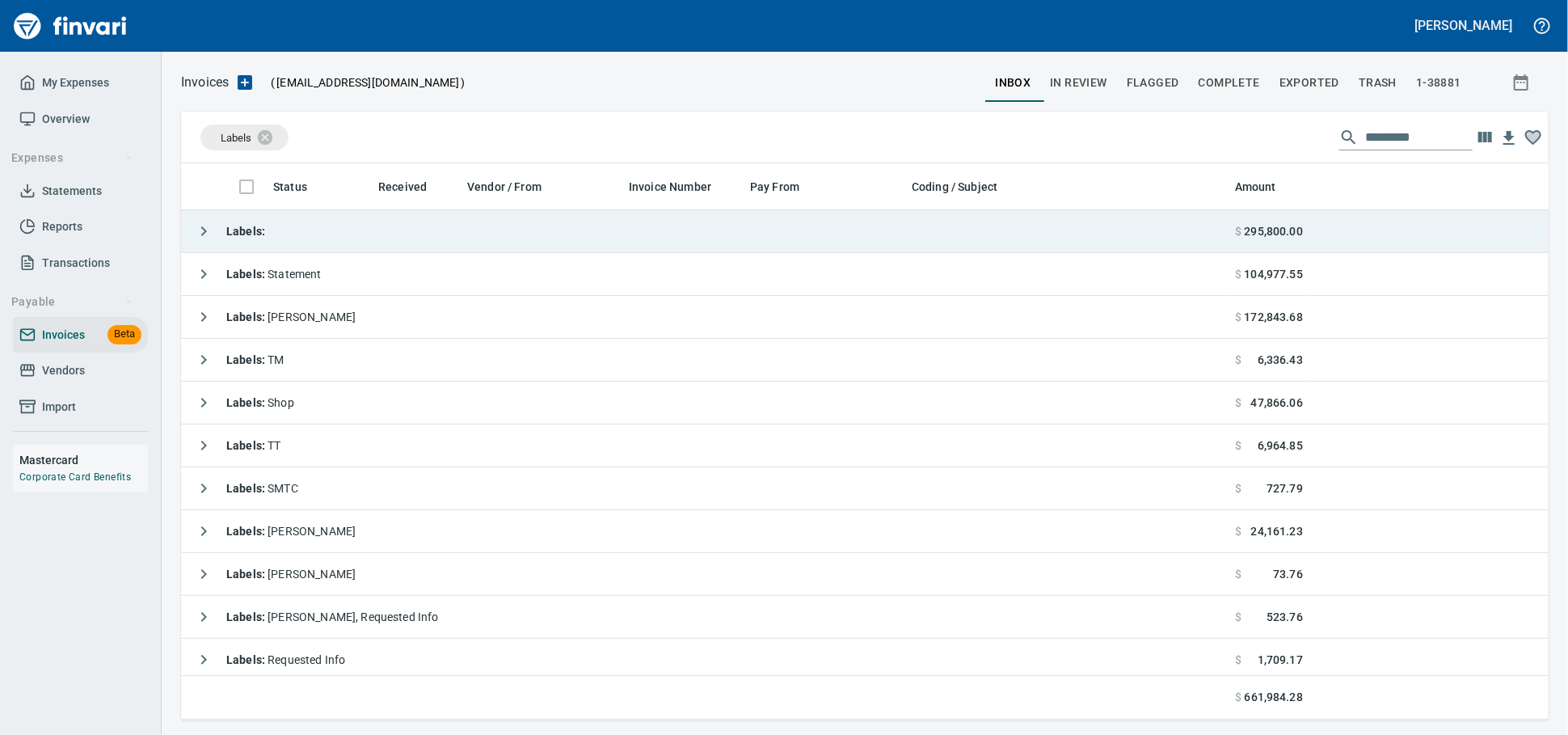
click at [374, 228] on td "Labels :" at bounding box center [704, 231] width 1047 height 42
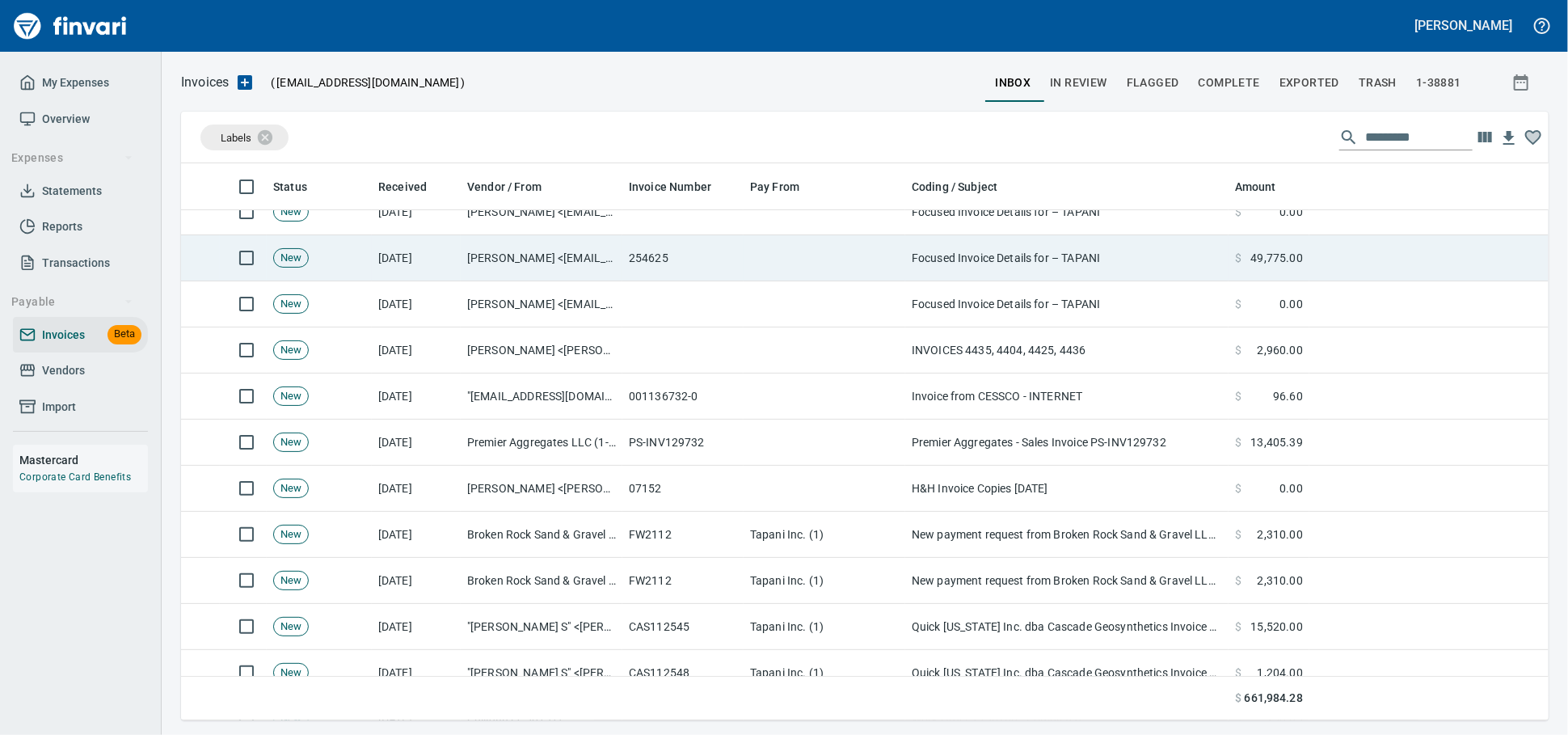
scroll to position [359, 0]
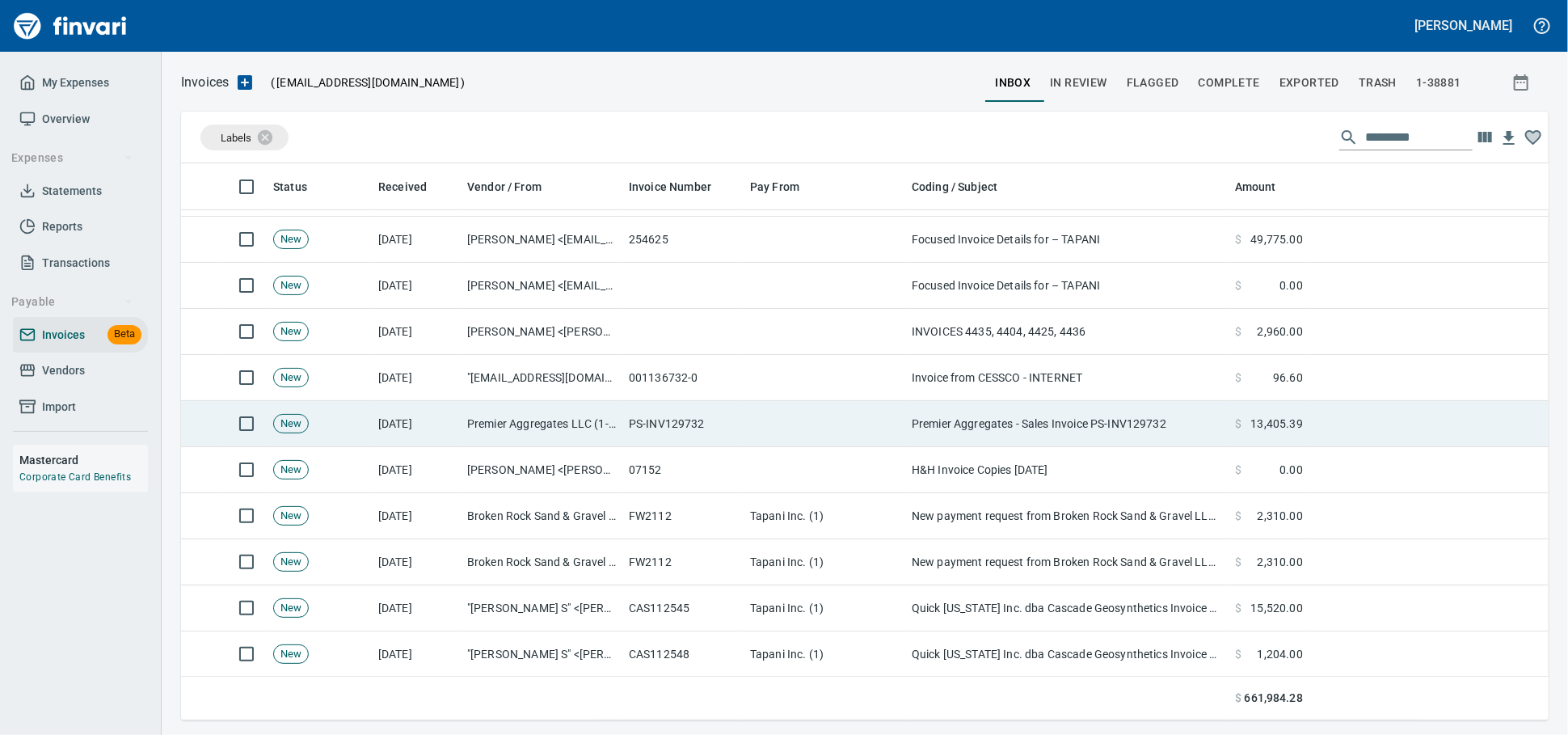
click at [626, 431] on td "PS-INV129732" at bounding box center [683, 424] width 122 height 46
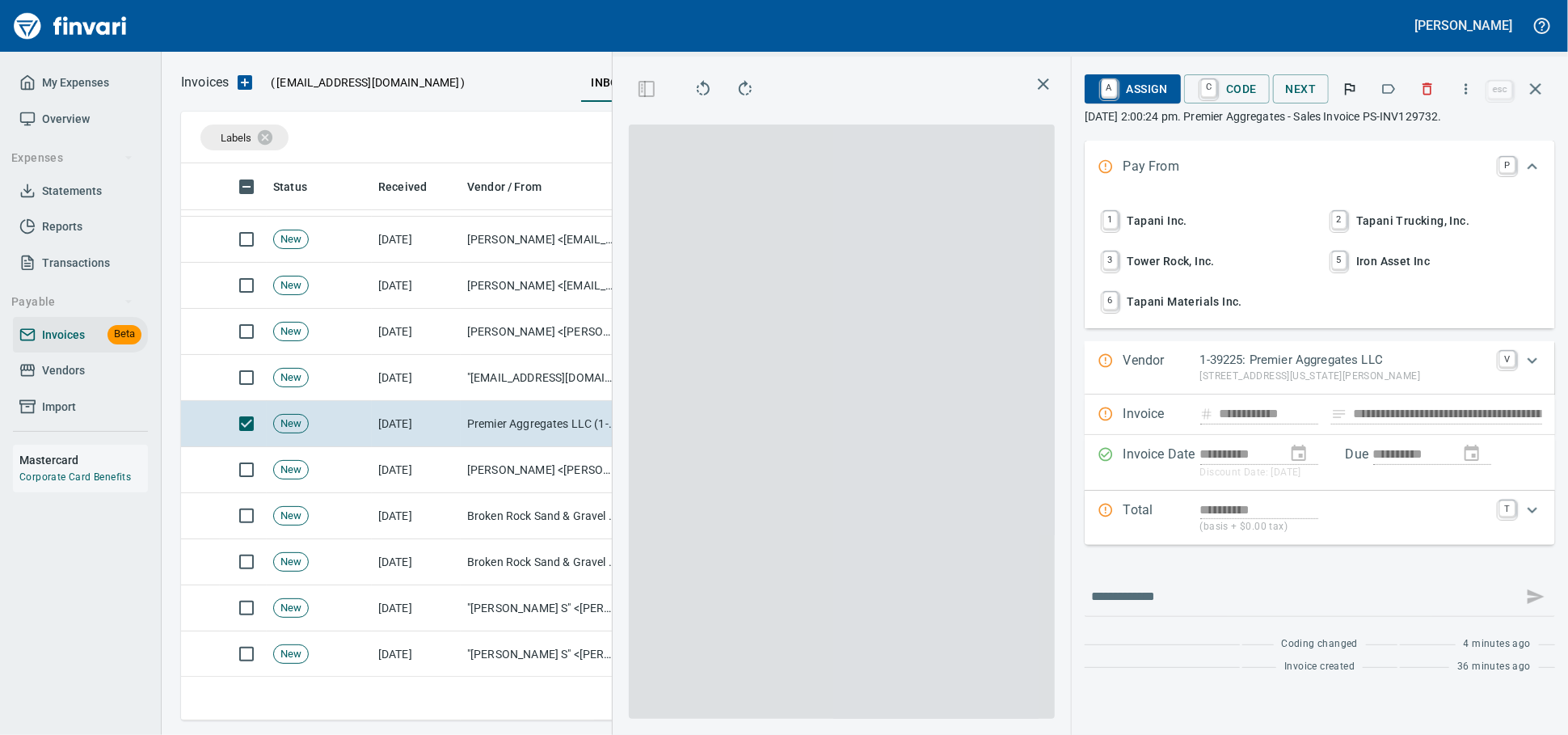
scroll to position [528, 935]
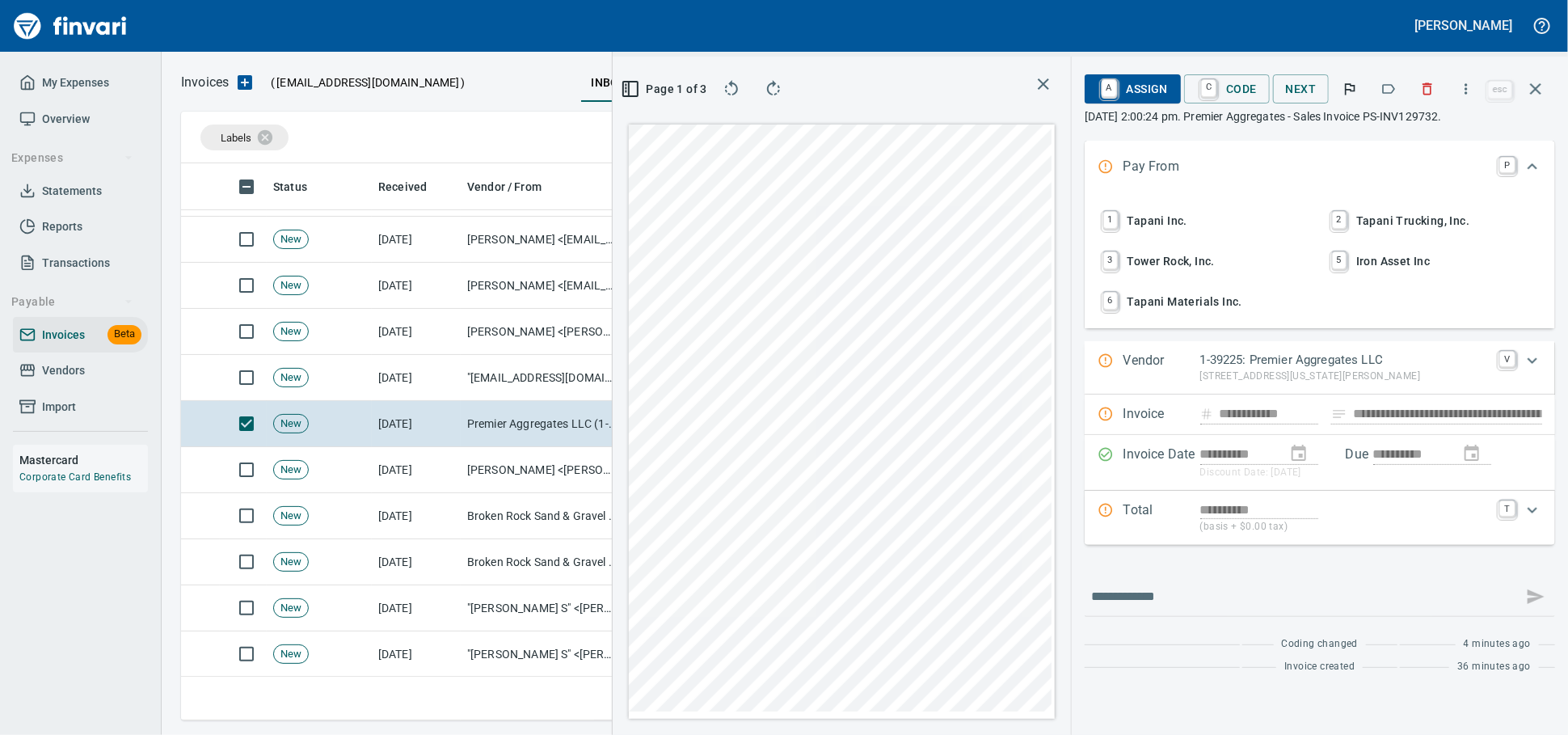
click at [1142, 234] on span "1 Tapani Inc." at bounding box center [1205, 220] width 213 height 28
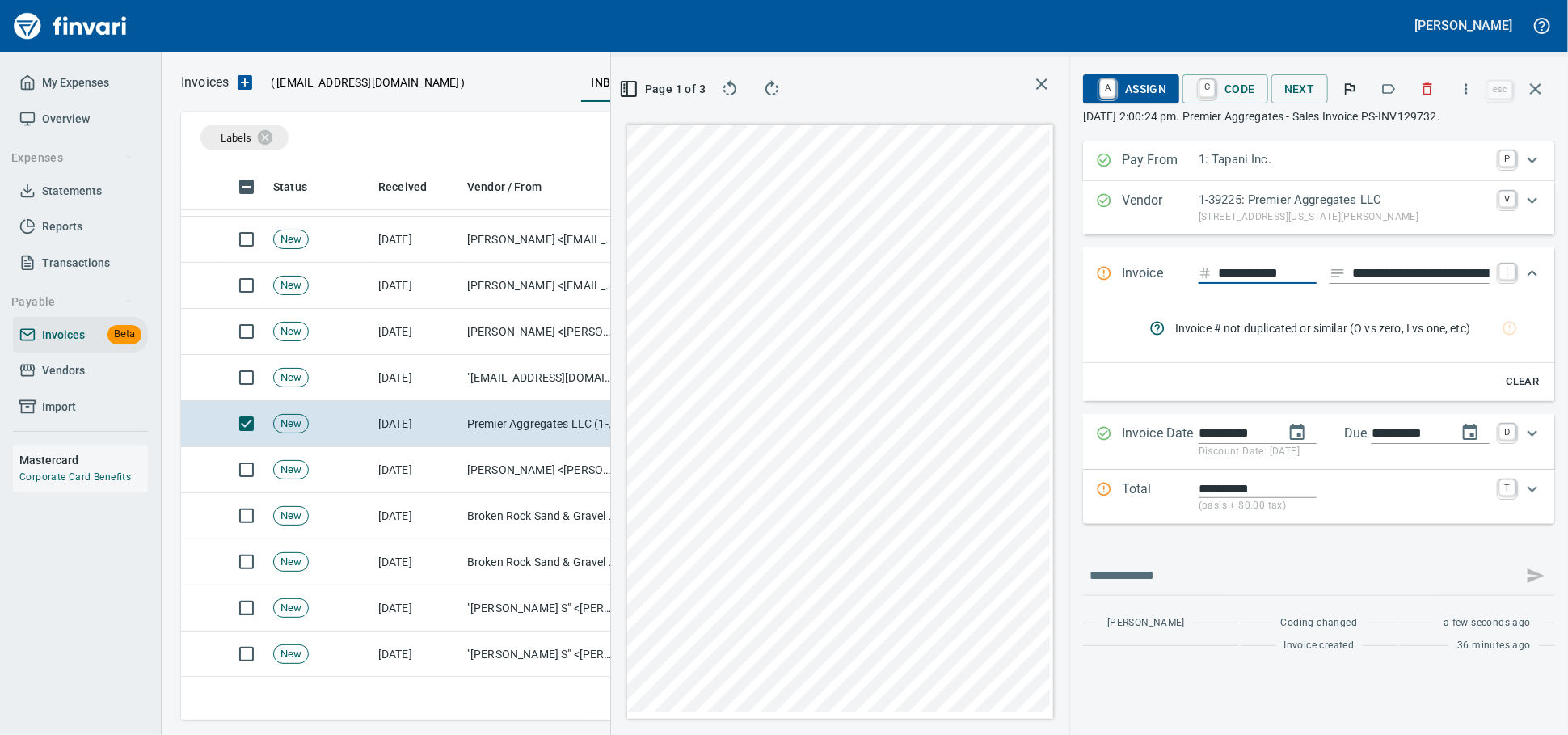
click at [1461, 97] on icon "button" at bounding box center [1467, 89] width 17 height 17
click at [1460, 96] on div at bounding box center [784, 367] width 1568 height 735
click at [1400, 284] on input "**********" at bounding box center [1421, 274] width 137 height 20
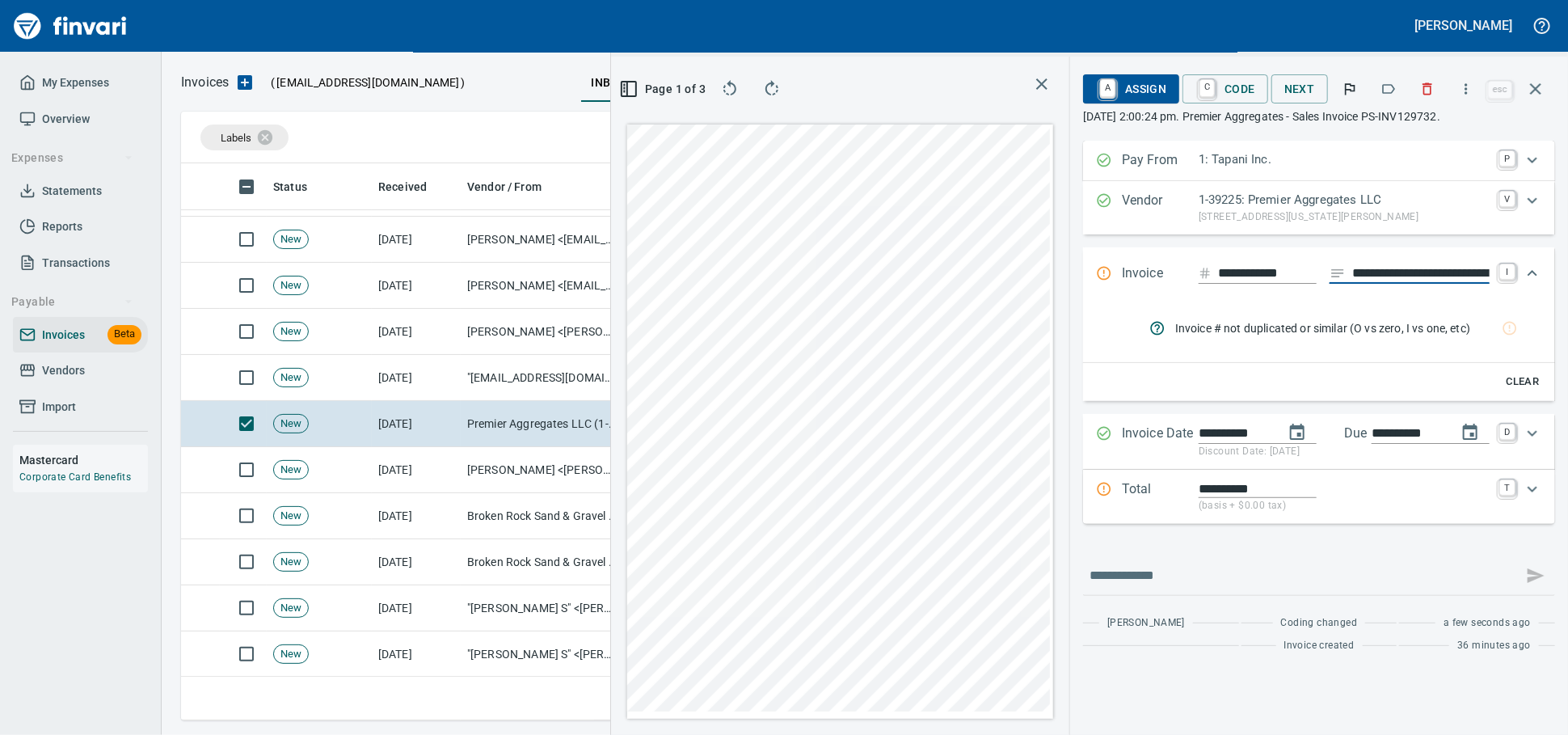
click at [1400, 284] on input "**********" at bounding box center [1421, 274] width 137 height 20
type input "******"
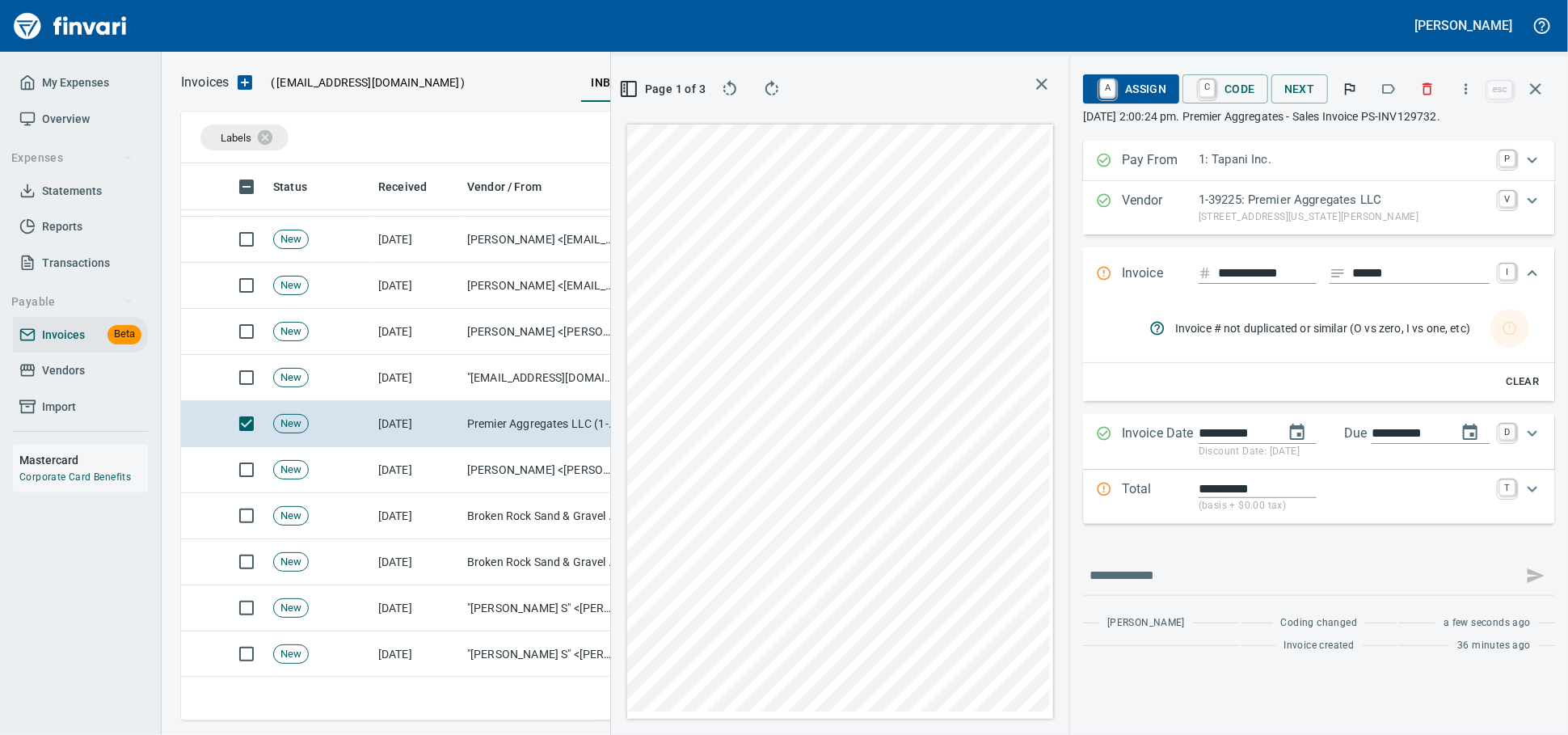
click at [1276, 283] on input "**********" at bounding box center [1267, 274] width 99 height 20
type input "**********"
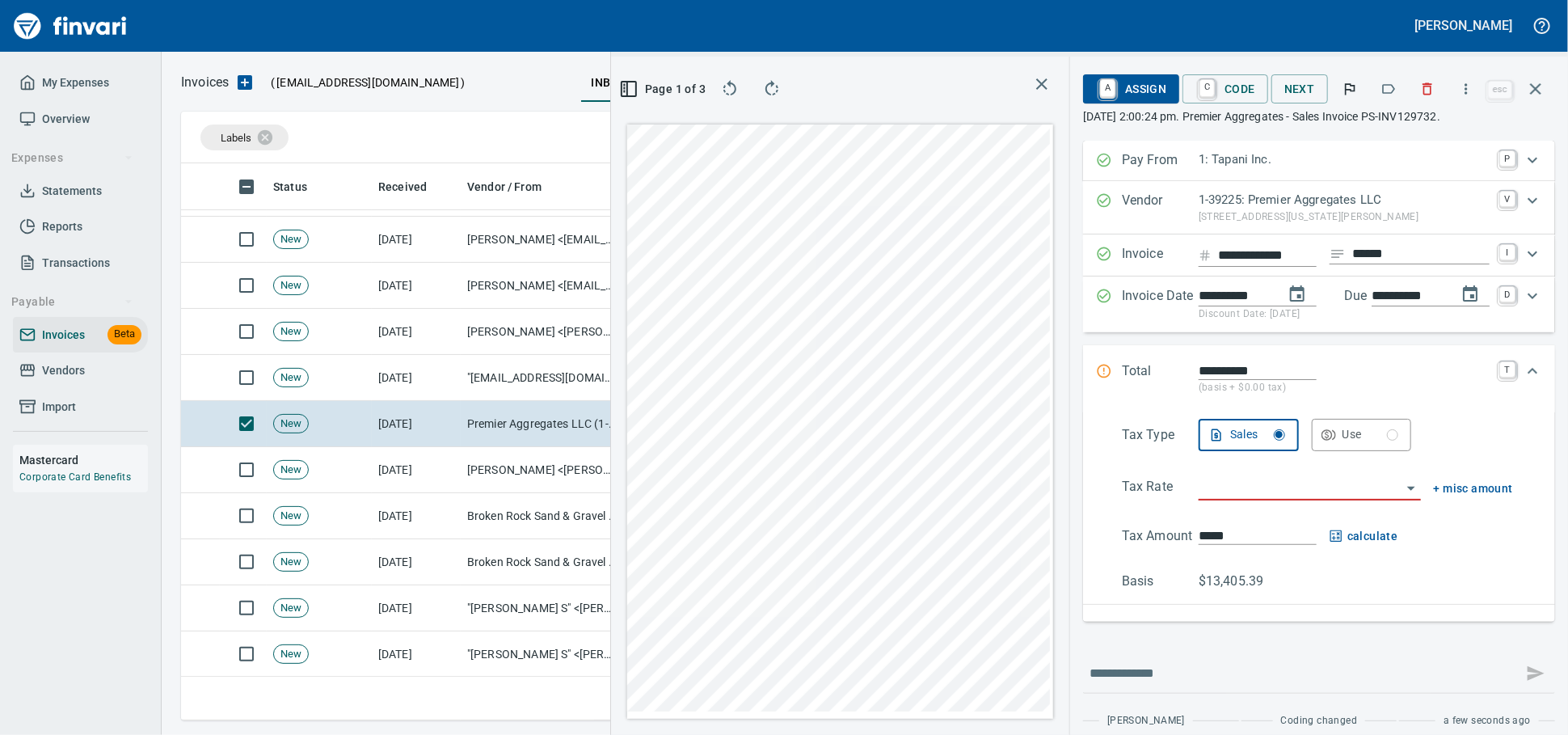
scroll to position [0, 0]
click at [1220, 500] on input "search" at bounding box center [1300, 488] width 203 height 23
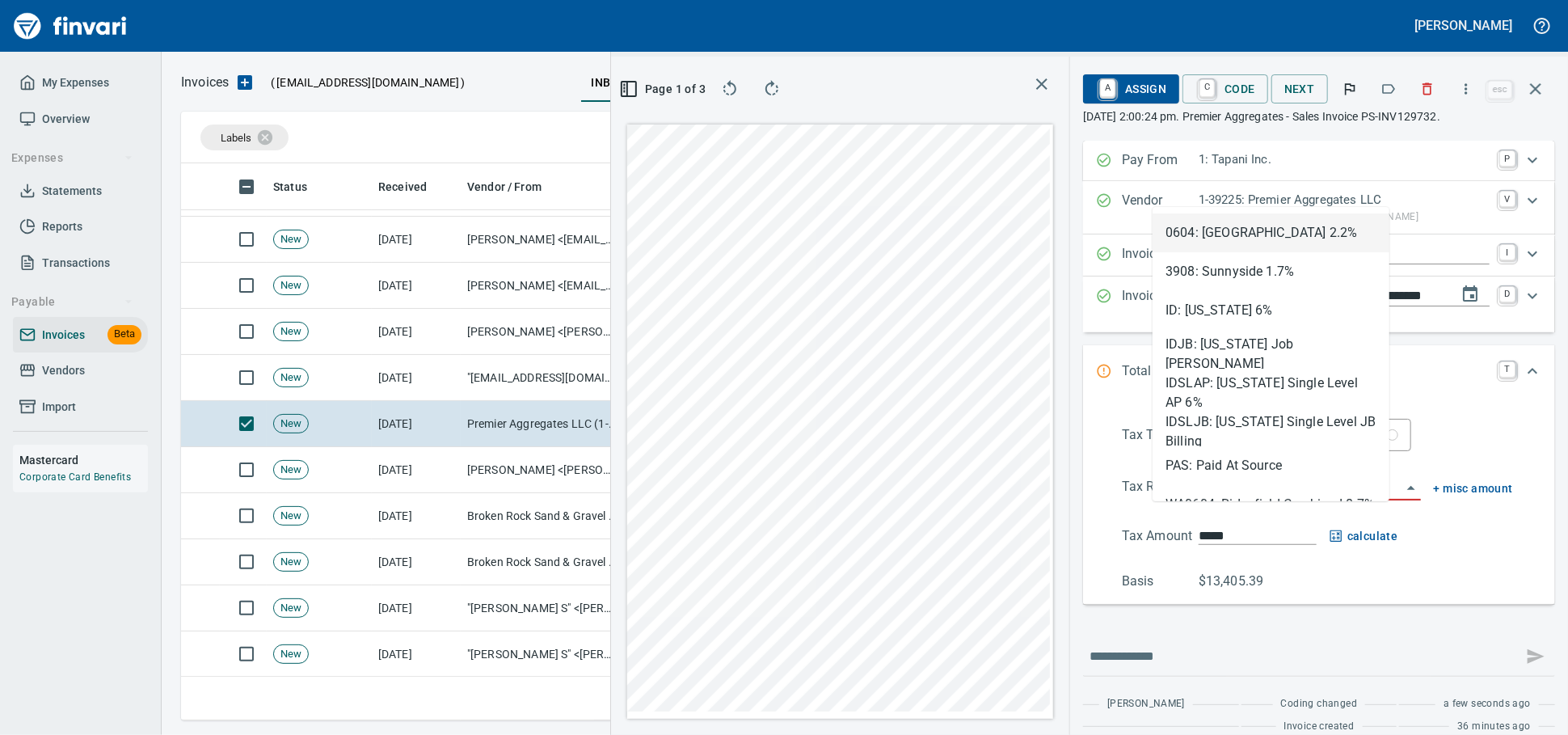
scroll to position [528, 935]
click at [1236, 312] on li "ID: [US_STATE] 6%" at bounding box center [1270, 311] width 237 height 39
type input "**********"
type input "*******"
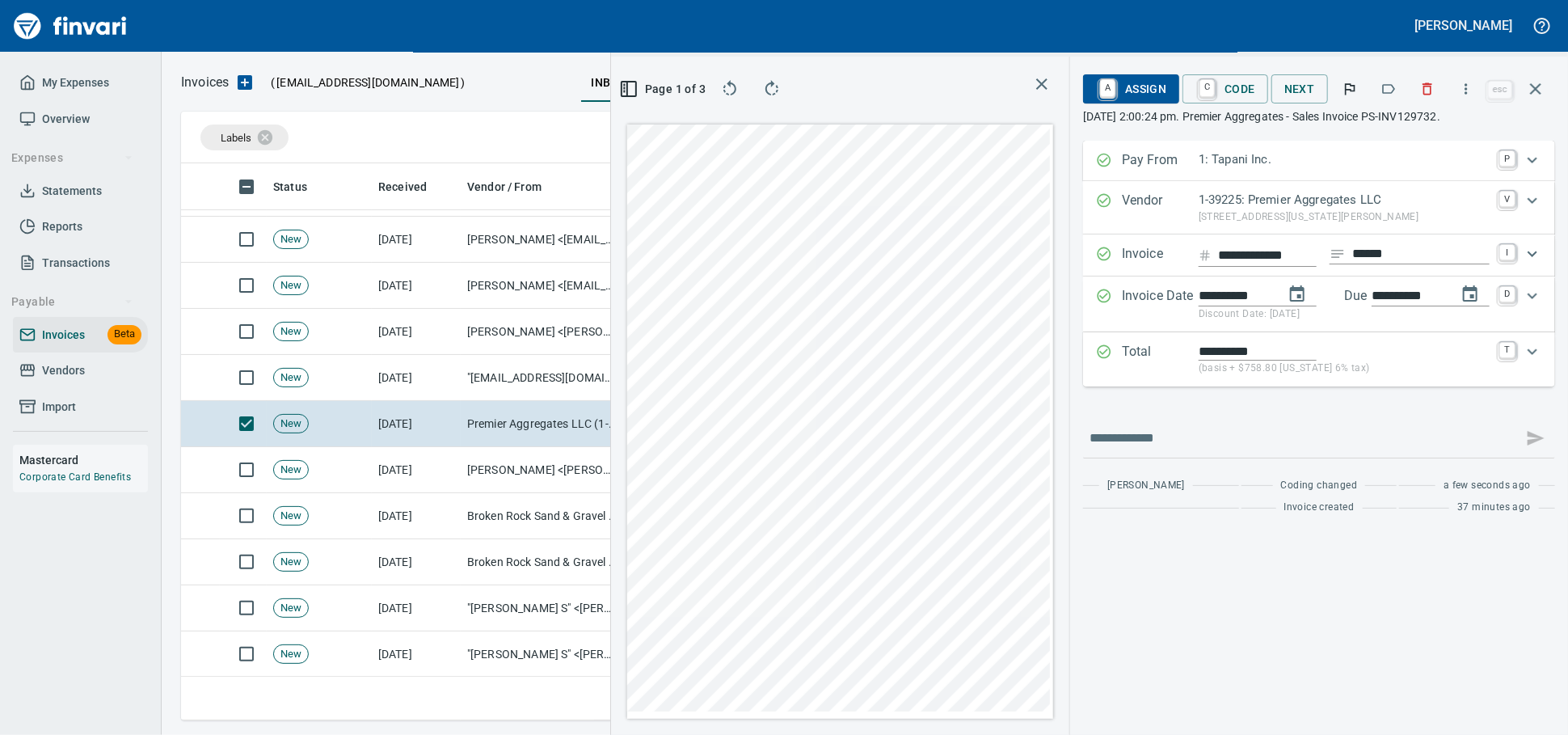
type input "**********"
click at [1538, 362] on icon "Expand" at bounding box center [1532, 351] width 19 height 19
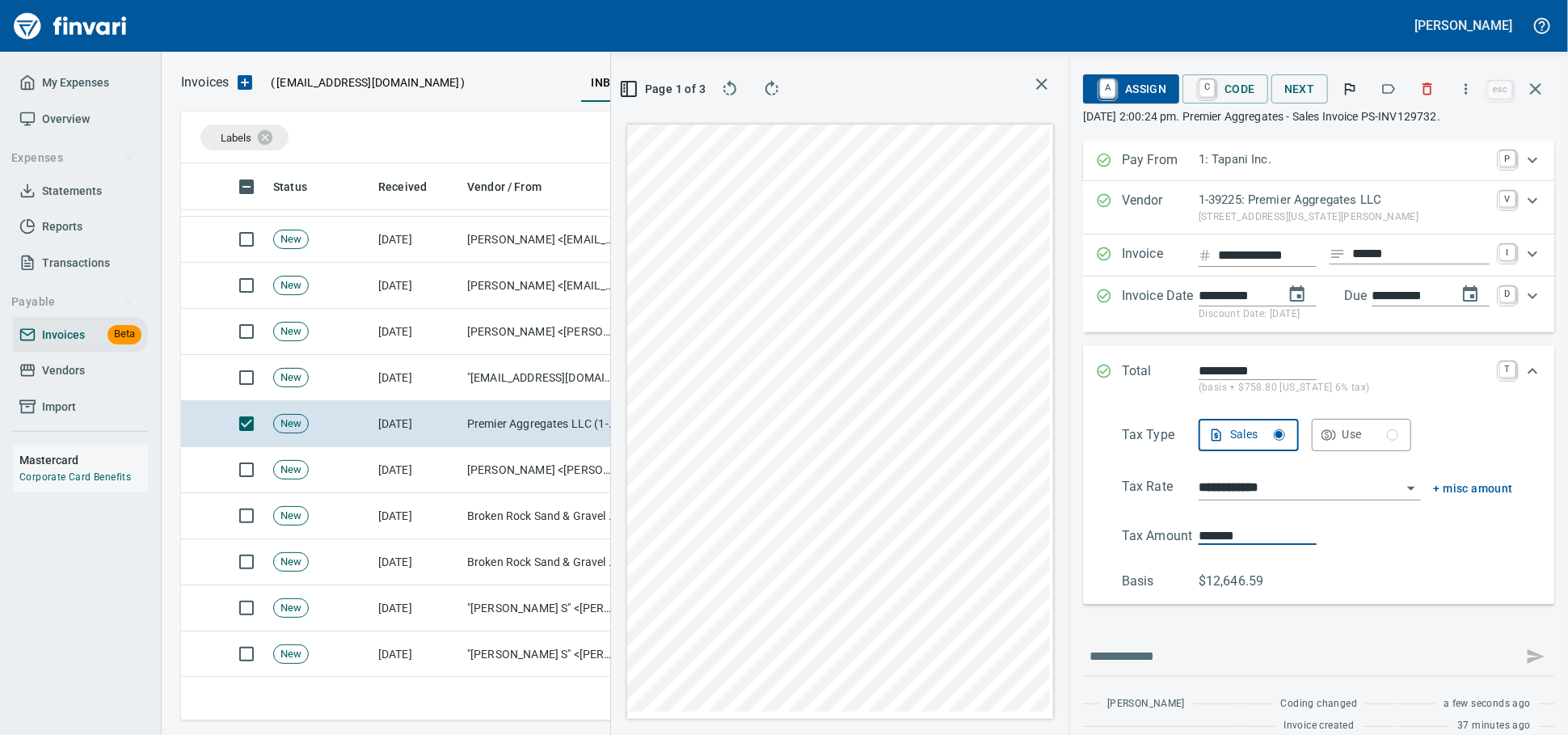
drag, startPoint x: 1219, startPoint y: 575, endPoint x: 1057, endPoint y: 557, distance: 163.0
click at [1096, 557] on div "**********" at bounding box center [1319, 504] width 446 height 172
type input "*******"
click at [1096, 89] on span "A Assign" at bounding box center [1131, 89] width 70 height 28
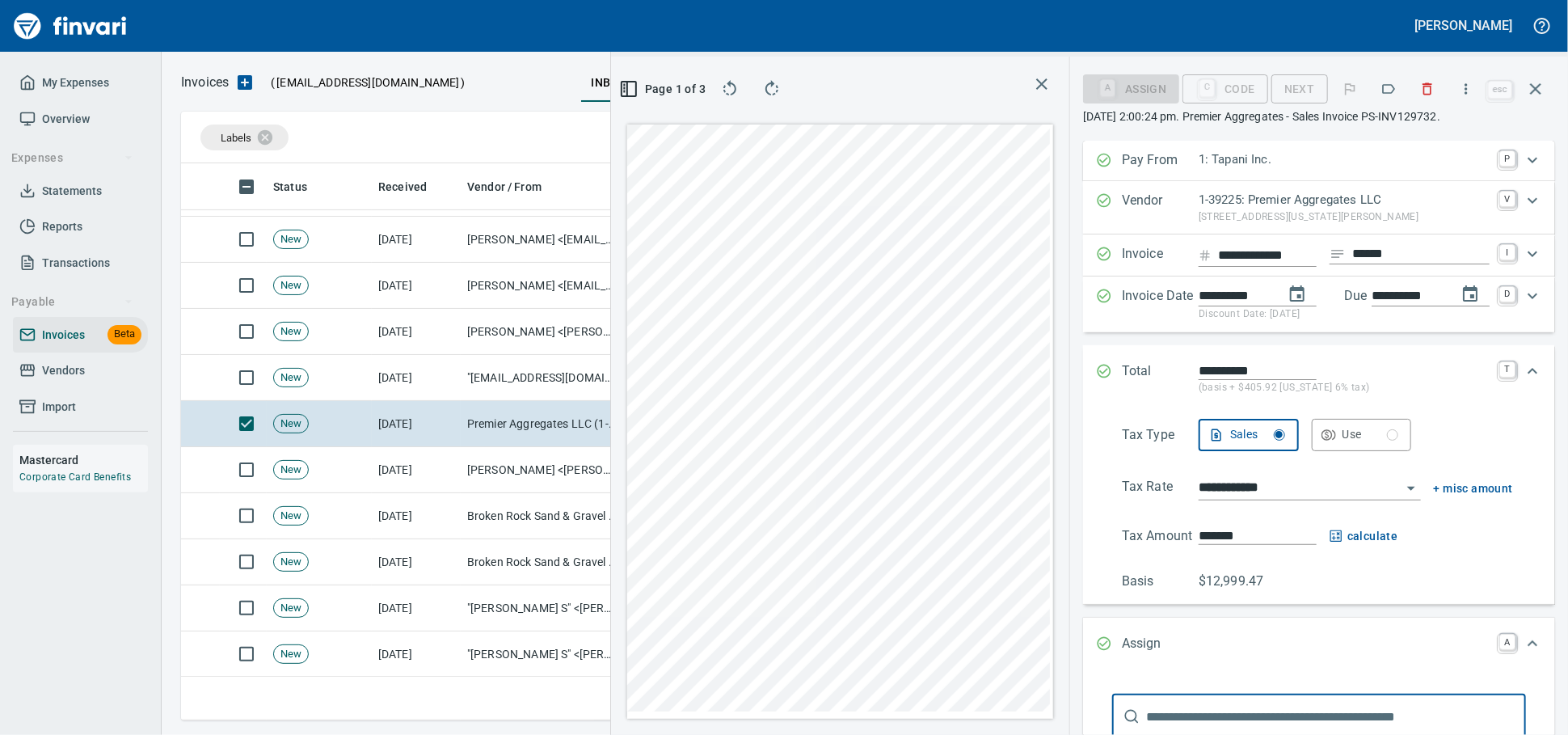
scroll to position [290, 0]
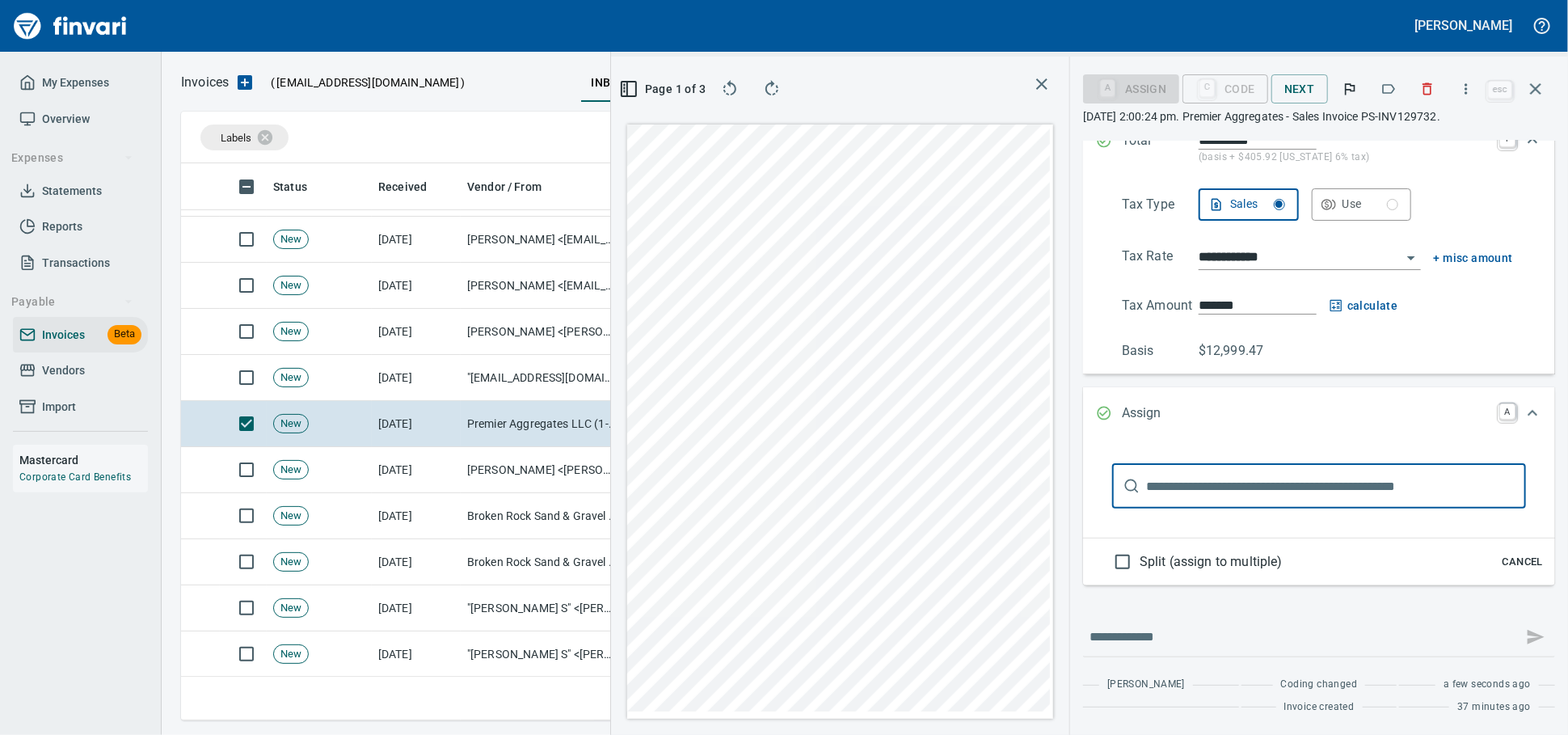
click at [1185, 463] on input "text" at bounding box center [1336, 485] width 380 height 45
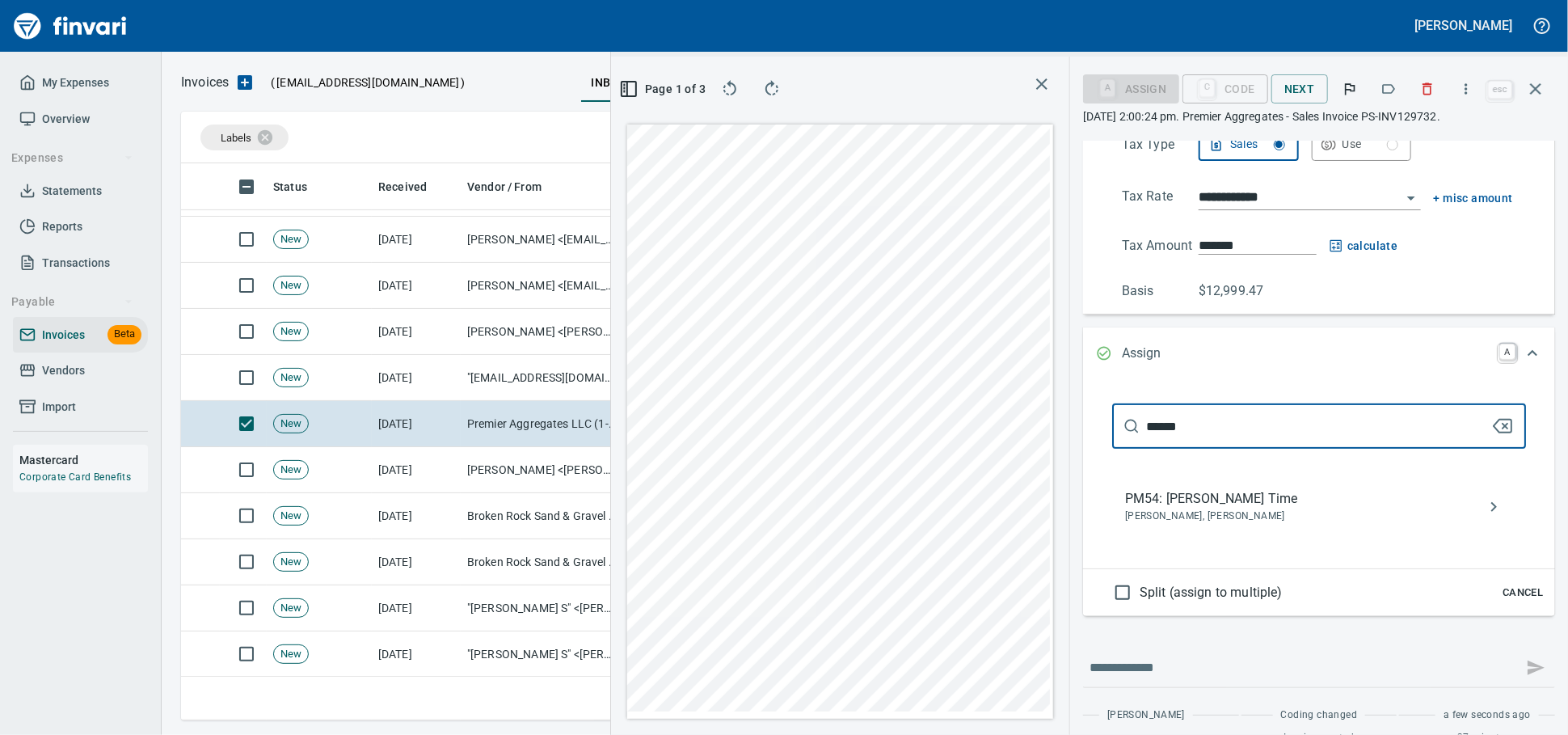
type input "******"
click at [1168, 508] on span "PM54: [PERSON_NAME] Time" at bounding box center [1305, 498] width 362 height 19
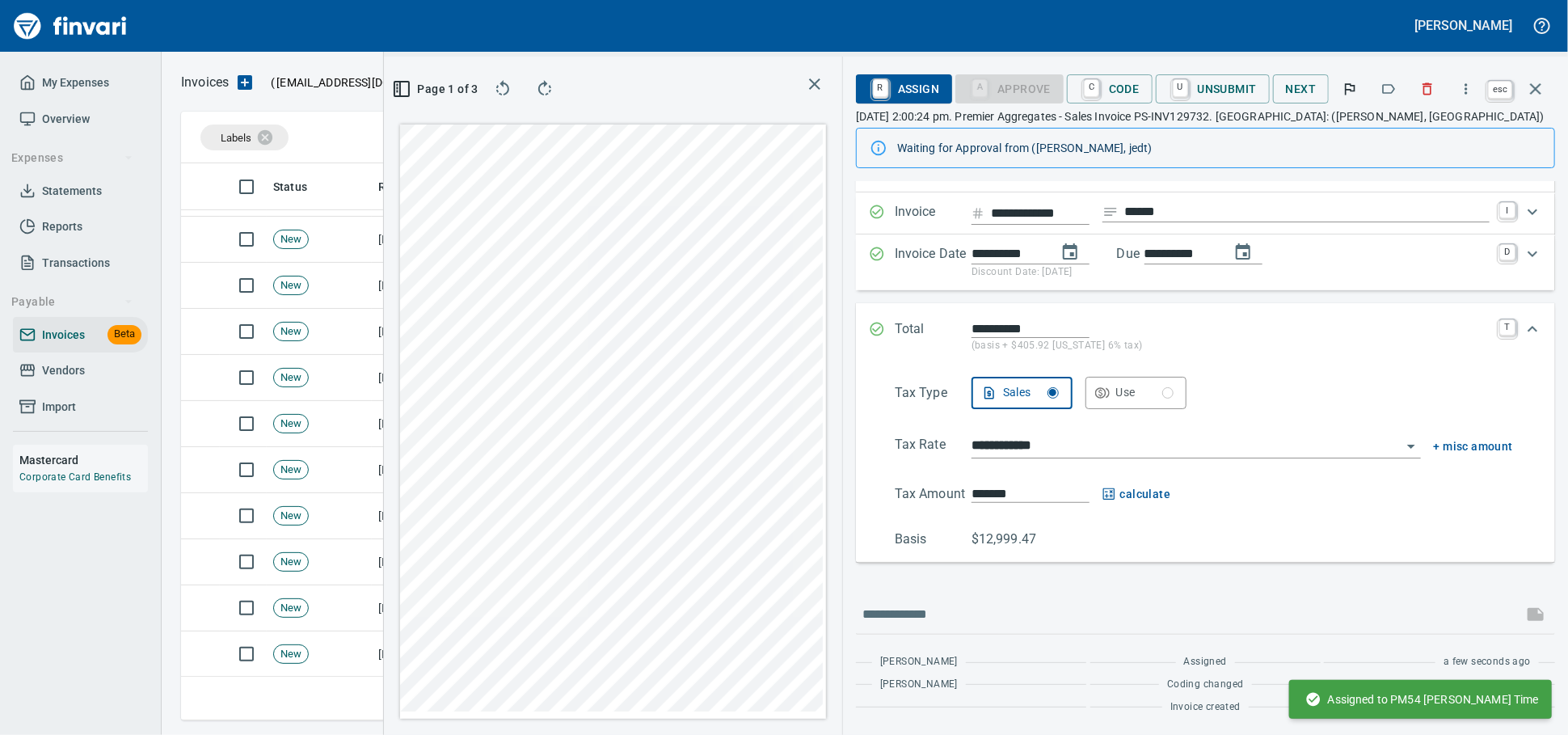
scroll to position [139, 0]
click at [1532, 89] on icon "button" at bounding box center [1535, 89] width 19 height 19
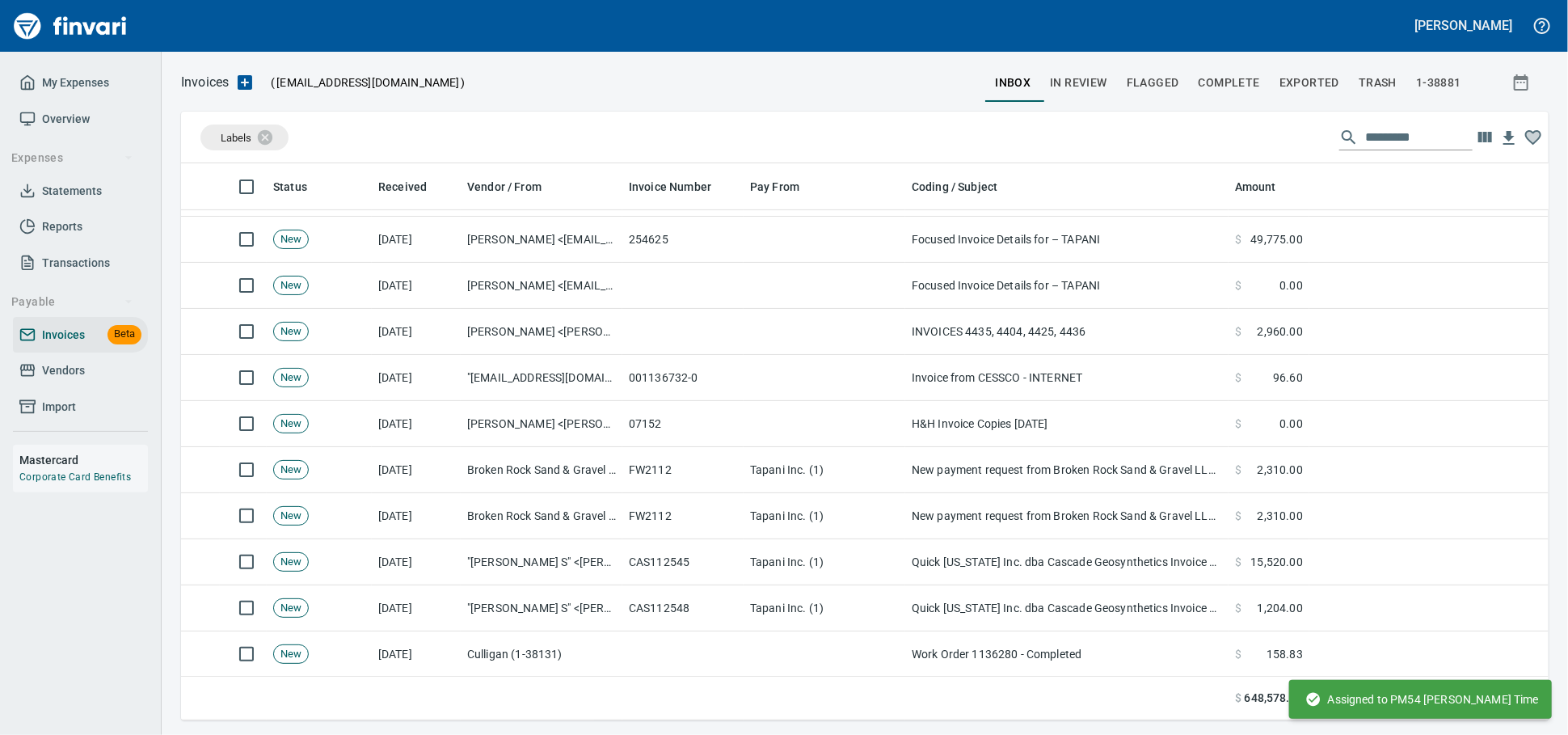
scroll to position [542, 1339]
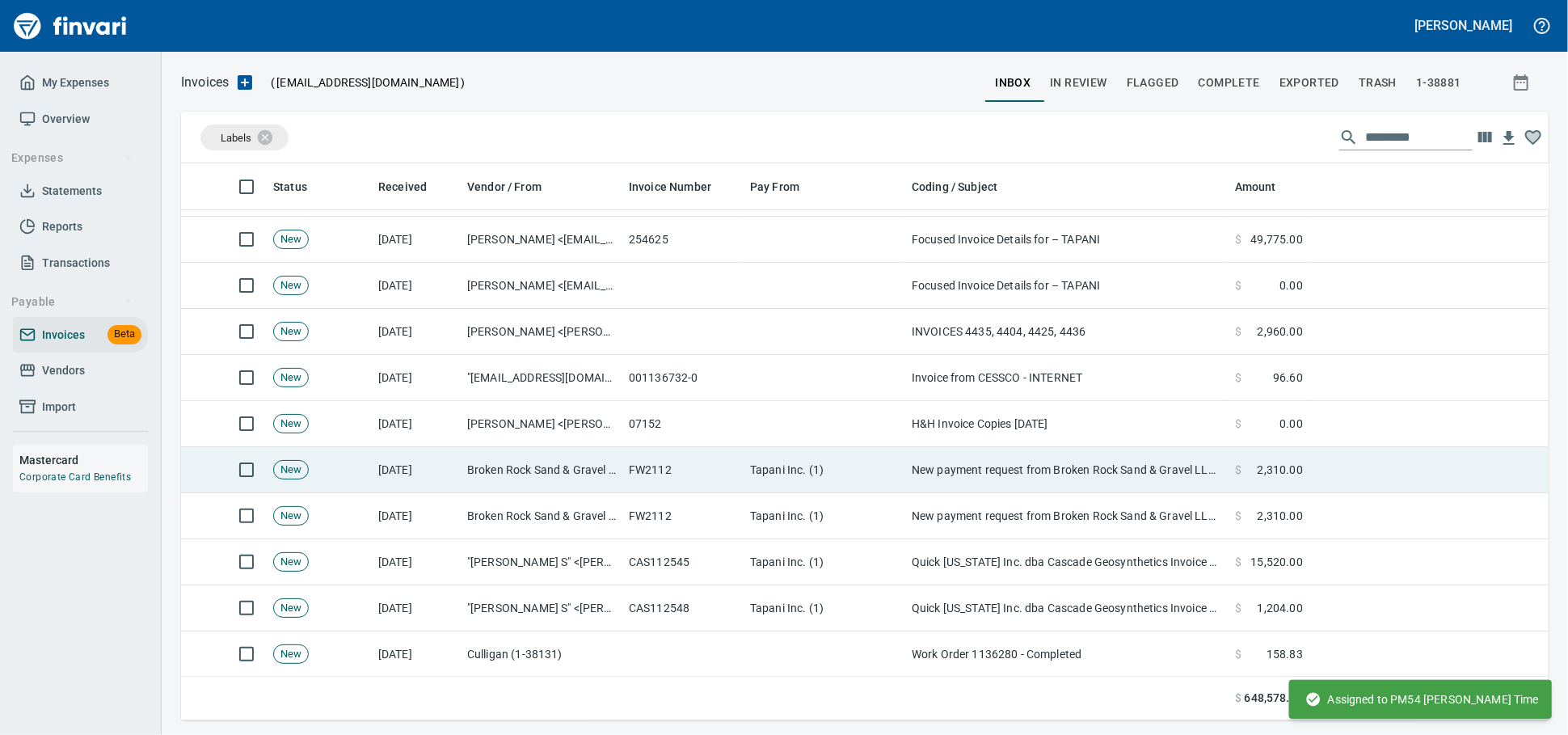
click at [536, 476] on td "Broken Rock Sand & Gravel LLC (1-39915)" at bounding box center [541, 470] width 161 height 46
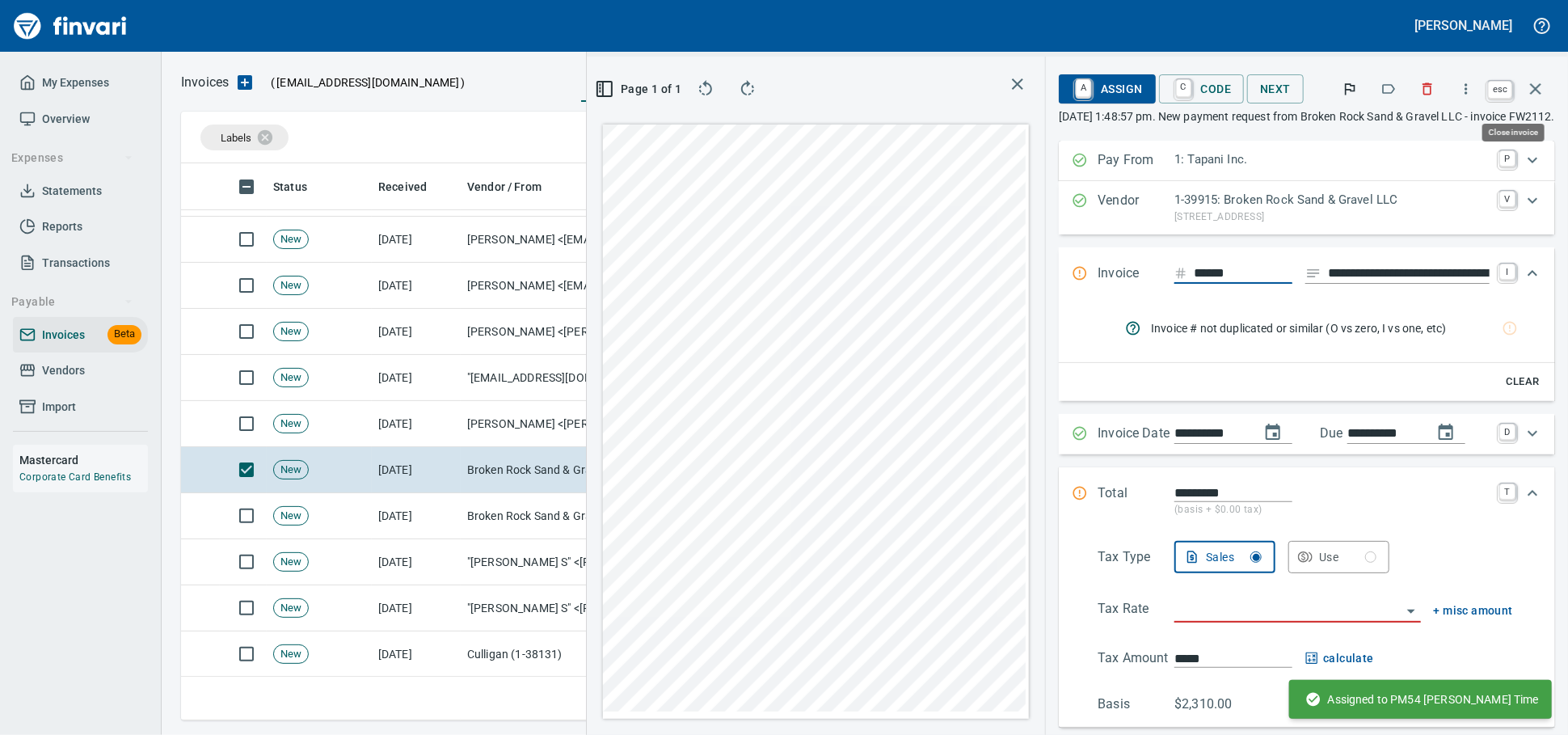
scroll to position [528, 935]
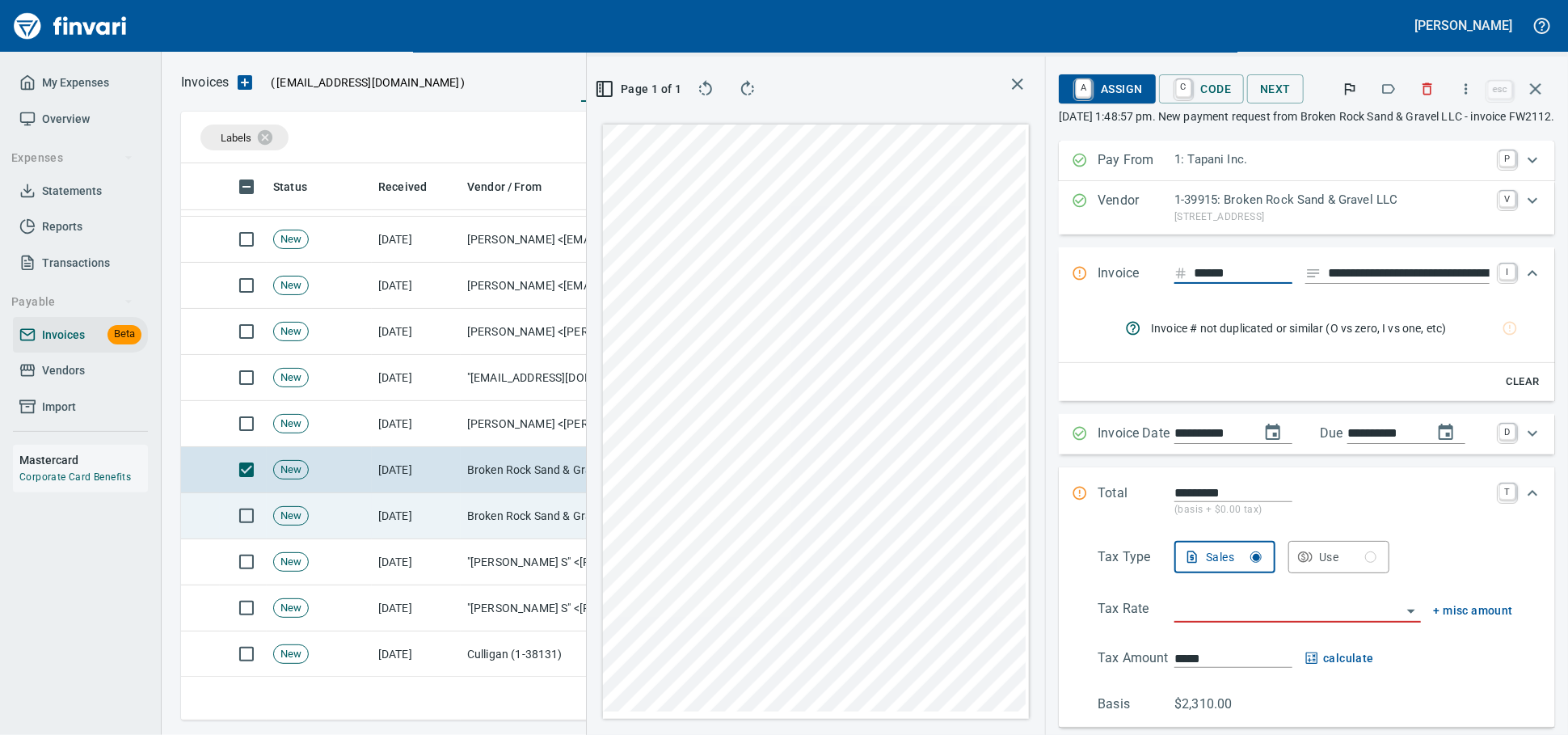
click at [332, 528] on td "New" at bounding box center [319, 516] width 105 height 46
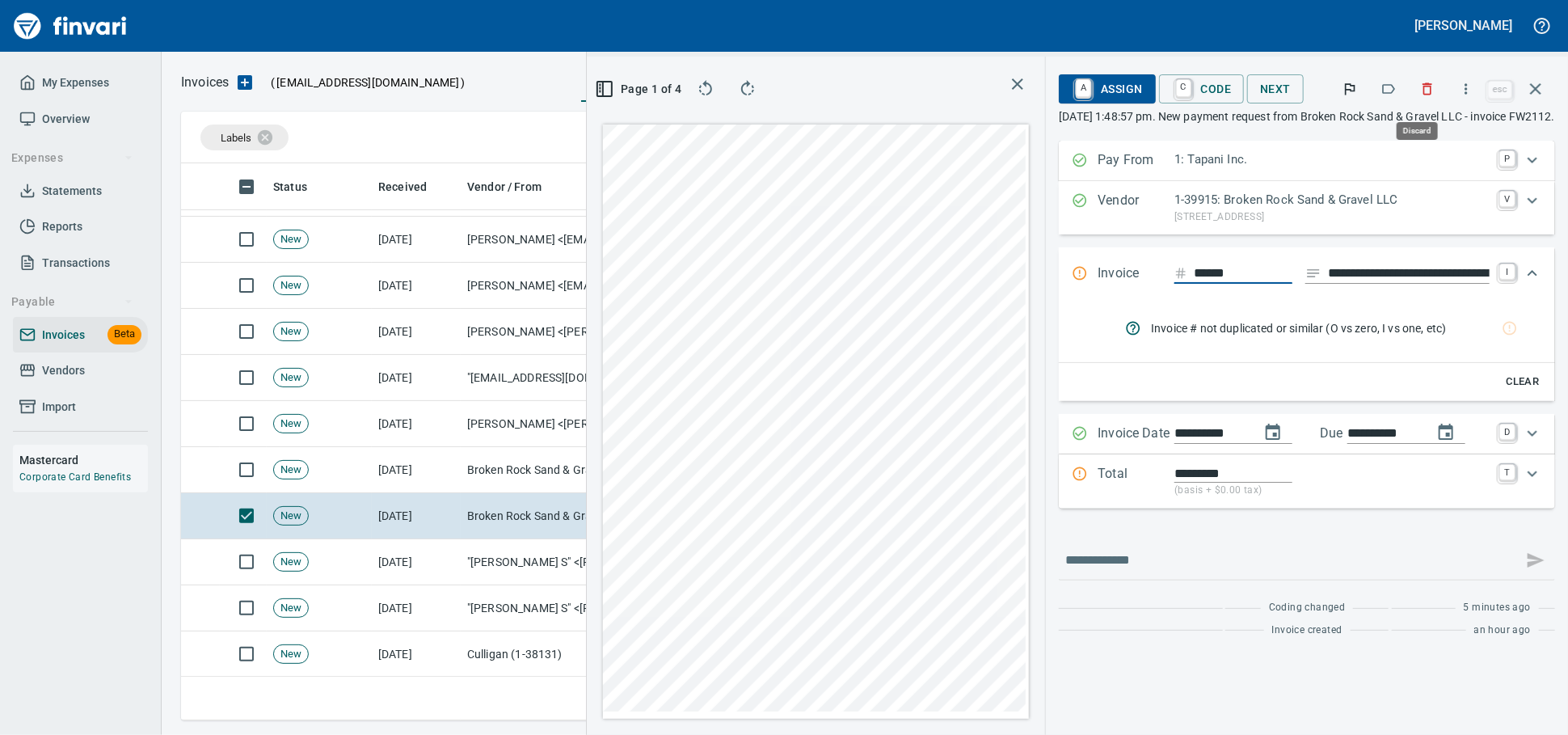
click at [1420, 90] on icon "button" at bounding box center [1428, 89] width 17 height 17
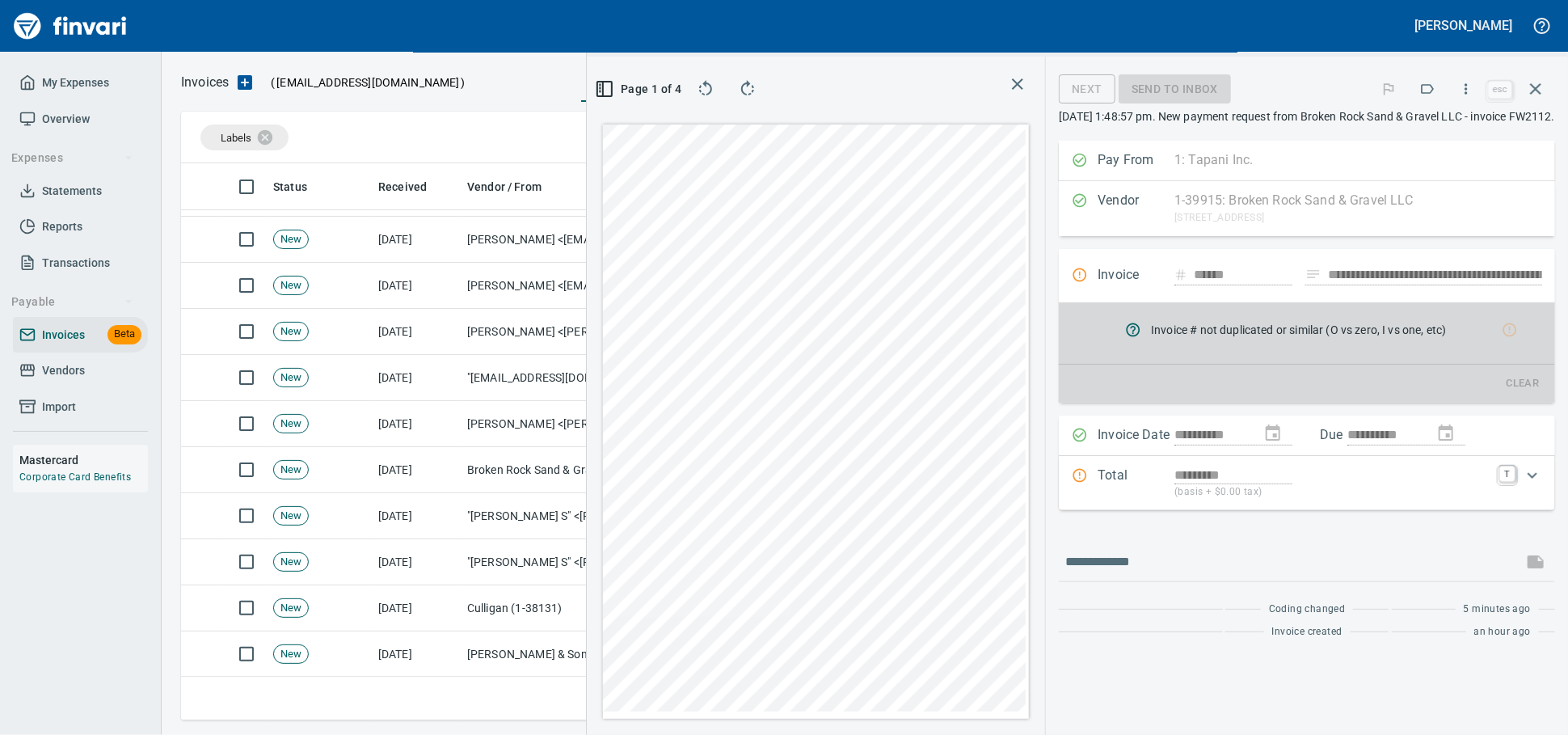
scroll to position [528, 935]
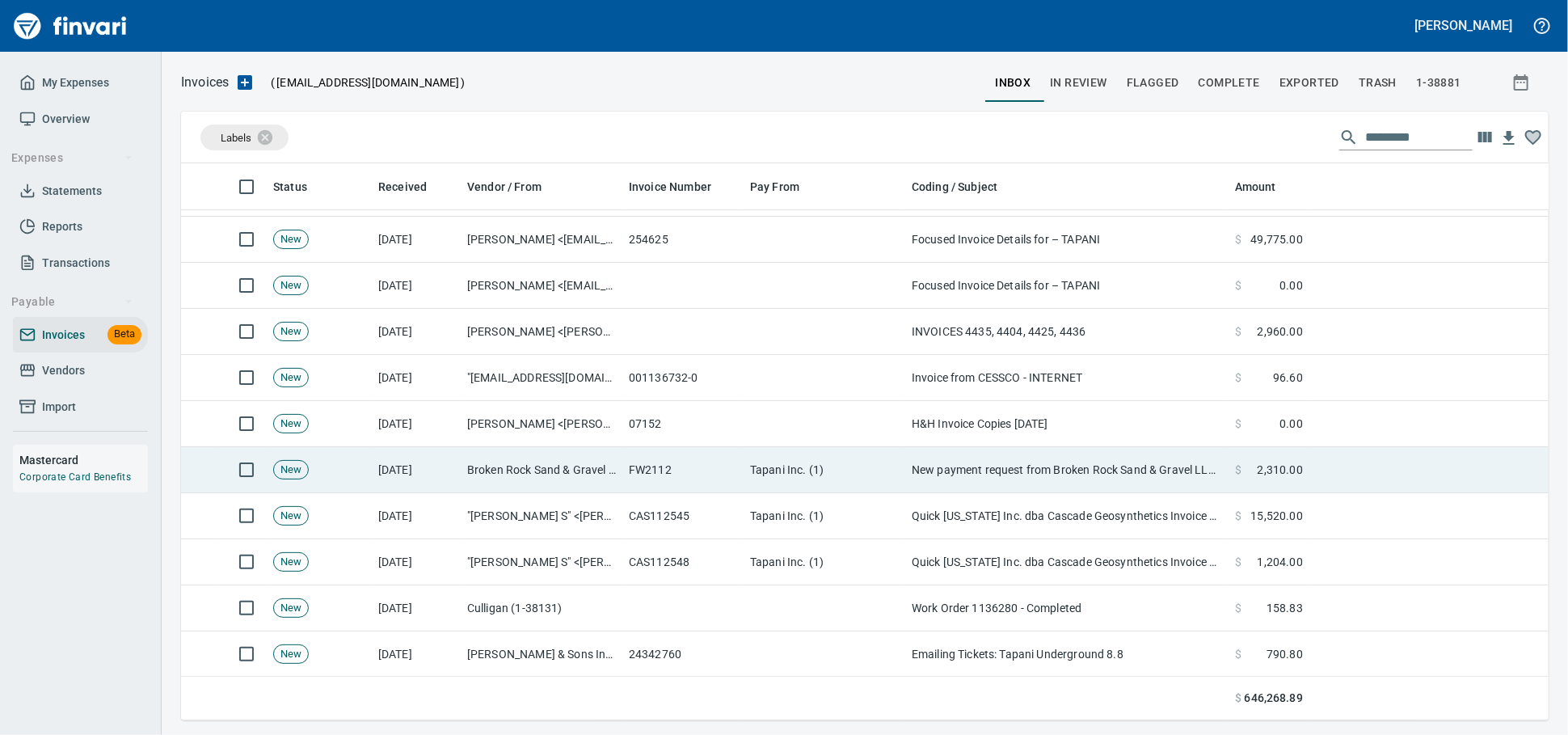
scroll to position [542, 1339]
click at [784, 456] on td "Tapani Inc. (1)" at bounding box center [824, 470] width 161 height 46
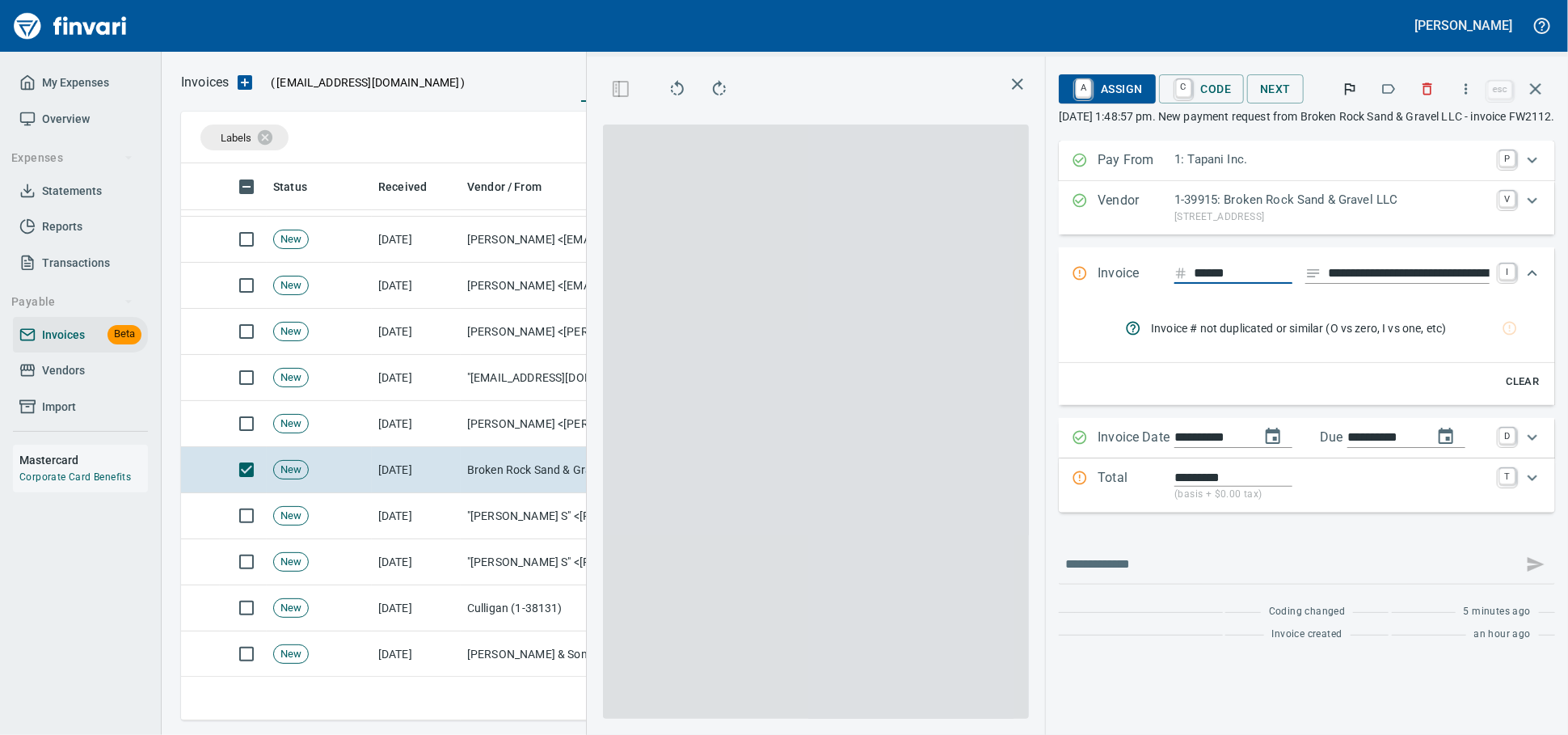
scroll to position [528, 935]
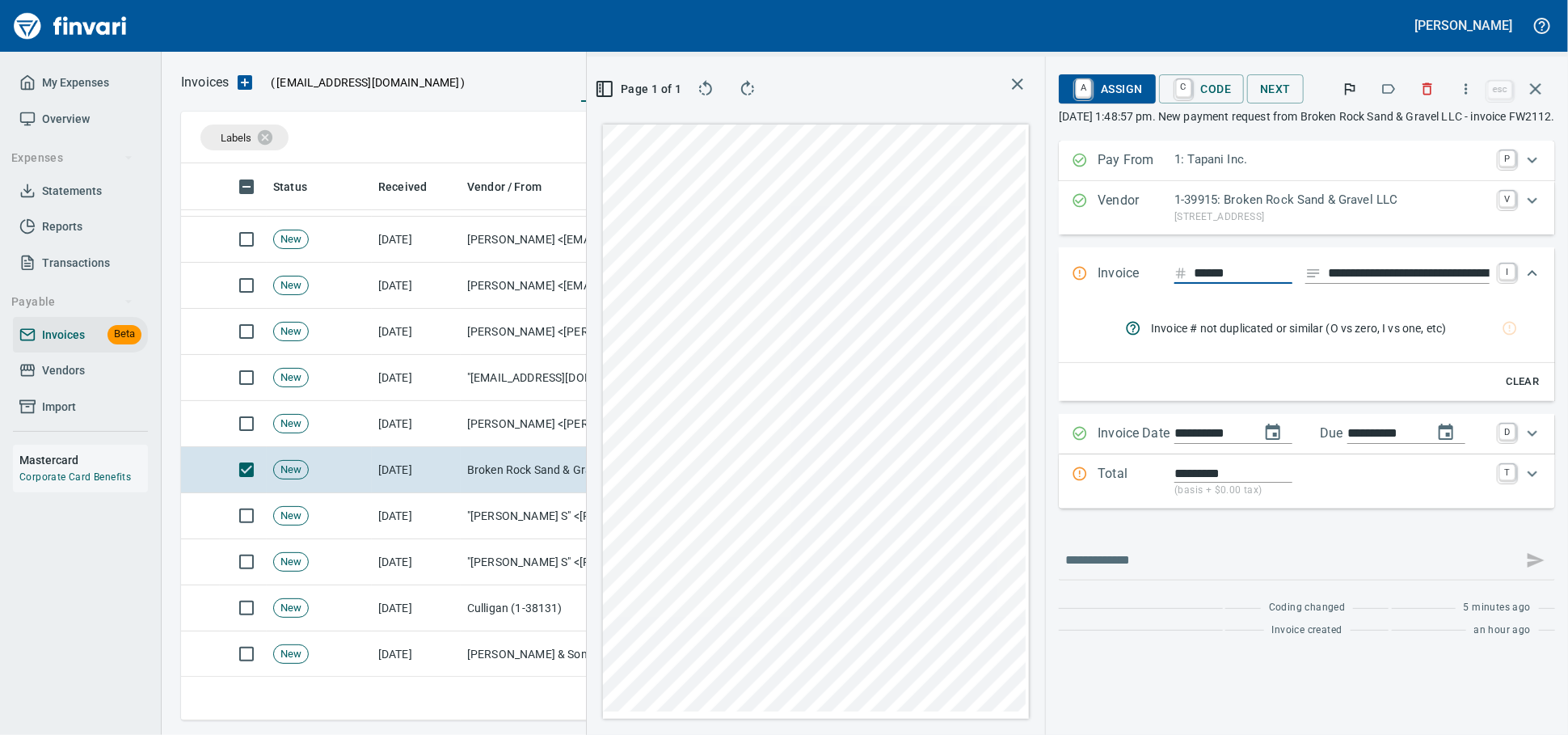
click at [1327, 284] on input "**********" at bounding box center [1408, 274] width 161 height 20
type input "******"
click at [1194, 284] on input "******" at bounding box center [1243, 274] width 99 height 20
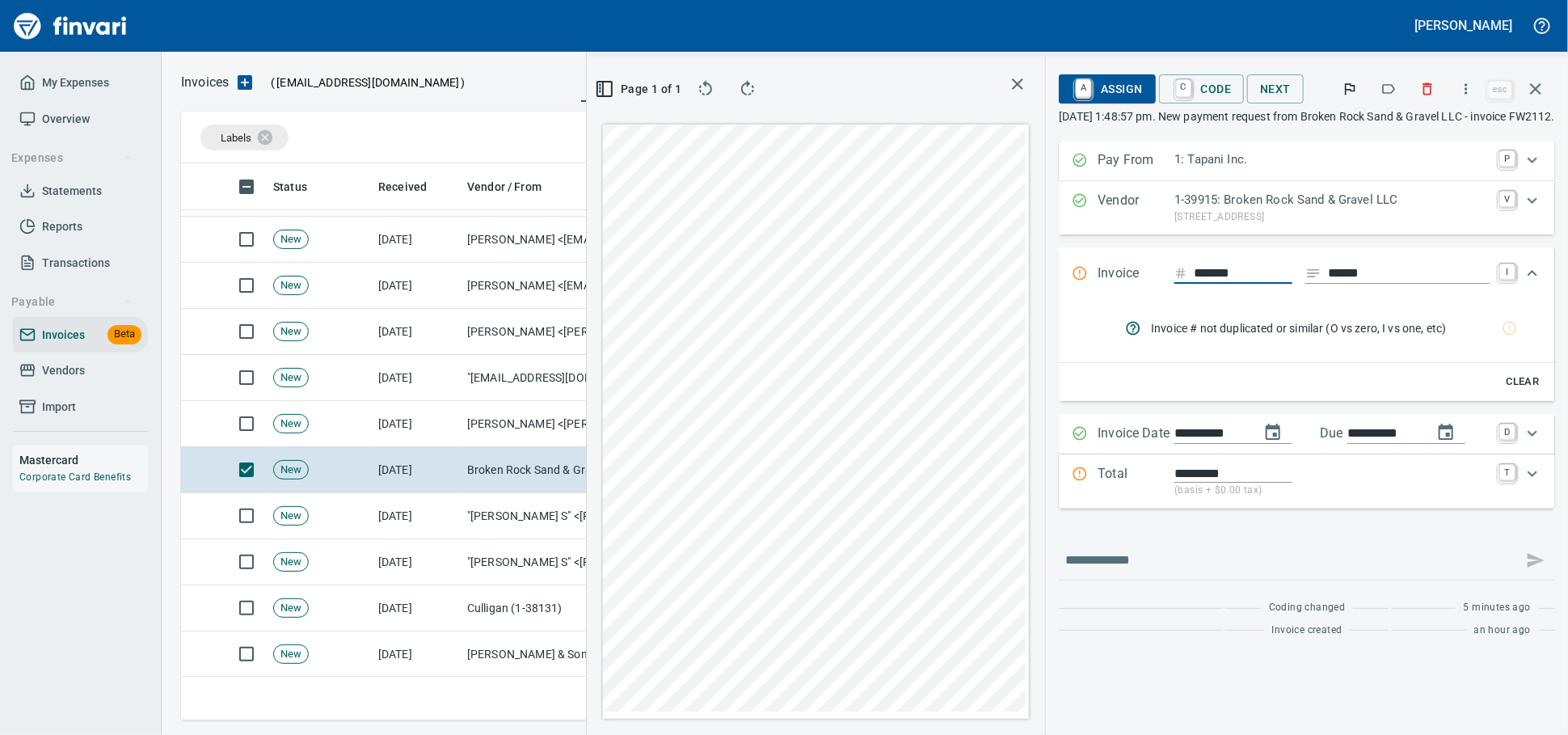
type input "******"
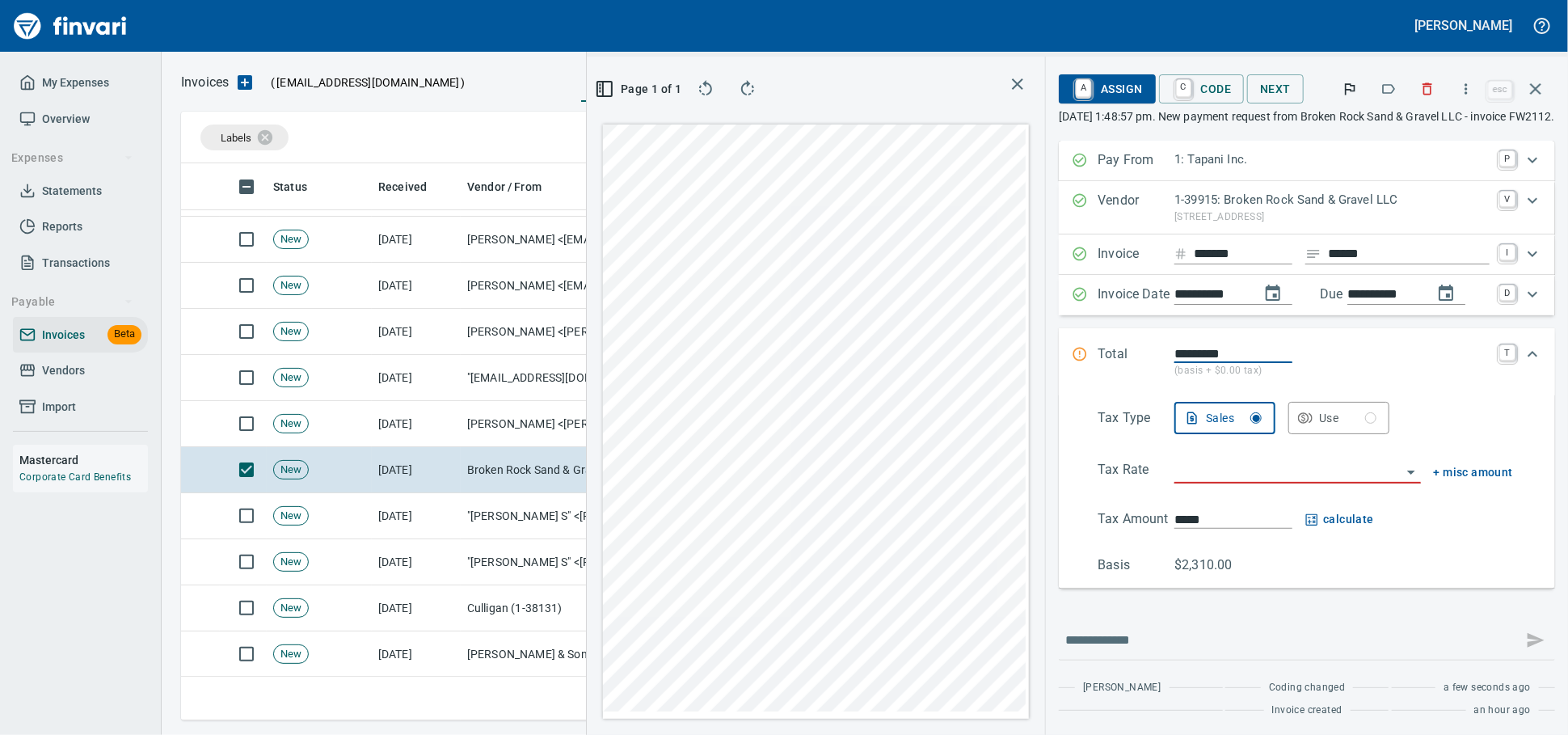
click at [1174, 482] on input "search" at bounding box center [1287, 471] width 226 height 23
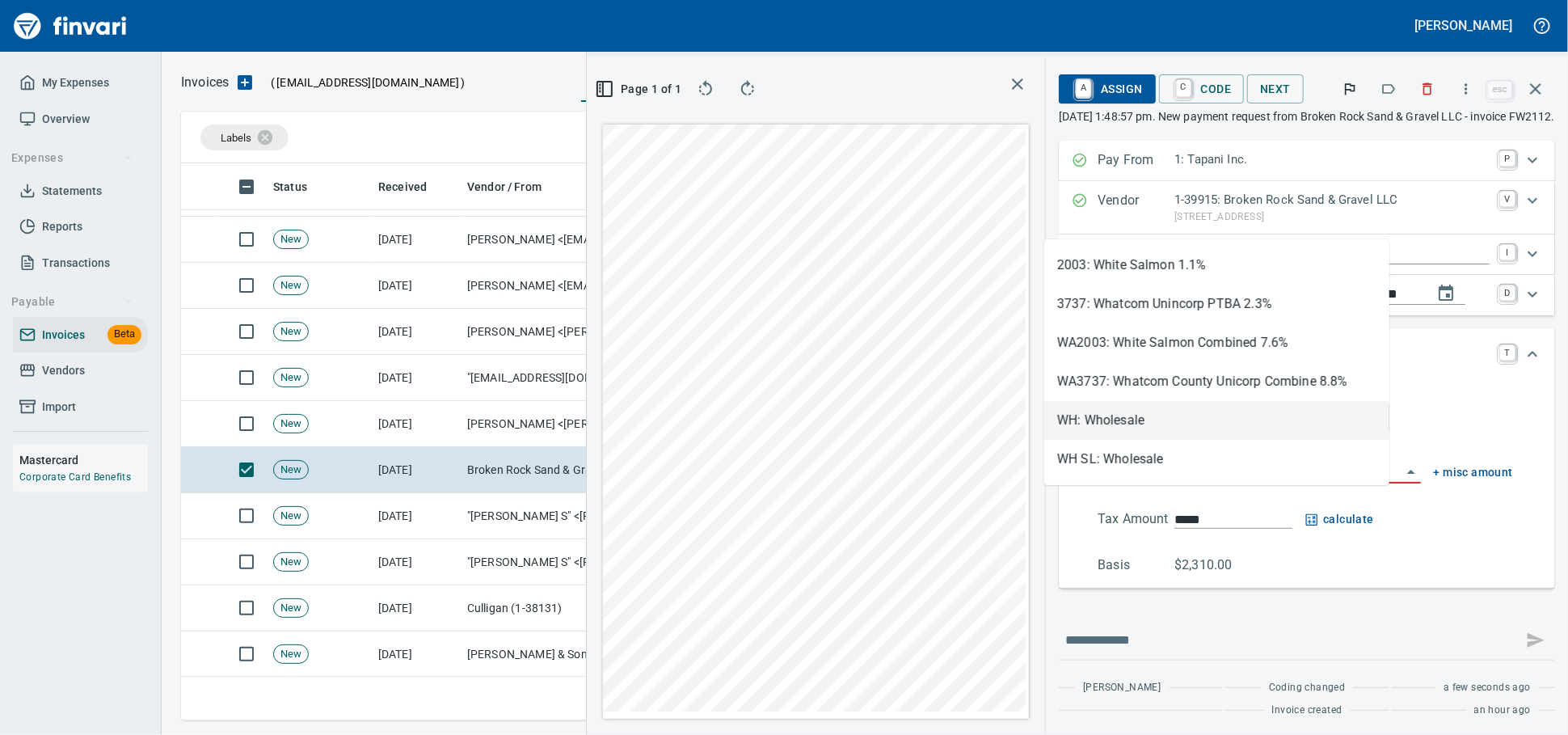
click at [1133, 428] on li "WH: Wholesale" at bounding box center [1217, 421] width 345 height 39
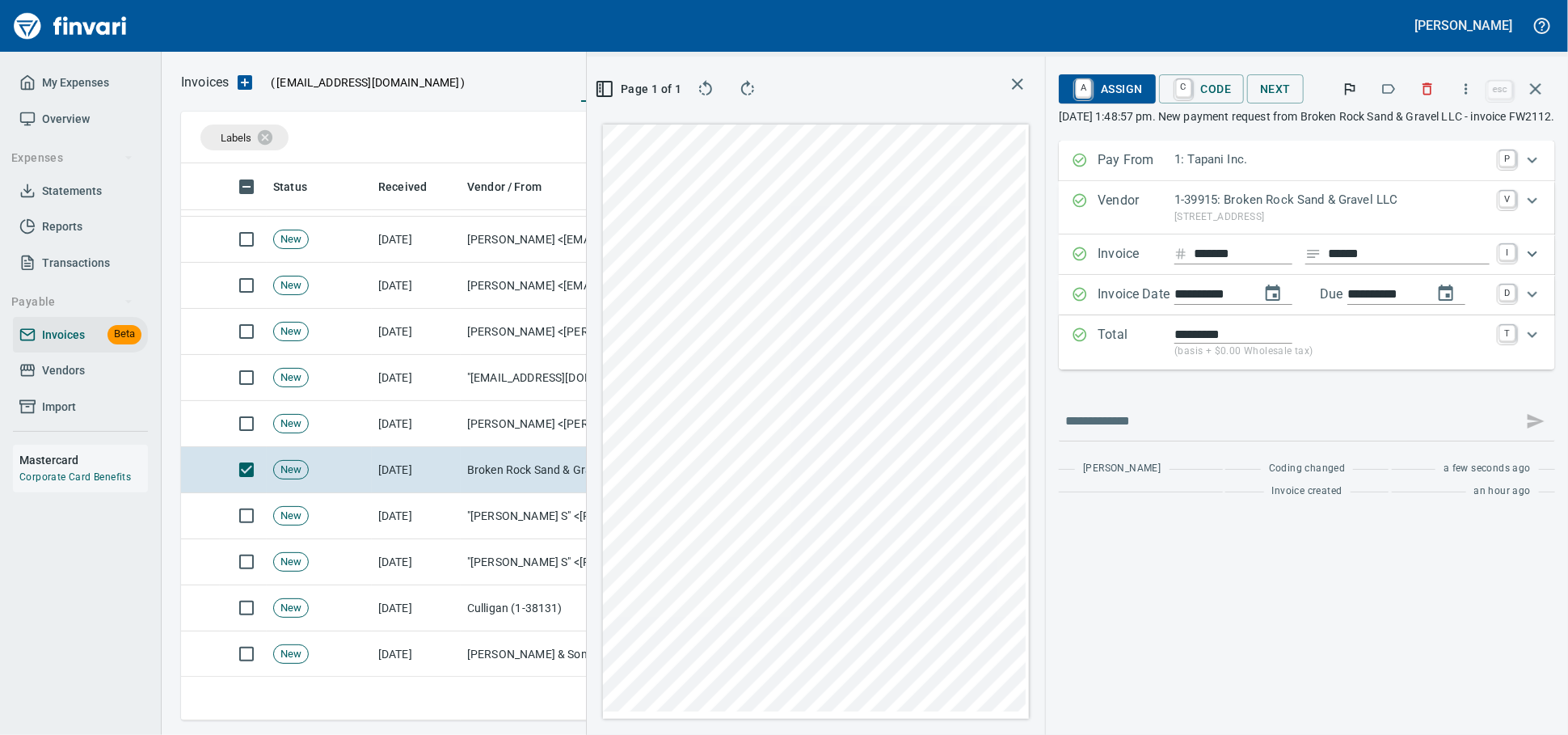
type input "**********"
click at [1072, 97] on span "A Assign" at bounding box center [1107, 89] width 70 height 28
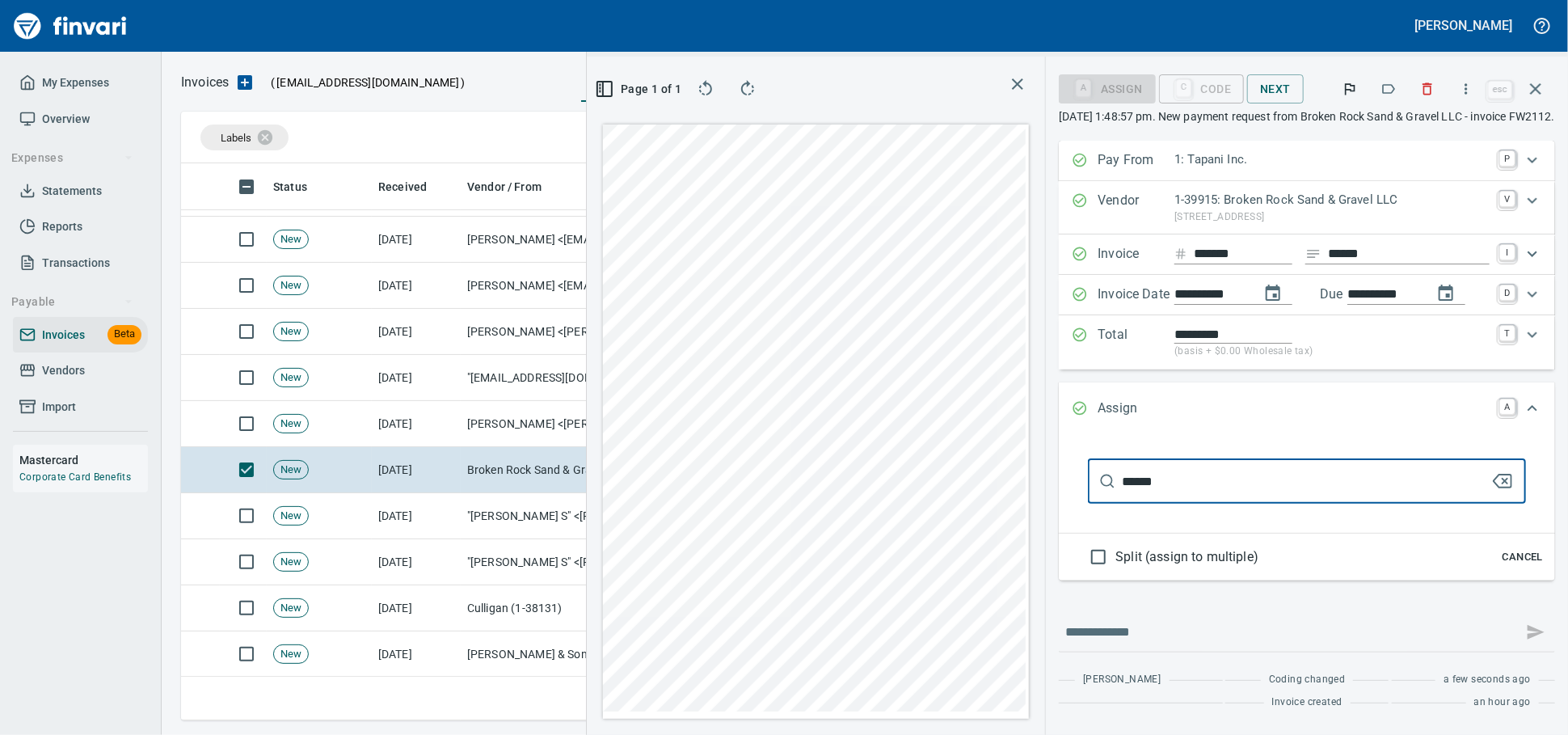
type input "******"
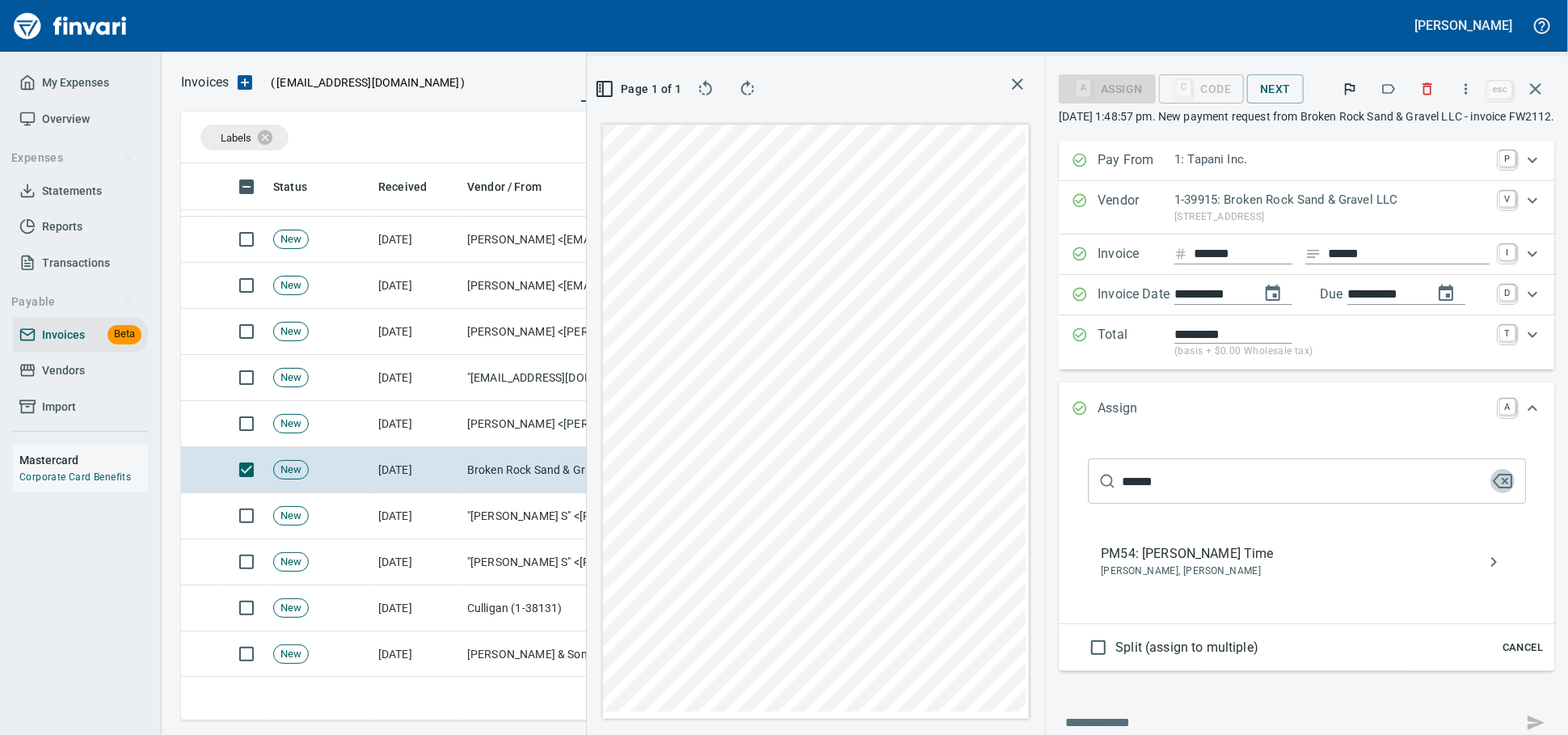
click at [1101, 563] on span "PM54: [PERSON_NAME] Time" at bounding box center [1293, 553] width 386 height 19
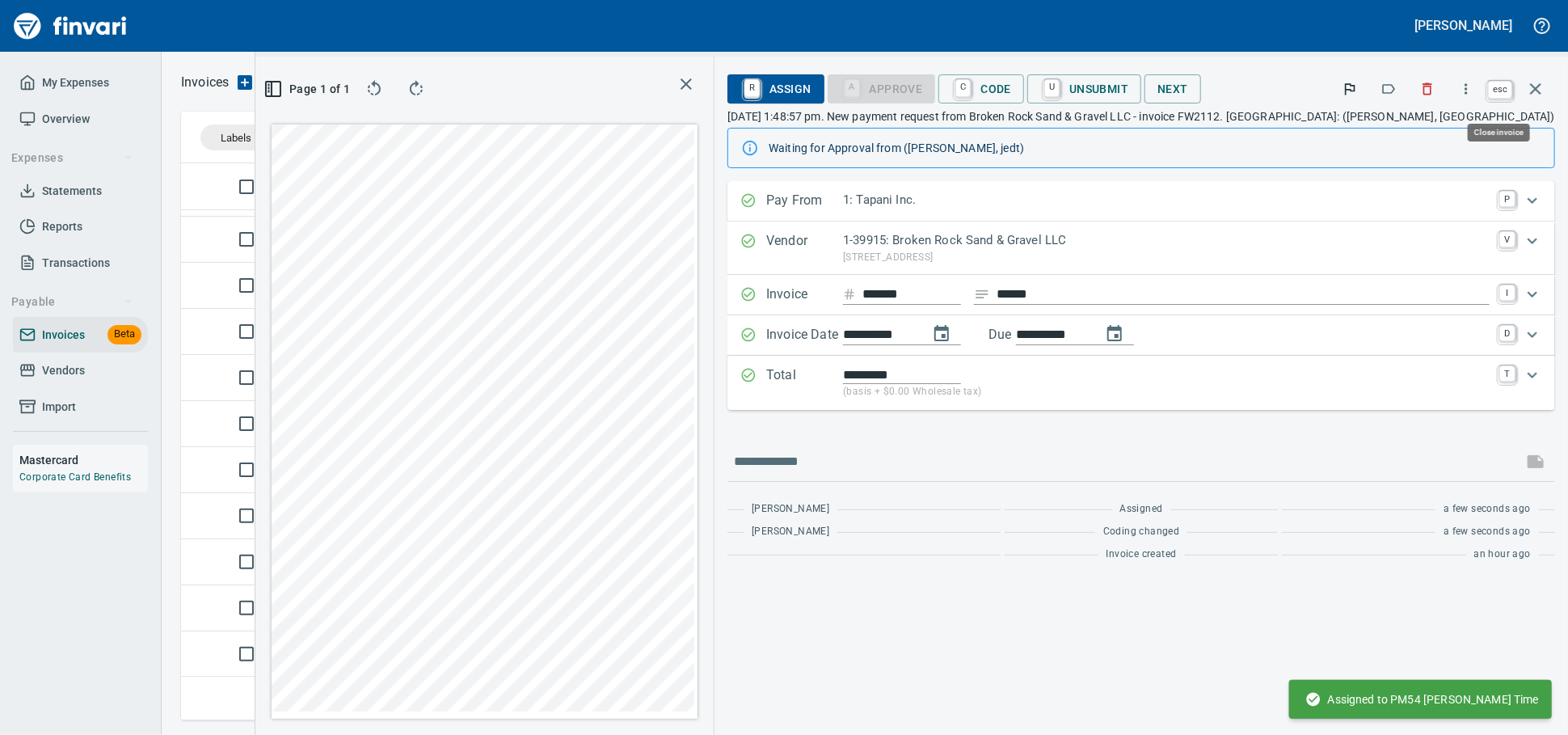
click at [1537, 95] on icon "button" at bounding box center [1536, 89] width 11 height 11
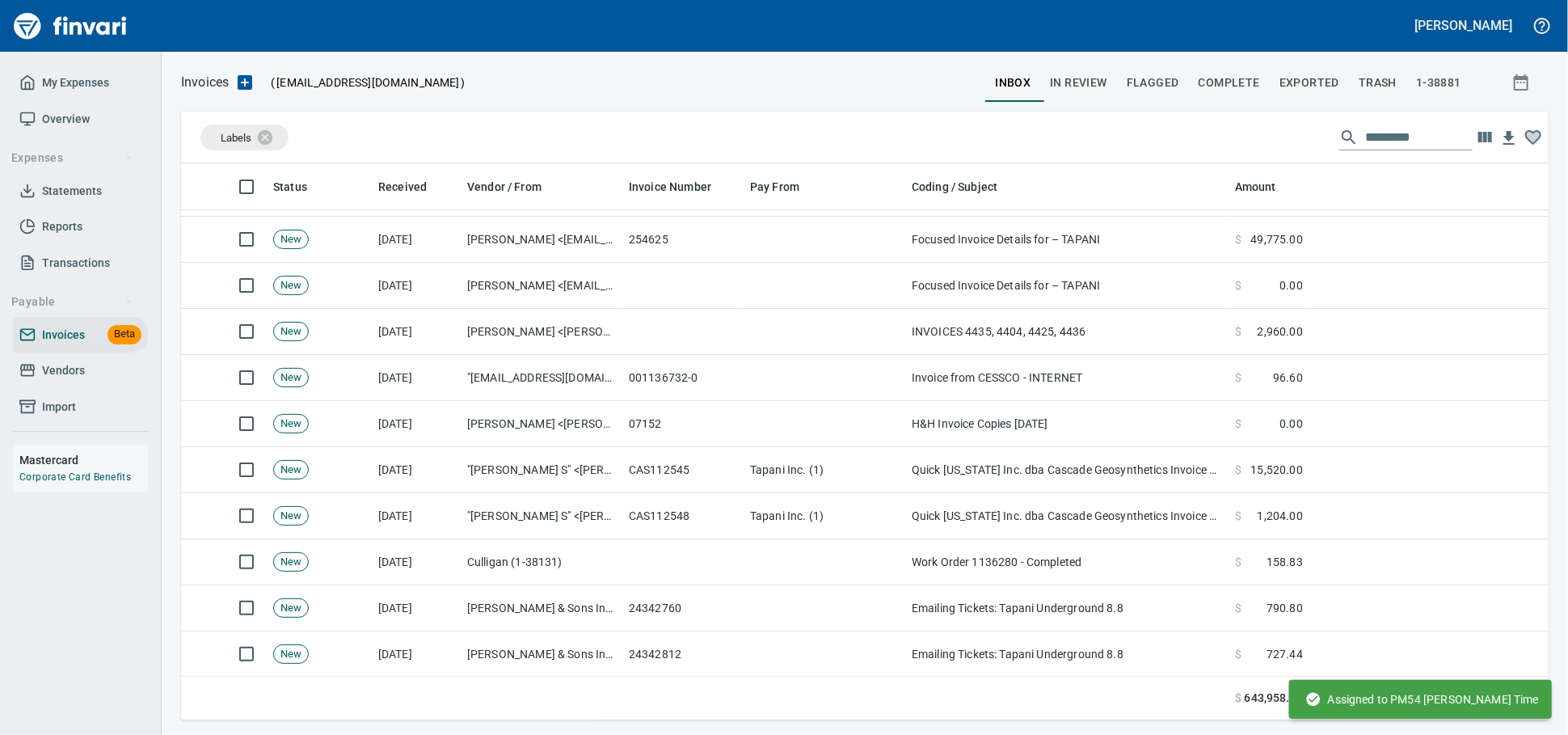
scroll to position [542, 1339]
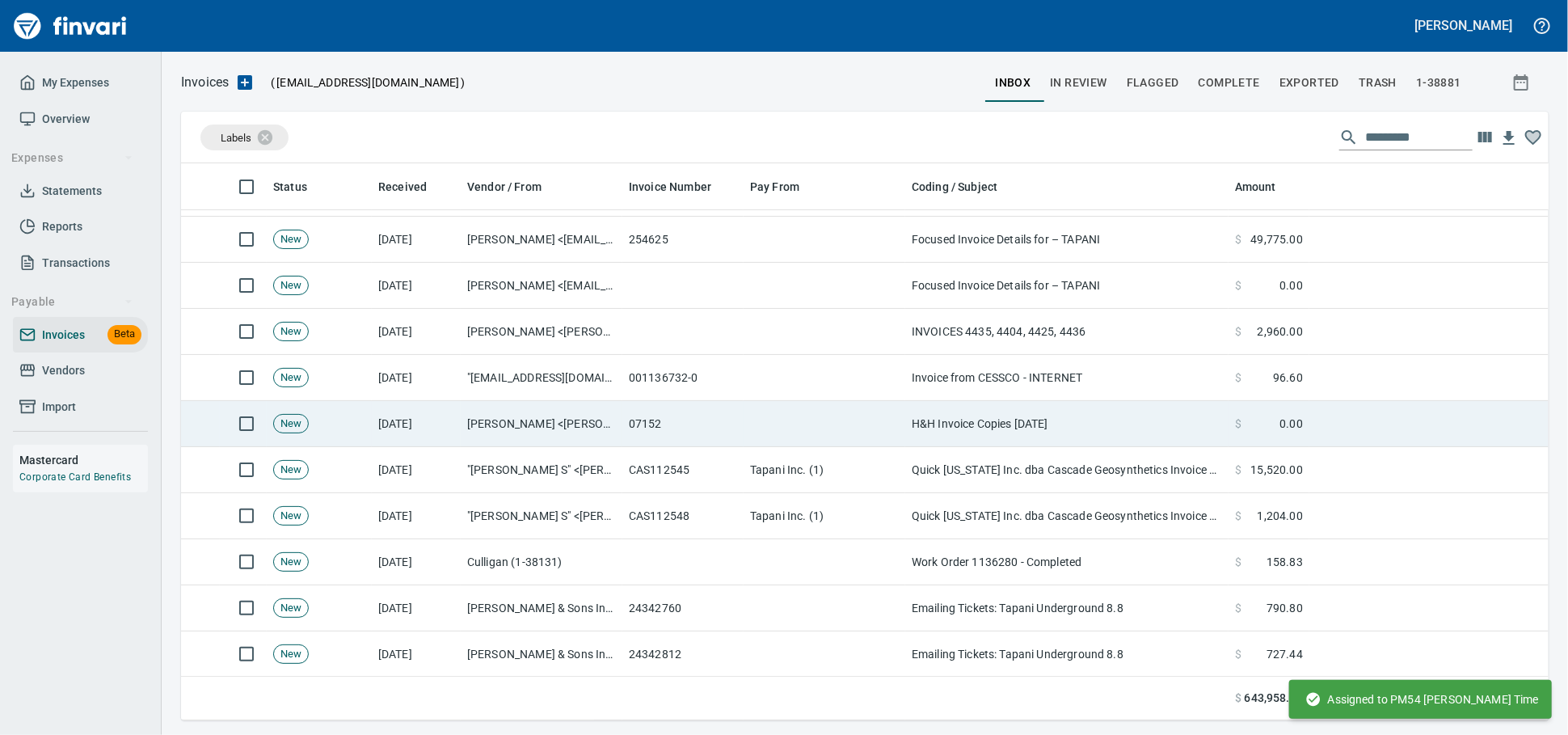
click at [749, 419] on td at bounding box center [824, 424] width 161 height 46
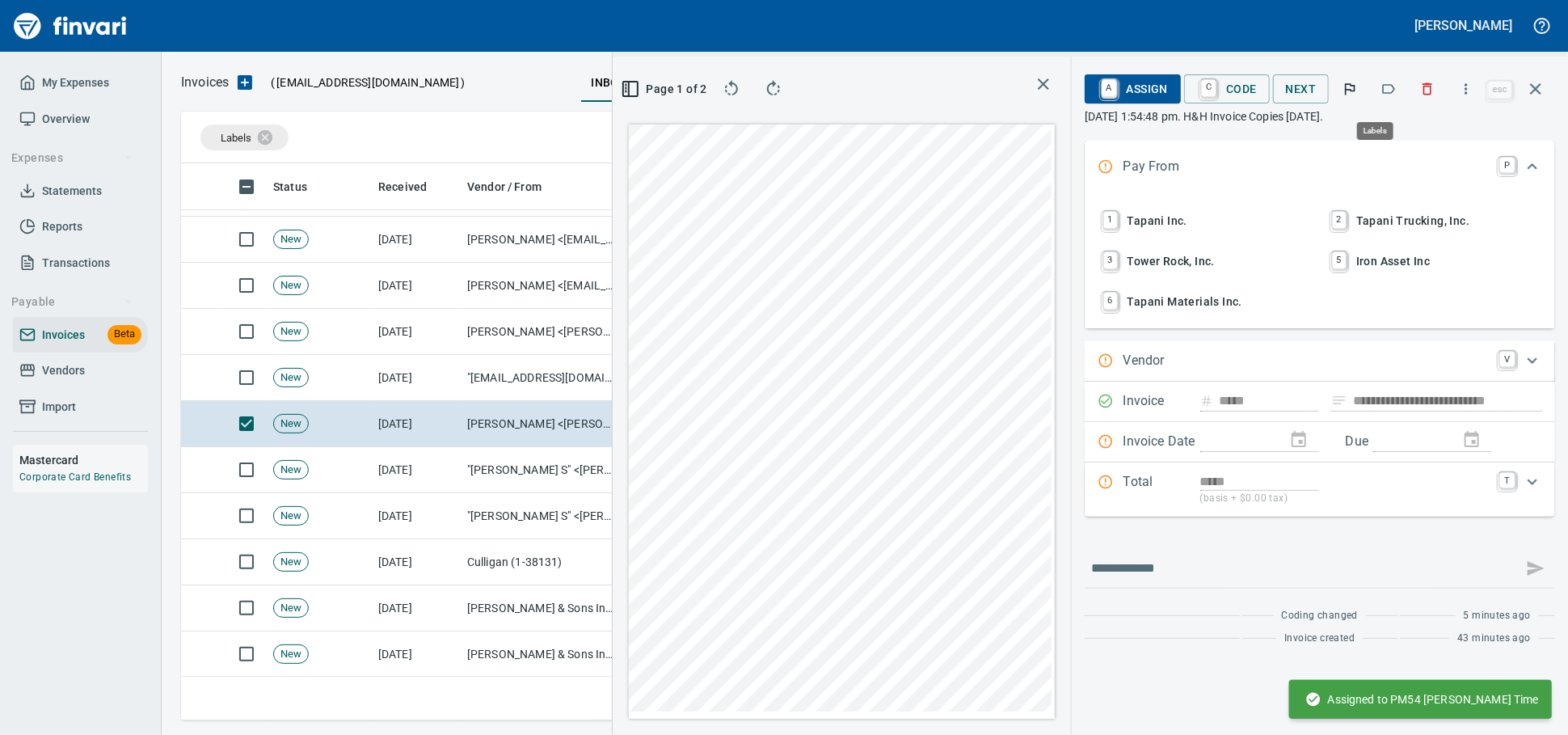
scroll to position [528, 935]
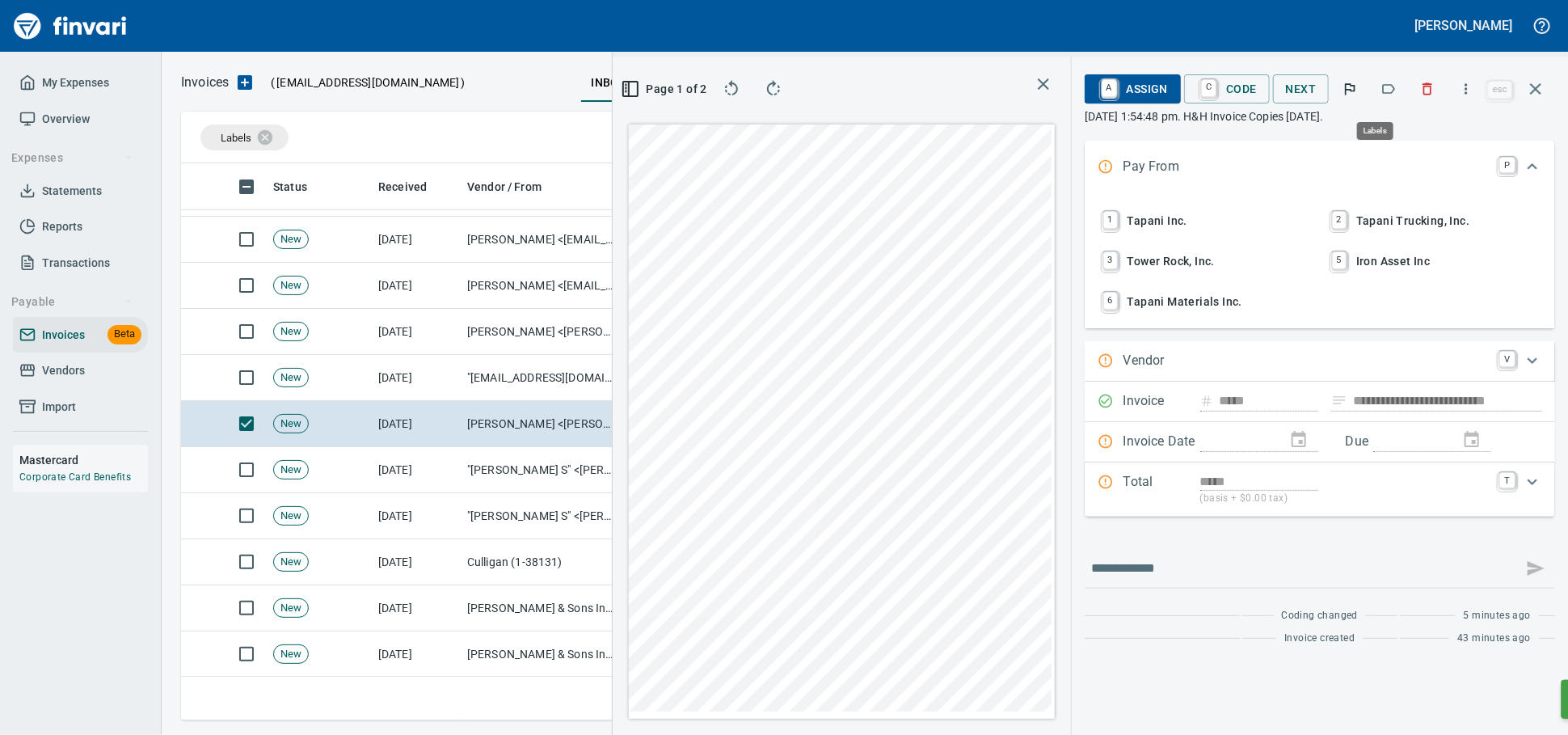
click at [1380, 89] on icon "button" at bounding box center [1388, 89] width 17 height 17
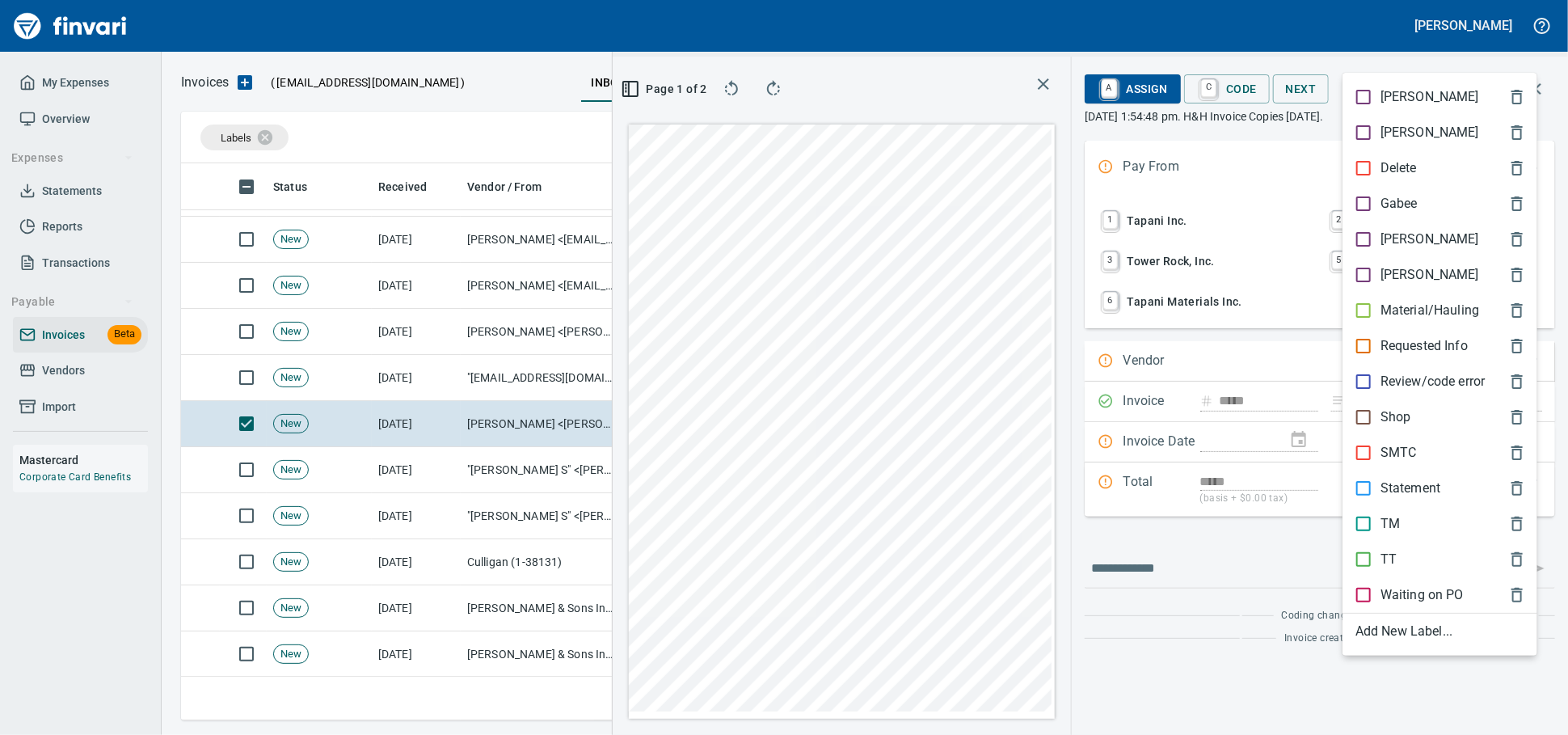
click at [1394, 320] on p "Material/Hauling" at bounding box center [1429, 310] width 99 height 19
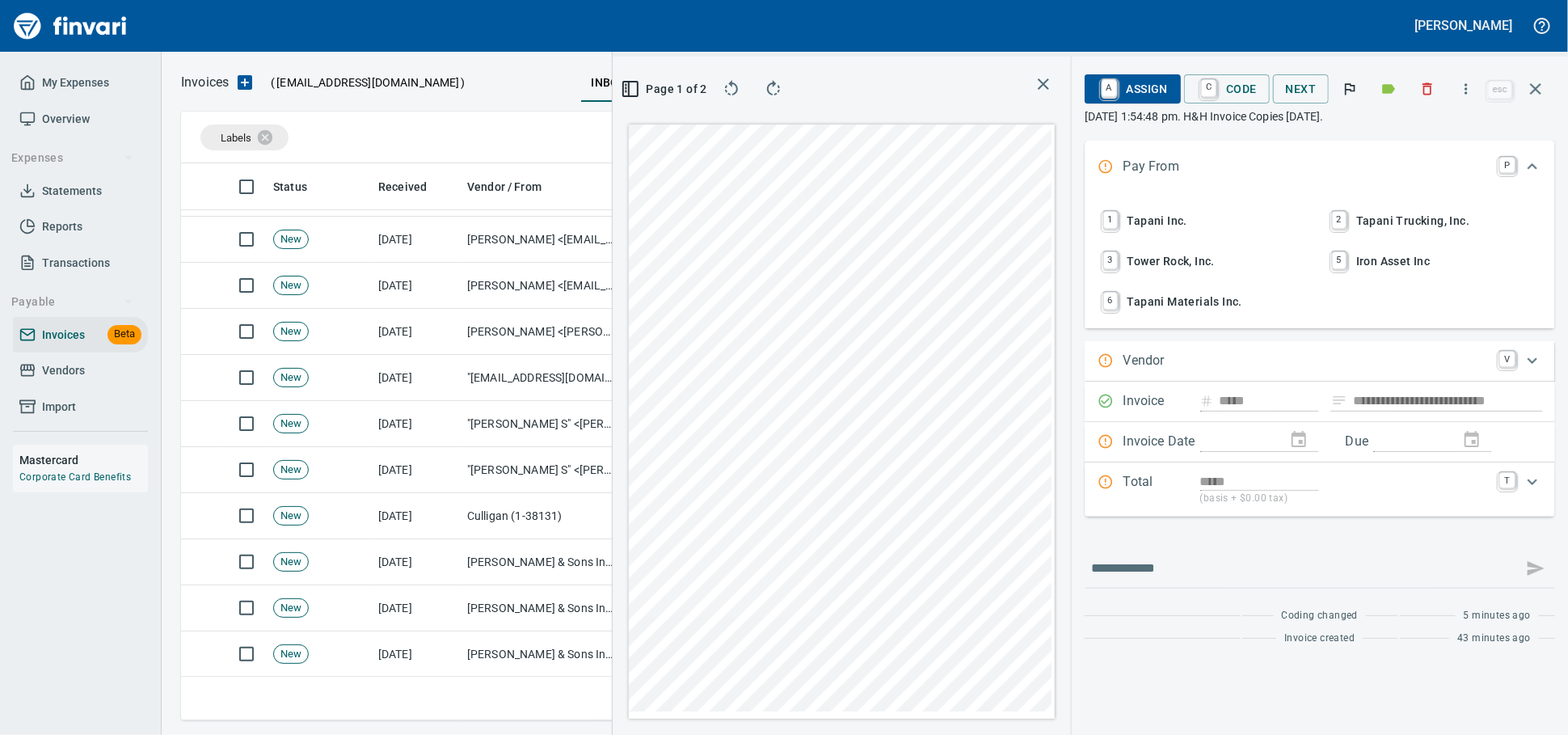
click at [1531, 96] on icon "button" at bounding box center [1535, 89] width 19 height 19
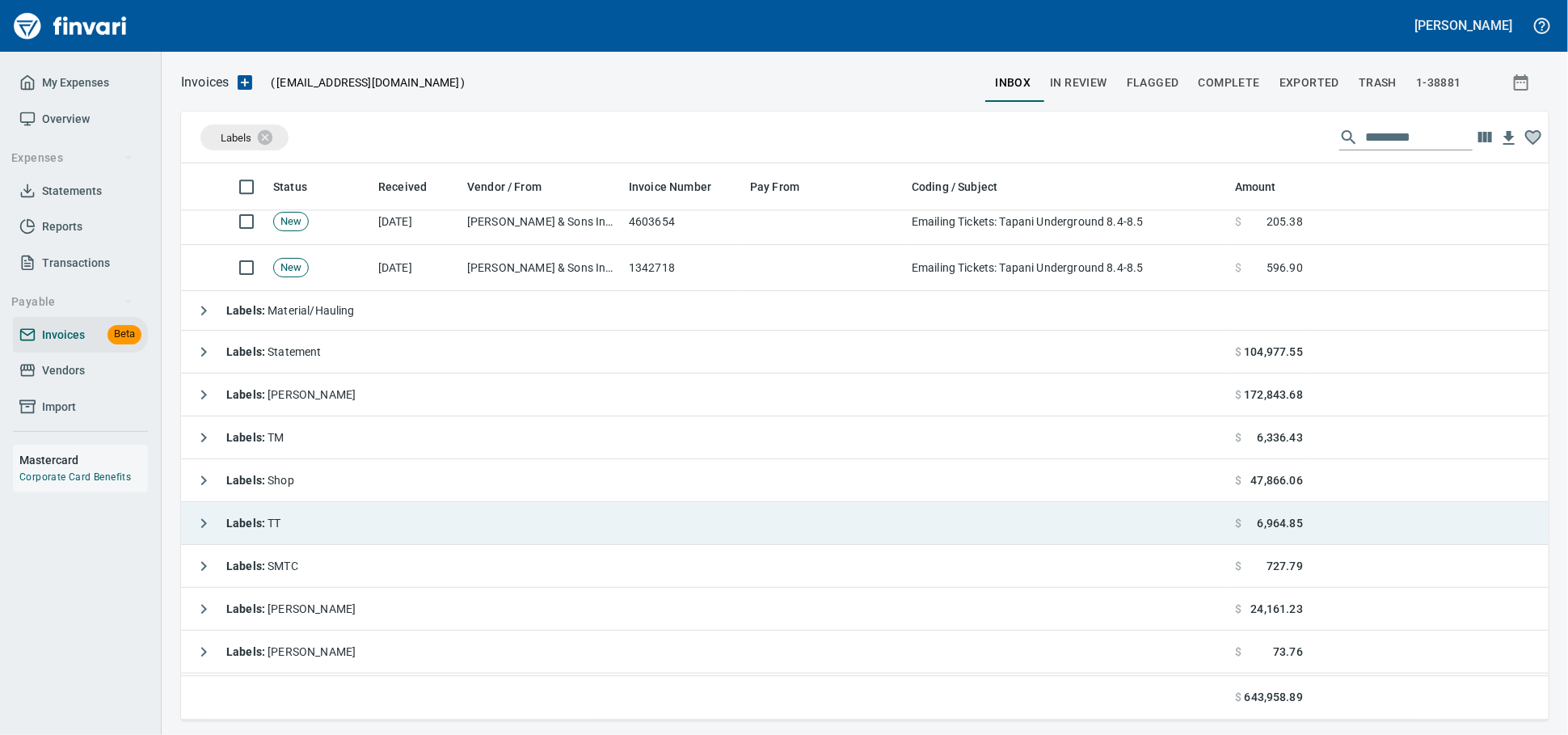
scroll to position [6324, 0]
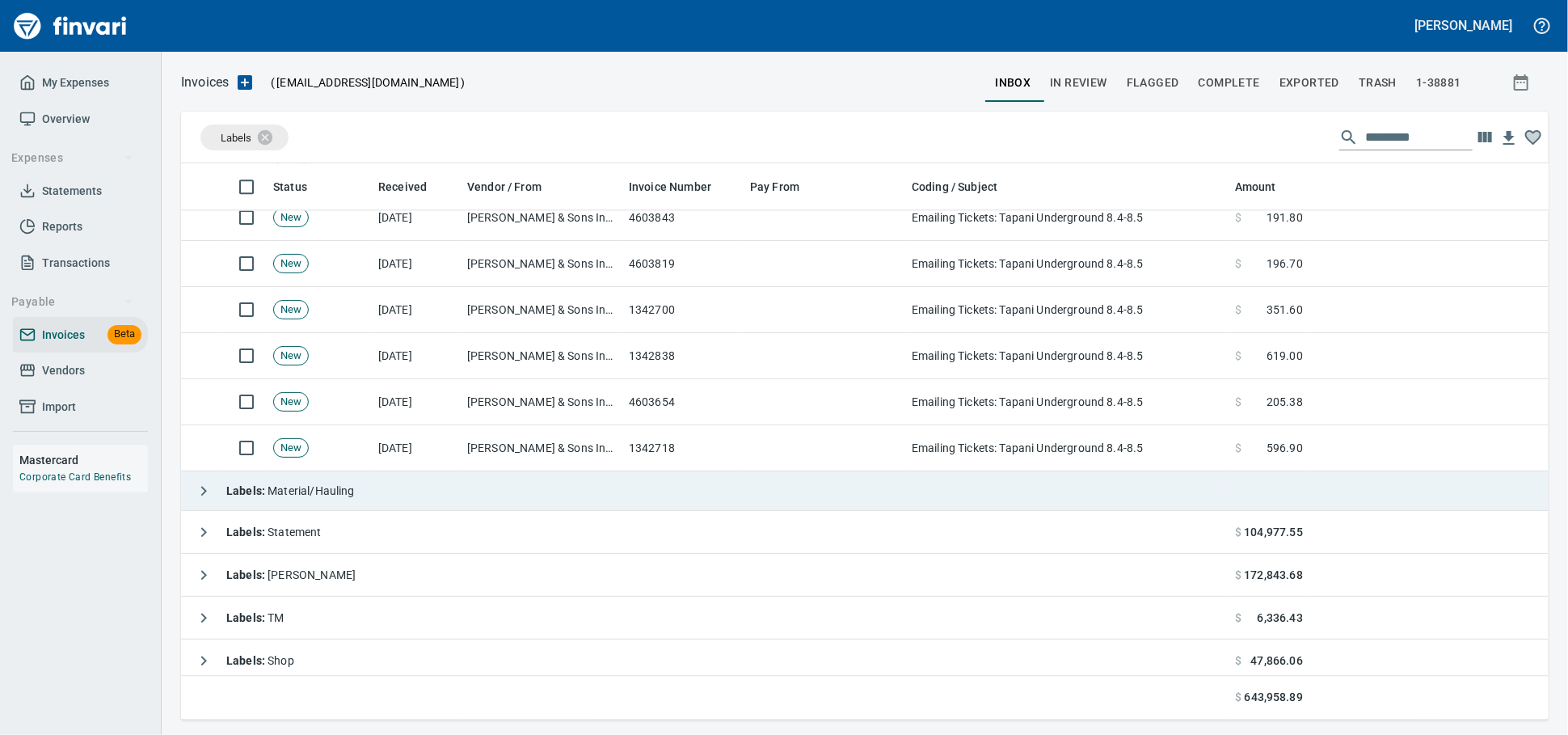
click at [458, 482] on td "Labels : Material/Hauling" at bounding box center [704, 491] width 1047 height 40
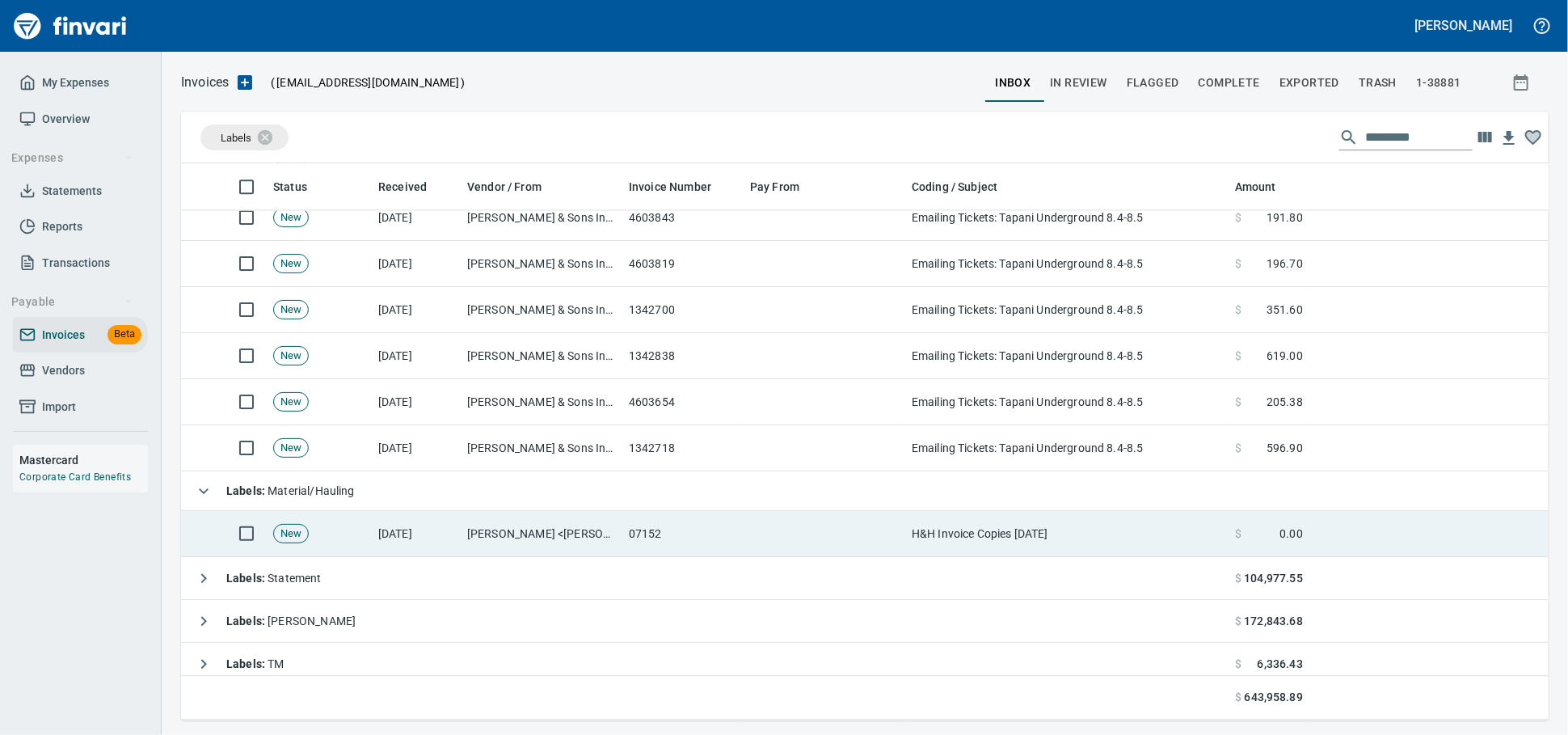
click at [817, 543] on td at bounding box center [824, 534] width 161 height 46
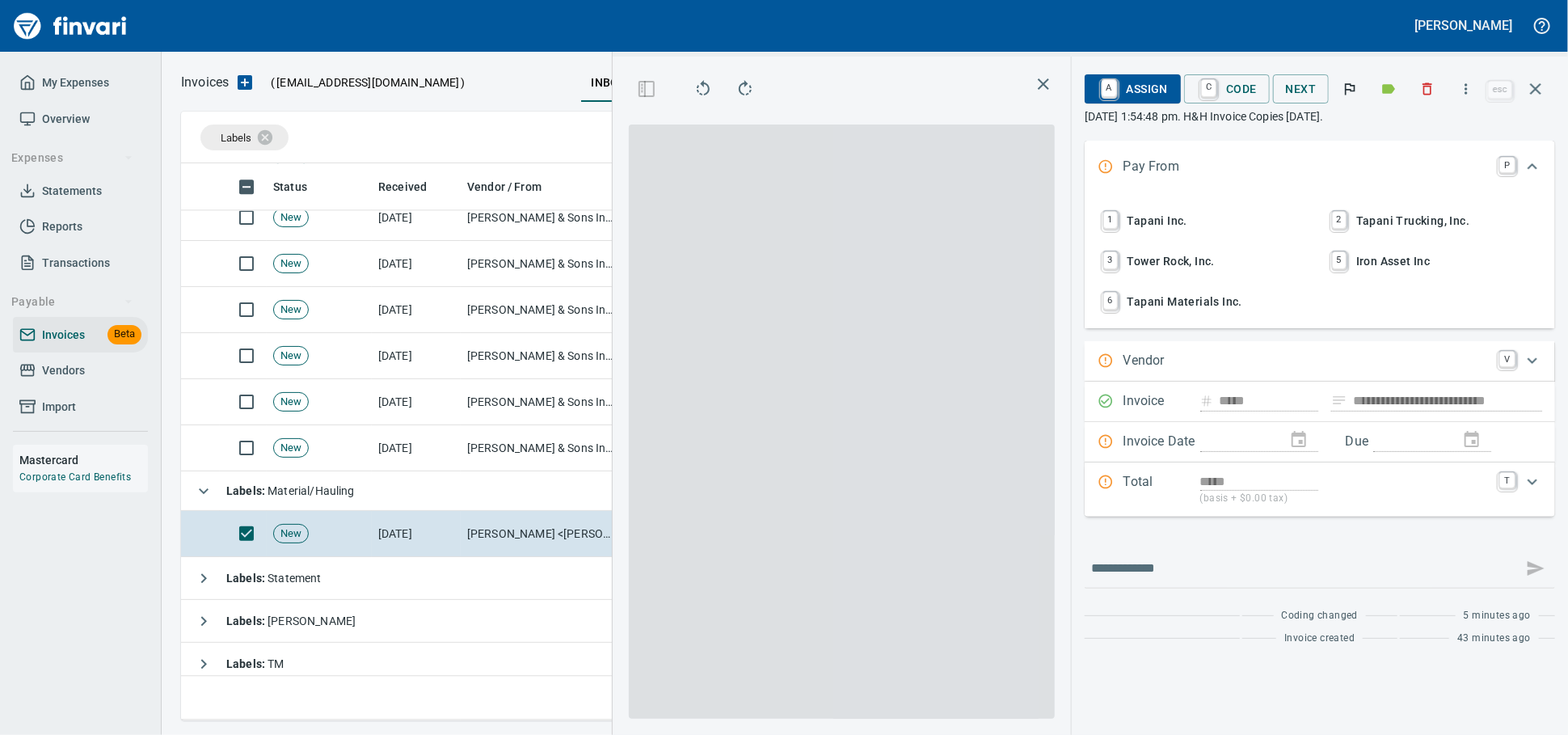
scroll to position [528, 935]
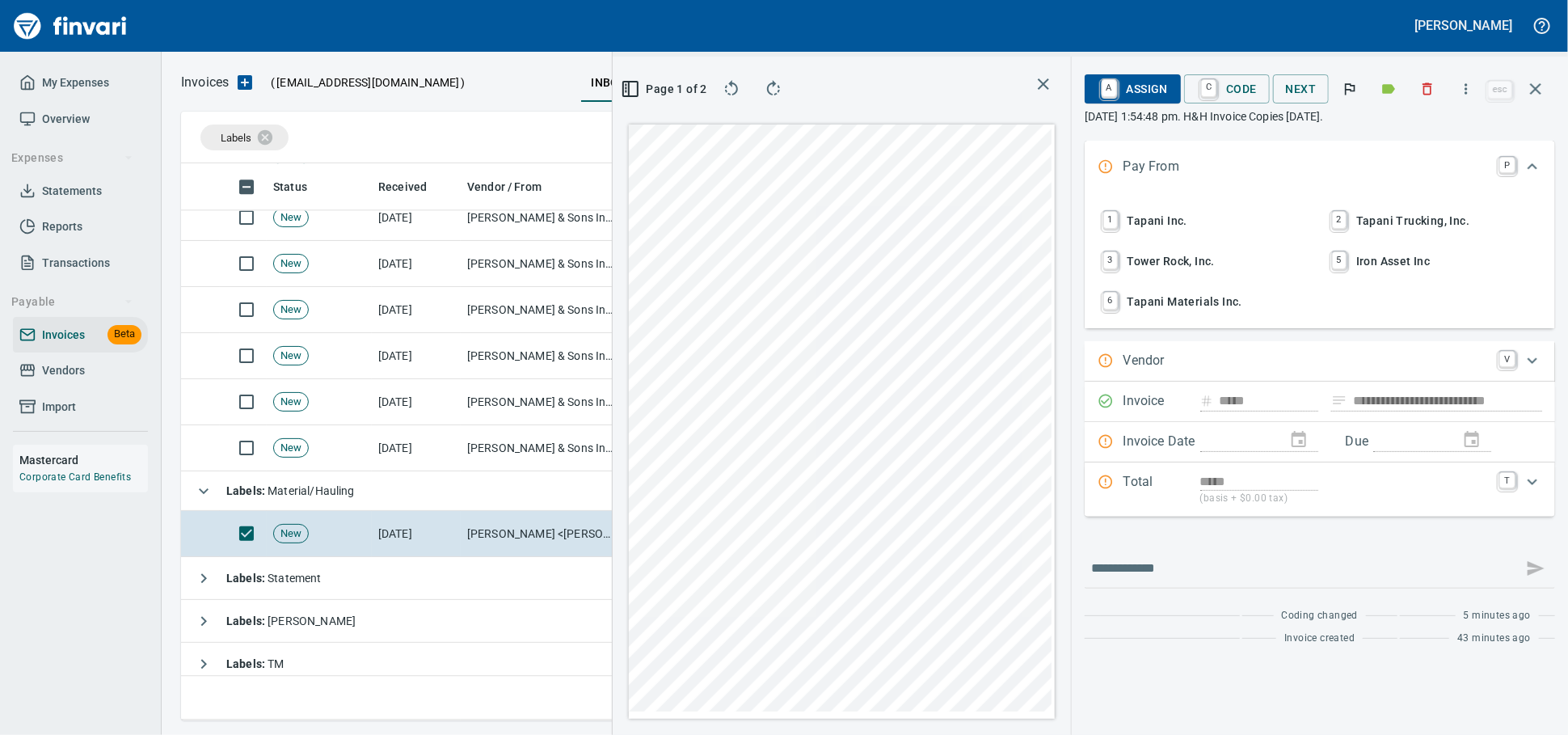
click at [632, 86] on span "Page 1 of 2" at bounding box center [666, 89] width 67 height 20
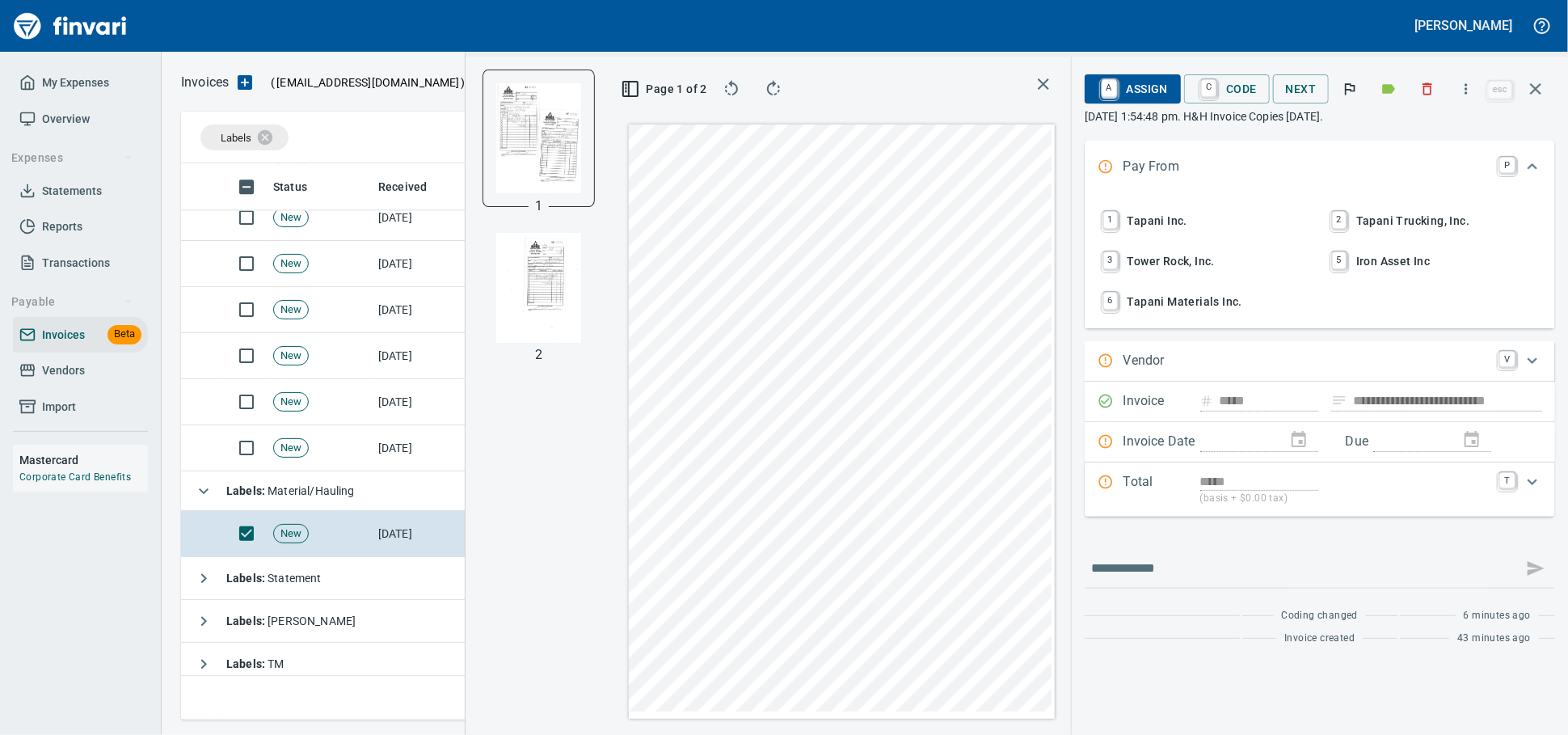
click at [526, 294] on img "button" at bounding box center [538, 288] width 85 height 110
click at [1420, 94] on icon "button" at bounding box center [1428, 89] width 17 height 17
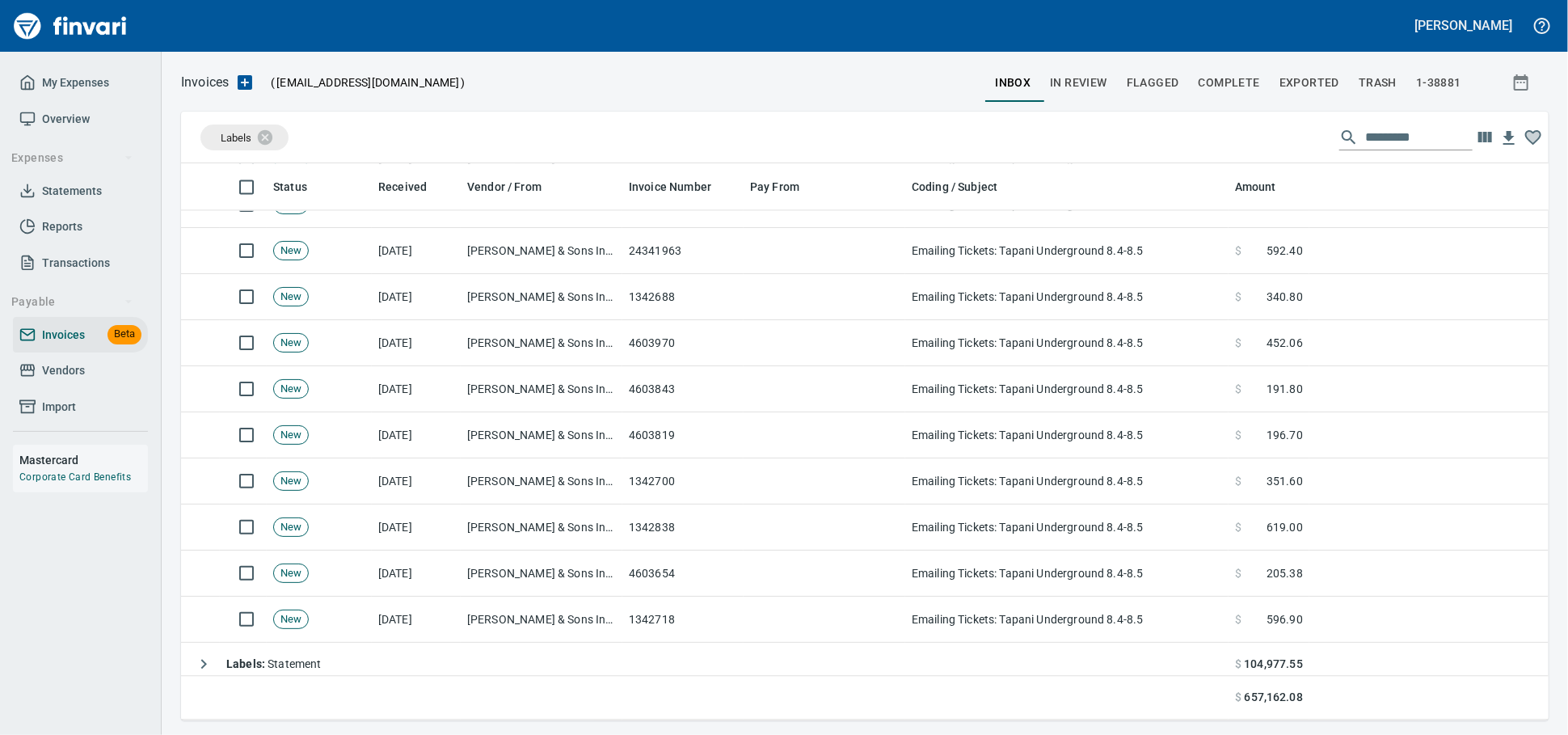
scroll to position [6597, 0]
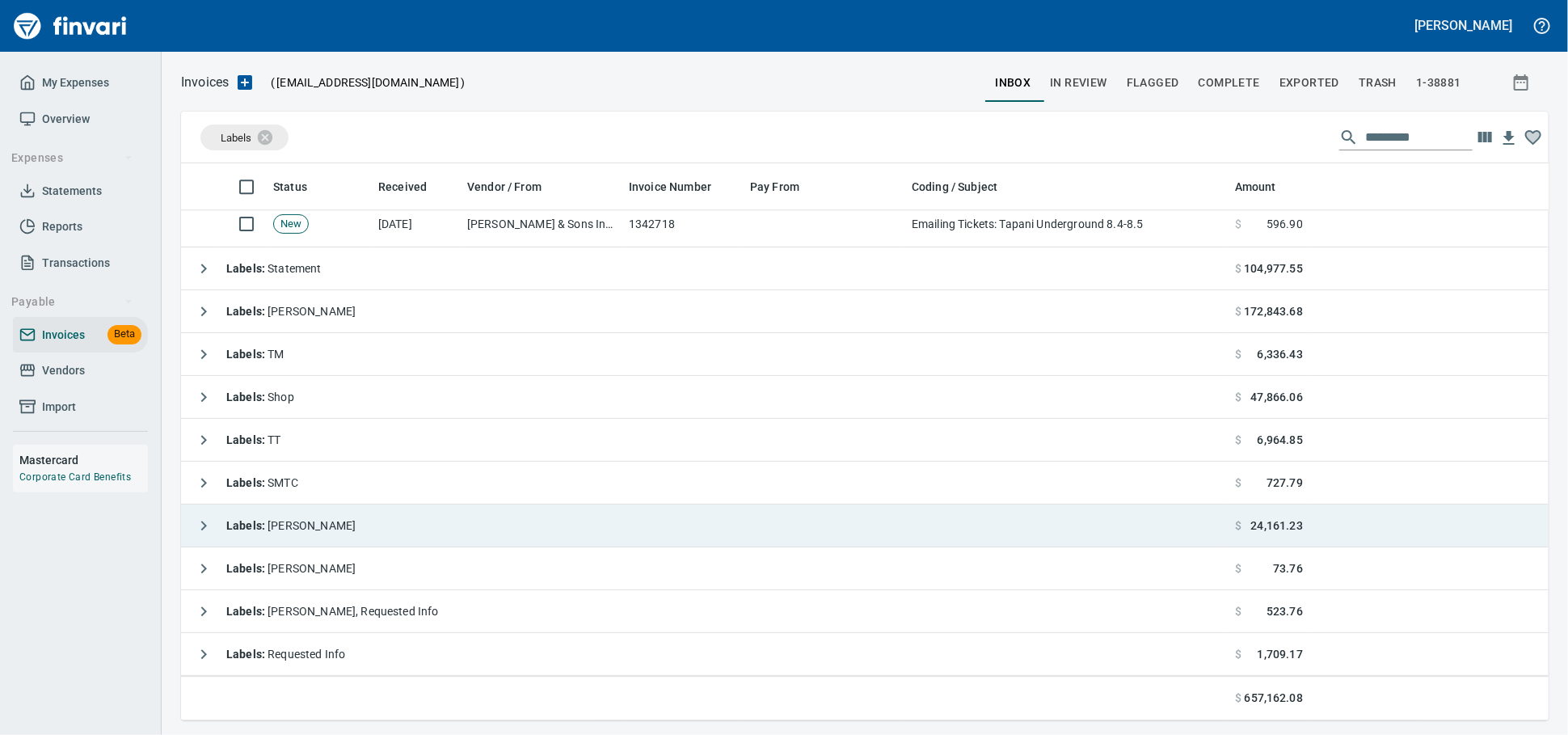
click at [410, 516] on td "Labels : [PERSON_NAME]" at bounding box center [704, 526] width 1047 height 42
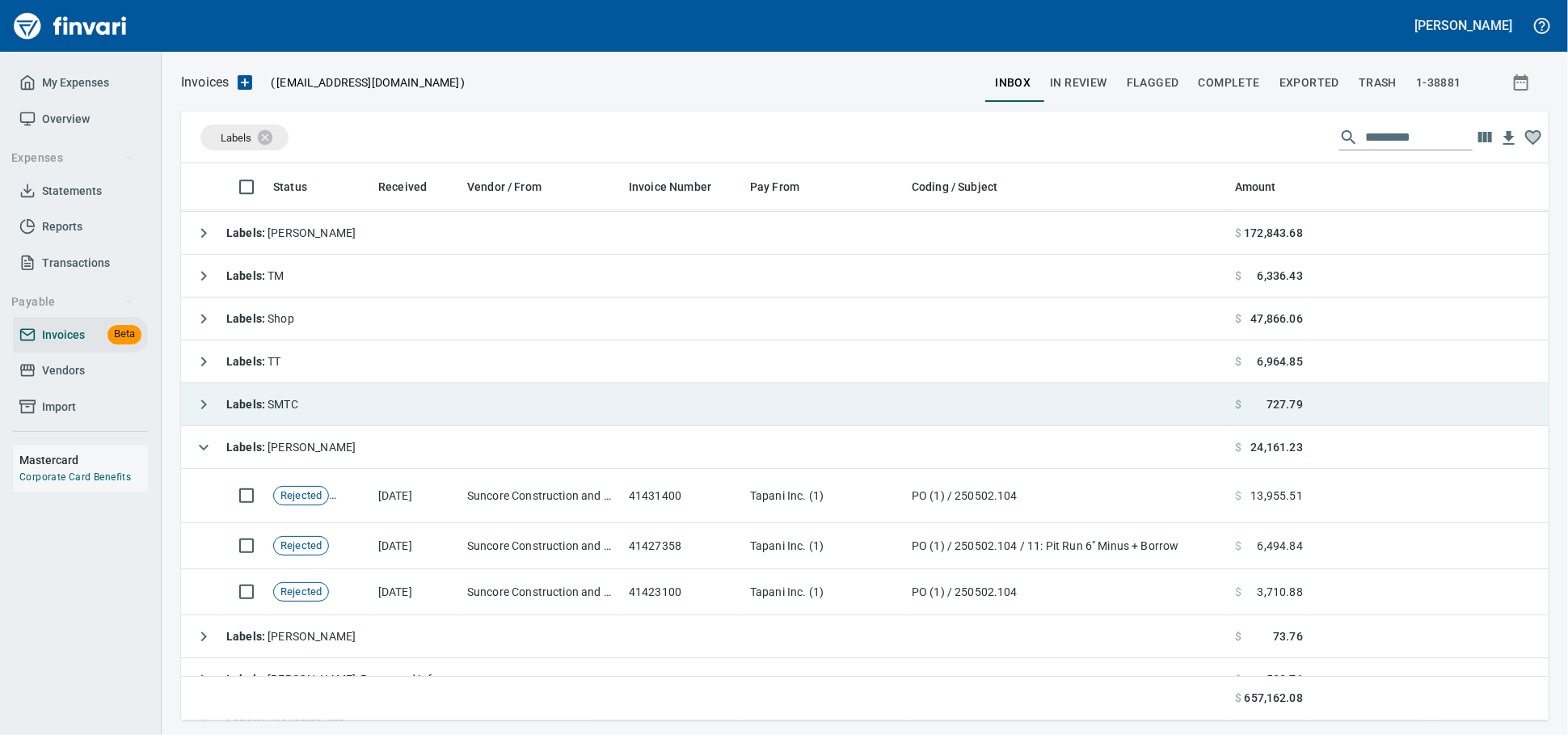
scroll to position [6746, 0]
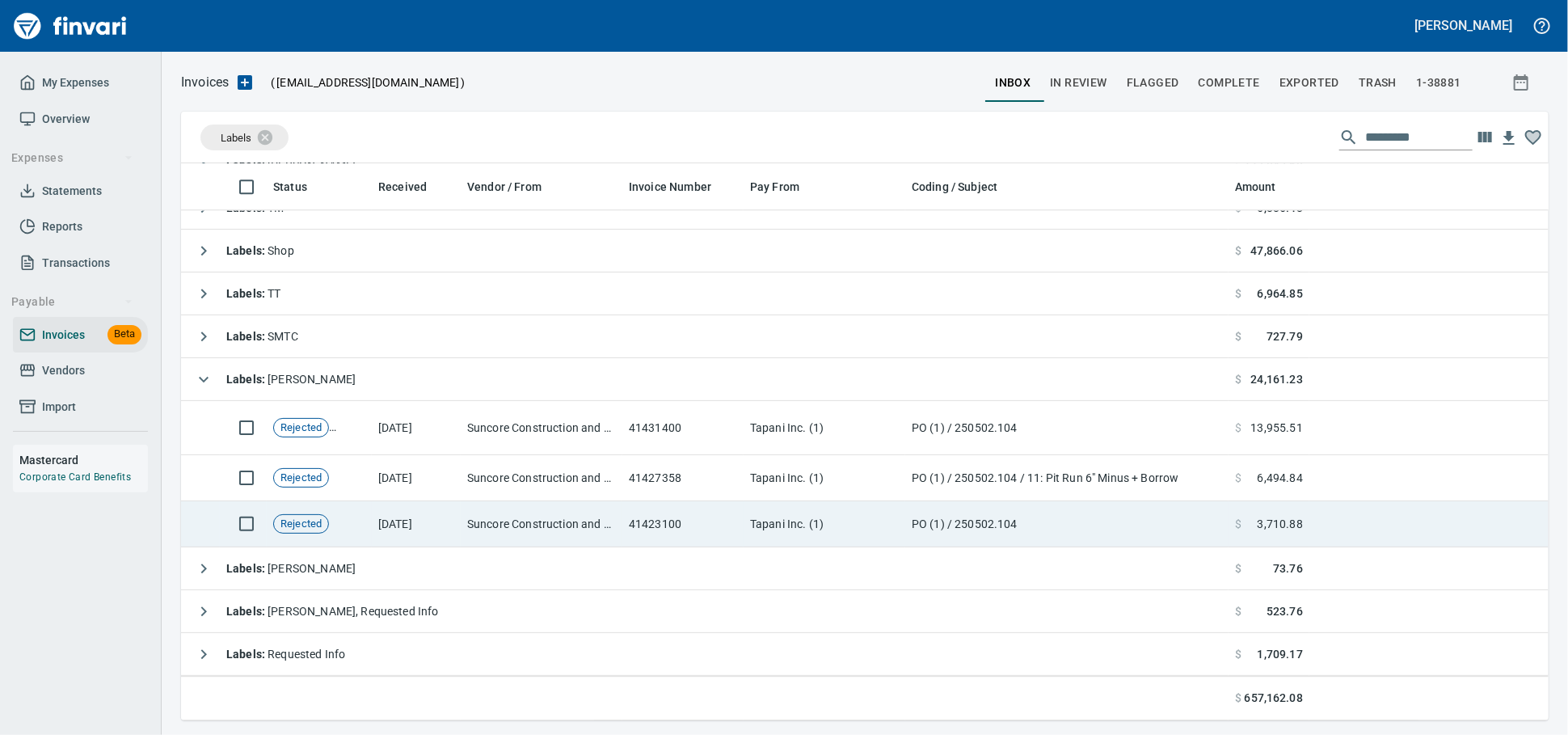
click at [728, 520] on td "41423100" at bounding box center [683, 525] width 122 height 46
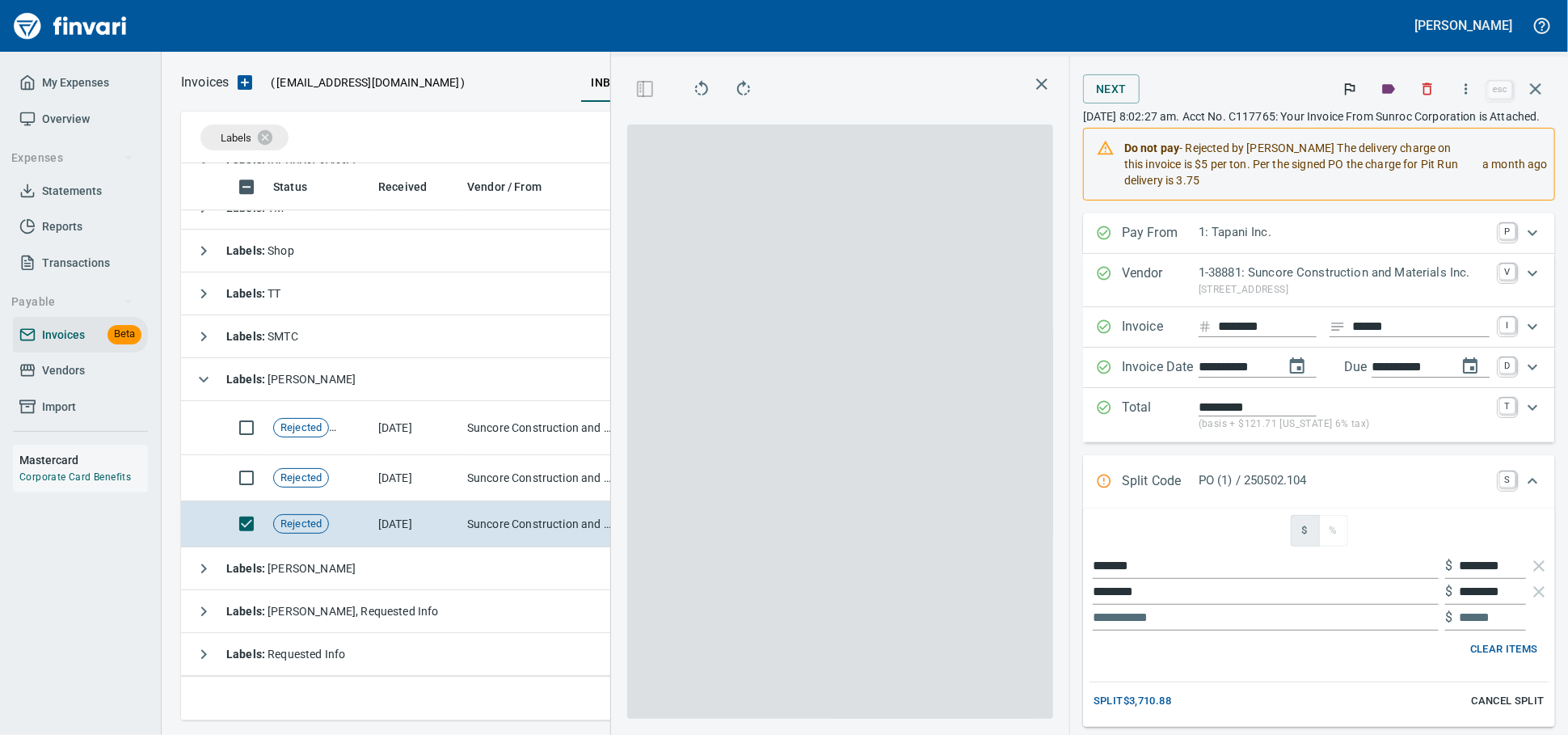
scroll to position [528, 935]
click at [1537, 95] on icon "button" at bounding box center [1536, 89] width 11 height 11
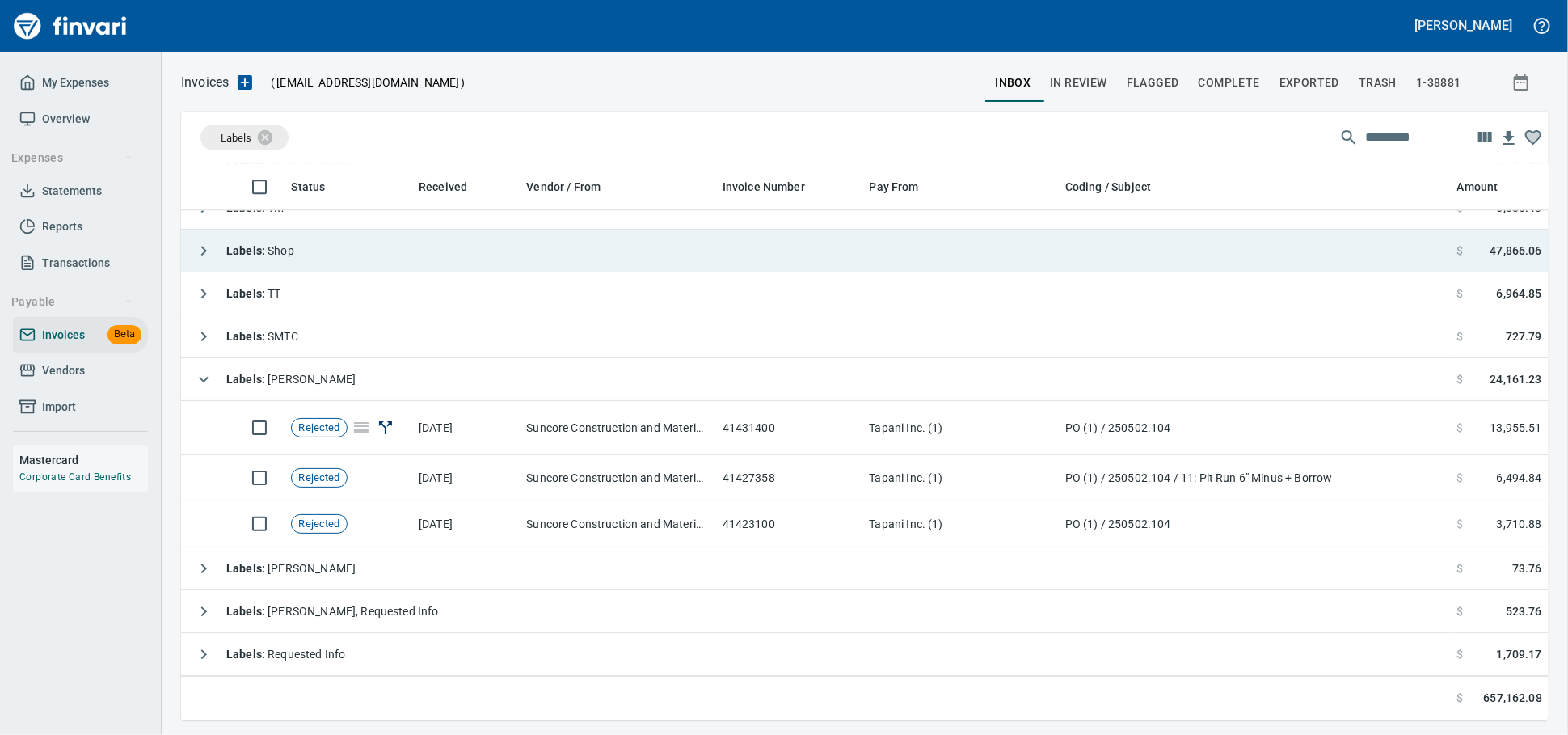
click at [378, 374] on td "Labels : [PERSON_NAME]" at bounding box center [815, 379] width 1269 height 42
click at [329, 272] on td "Labels : Shop" at bounding box center [815, 251] width 1269 height 42
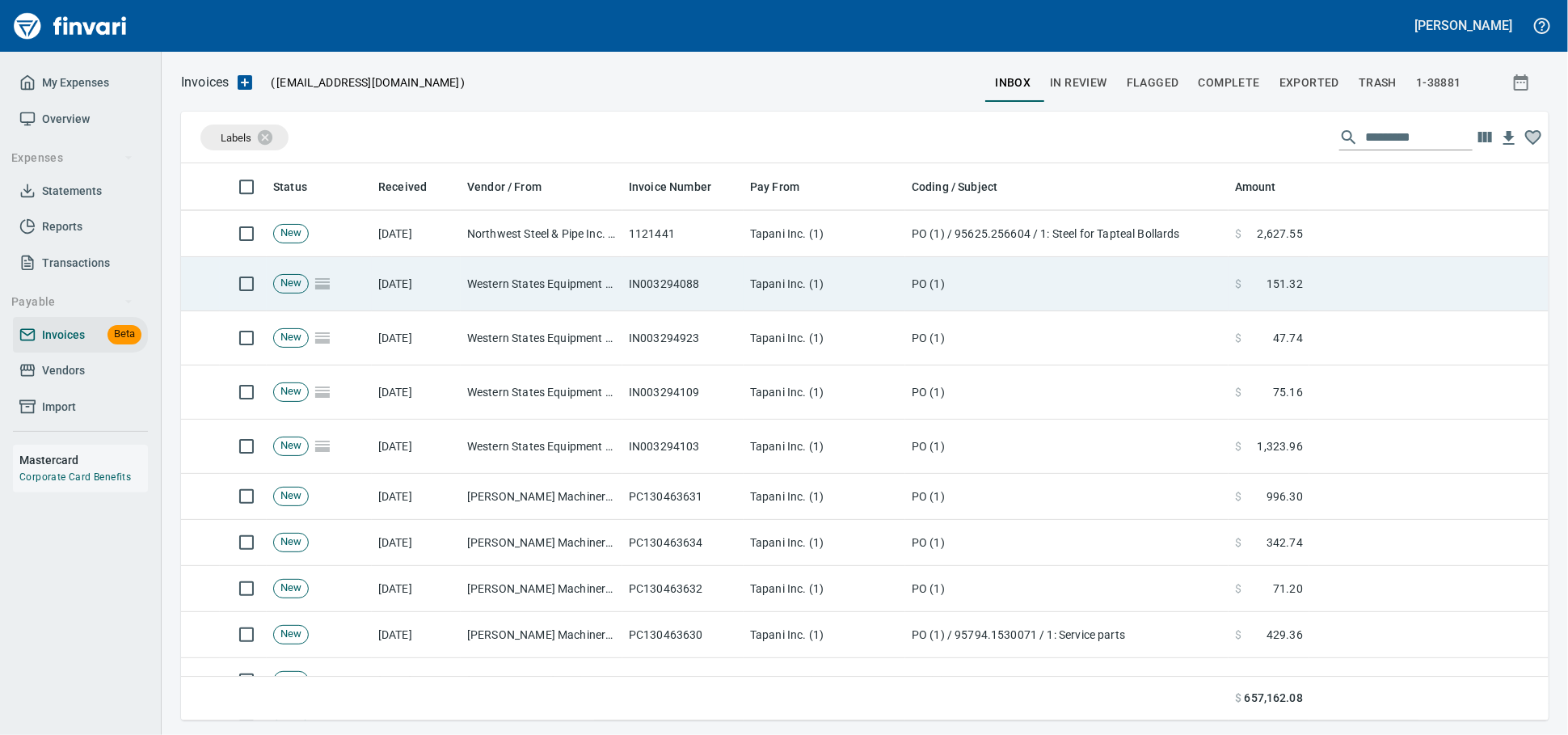
scroll to position [7105, 0]
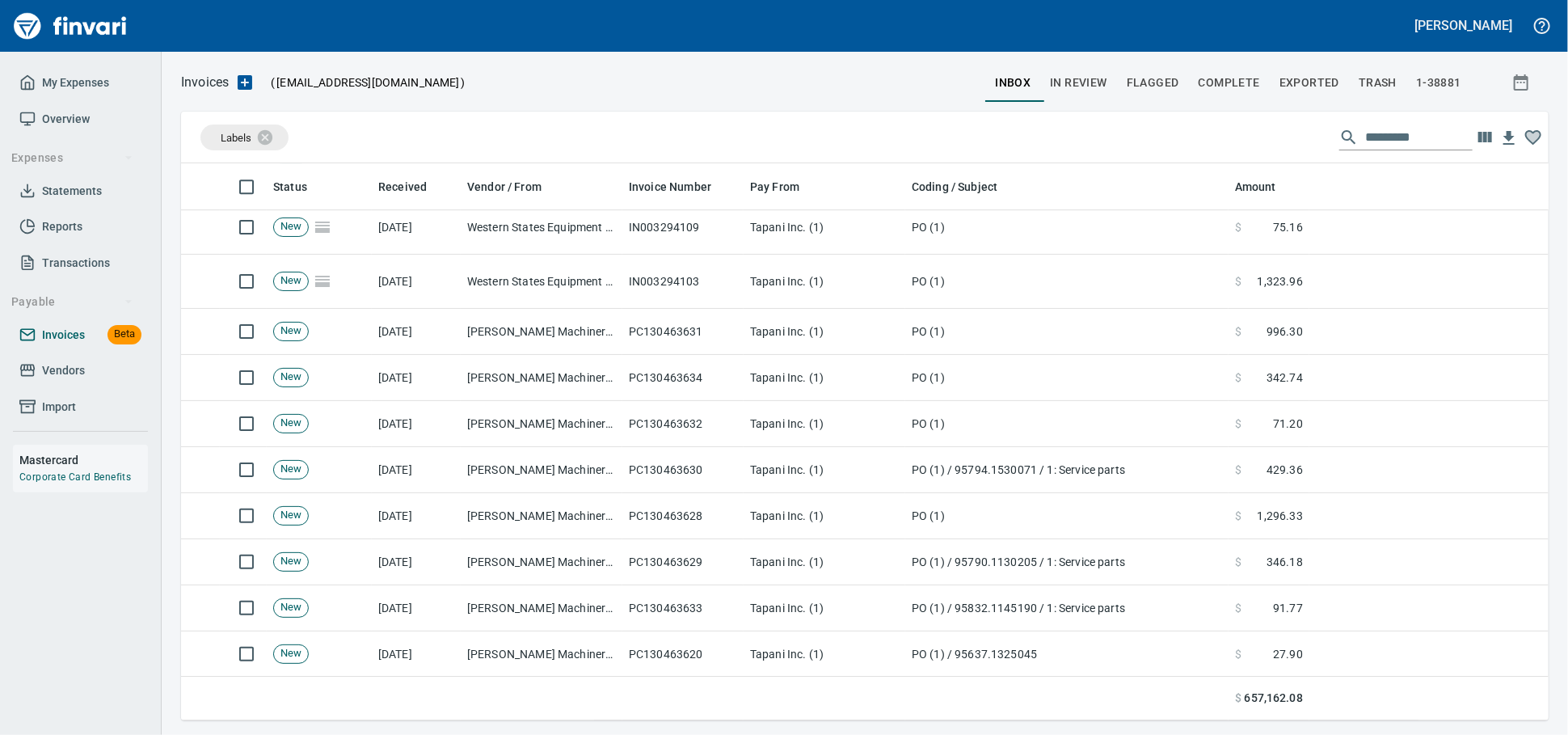
click at [69, 345] on span "Invoices" at bounding box center [64, 335] width 42 height 20
click at [65, 195] on span "Statements" at bounding box center [72, 191] width 60 height 20
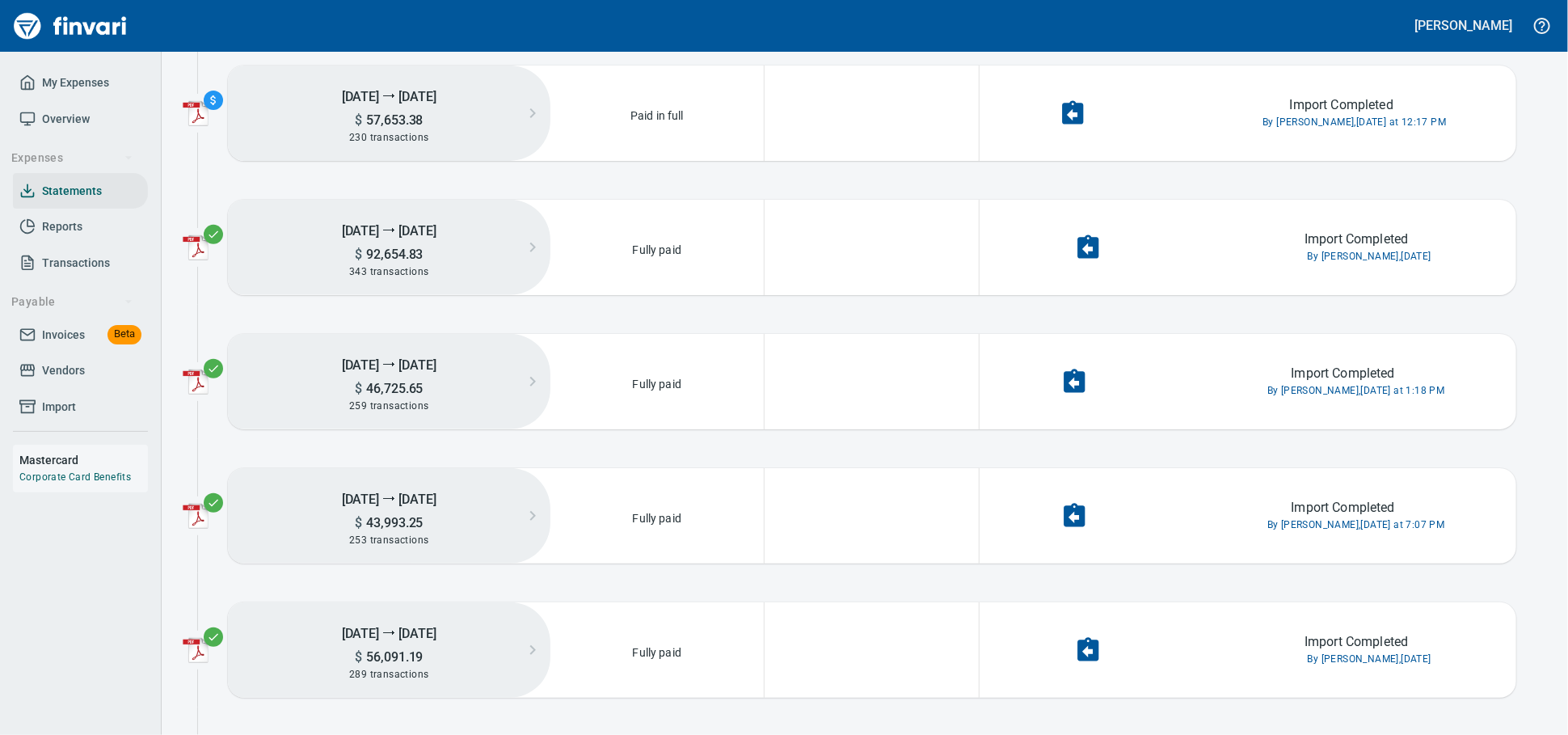
scroll to position [359, 0]
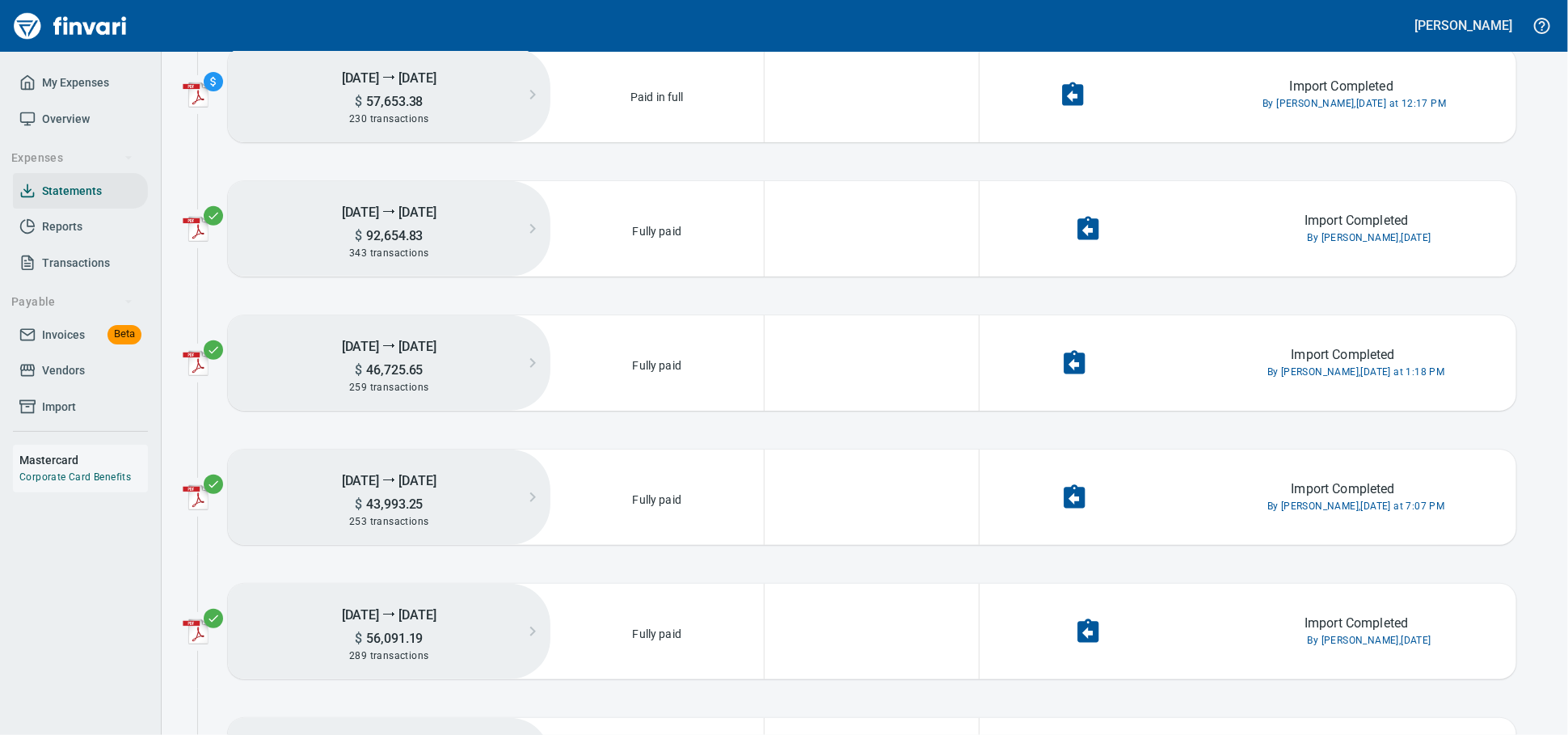
click at [55, 344] on span "Invoices" at bounding box center [64, 335] width 42 height 20
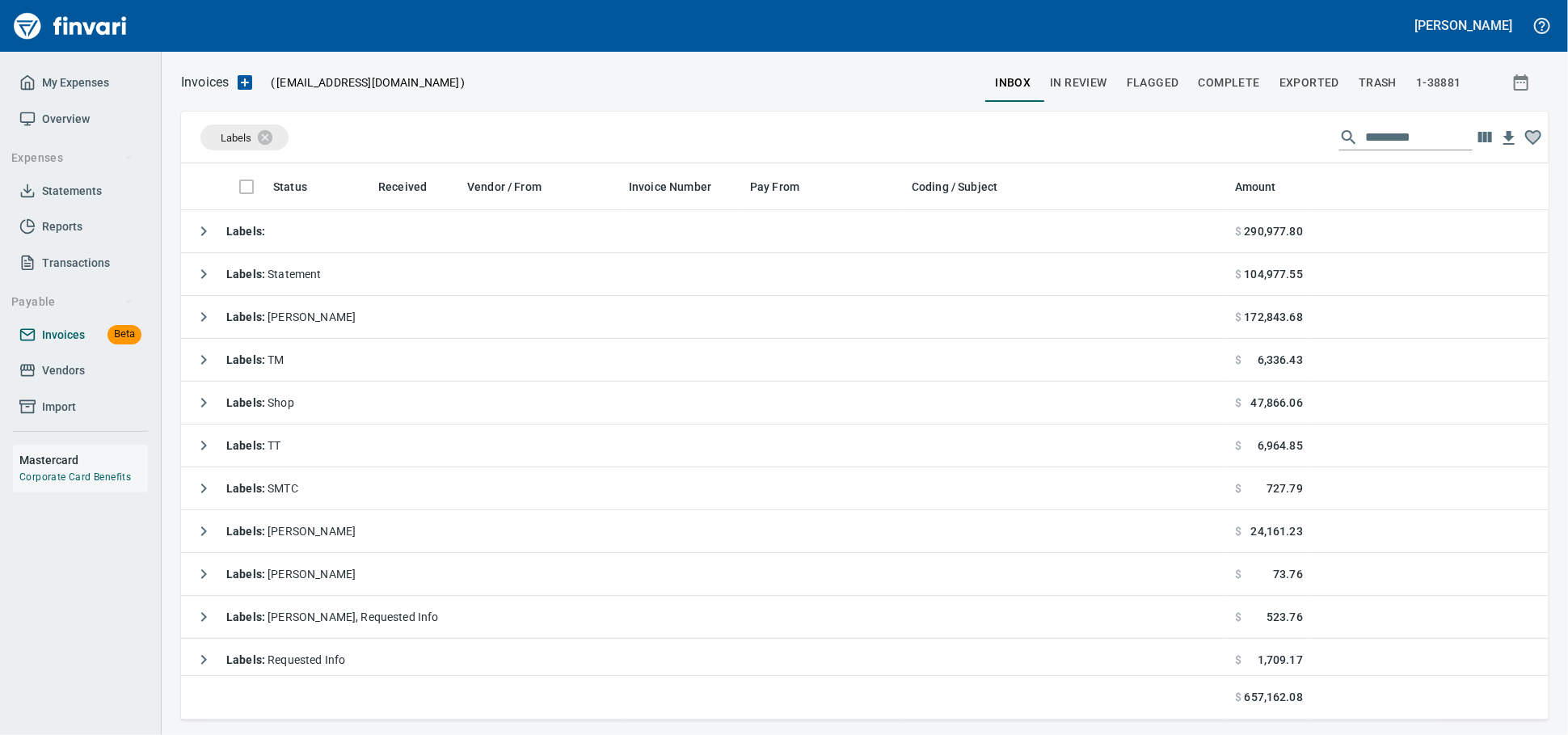
scroll to position [542, 1339]
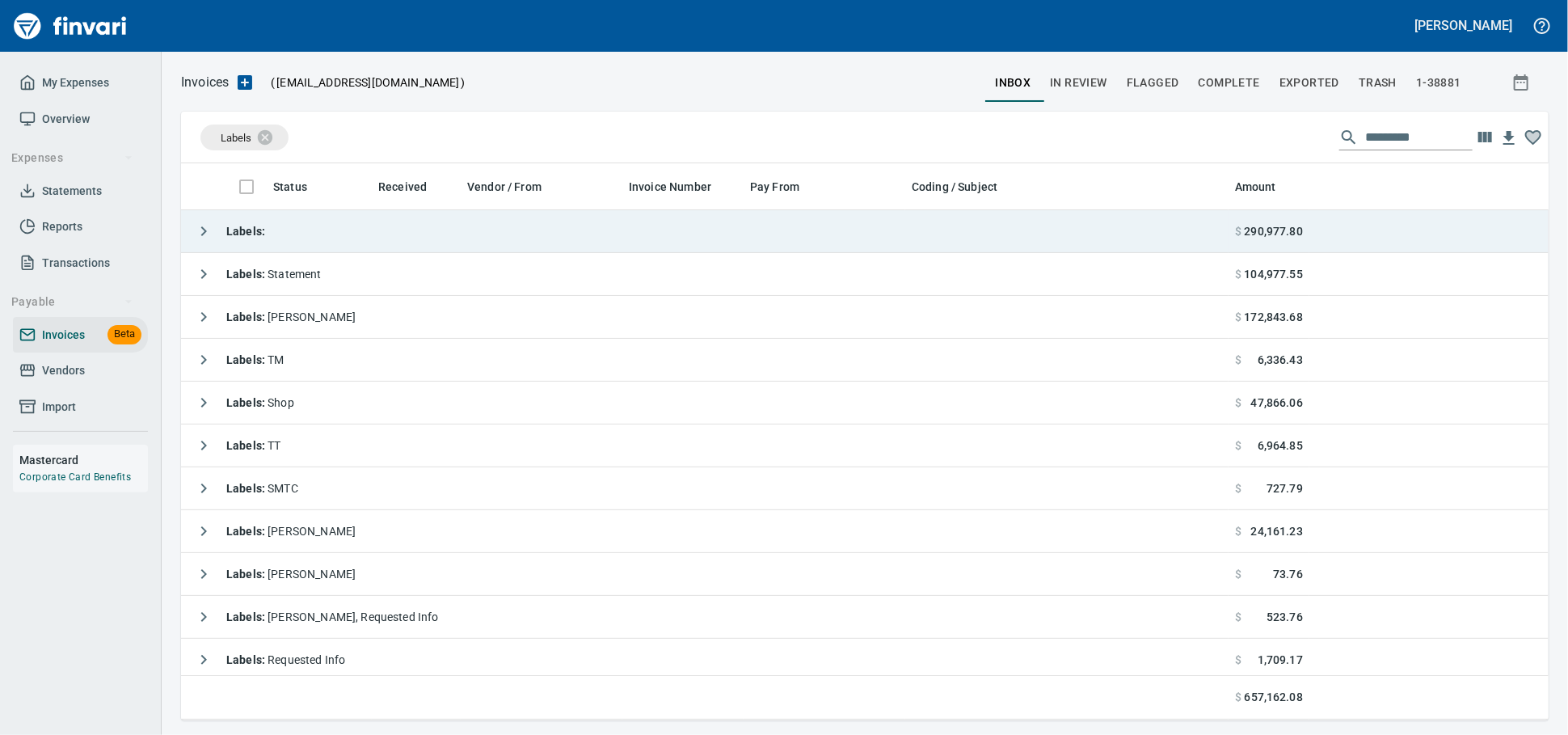
click at [317, 219] on td "Labels :" at bounding box center [704, 231] width 1047 height 42
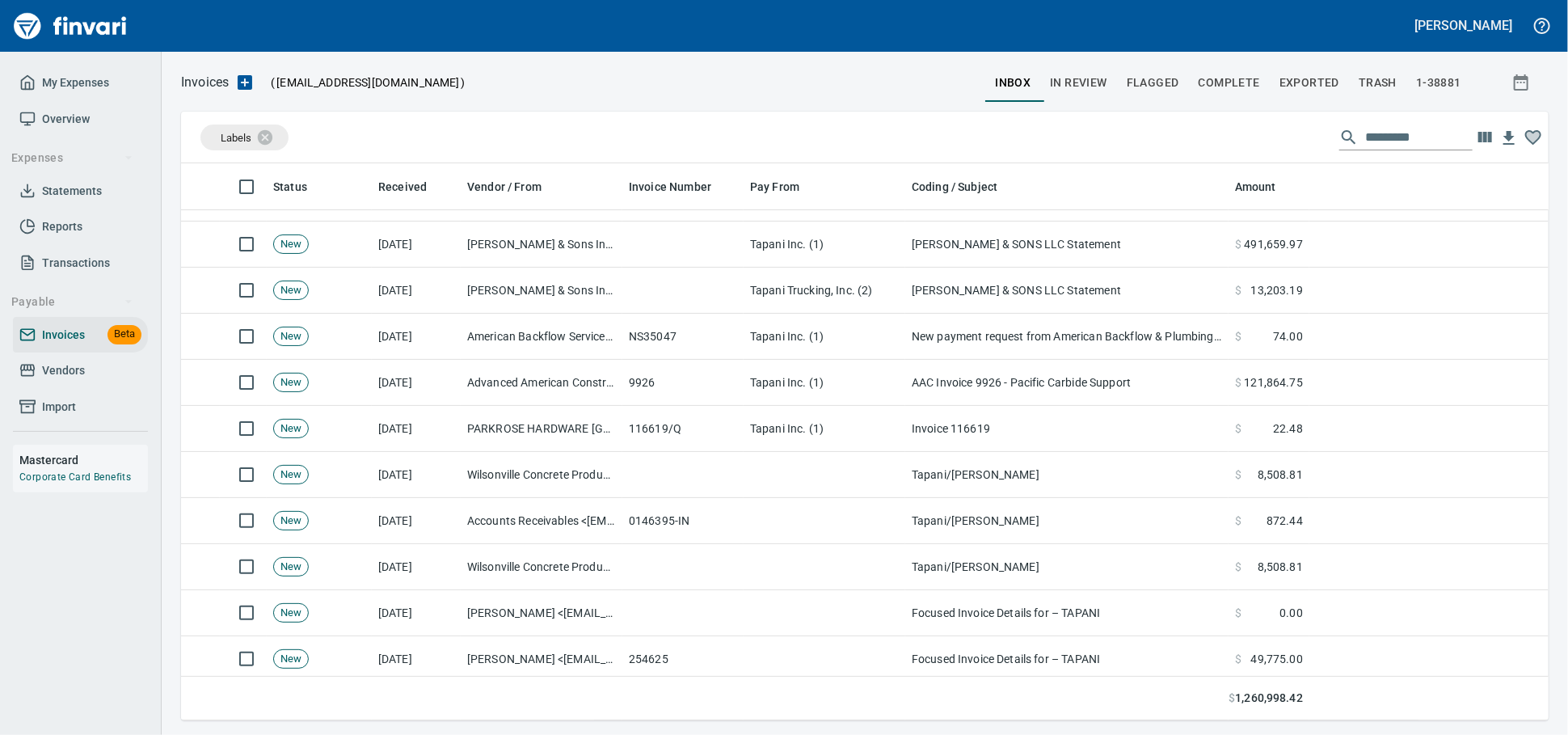
scroll to position [0, 0]
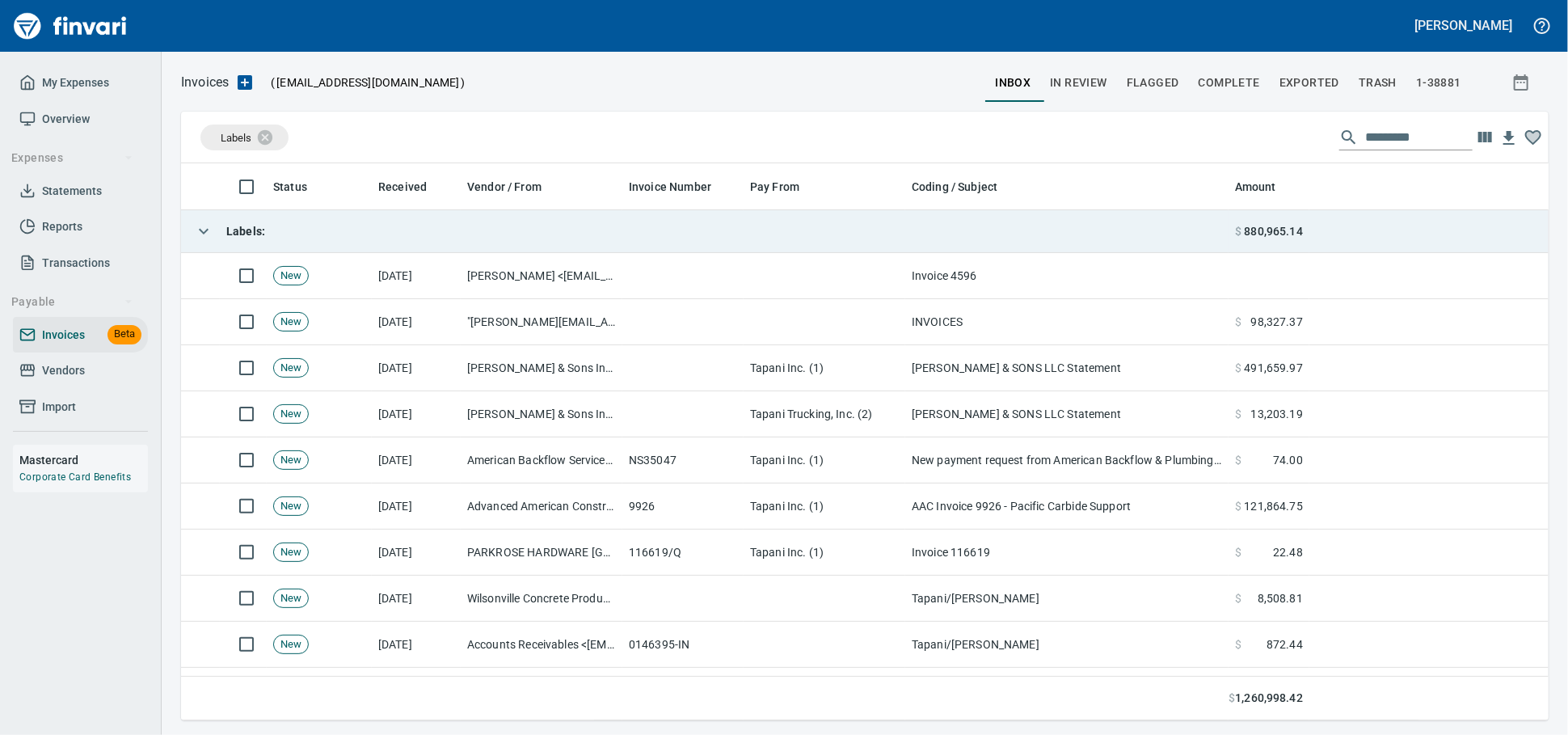
click at [498, 246] on td "Labels :" at bounding box center [704, 231] width 1047 height 42
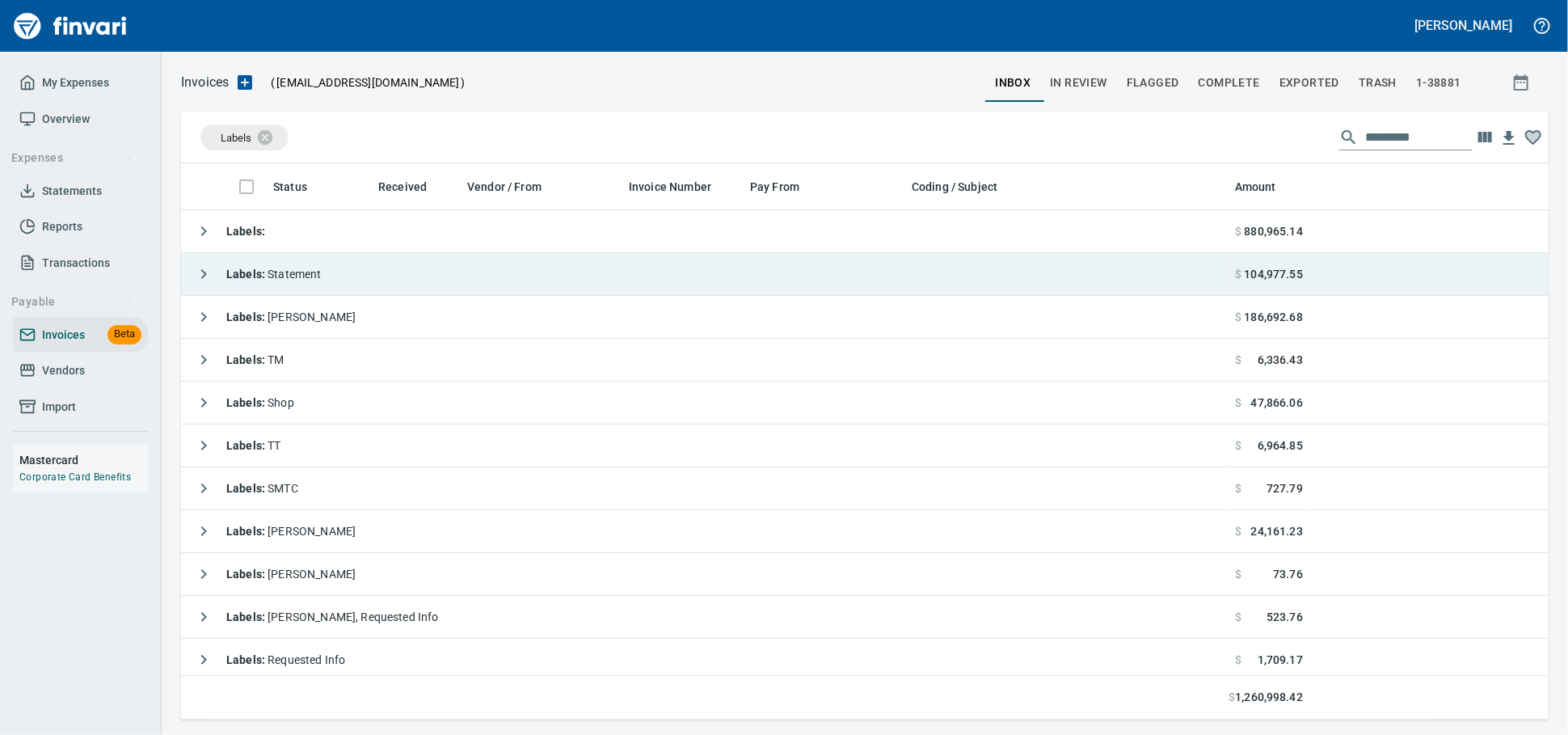
click at [455, 280] on td "Labels : Statement" at bounding box center [704, 274] width 1047 height 42
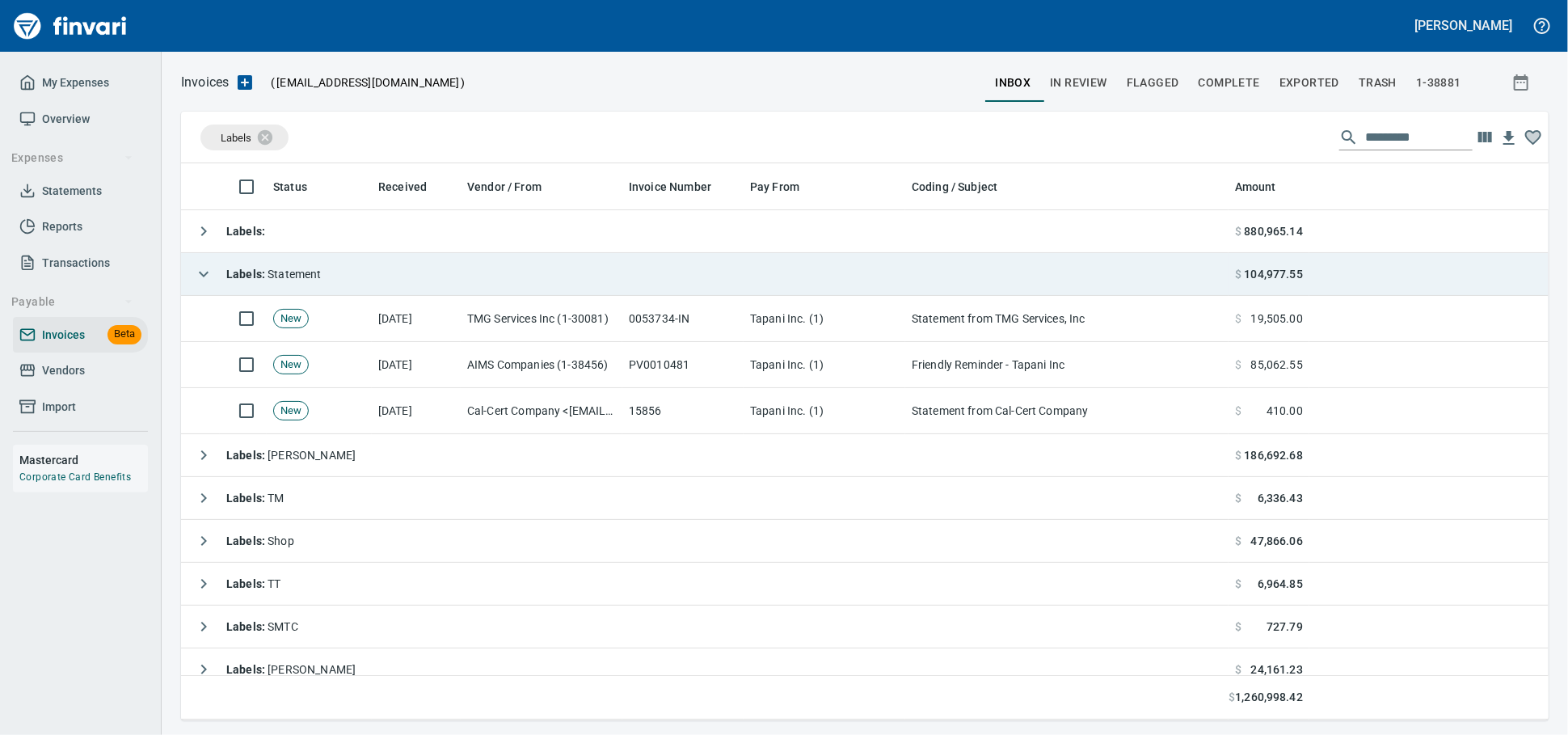
click at [455, 280] on td "Labels : Statement" at bounding box center [704, 274] width 1047 height 42
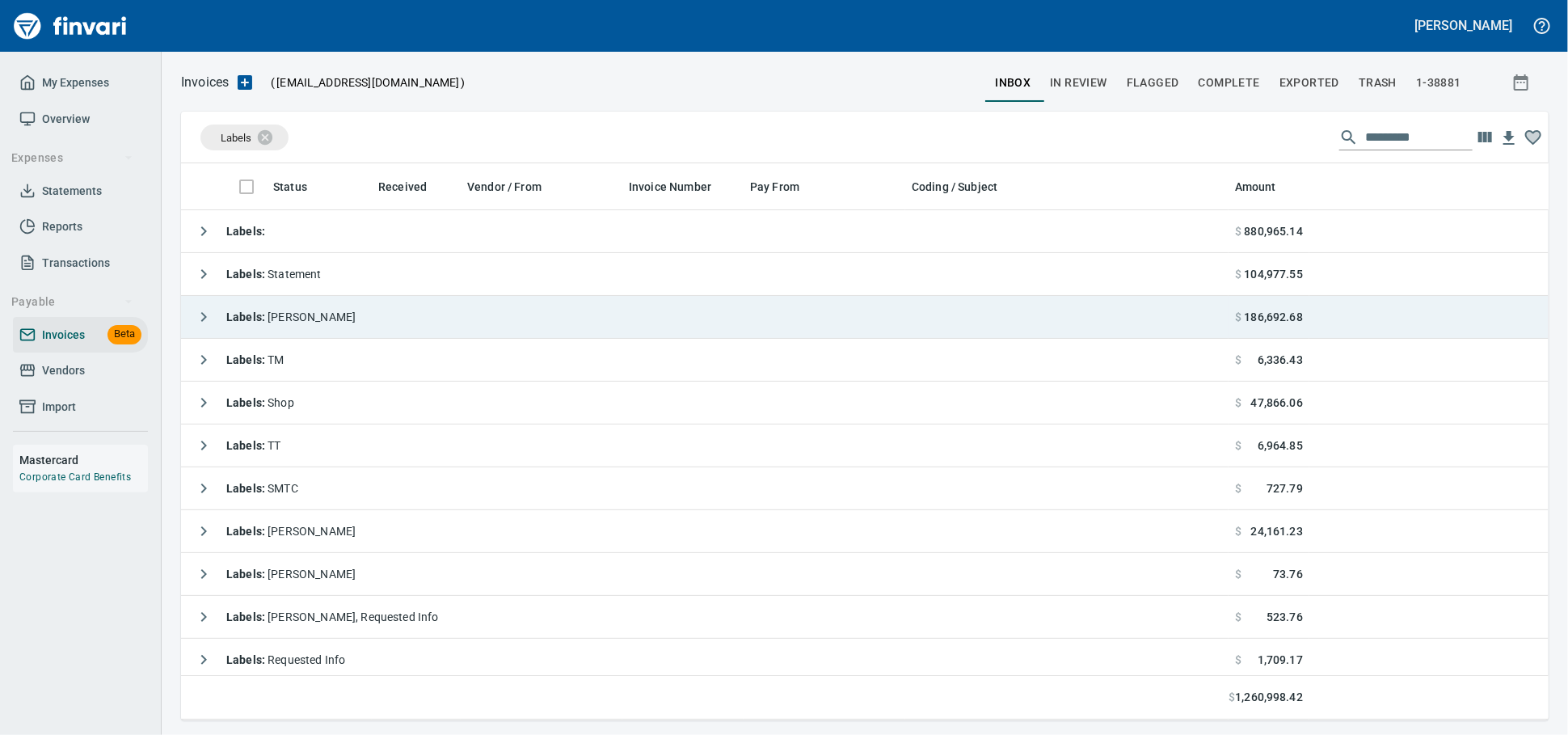
click at [435, 318] on td "Labels : Heidi" at bounding box center [704, 317] width 1047 height 42
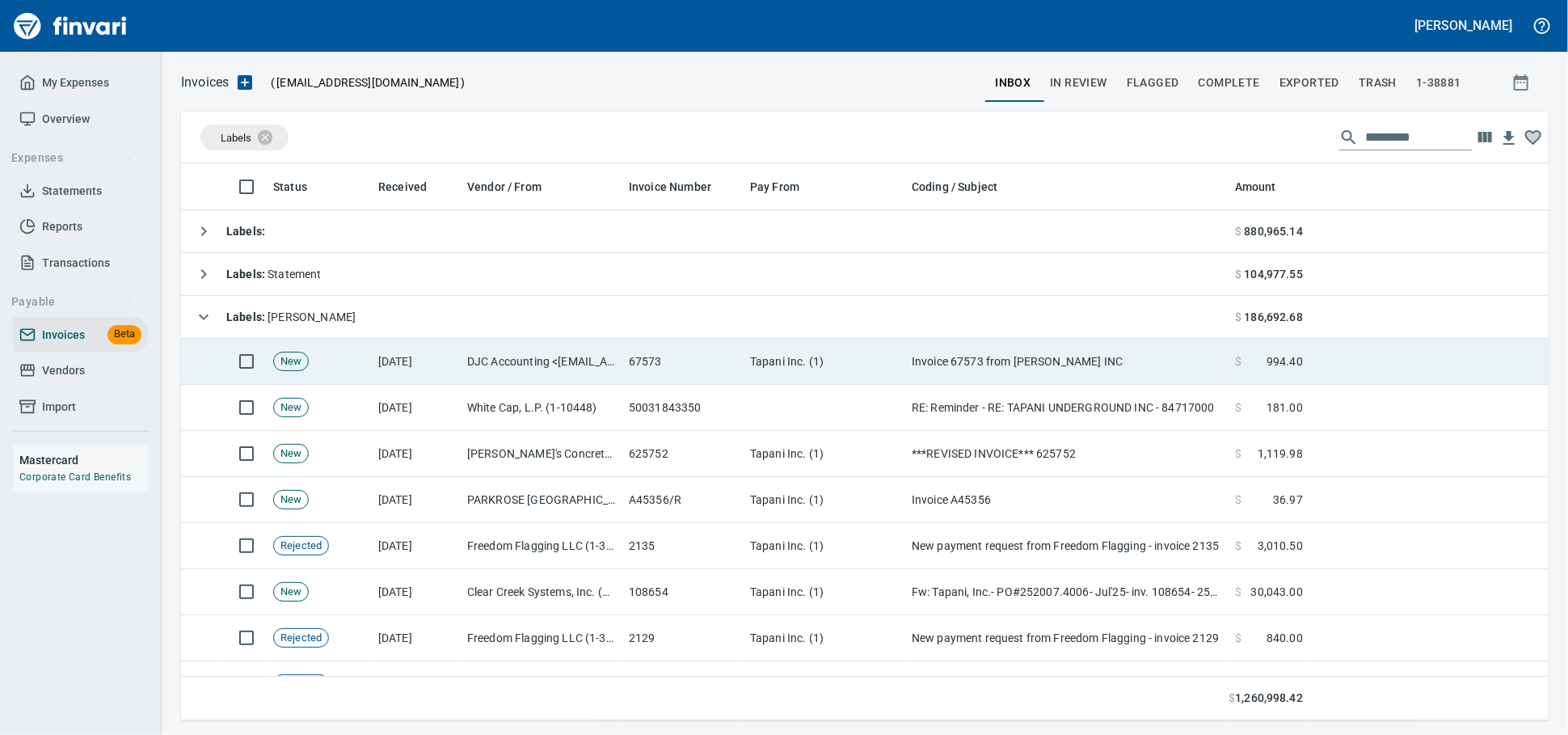
click at [435, 361] on td "[DATE]" at bounding box center [416, 362] width 88 height 46
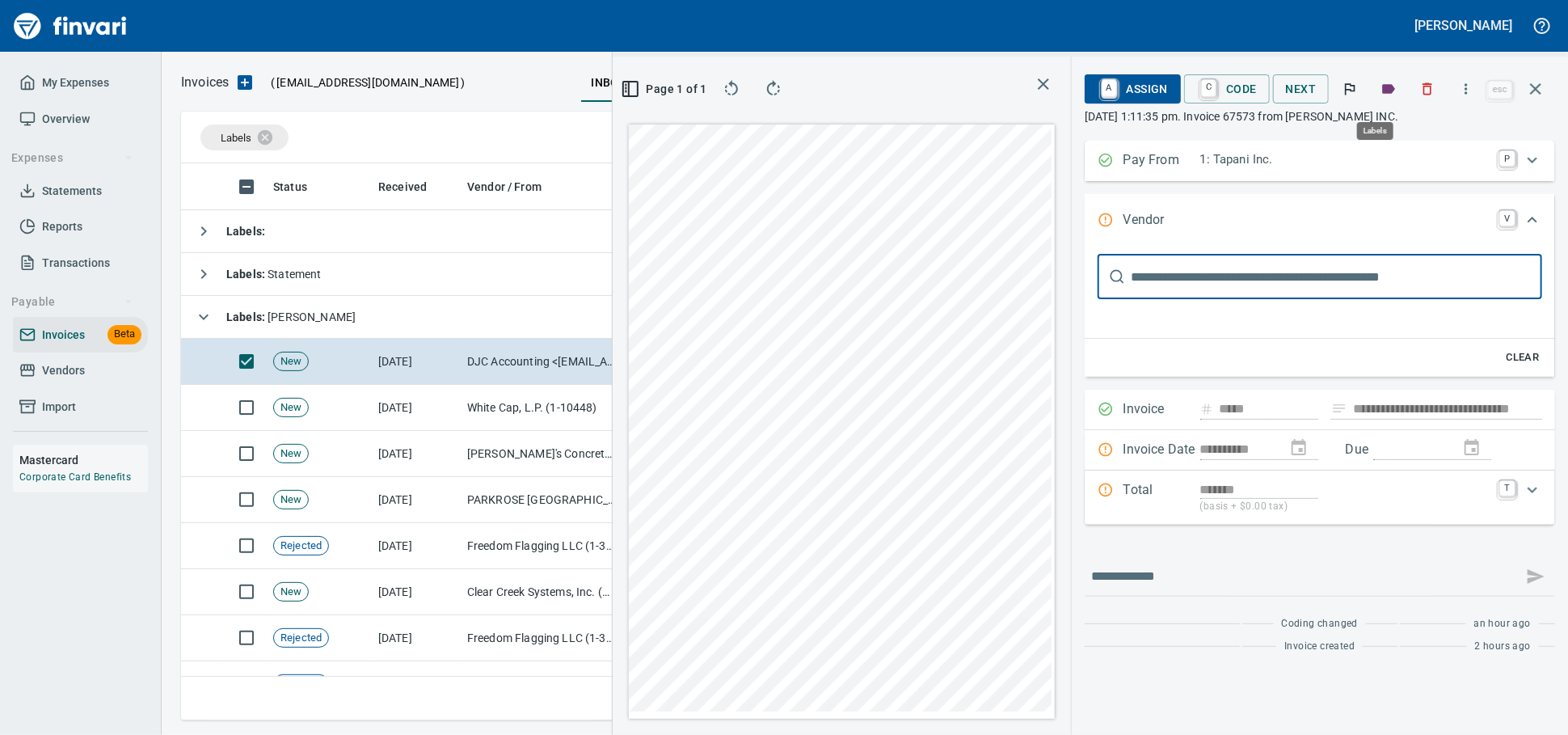
click at [1383, 91] on icon "button" at bounding box center [1389, 89] width 13 height 10
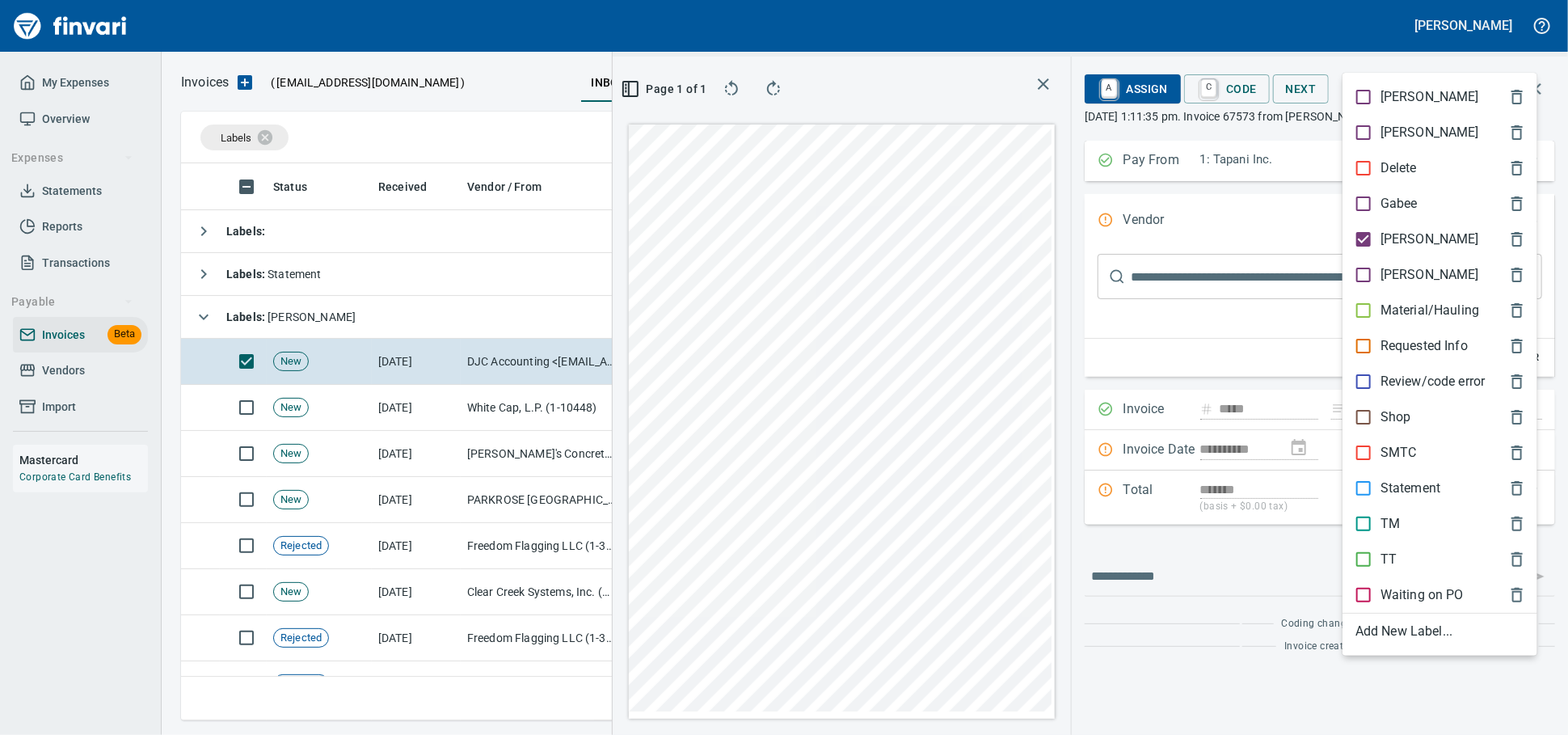
scroll to position [528, 935]
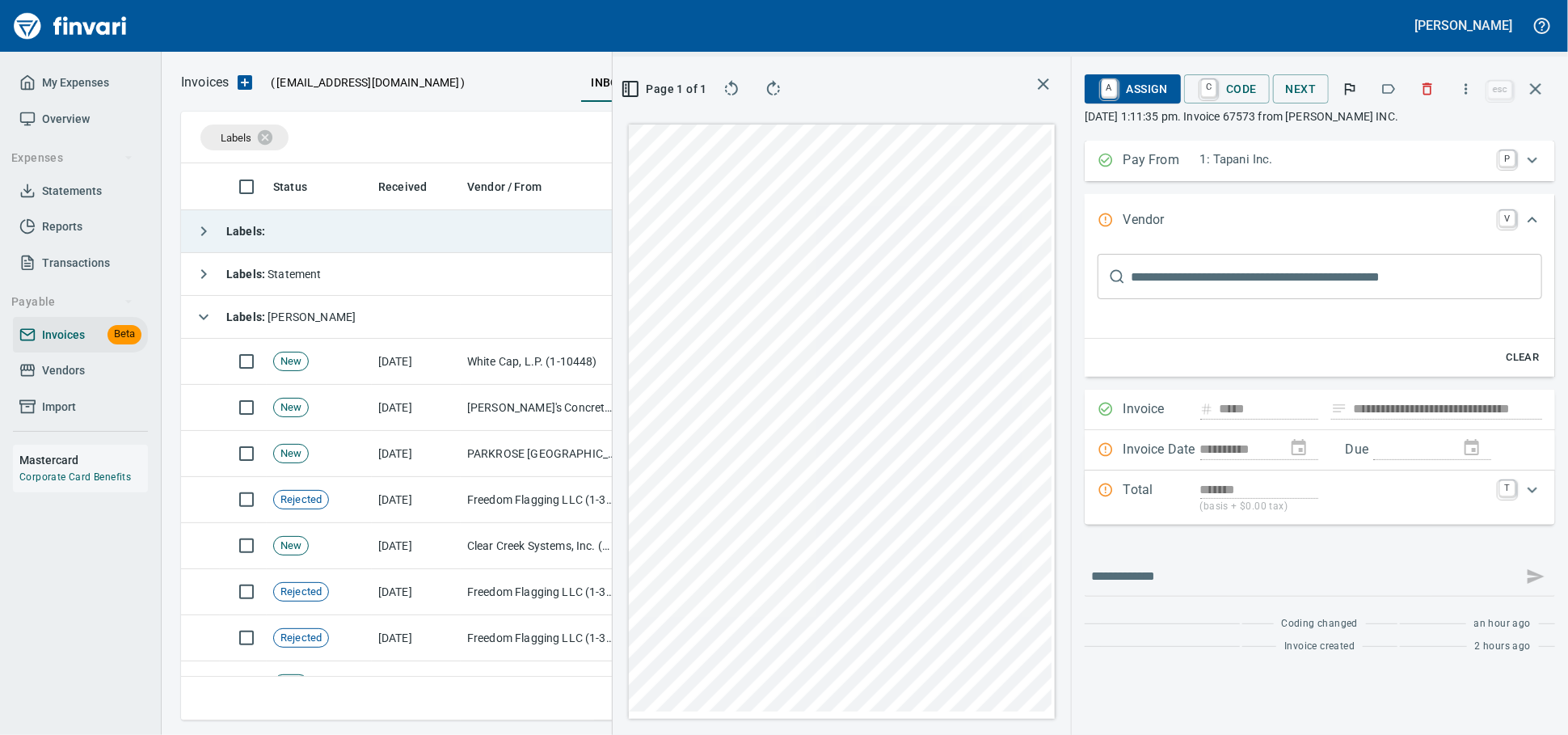
click at [370, 239] on td "Labels :" at bounding box center [704, 231] width 1047 height 42
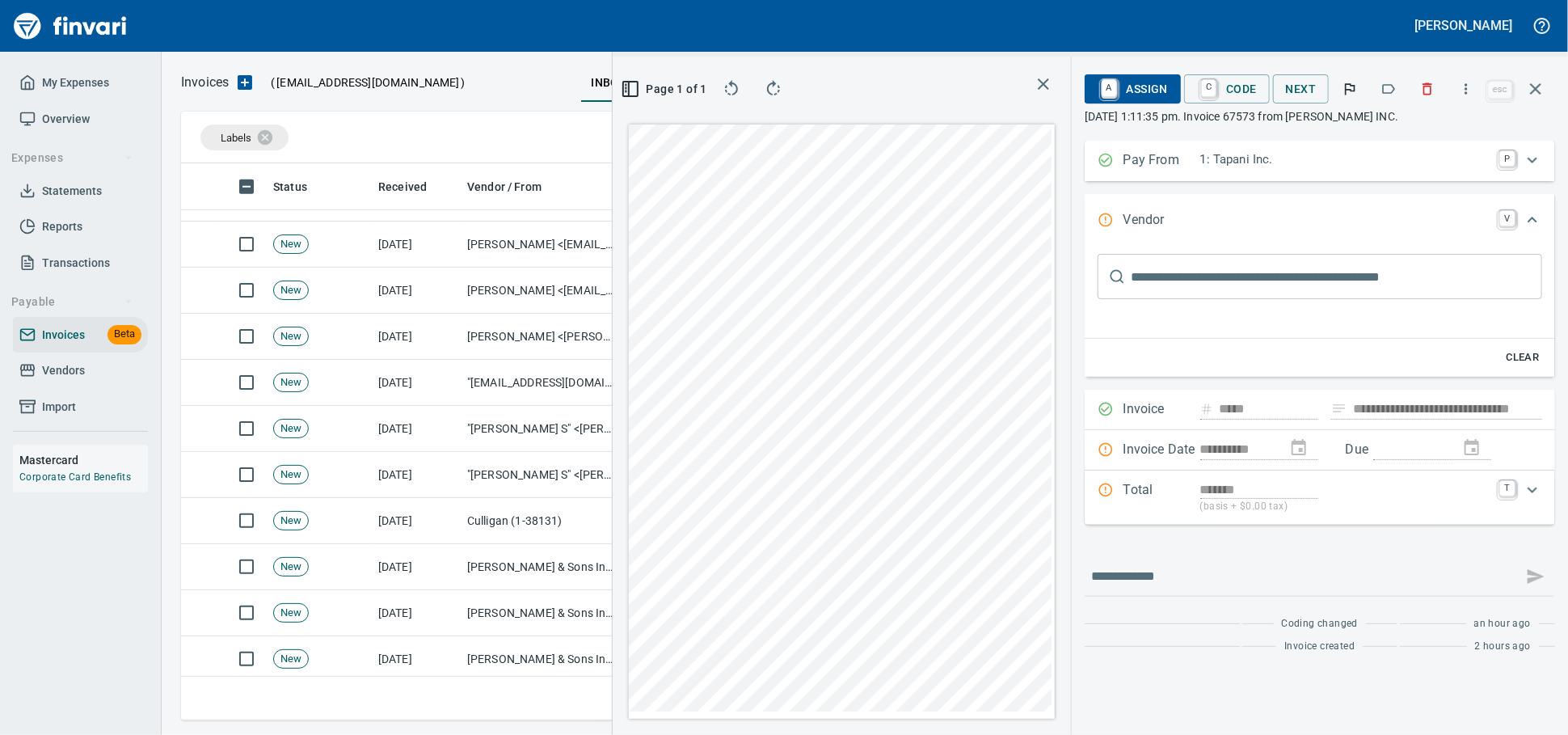
scroll to position [628, 0]
click at [1422, 97] on icon "button" at bounding box center [1428, 89] width 17 height 17
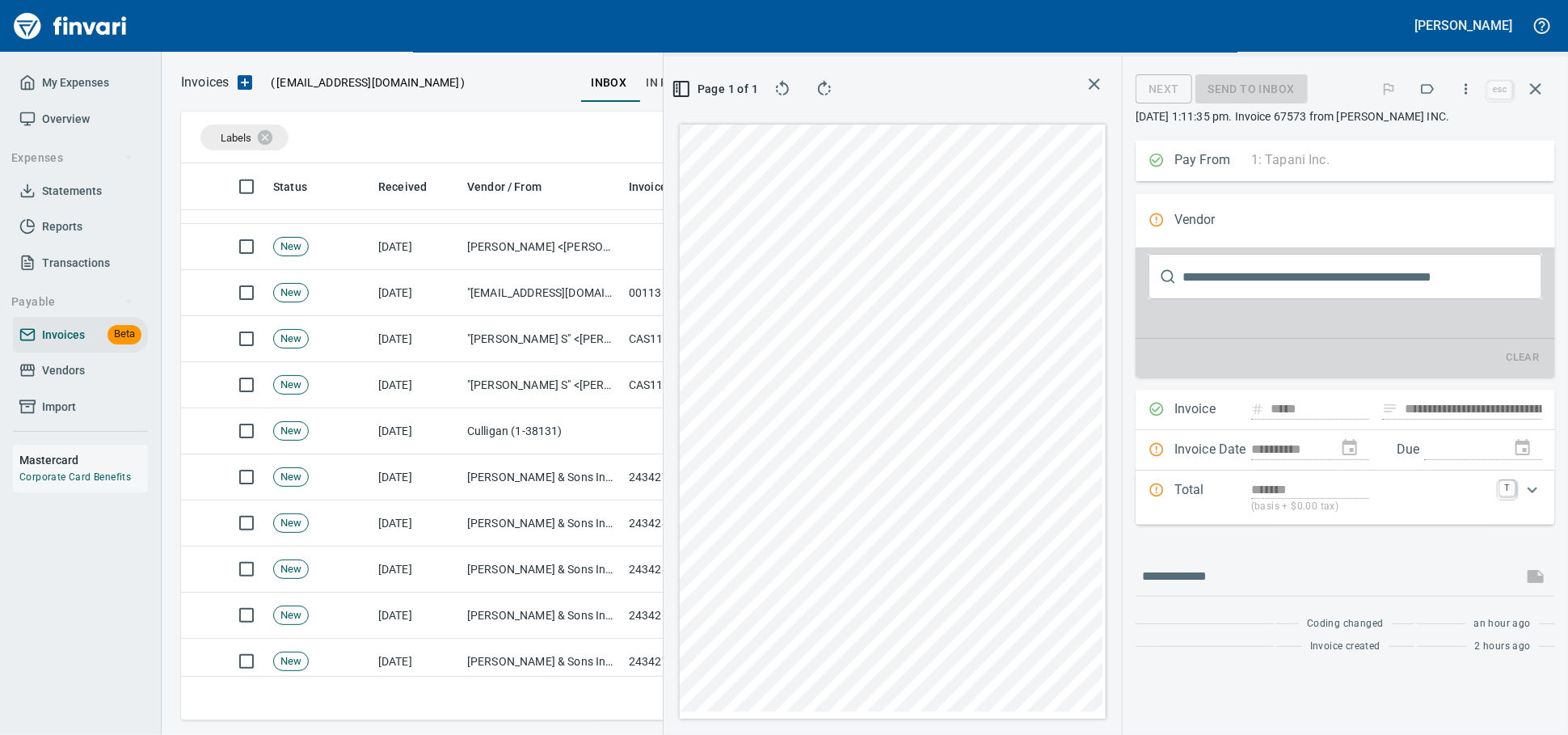
scroll to position [528, 935]
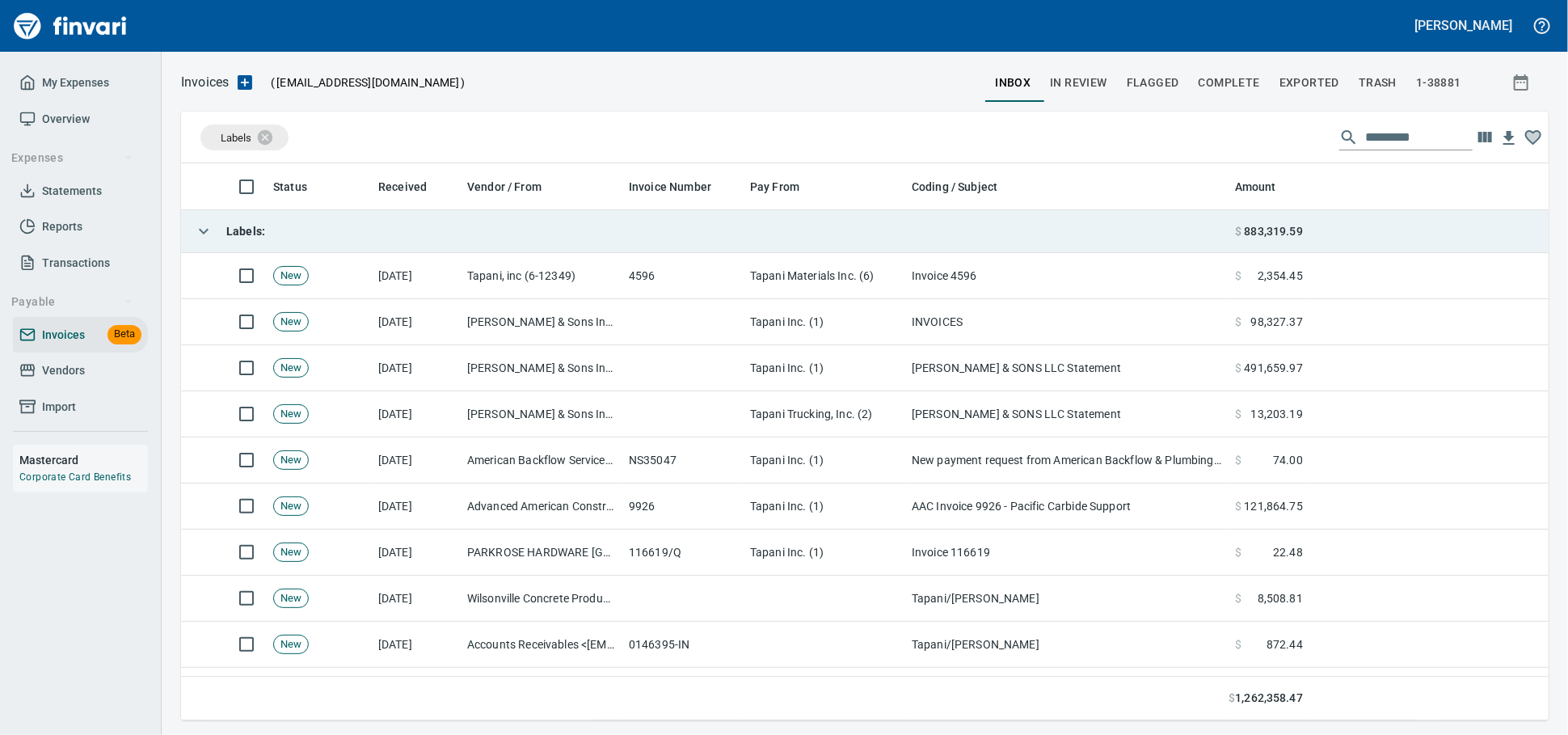
click at [481, 245] on td "Labels :" at bounding box center [704, 231] width 1047 height 42
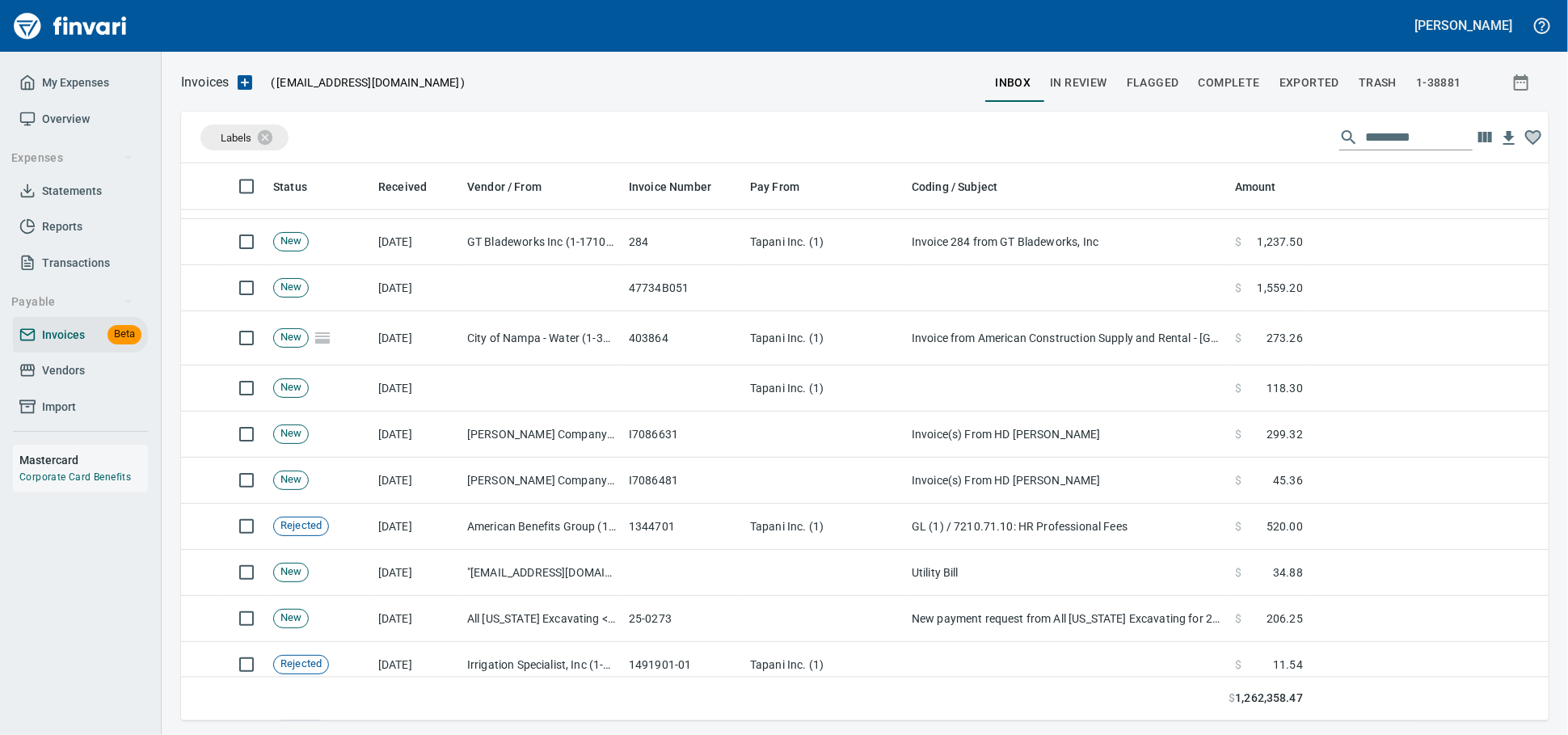
scroll to position [1617, 0]
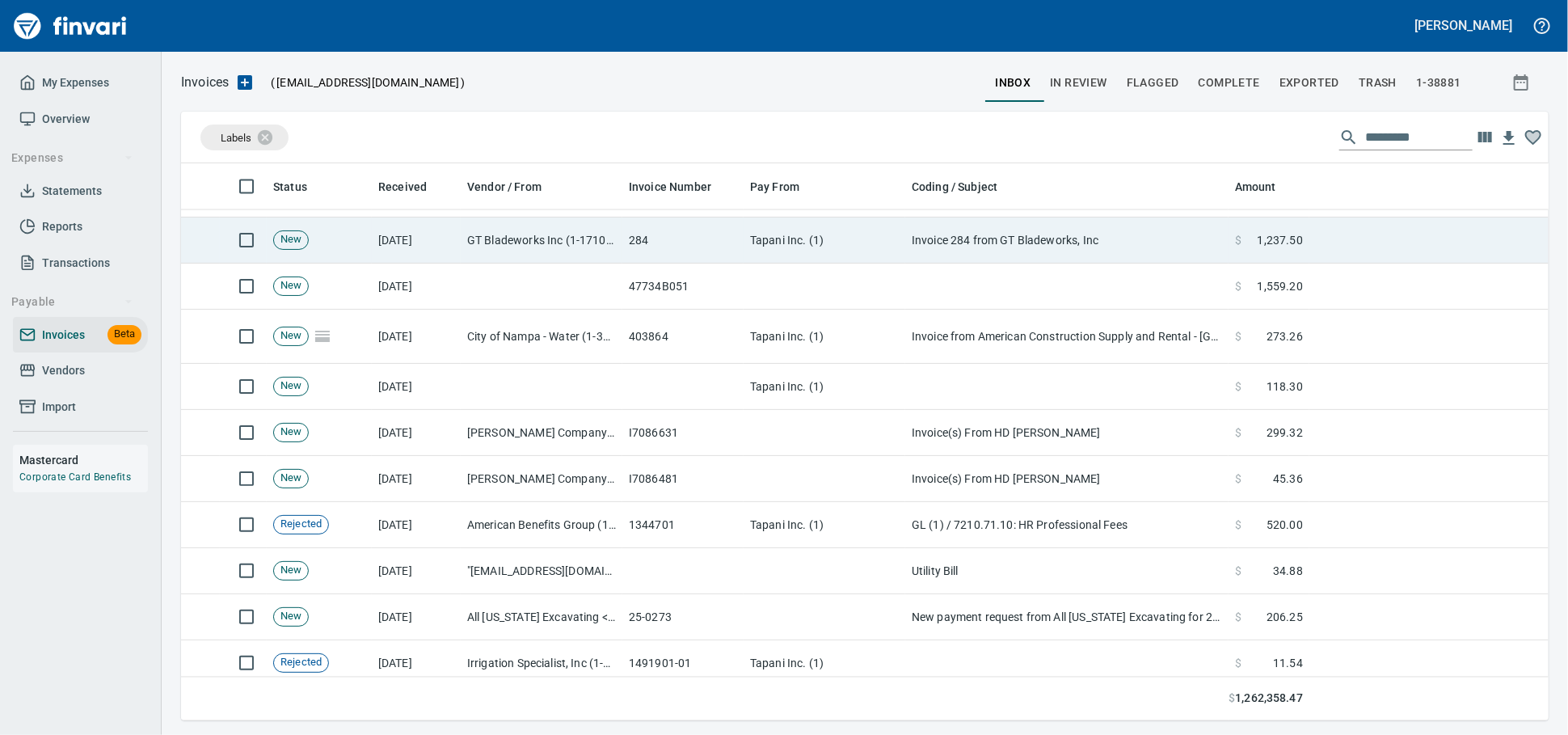
click at [681, 244] on td "284" at bounding box center [683, 241] width 122 height 46
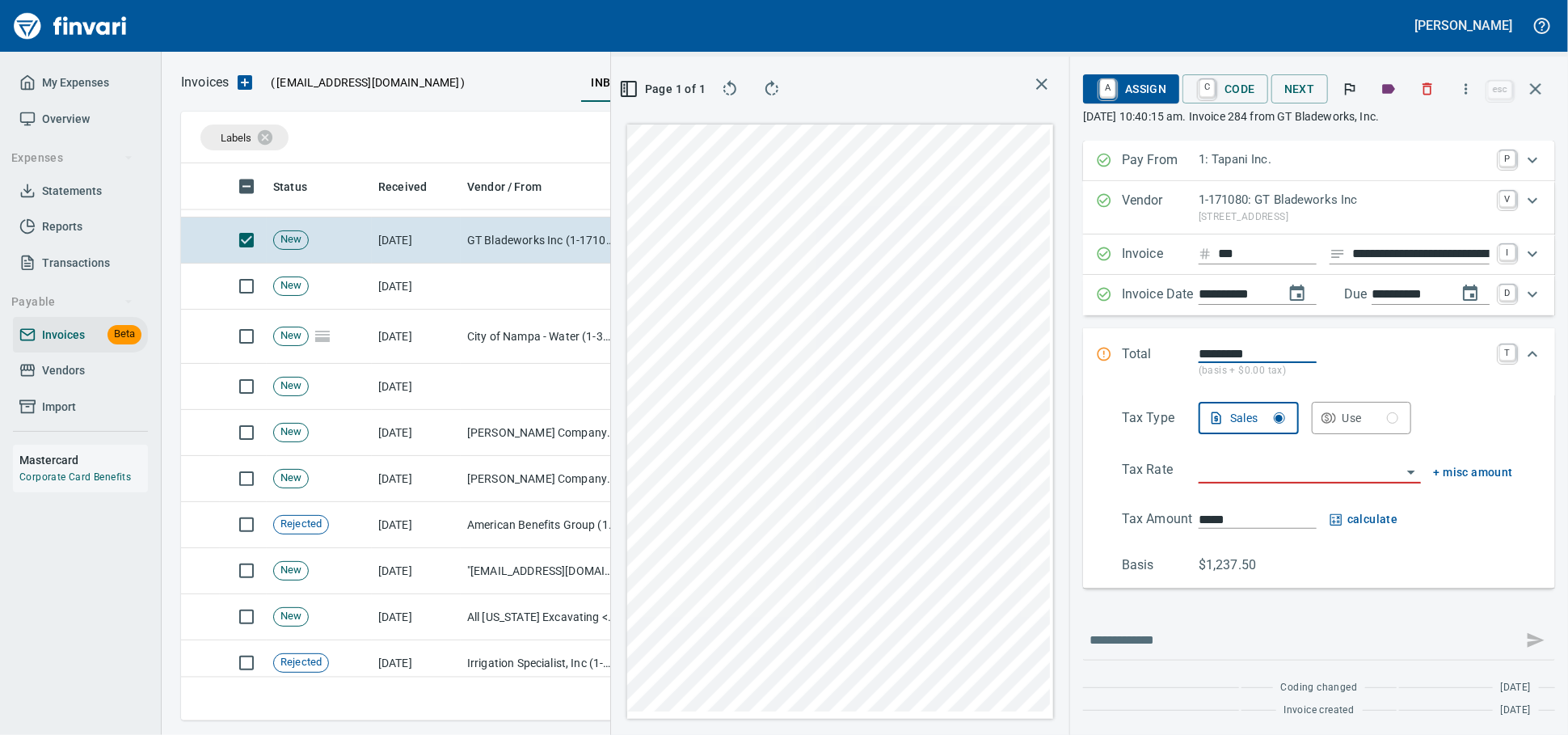
scroll to position [528, 935]
click at [1420, 90] on icon "button" at bounding box center [1428, 89] width 17 height 17
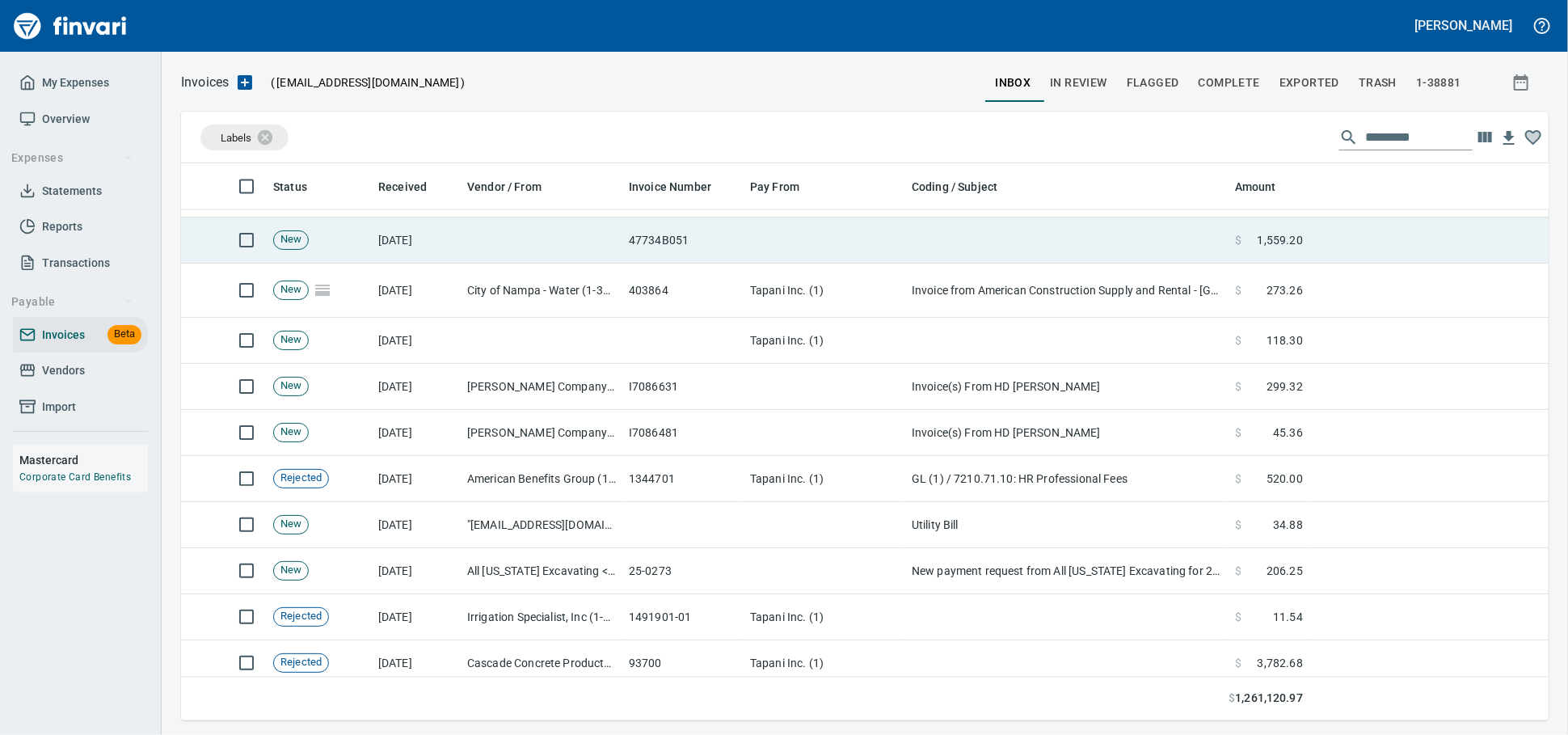
scroll to position [2, 2]
click at [569, 237] on td at bounding box center [541, 241] width 161 height 46
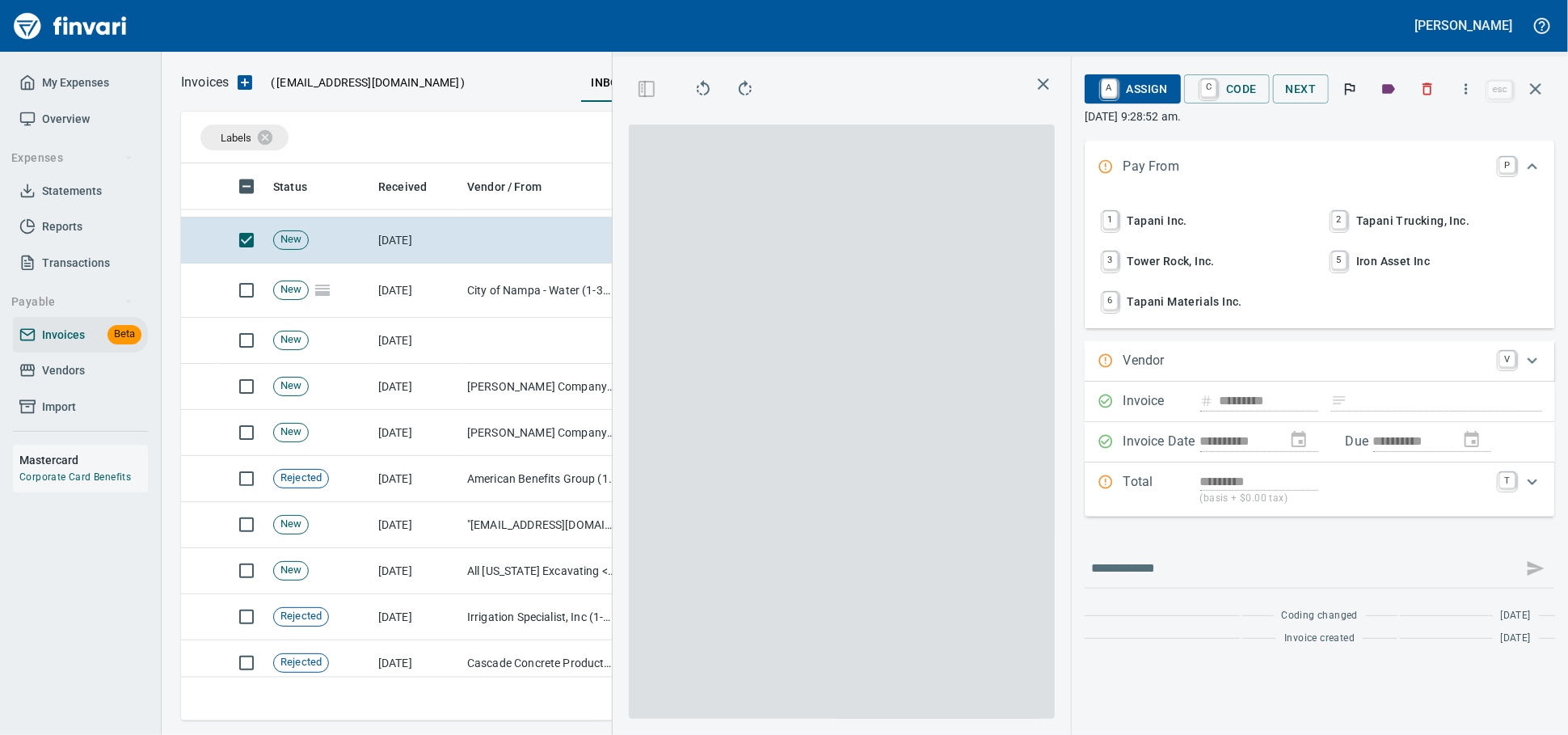
scroll to position [528, 935]
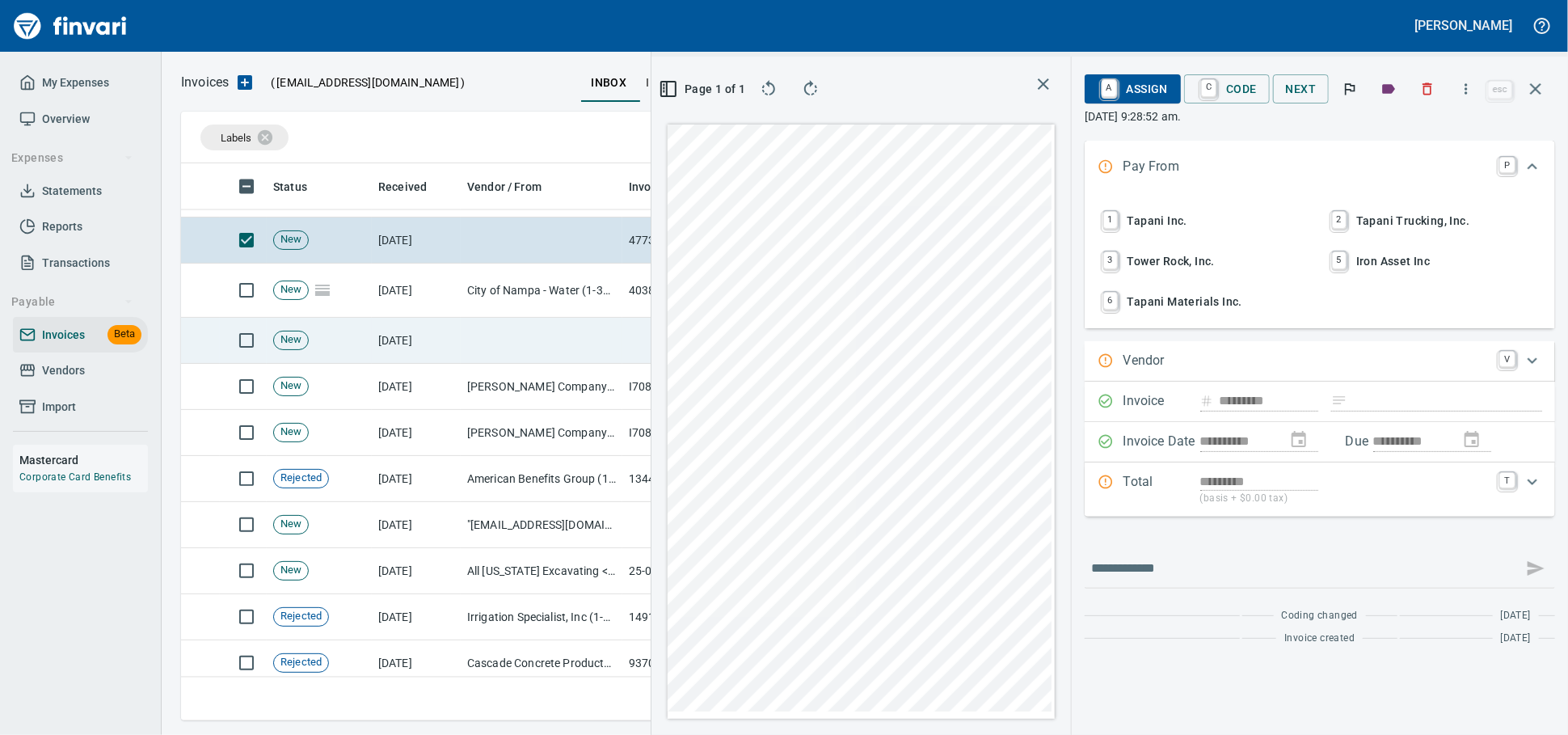
click at [495, 355] on td at bounding box center [541, 341] width 161 height 46
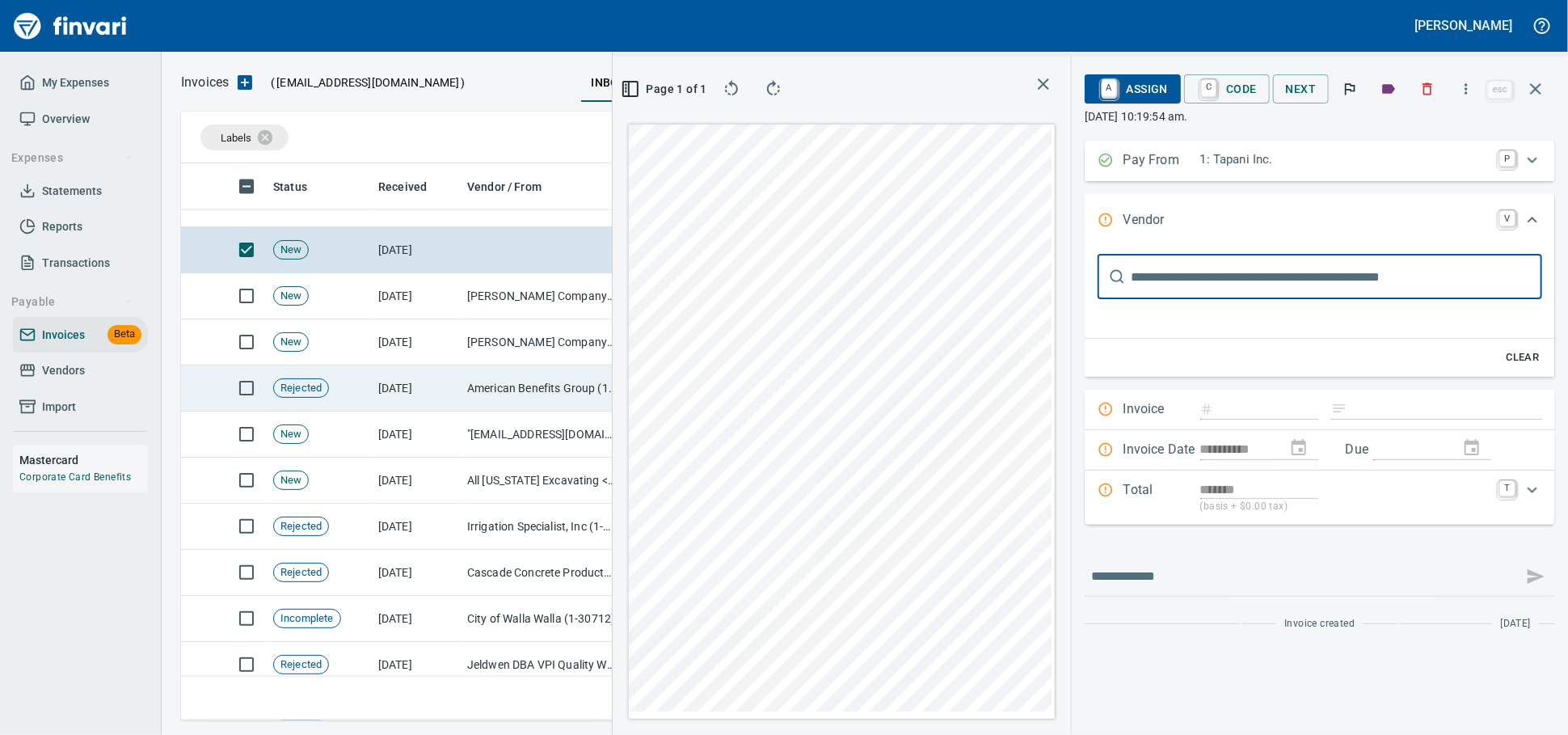
scroll to position [1796, 0]
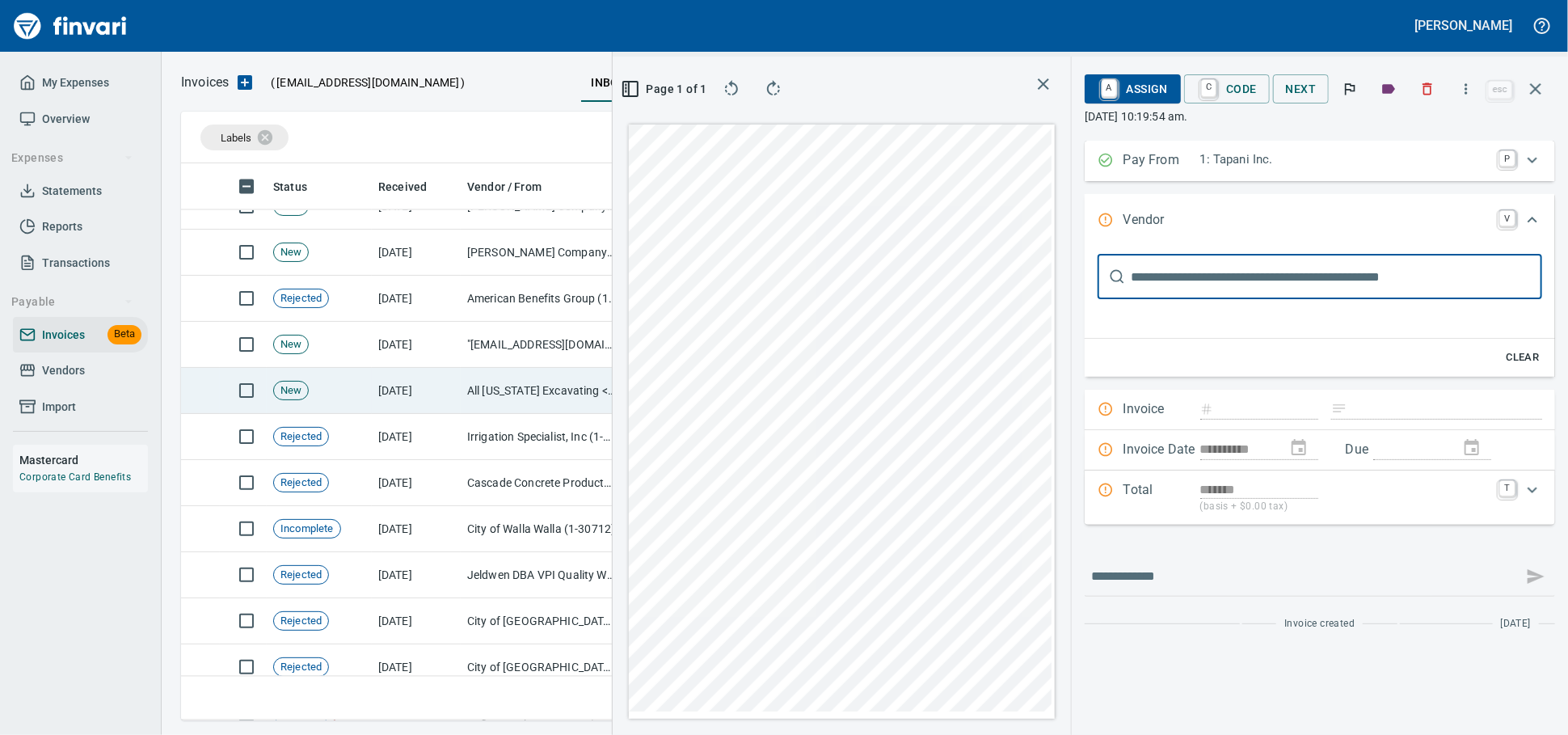
click at [477, 397] on td "All Oregon Excavating <quickbooks@notification.intuit.com>" at bounding box center [541, 391] width 161 height 46
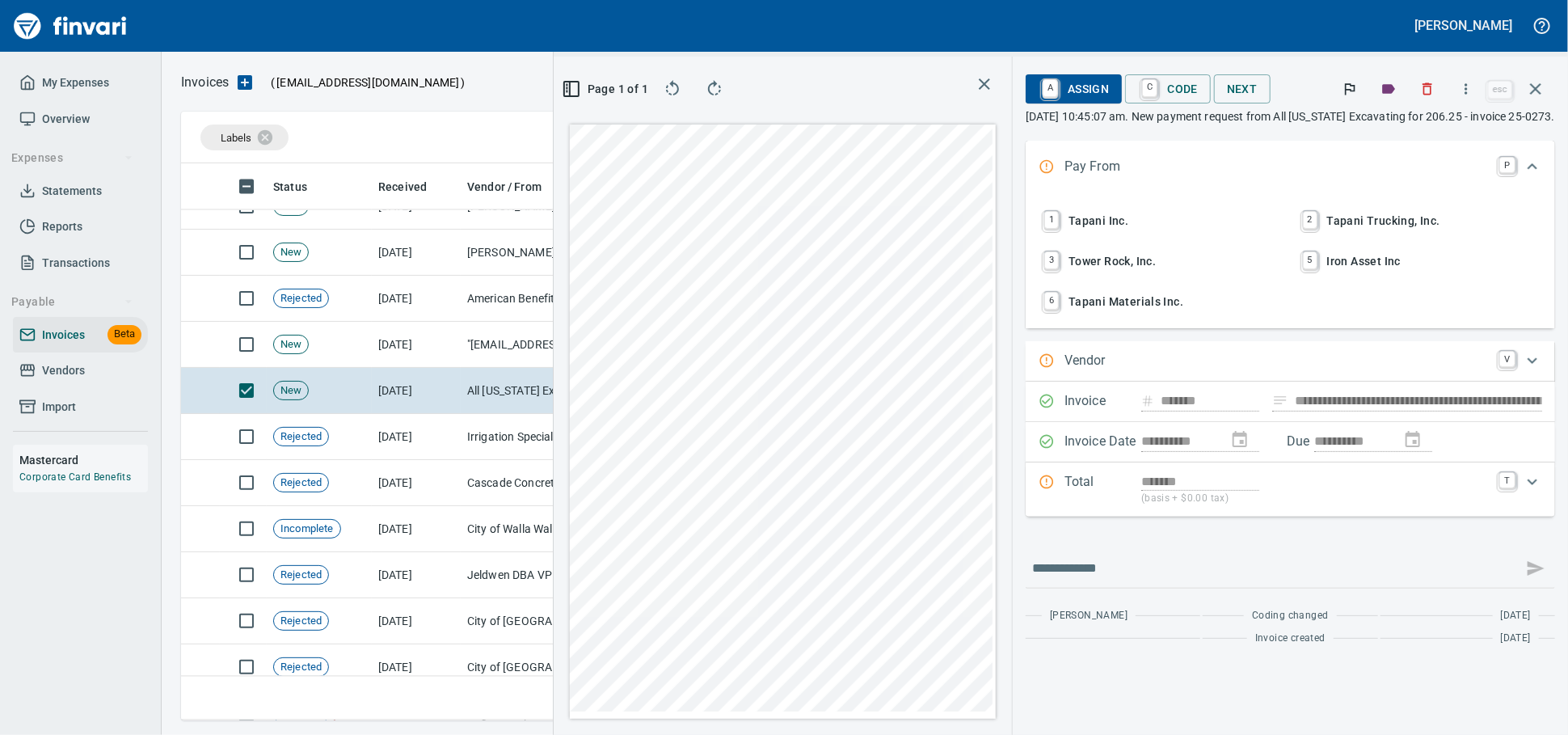
drag, startPoint x: 1419, startPoint y: 93, endPoint x: 874, endPoint y: 121, distance: 545.7
click at [1420, 93] on icon "button" at bounding box center [1428, 89] width 17 height 17
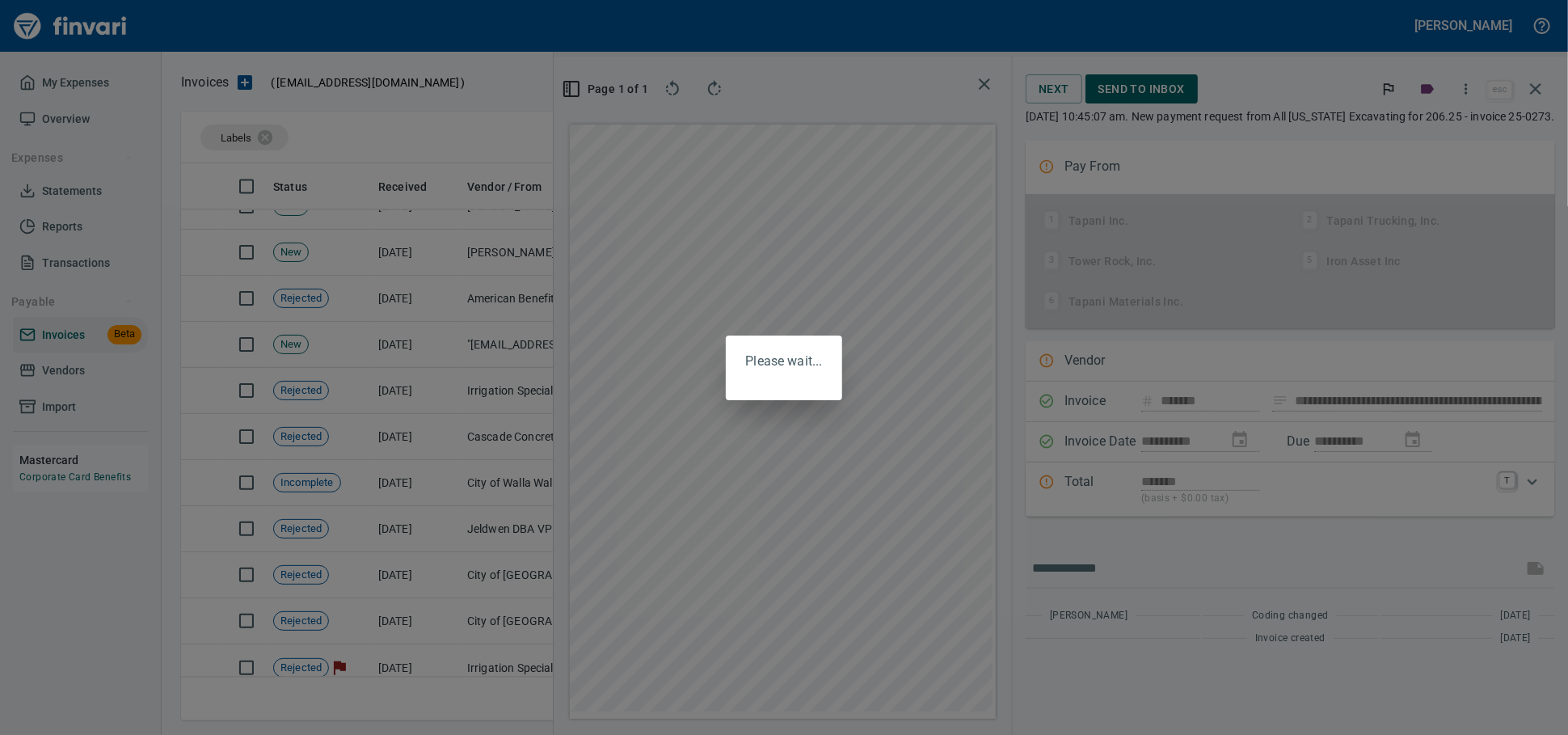
scroll to position [528, 935]
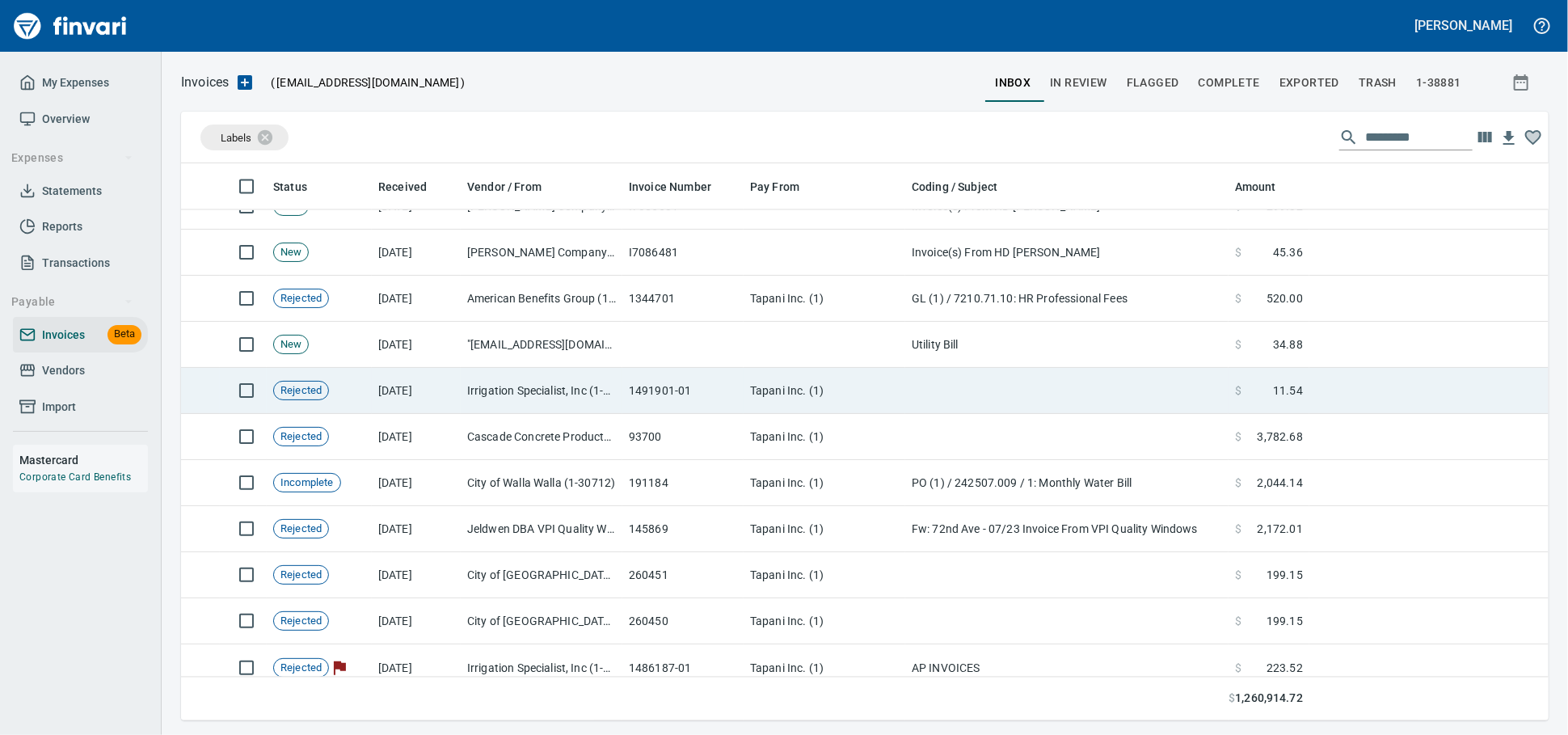
scroll to position [542, 1337]
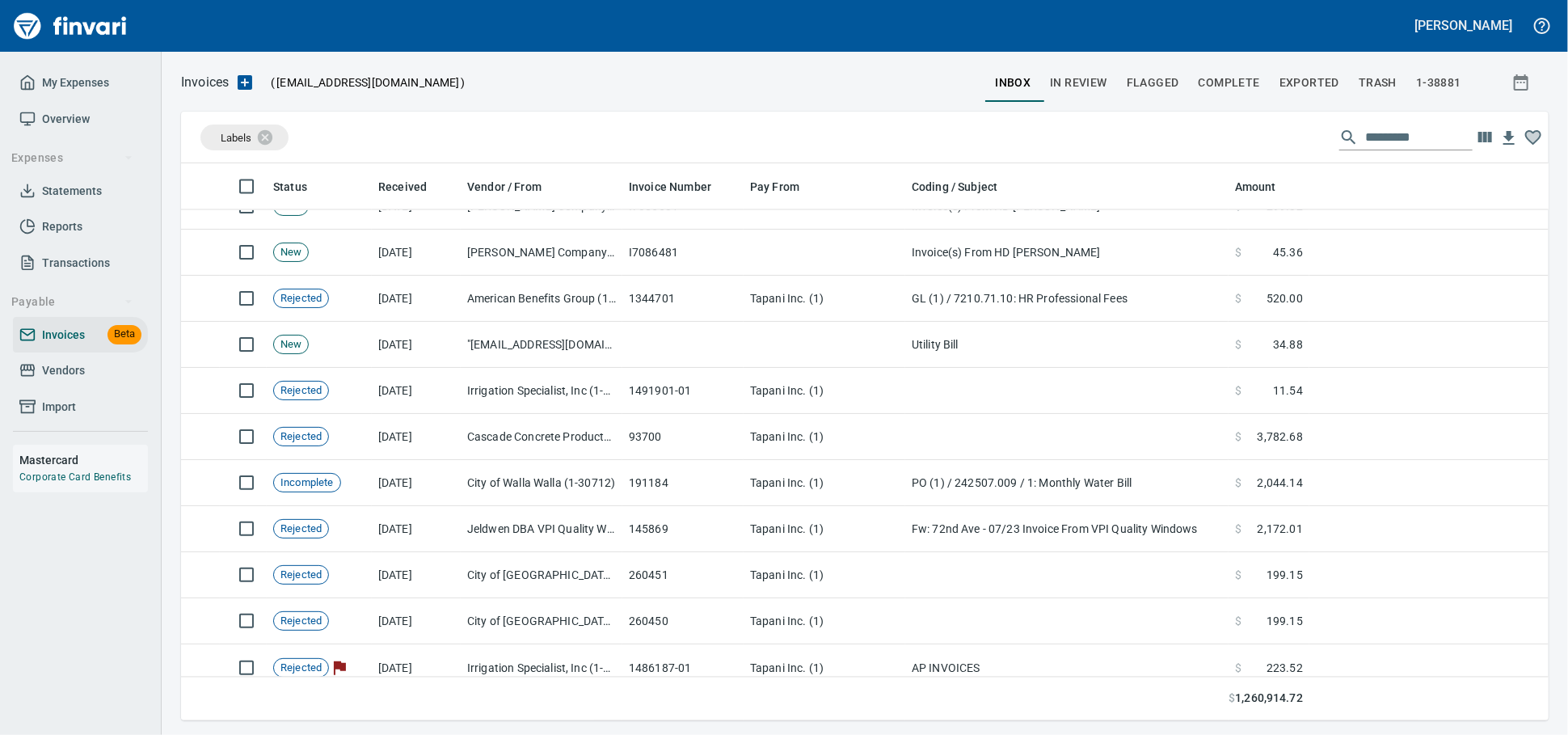
click at [78, 381] on span "Vendors" at bounding box center [64, 371] width 42 height 20
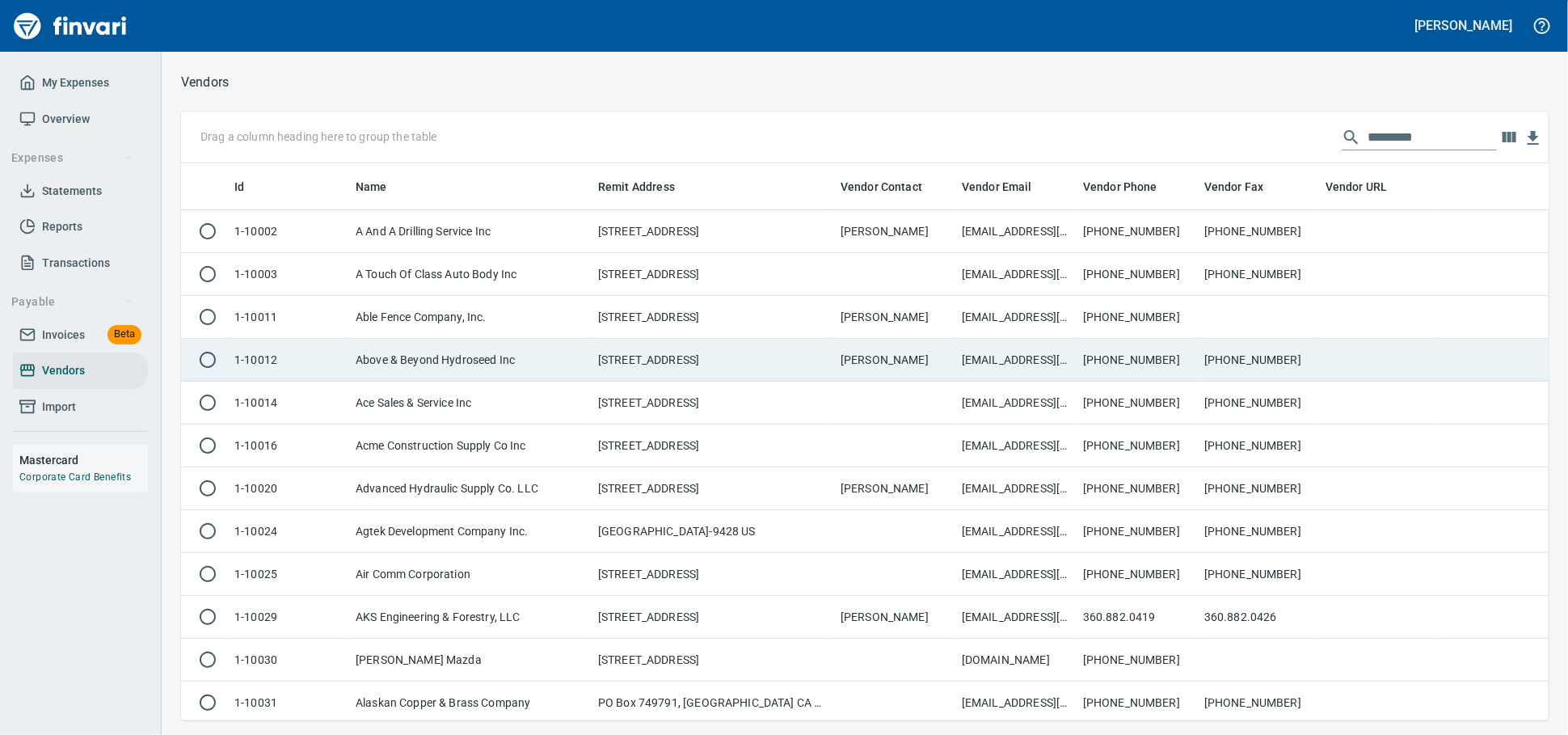
scroll to position [542, 1339]
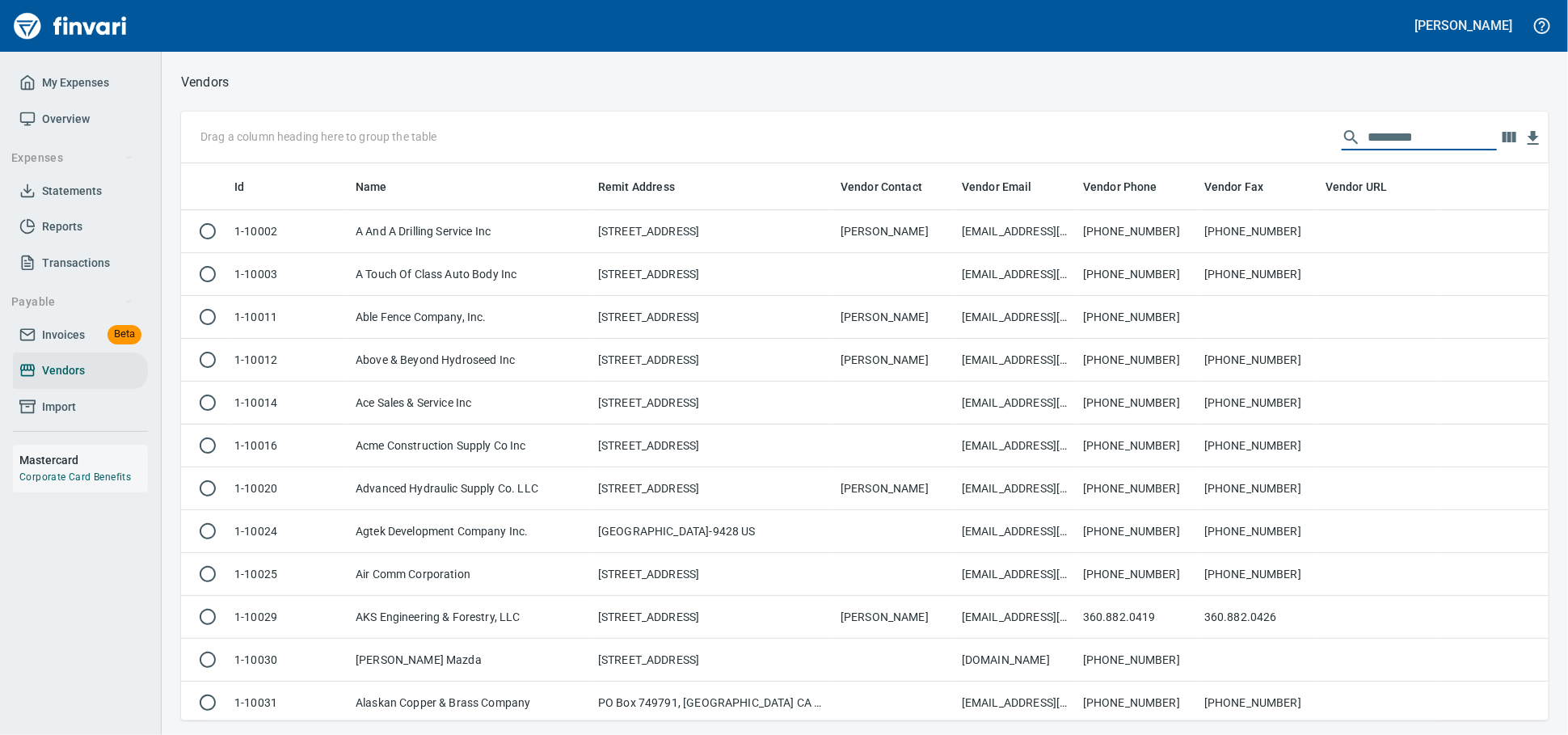
click at [1367, 134] on input "text" at bounding box center [1432, 137] width 129 height 26
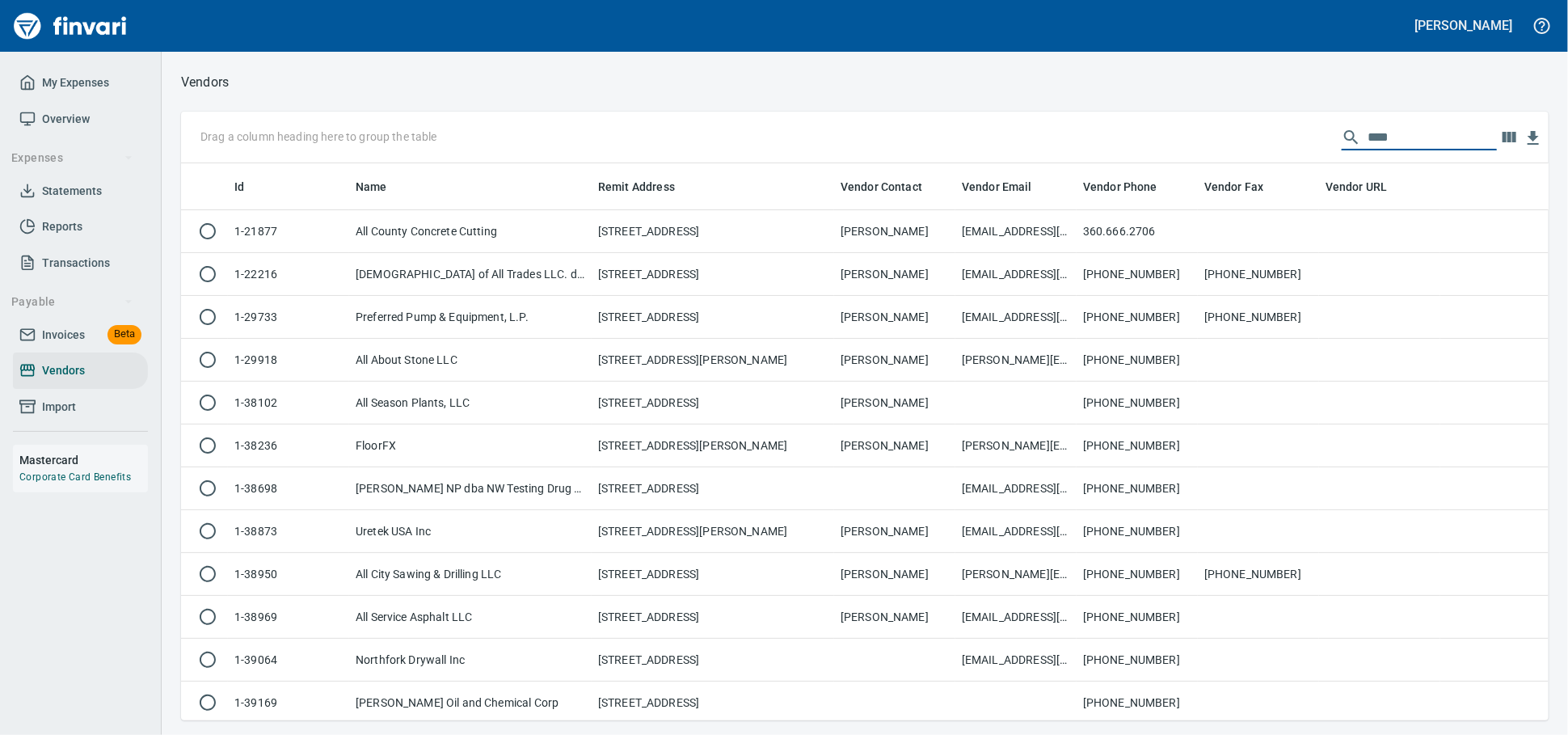
drag, startPoint x: 1378, startPoint y: 136, endPoint x: 816, endPoint y: 113, distance: 562.5
click at [1079, 146] on div "Drag a column heading here to group the table ***" at bounding box center [864, 137] width 1367 height 52
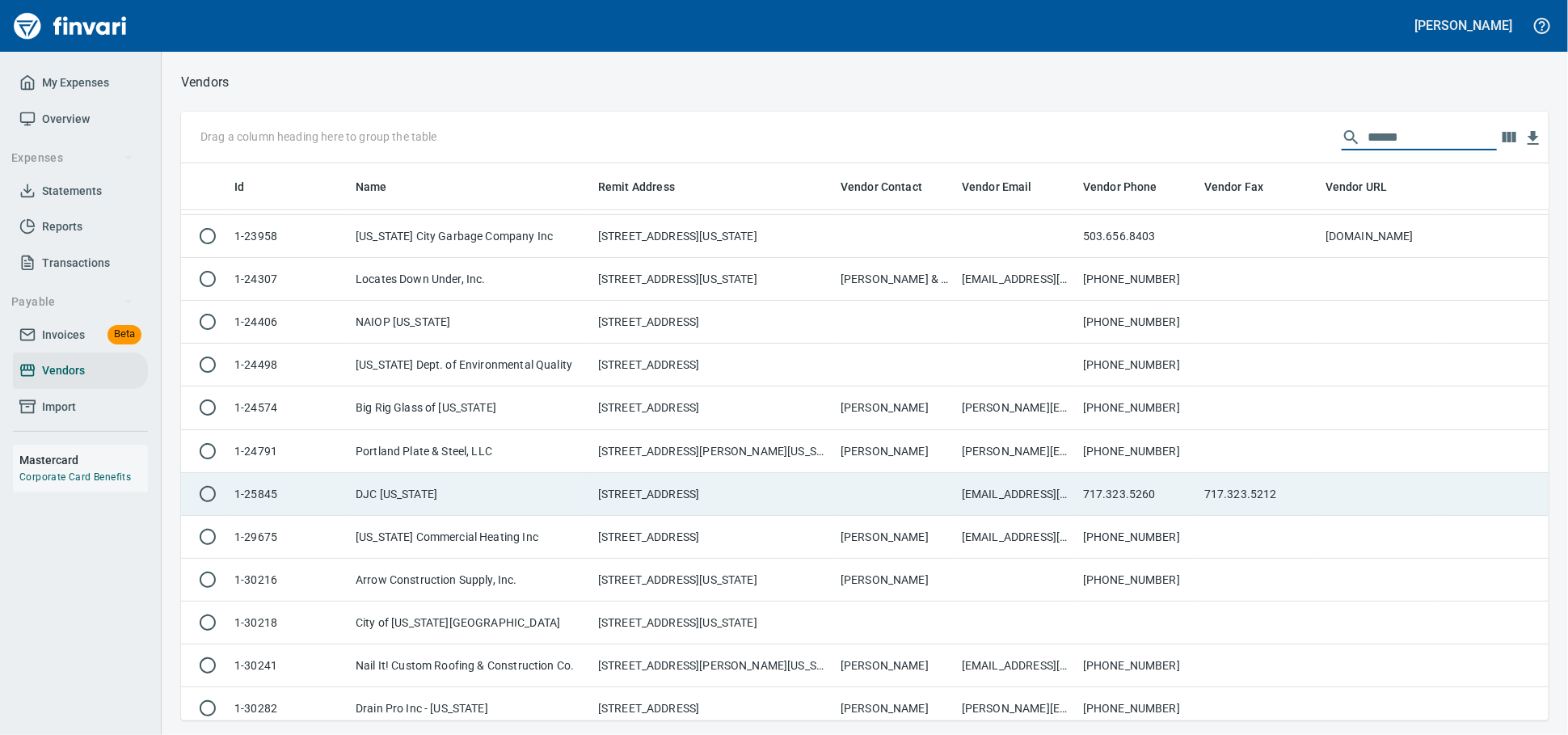
scroll to position [898, 0]
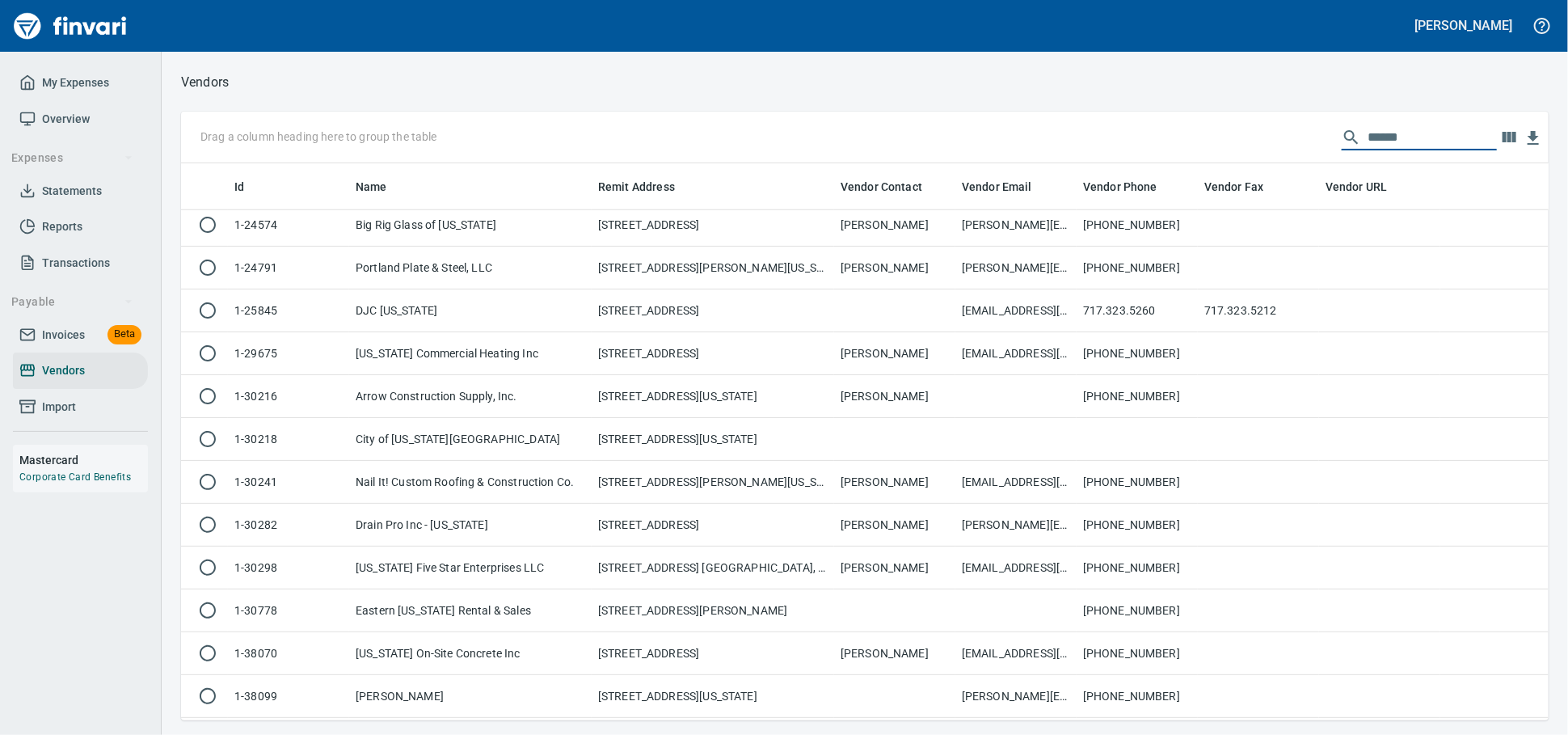
drag, startPoint x: 1406, startPoint y: 135, endPoint x: 1203, endPoint y: 148, distance: 203.4
click at [1203, 148] on div "Drag a column heading here to group the table ******" at bounding box center [864, 137] width 1367 height 52
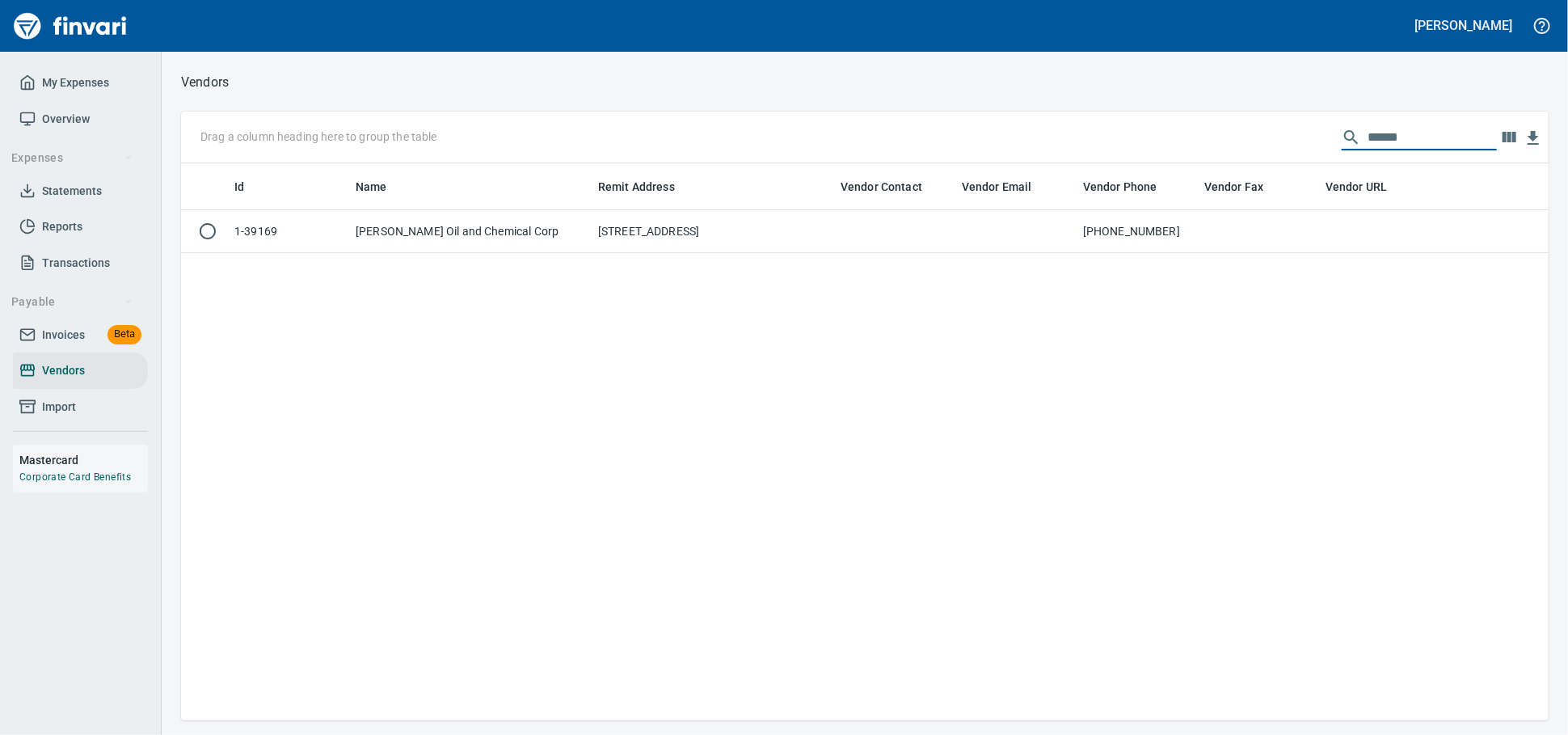
scroll to position [542, 1353]
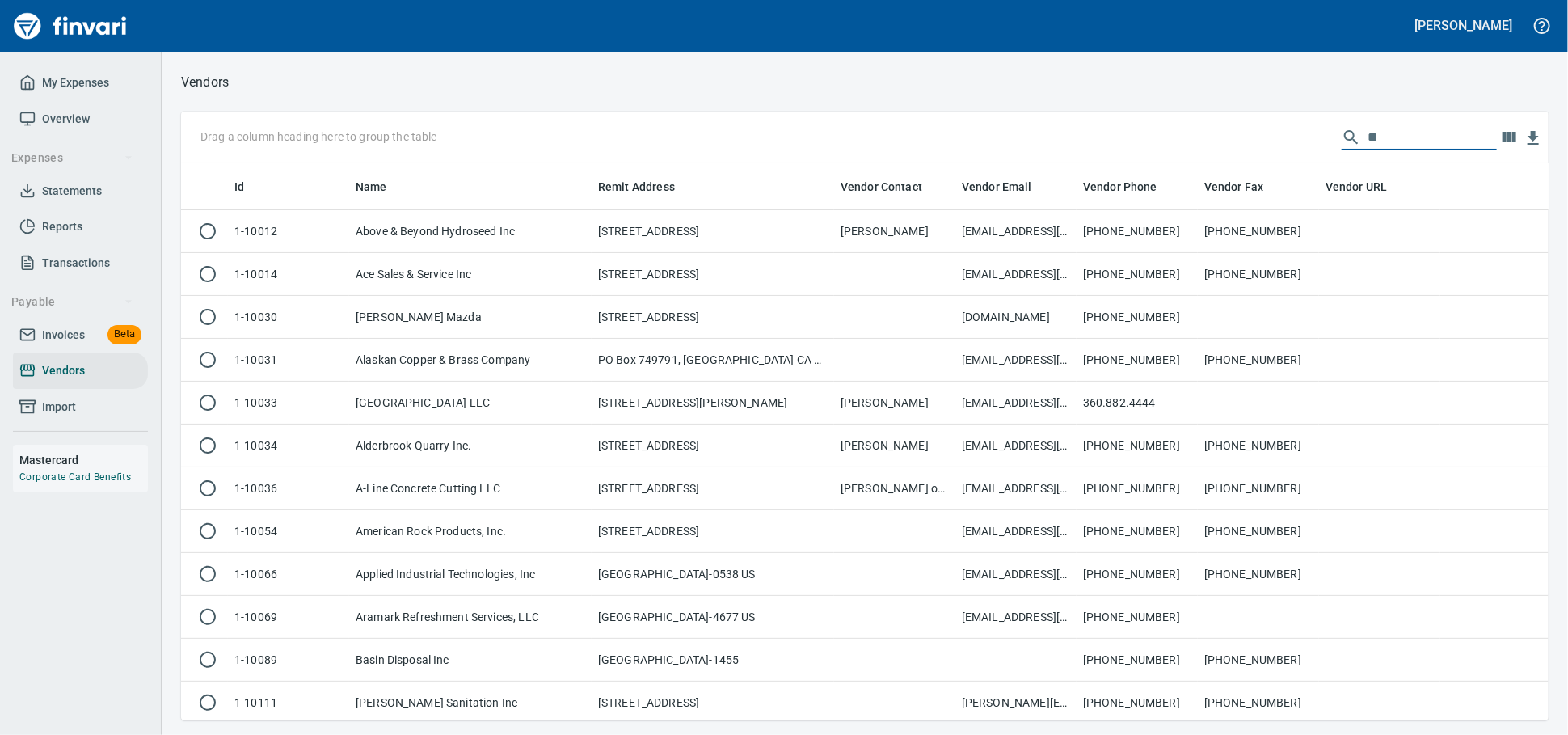
type input "*"
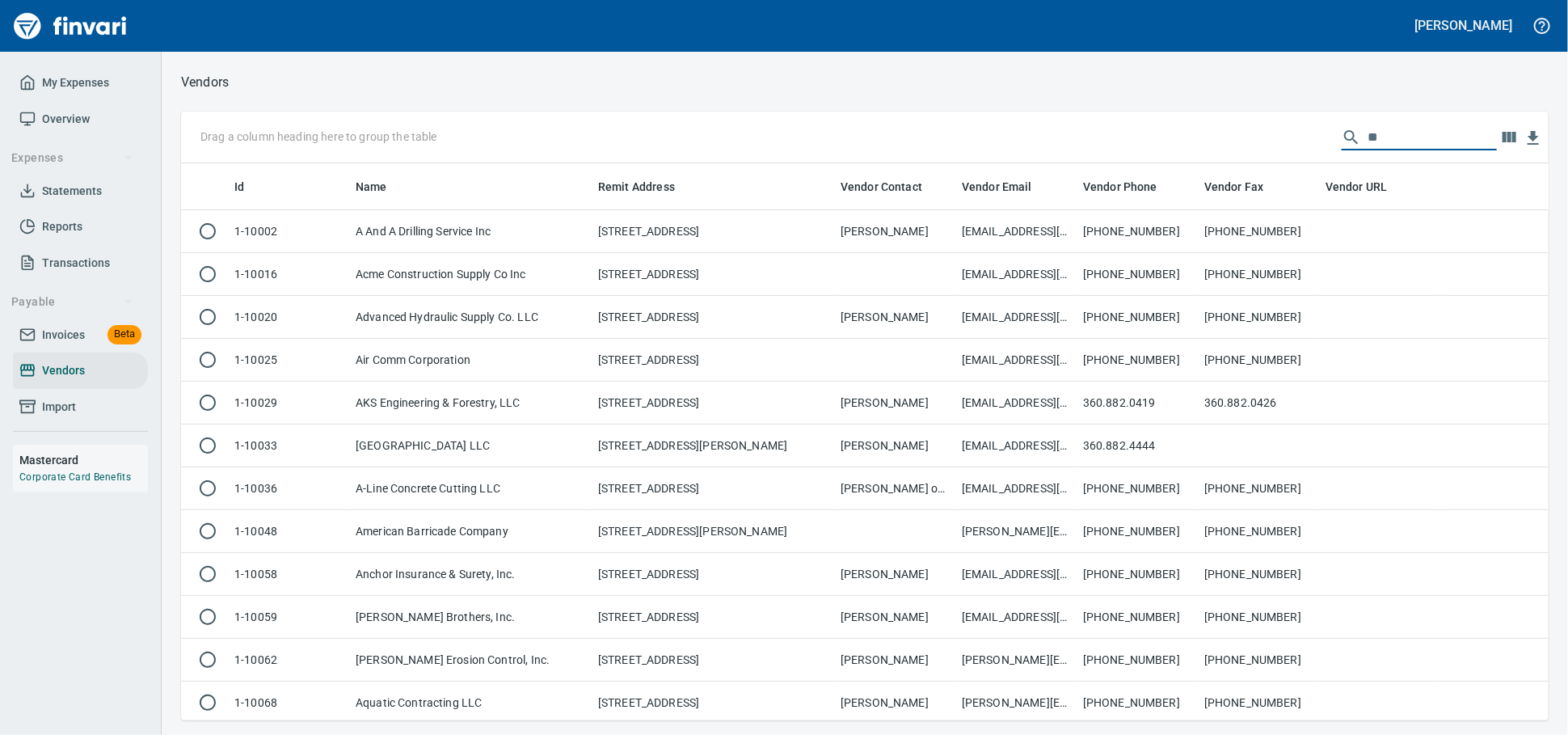
type input "*"
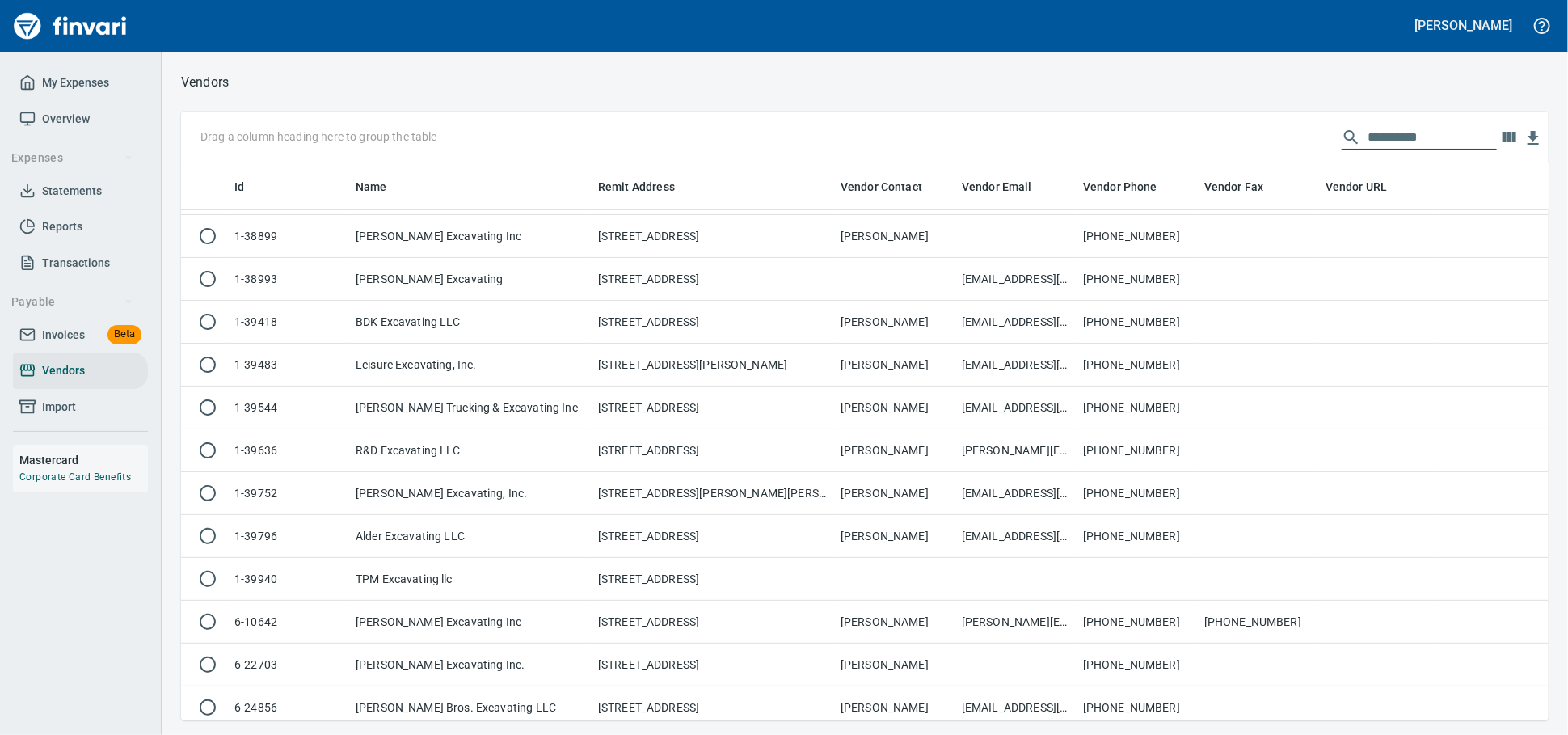
scroll to position [434, 0]
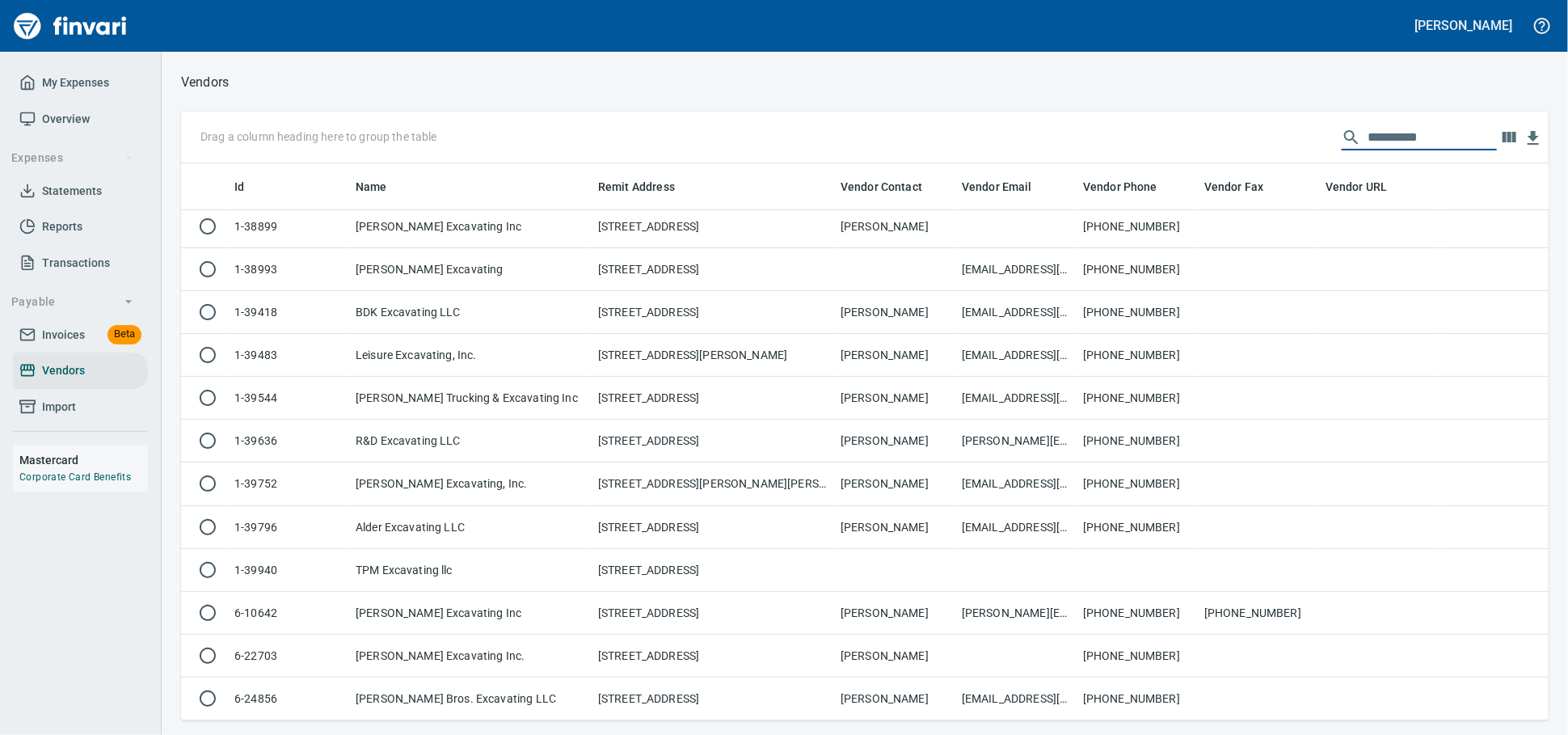
type input "**********"
click at [54, 317] on button "Payable" at bounding box center [72, 302] width 135 height 30
click at [65, 312] on span "Payable" at bounding box center [72, 302] width 122 height 20
click at [63, 345] on span "Invoices" at bounding box center [64, 335] width 42 height 20
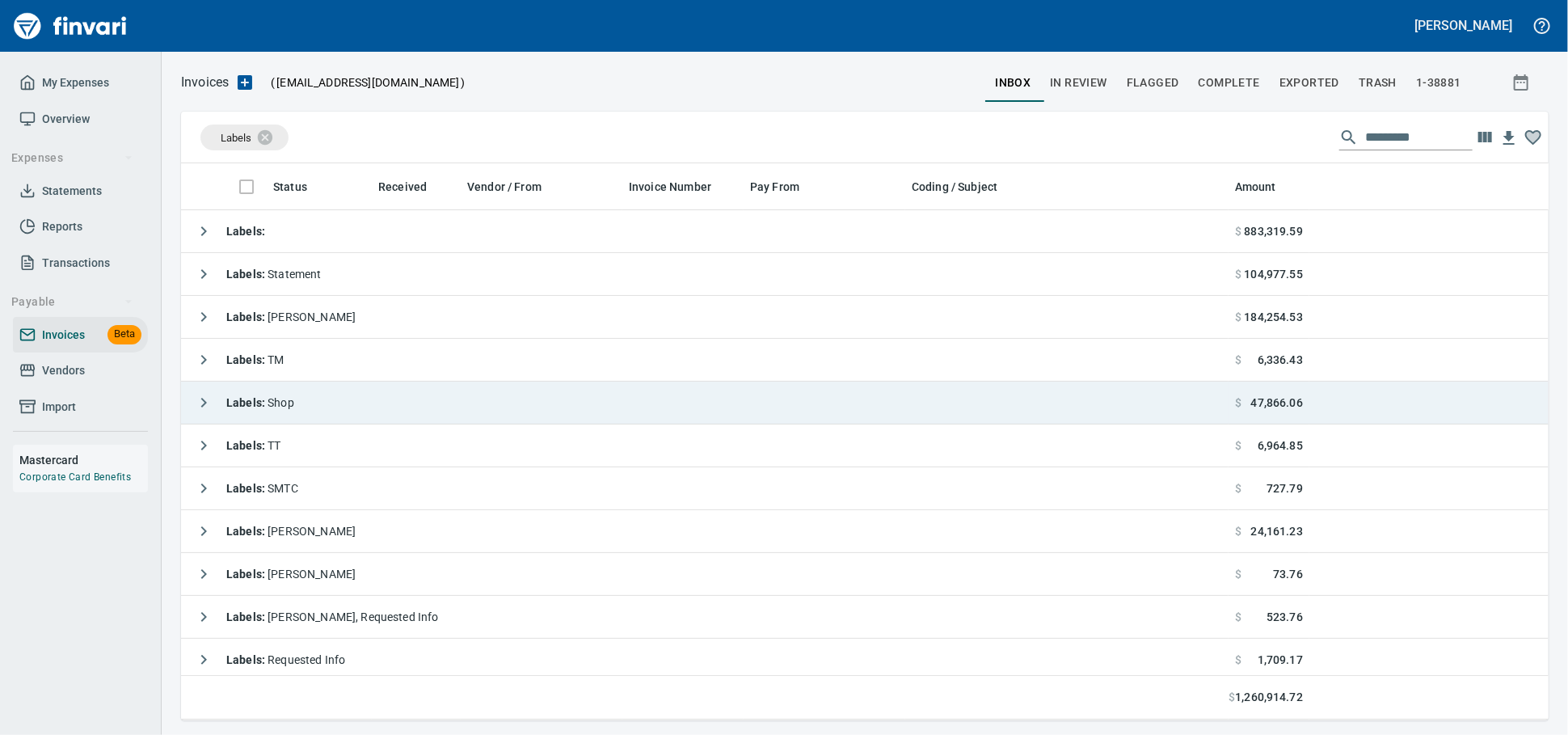
scroll to position [542, 1339]
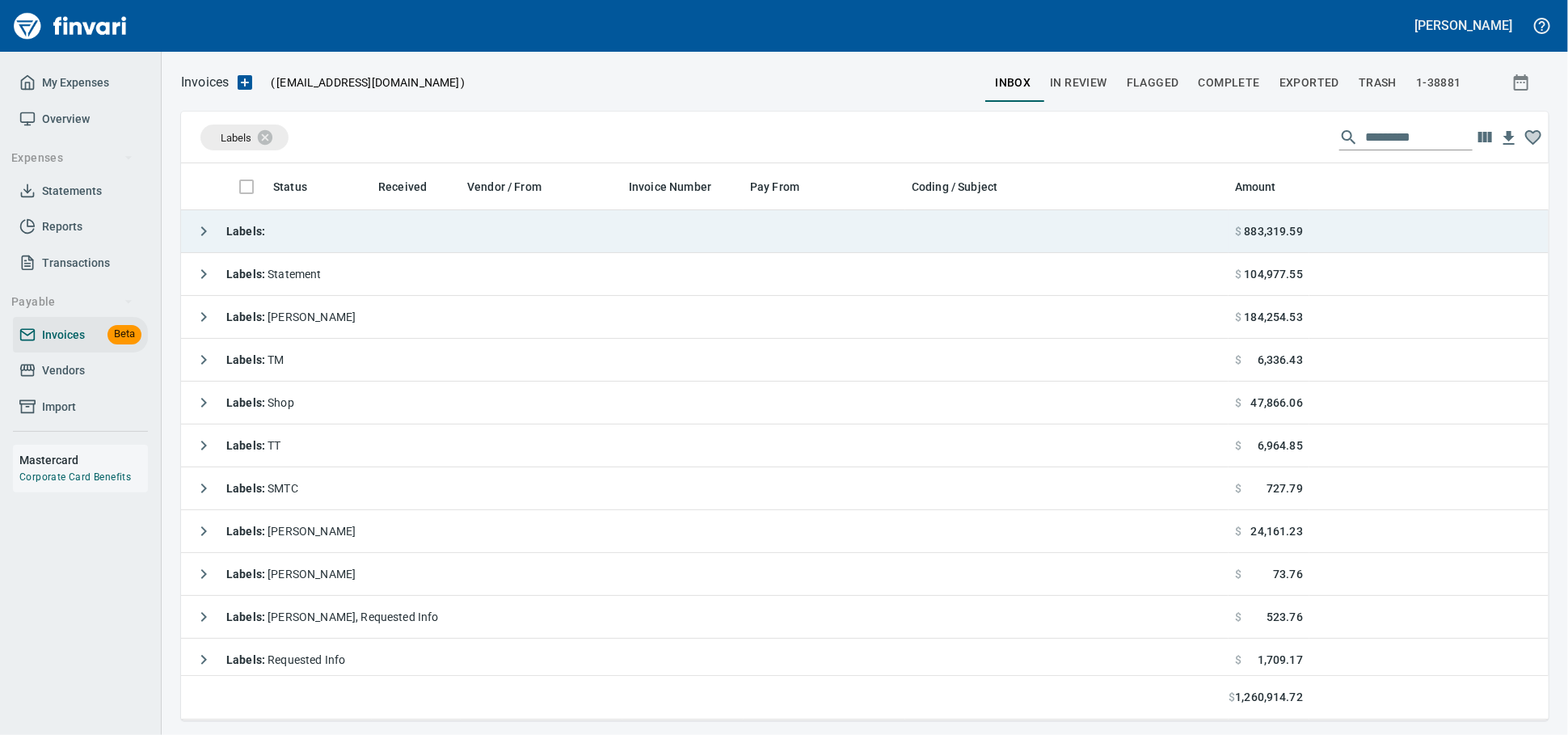
click at [449, 219] on td "Labels :" at bounding box center [704, 231] width 1047 height 42
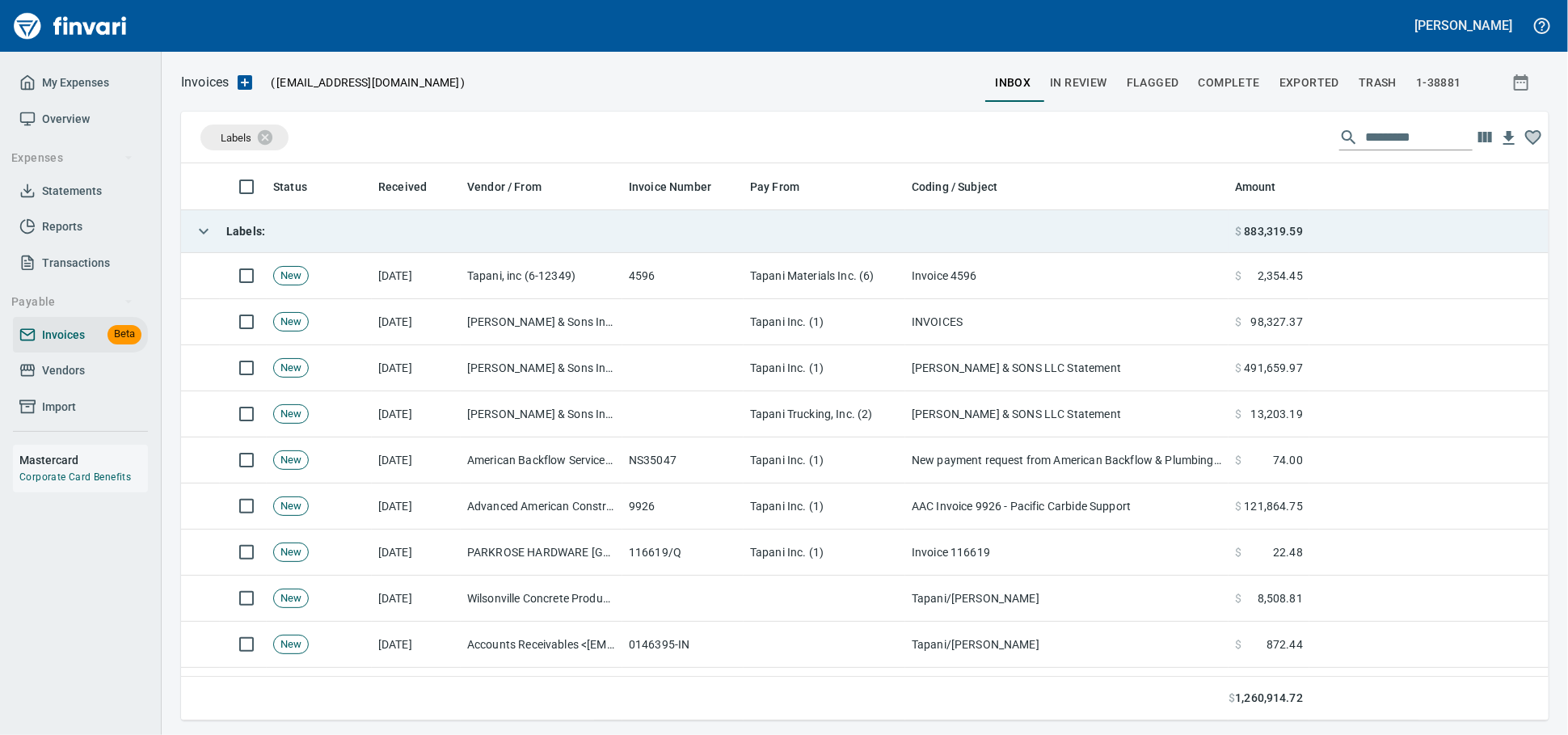
click at [330, 223] on td "Labels :" at bounding box center [704, 231] width 1047 height 42
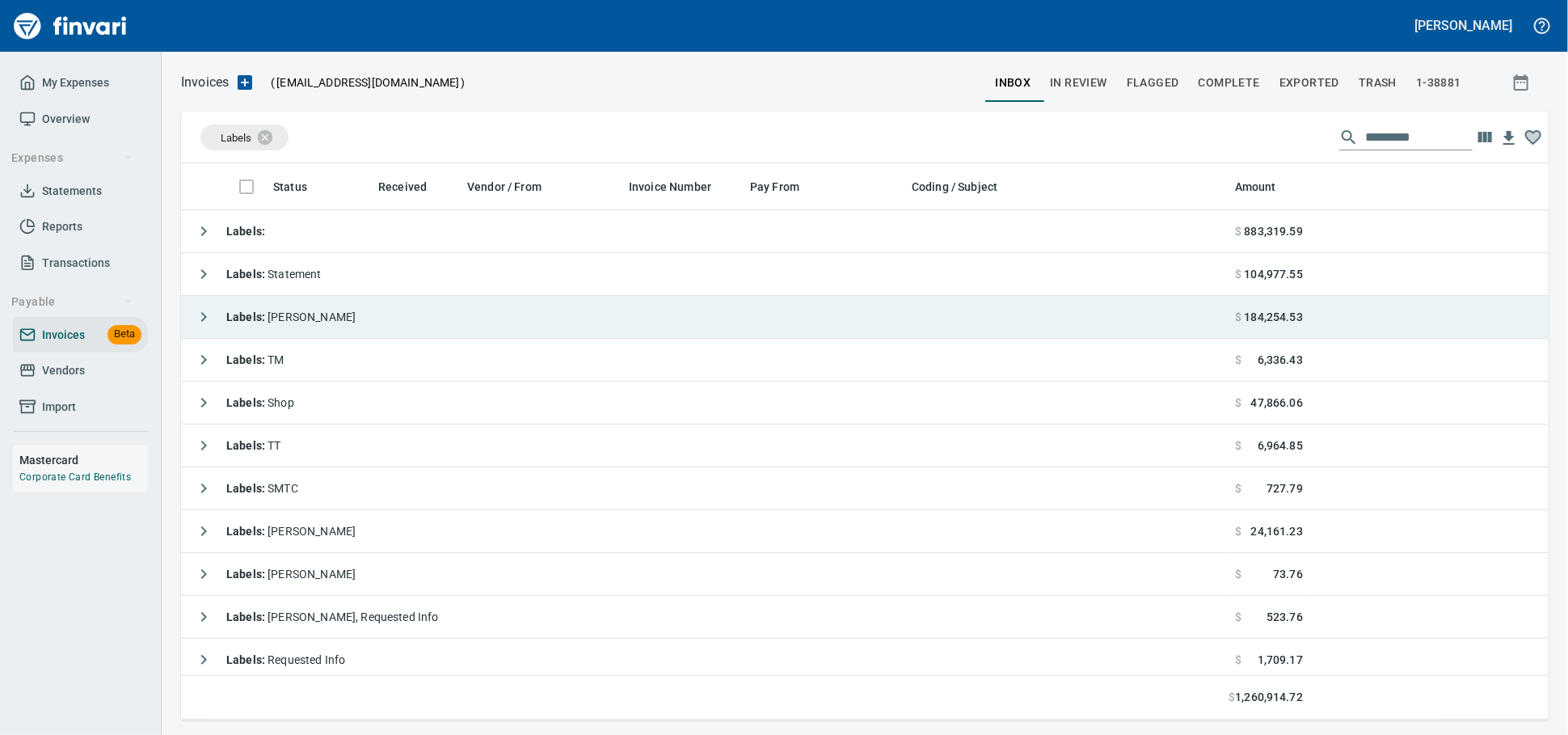
click at [328, 315] on td "Labels : Heidi" at bounding box center [704, 317] width 1047 height 42
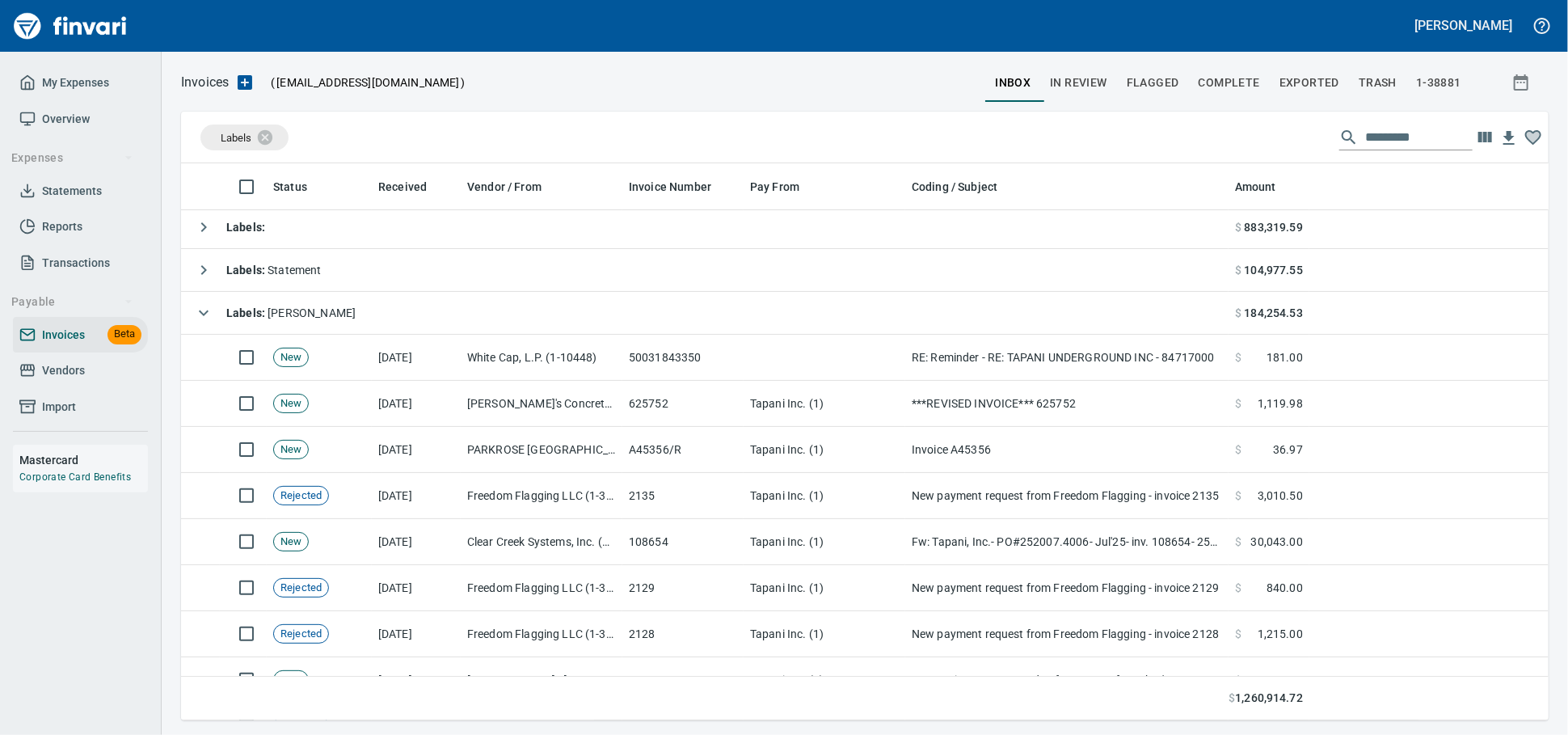
scroll to position [0, 0]
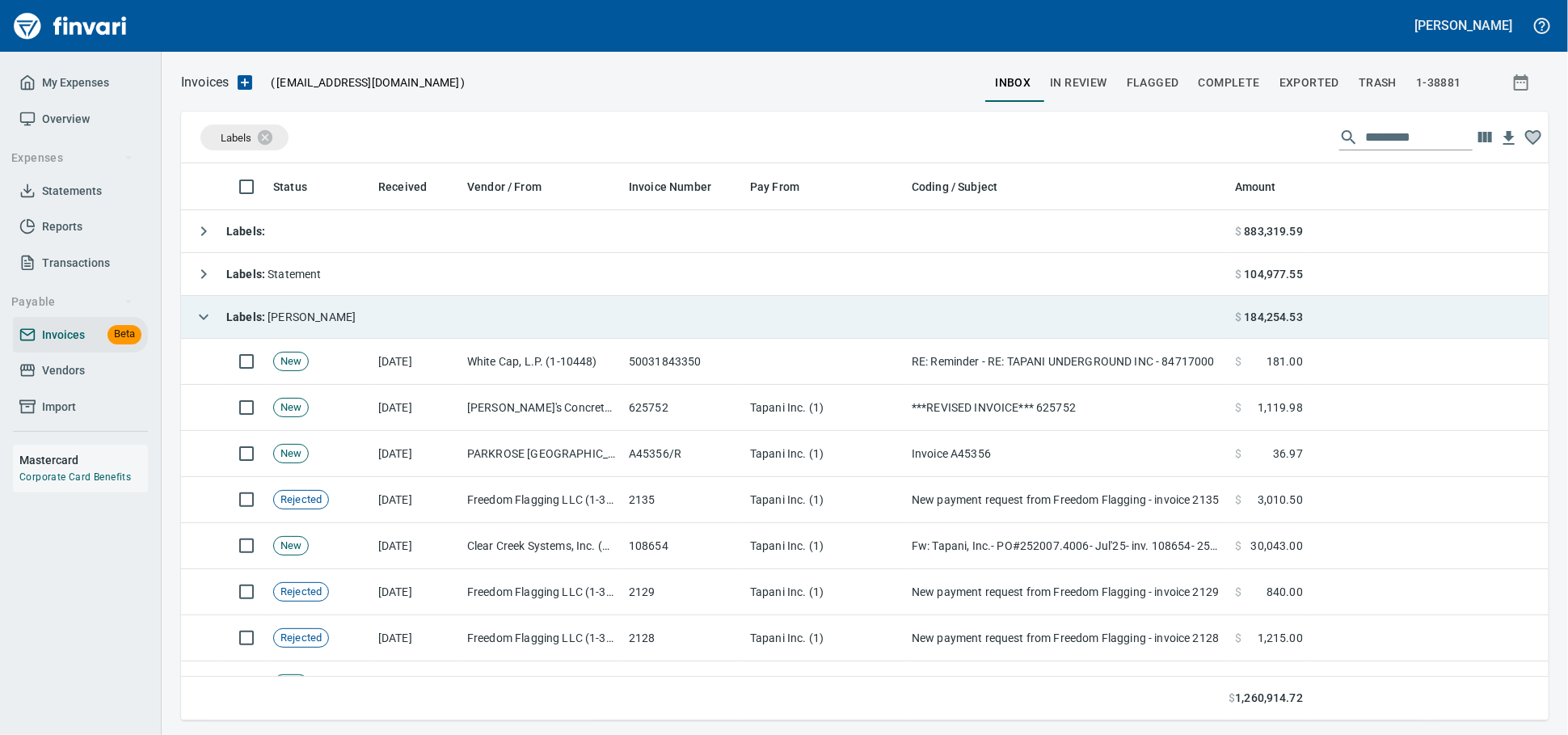
click at [352, 324] on td "Labels : Heidi" at bounding box center [704, 317] width 1047 height 42
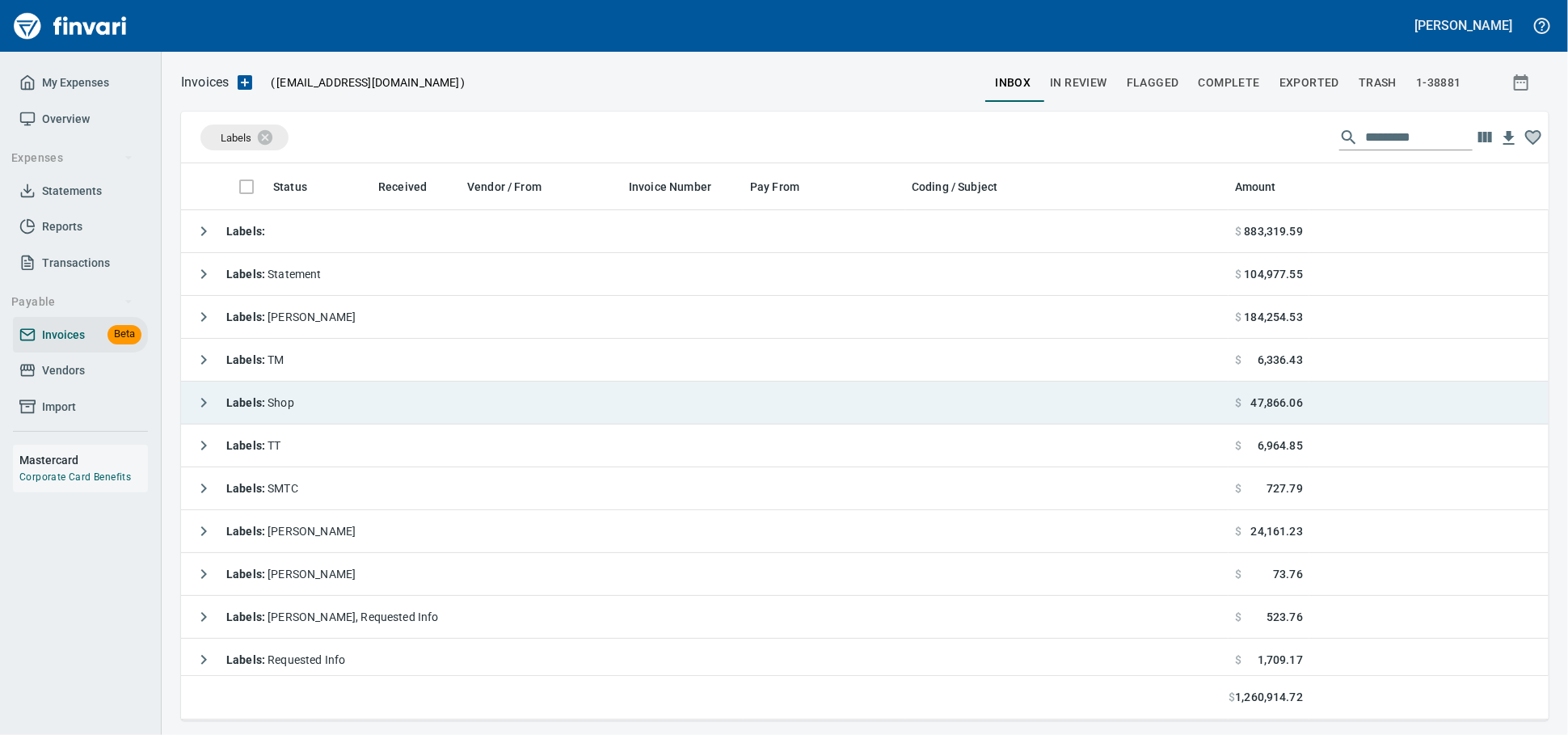
click at [371, 423] on td "Labels : Shop" at bounding box center [704, 403] width 1047 height 42
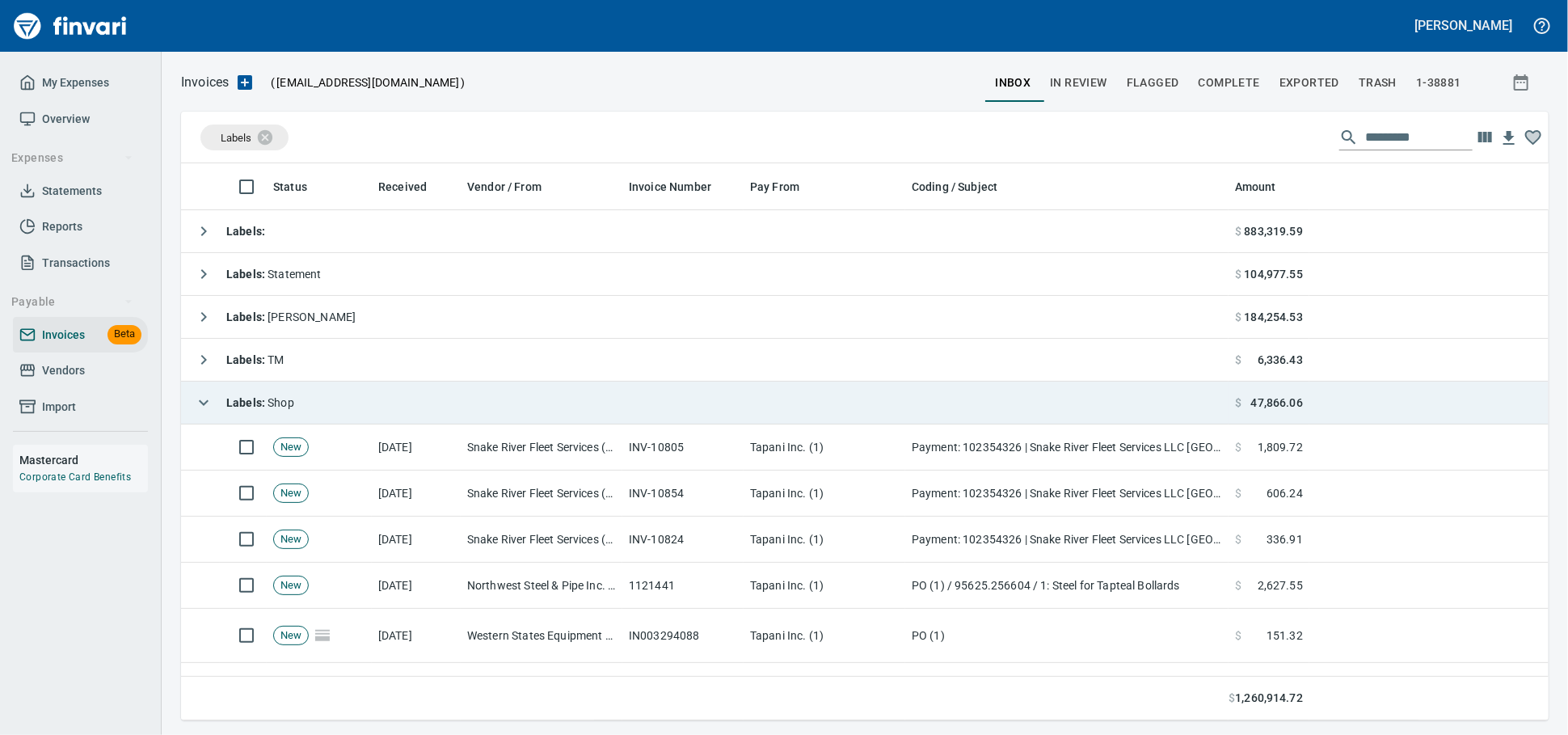
click at [336, 410] on td "Labels : Shop" at bounding box center [704, 403] width 1047 height 42
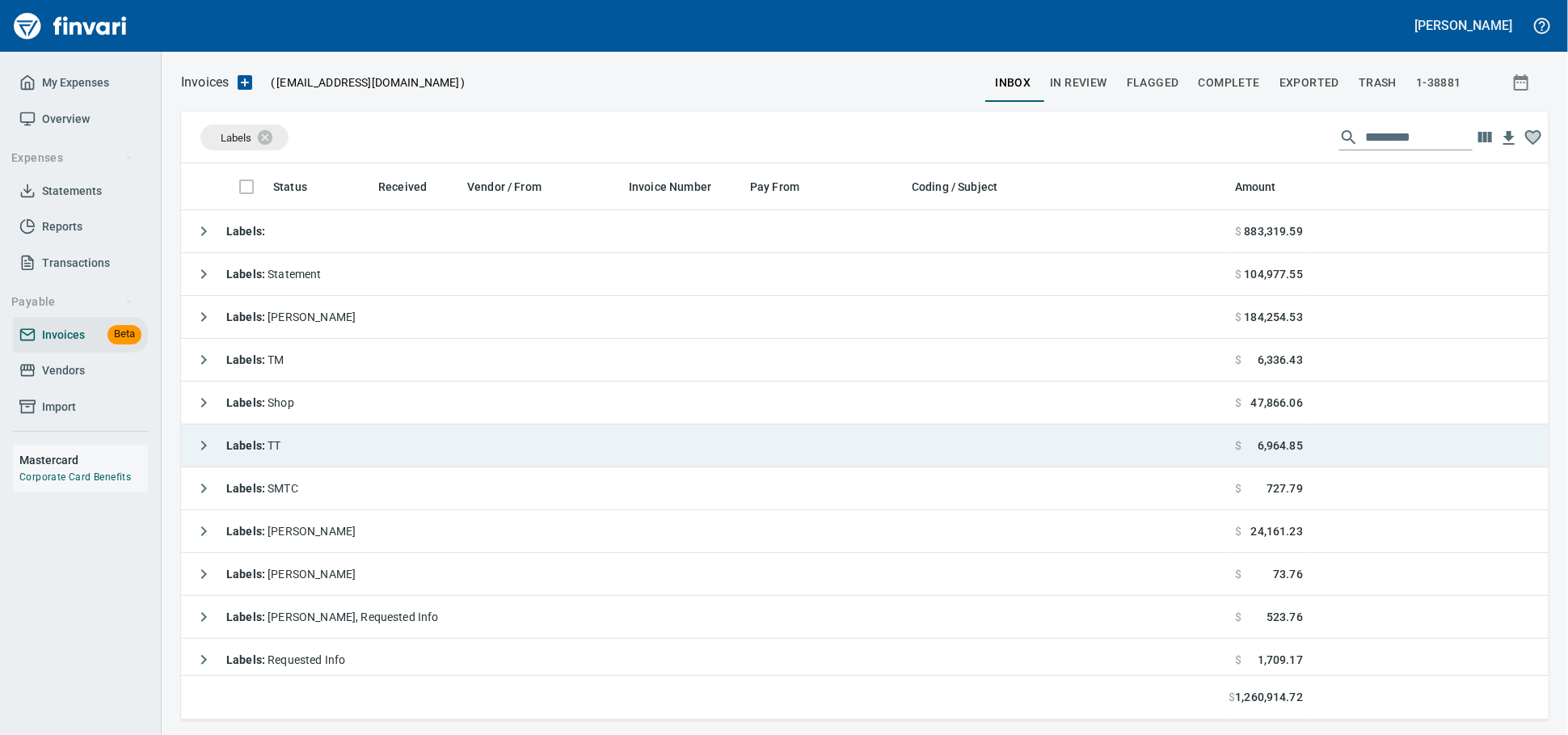
click at [364, 445] on td "Labels : TT" at bounding box center [704, 445] width 1047 height 42
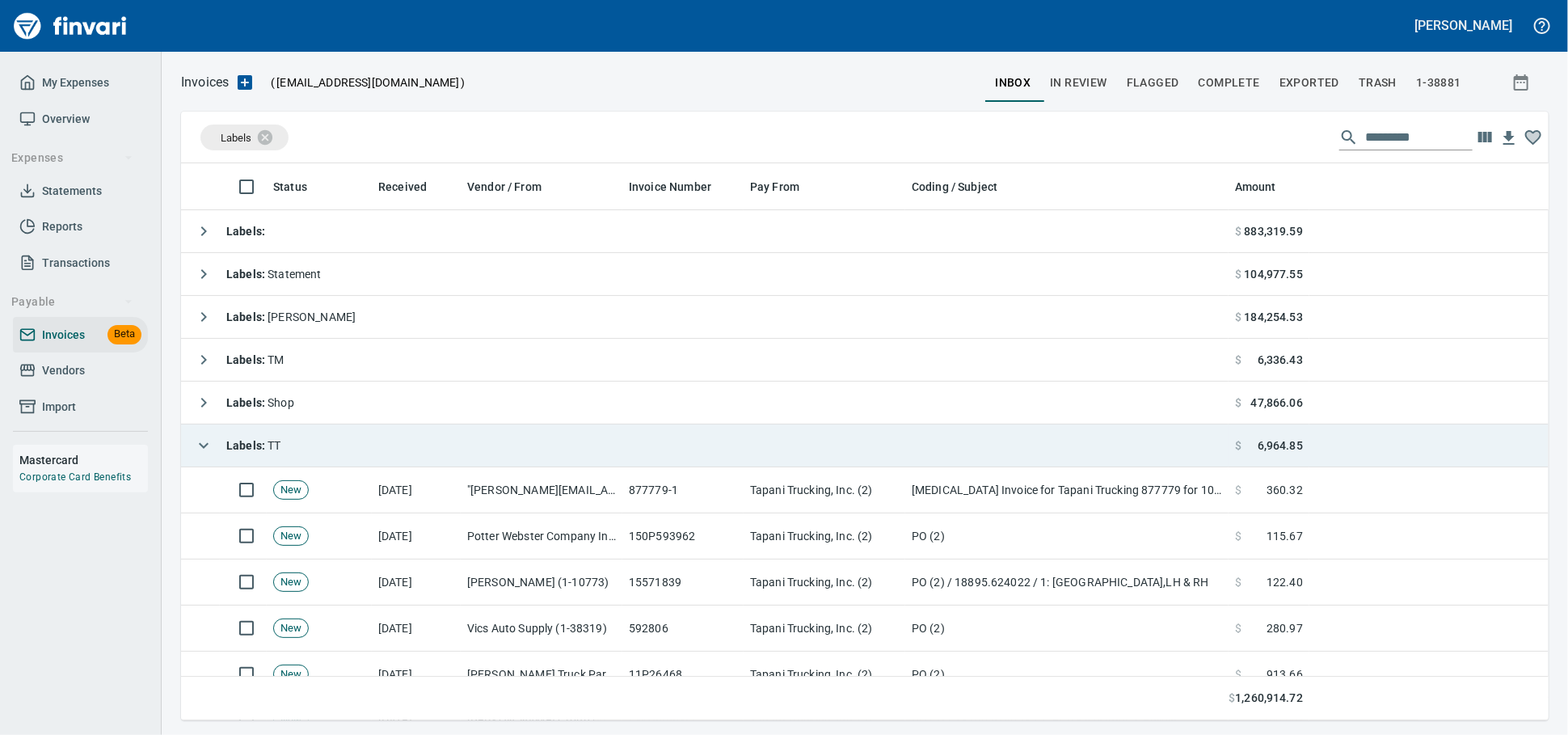
click at [364, 443] on td "Labels : TT" at bounding box center [704, 445] width 1047 height 42
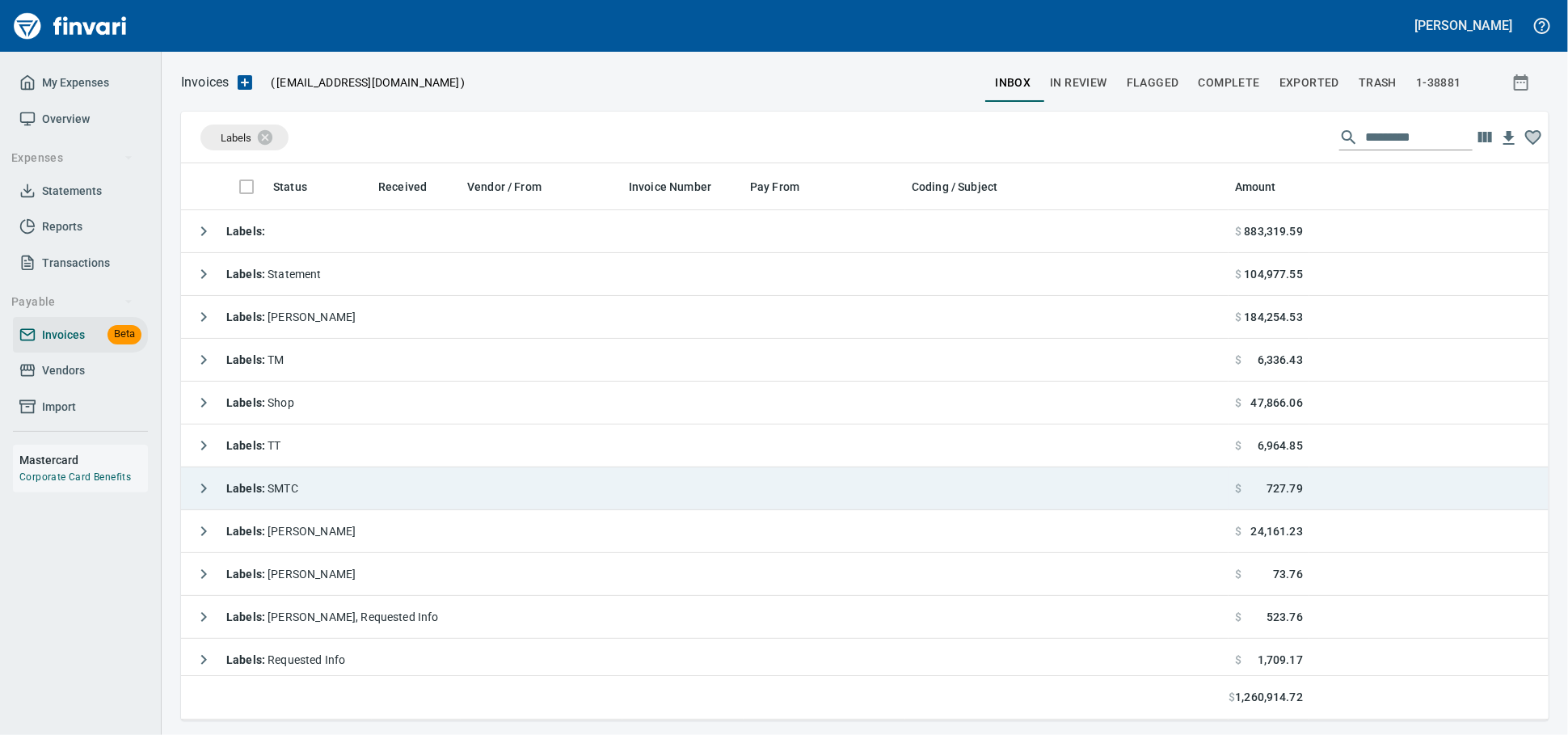
click at [364, 490] on td "Labels : SMTC" at bounding box center [704, 489] width 1047 height 42
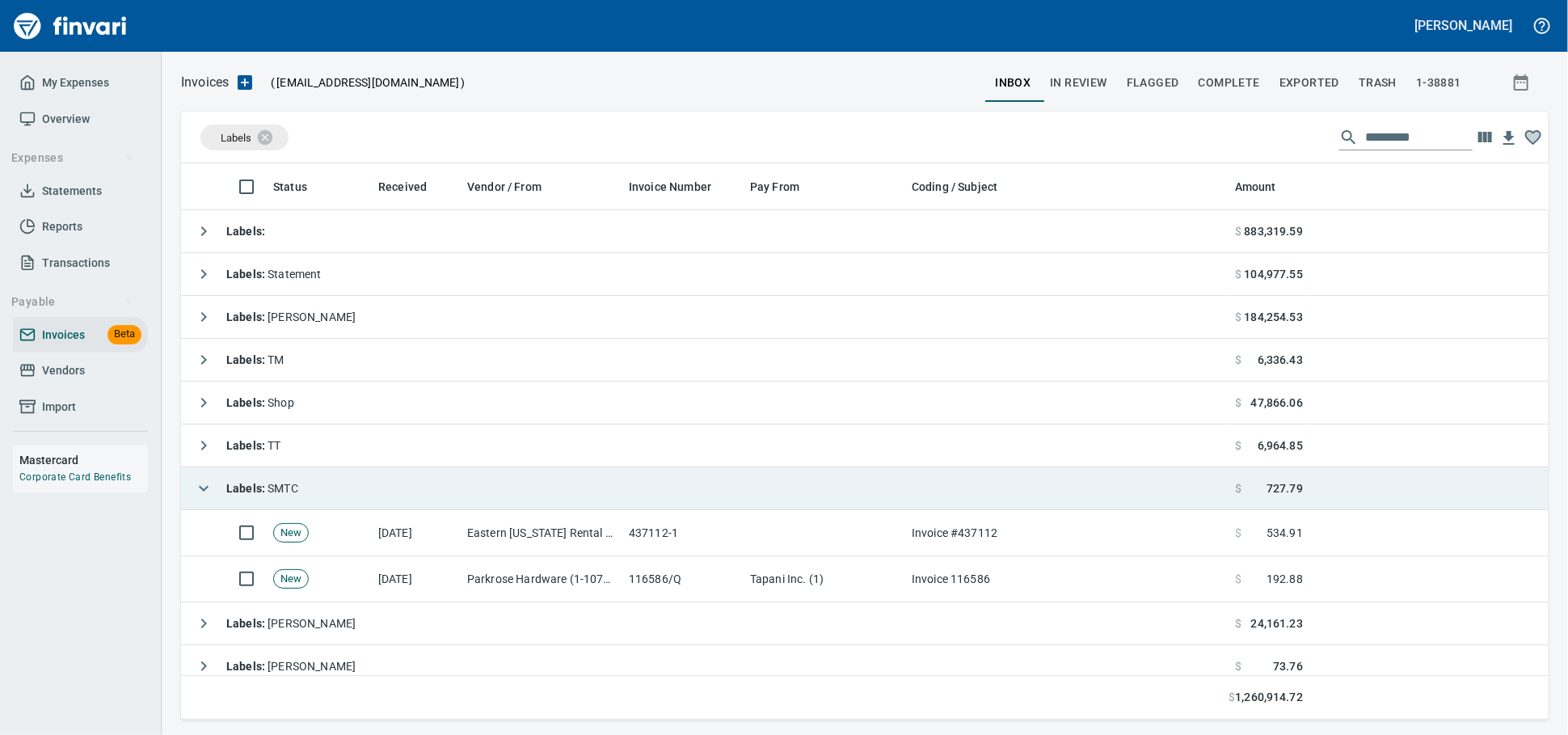
click at [364, 490] on td "Labels : SMTC" at bounding box center [704, 489] width 1047 height 42
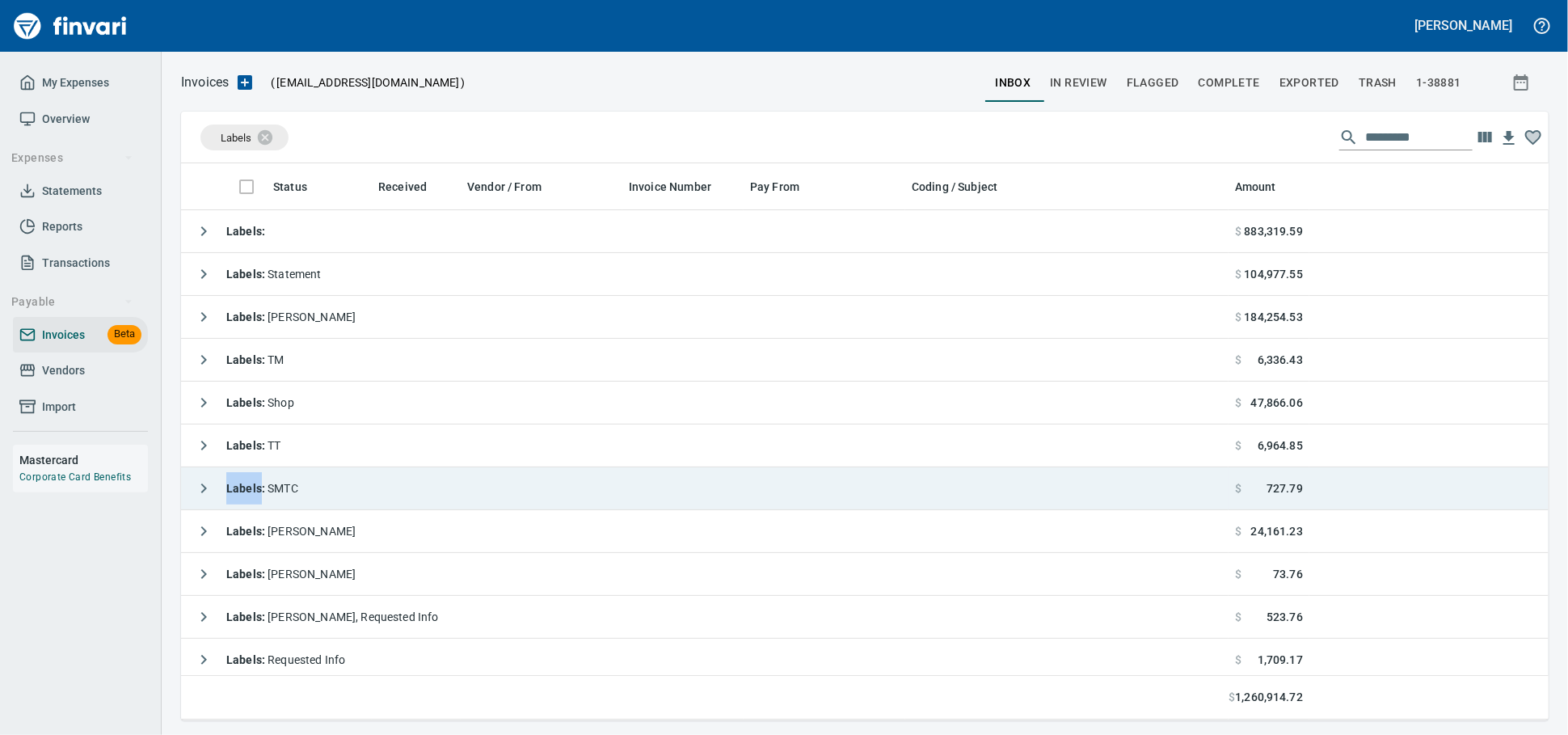
click at [364, 490] on td "Labels : SMTC" at bounding box center [704, 489] width 1047 height 42
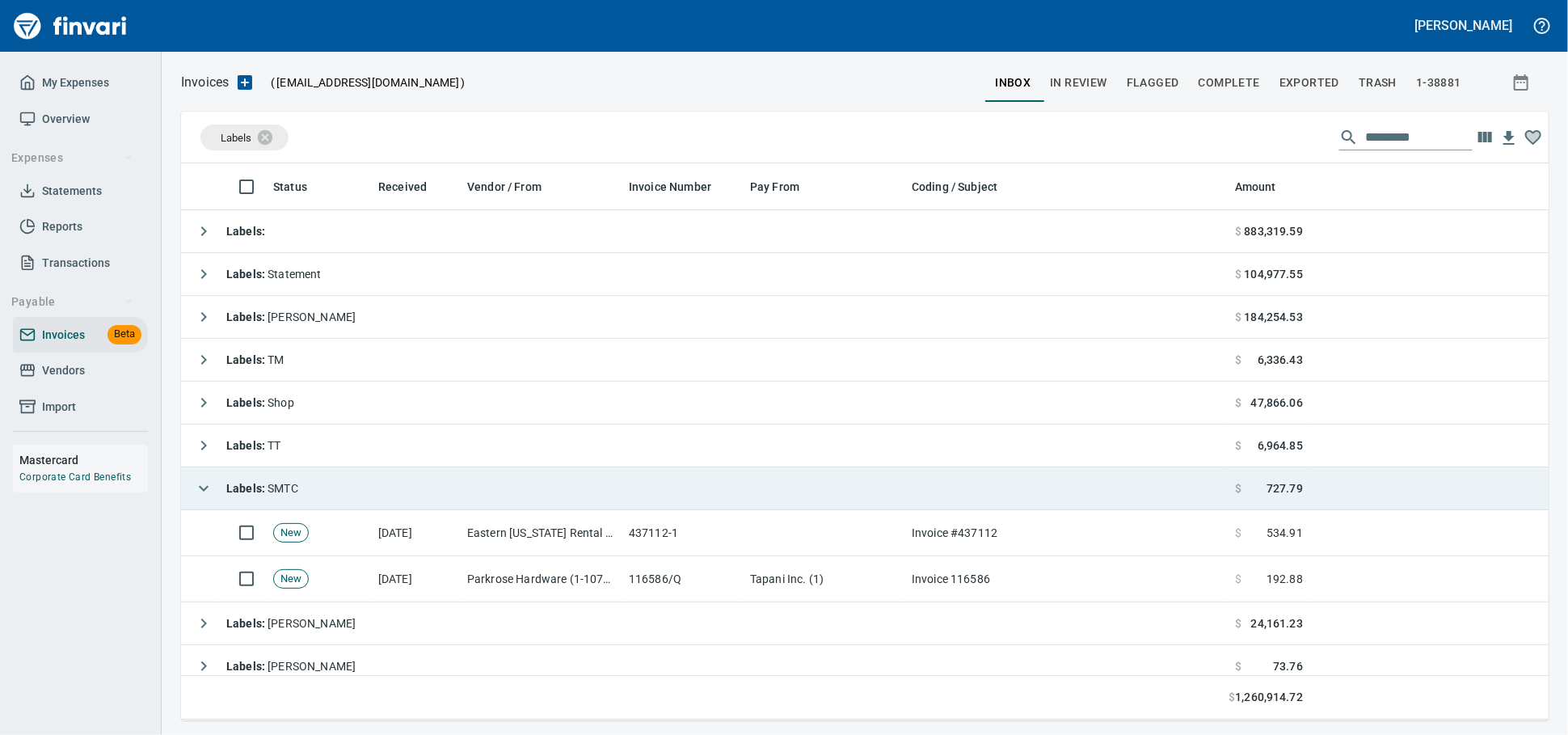
click at [364, 490] on td "Labels : SMTC" at bounding box center [704, 489] width 1047 height 42
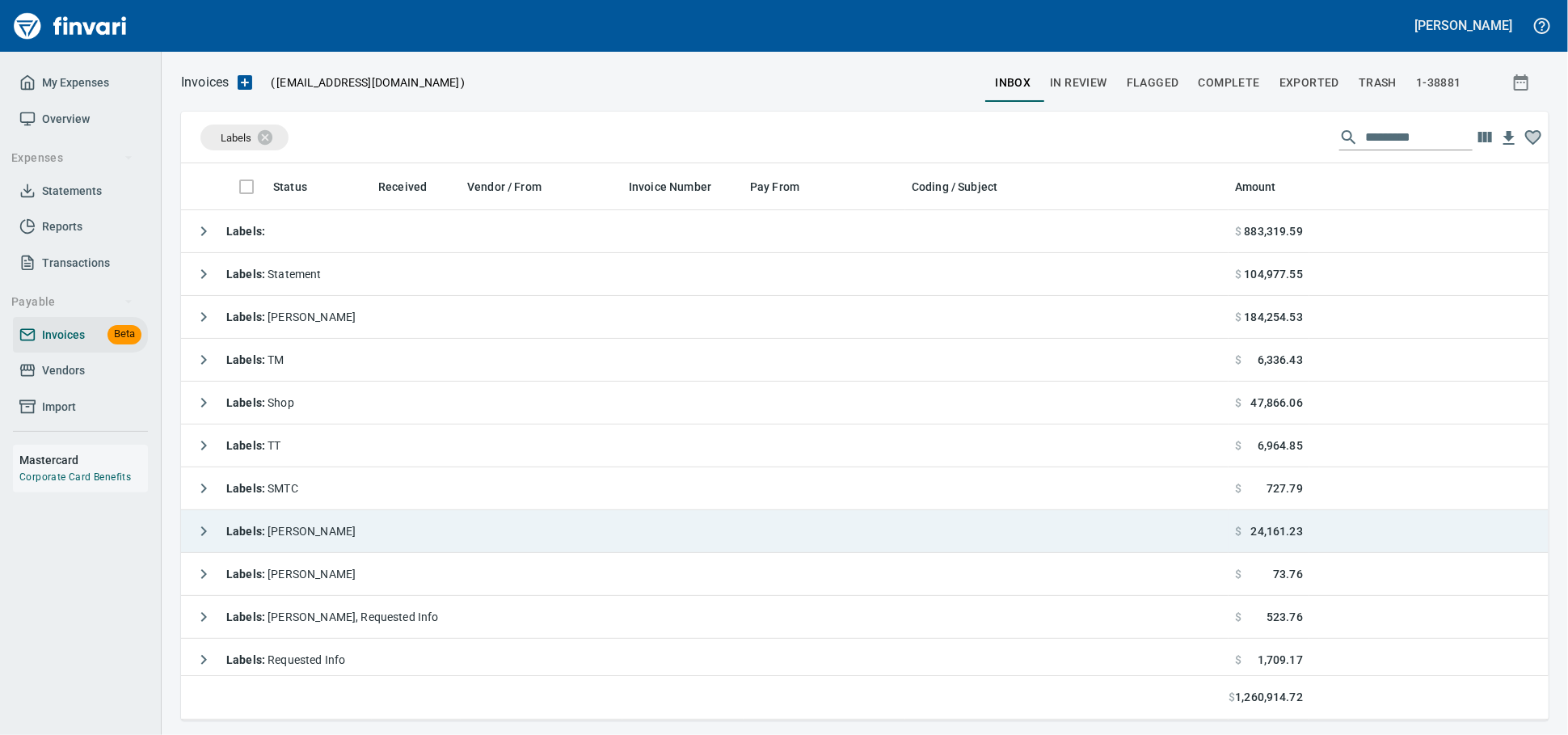
click at [365, 522] on td "Labels : [PERSON_NAME]" at bounding box center [704, 531] width 1047 height 42
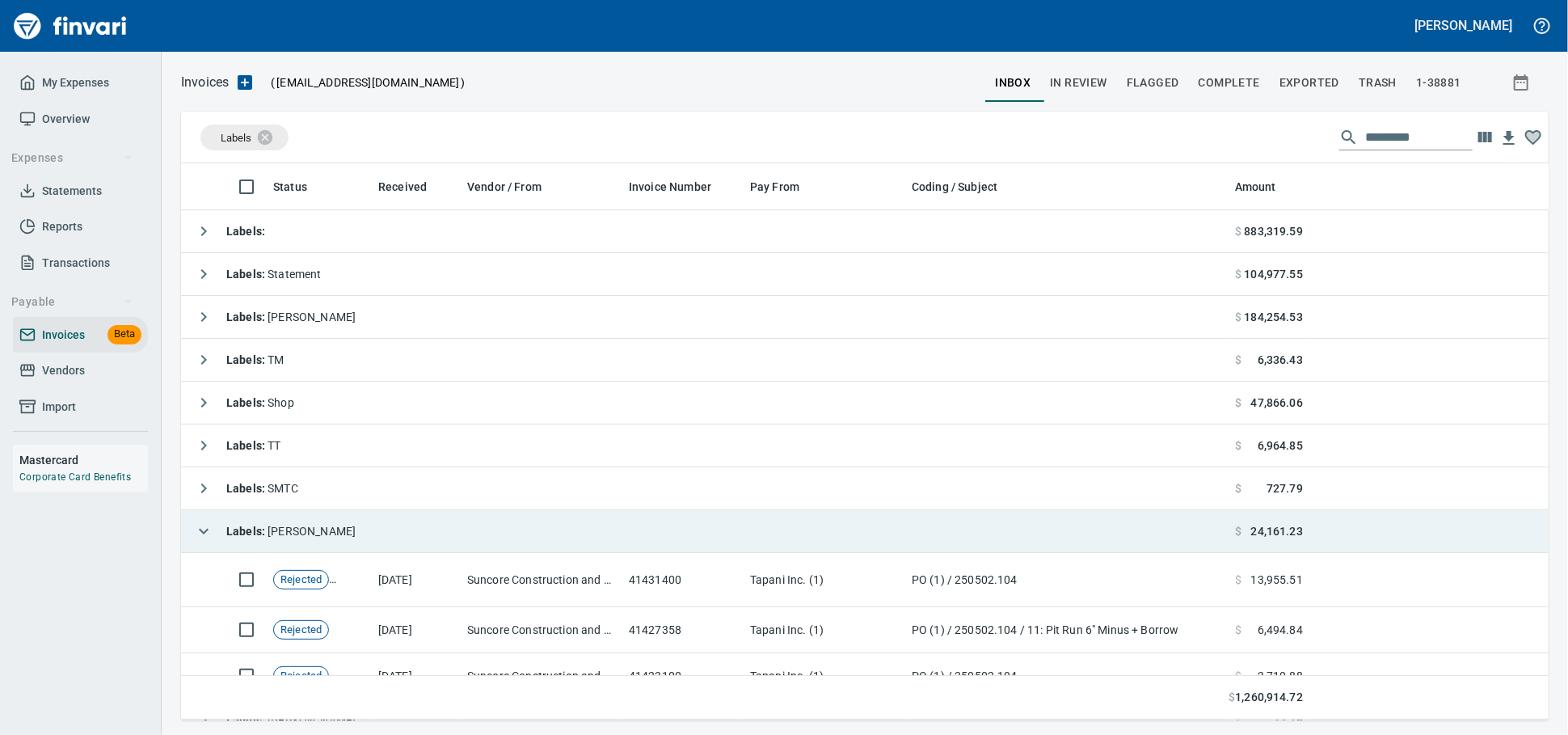
scroll to position [158, 0]
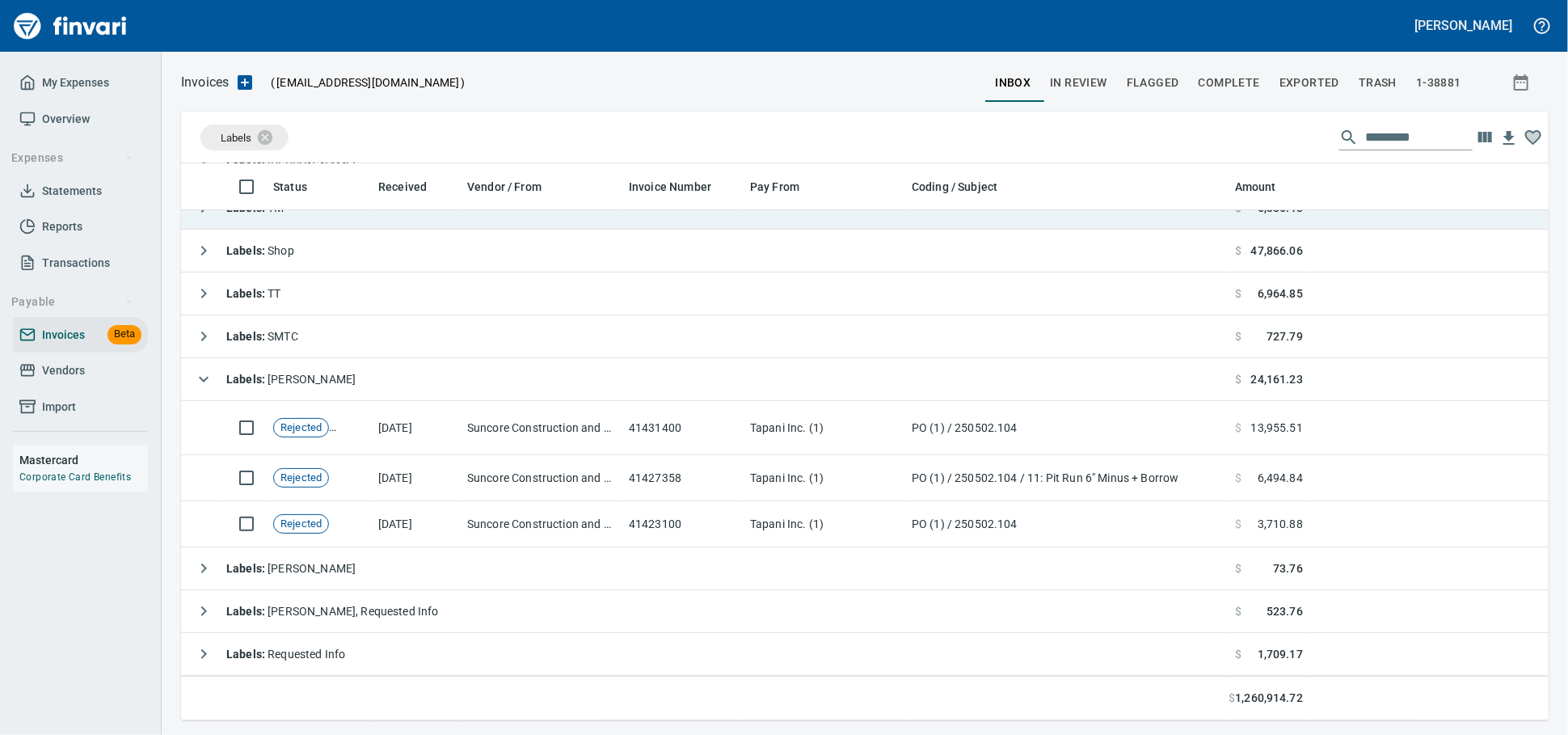
click at [377, 370] on td "Labels : [PERSON_NAME]" at bounding box center [704, 379] width 1047 height 42
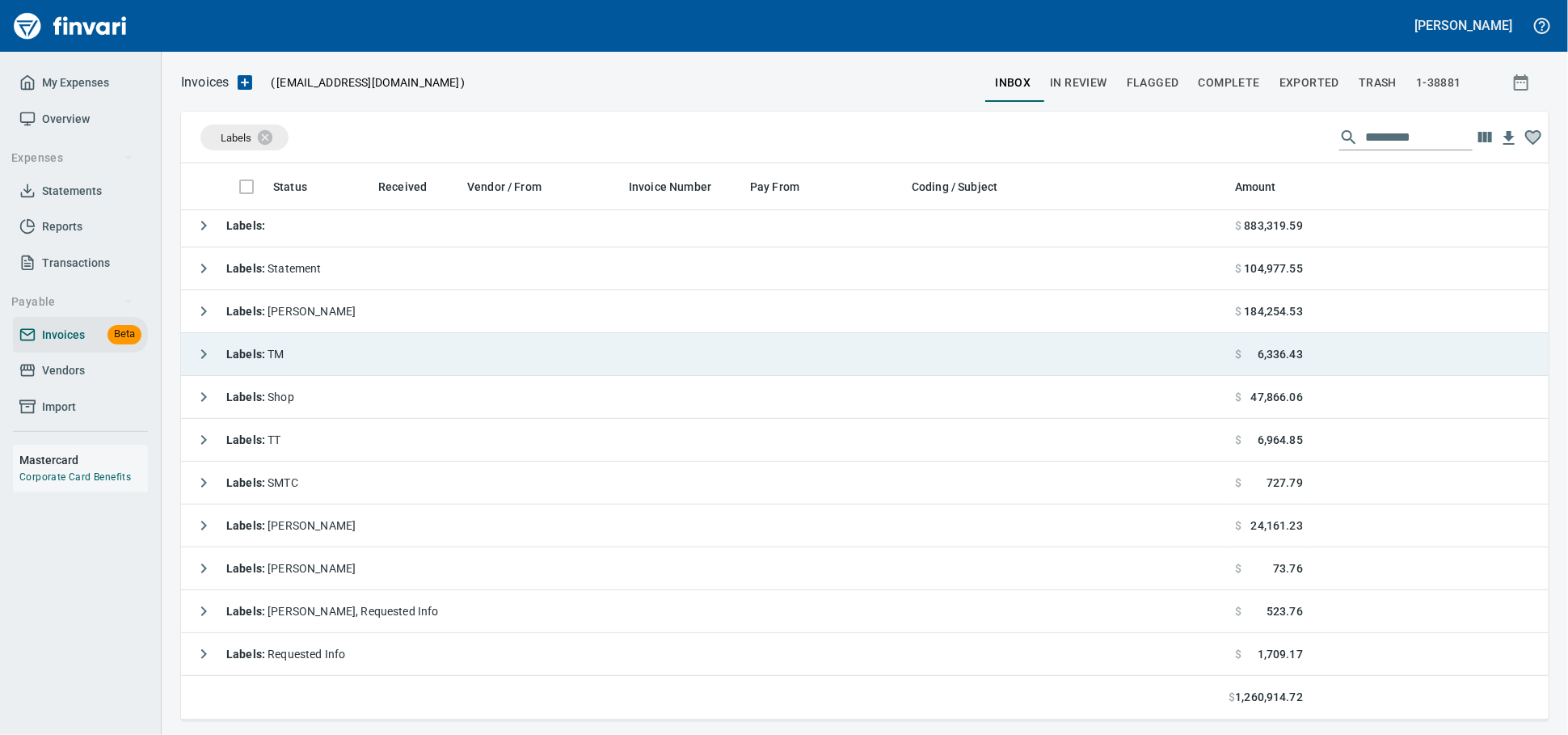
scroll to position [10, 0]
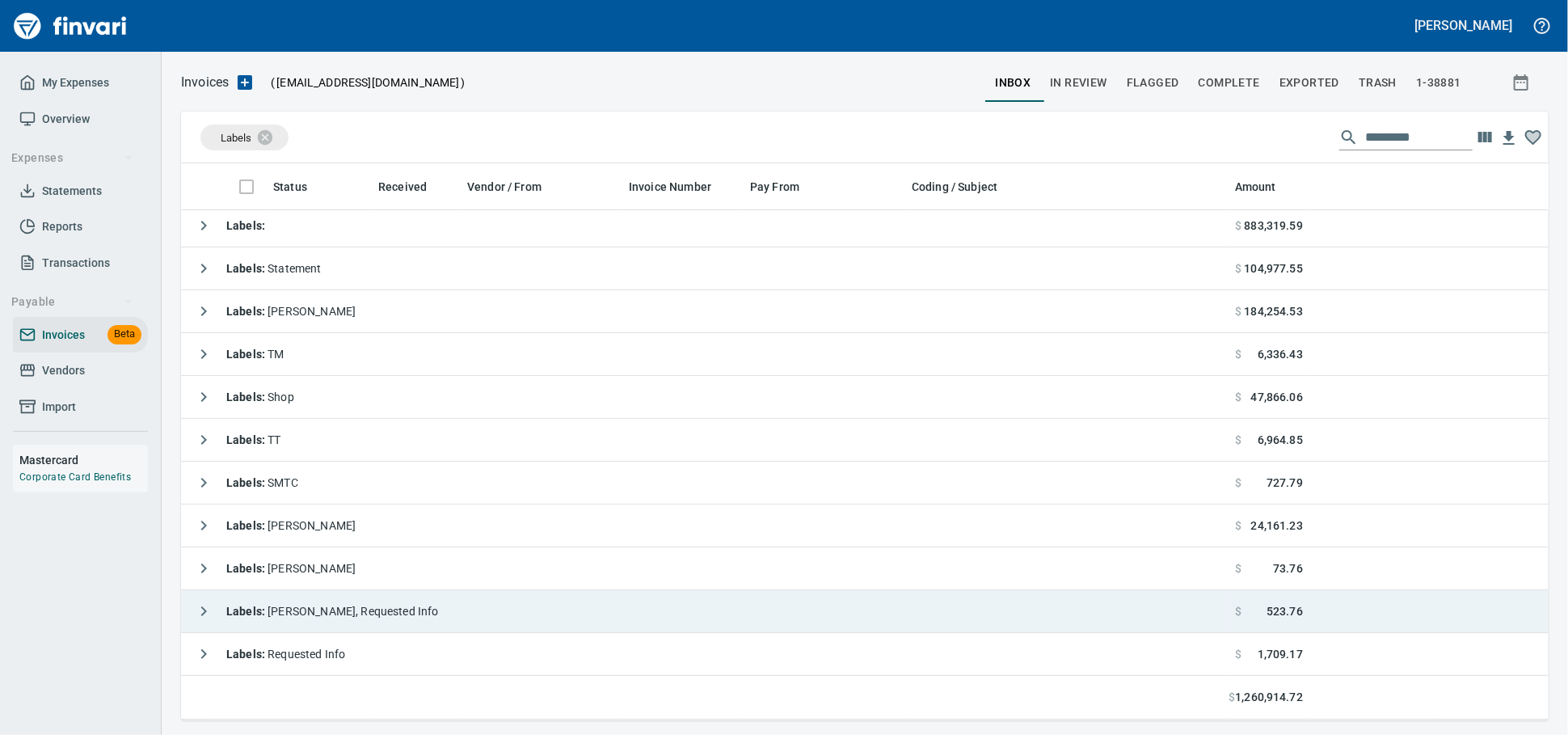
click at [388, 618] on span "Labels : Heidi, Requested Info" at bounding box center [332, 611] width 213 height 13
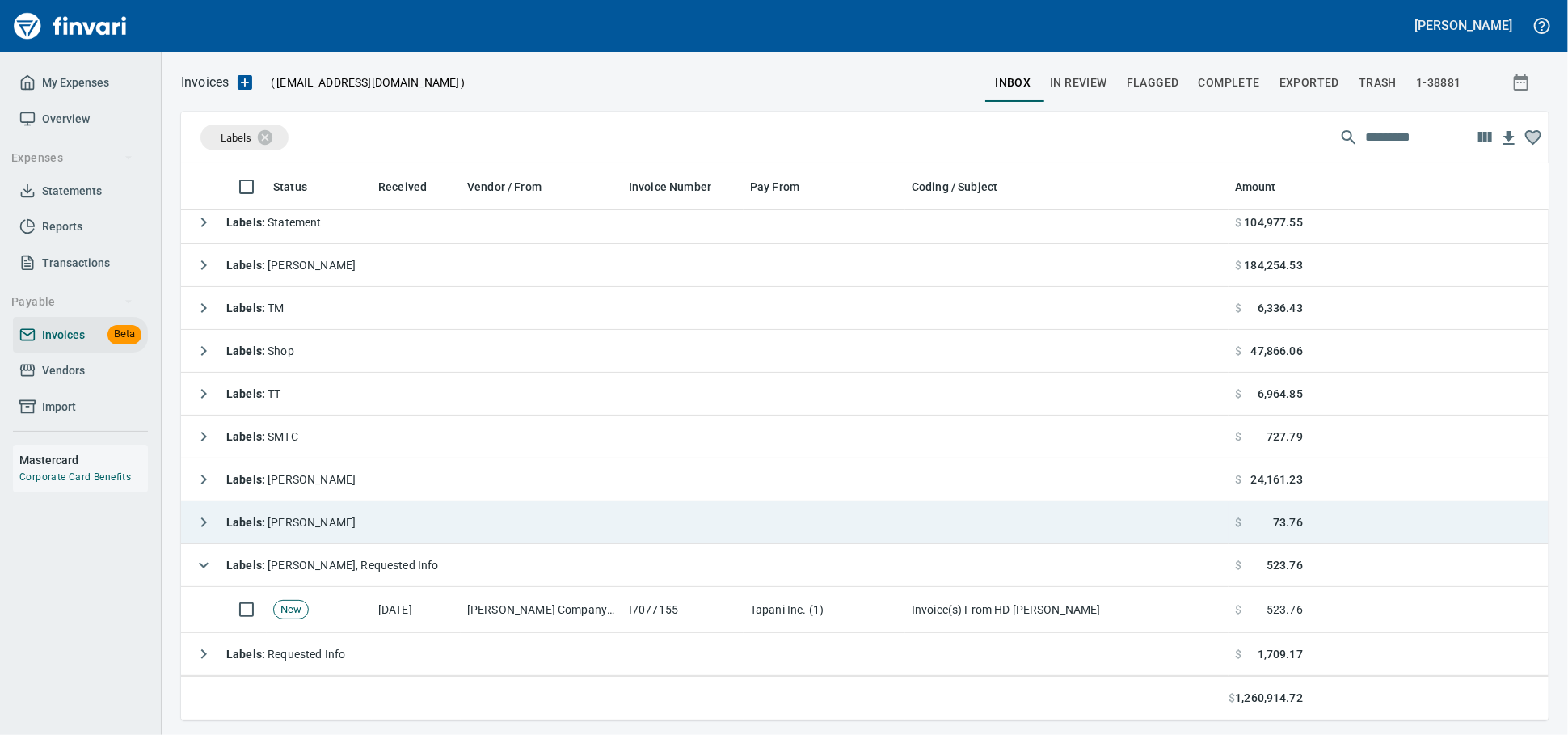
click at [416, 575] on td "Labels : Heidi, Requested Info" at bounding box center [704, 565] width 1047 height 42
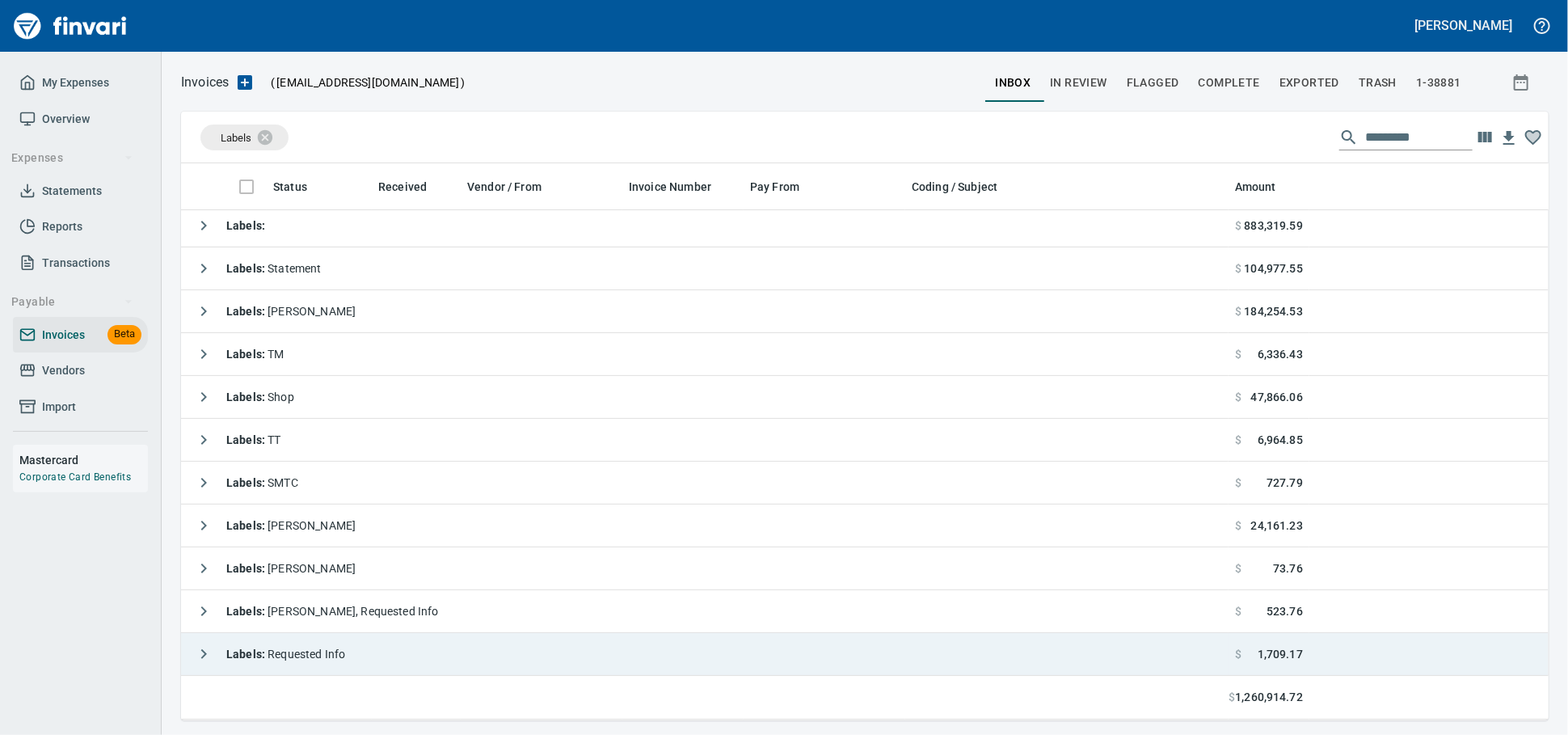
click at [396, 648] on td "Labels : Requested Info" at bounding box center [704, 654] width 1047 height 42
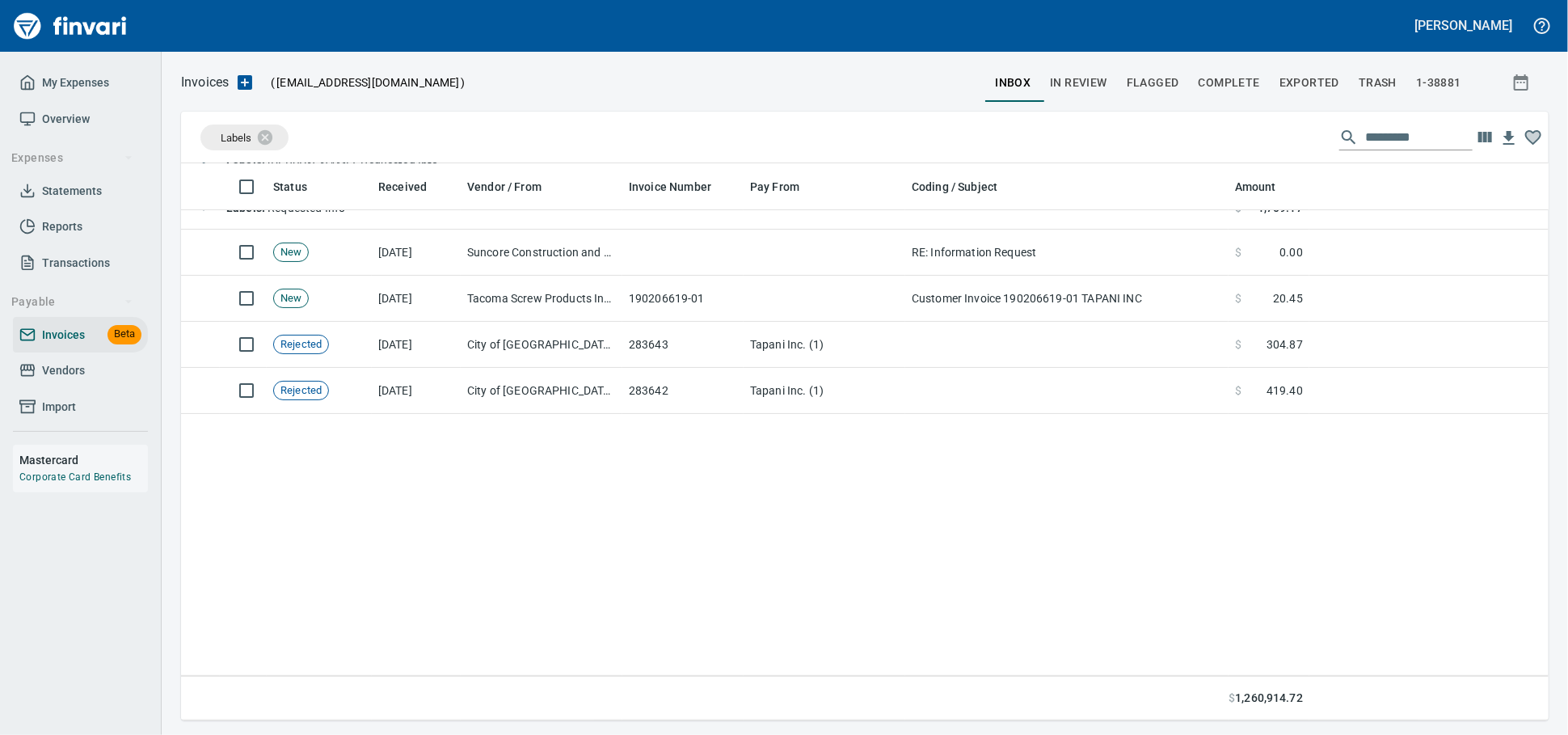
scroll to position [0, 0]
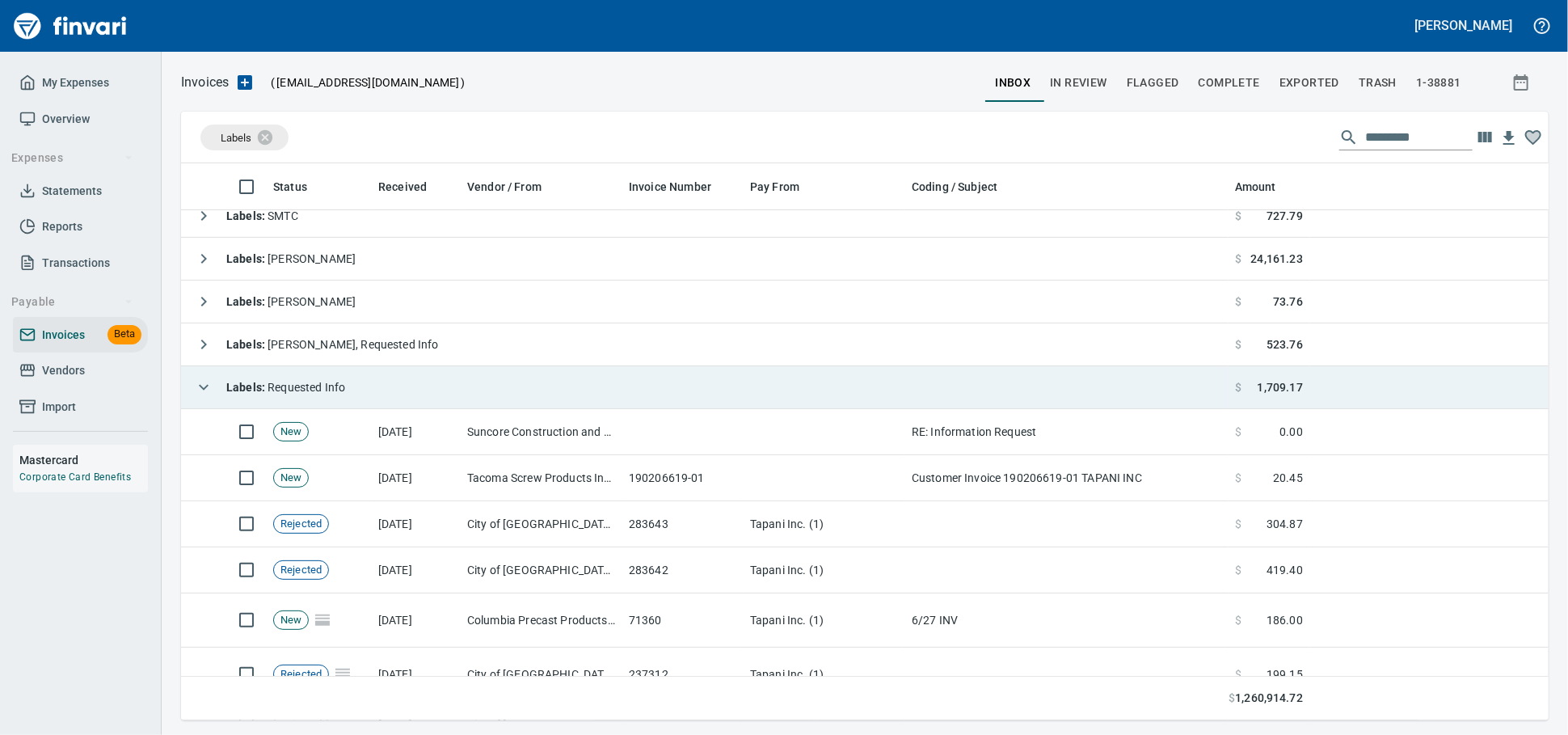
click at [383, 396] on td "Labels : Requested Info" at bounding box center [704, 387] width 1047 height 42
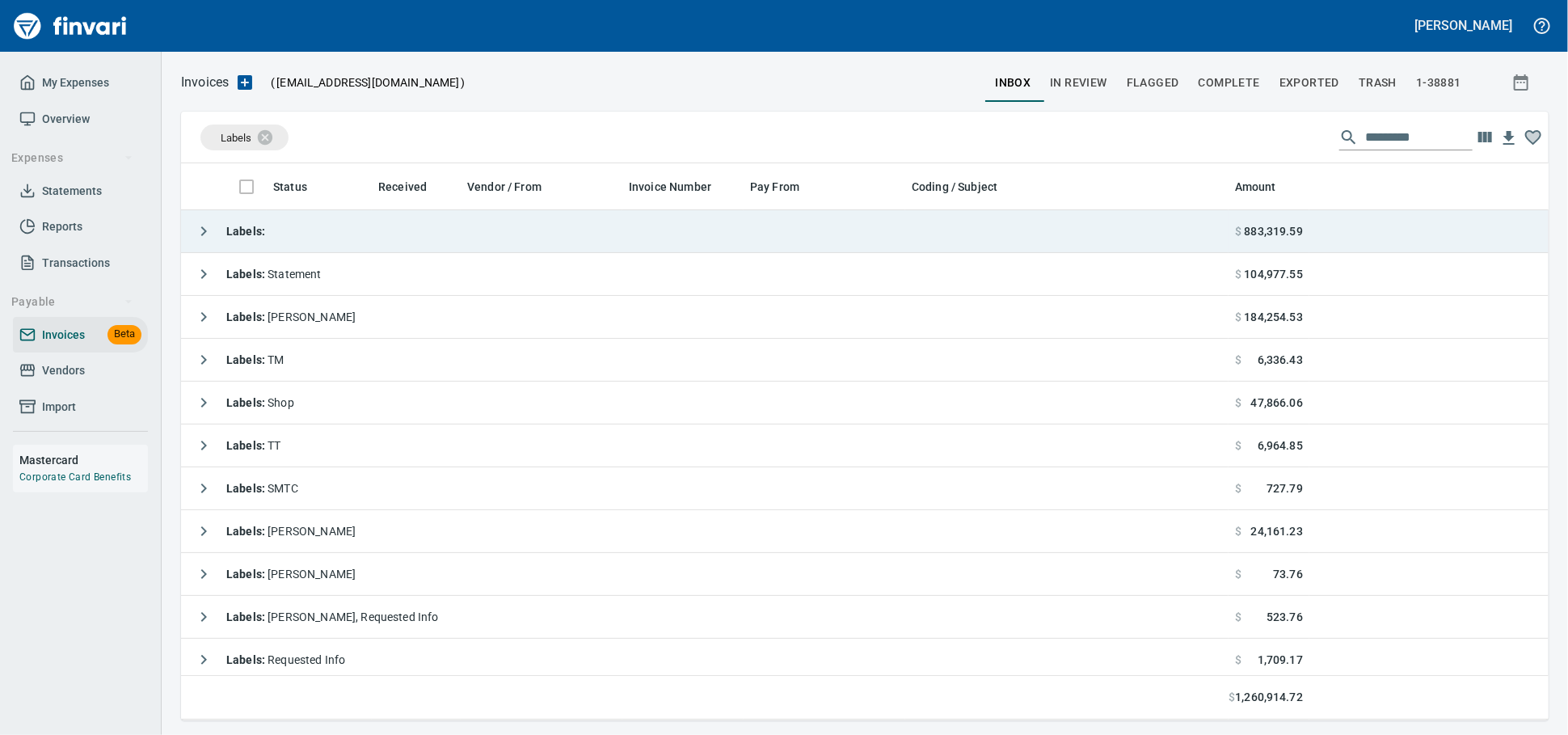
click at [329, 240] on td "Labels :" at bounding box center [704, 231] width 1047 height 42
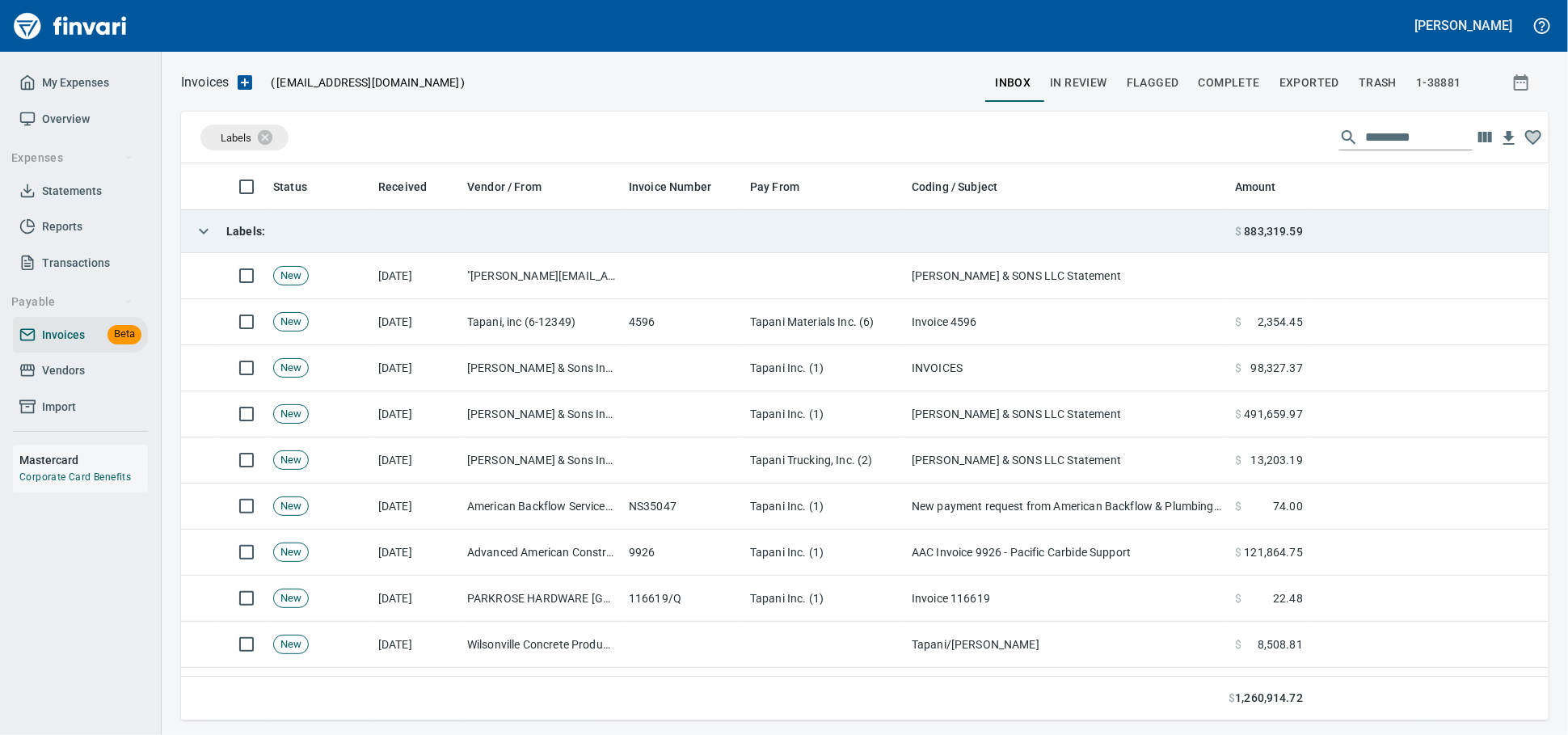
click at [329, 240] on td "Labels :" at bounding box center [704, 231] width 1047 height 42
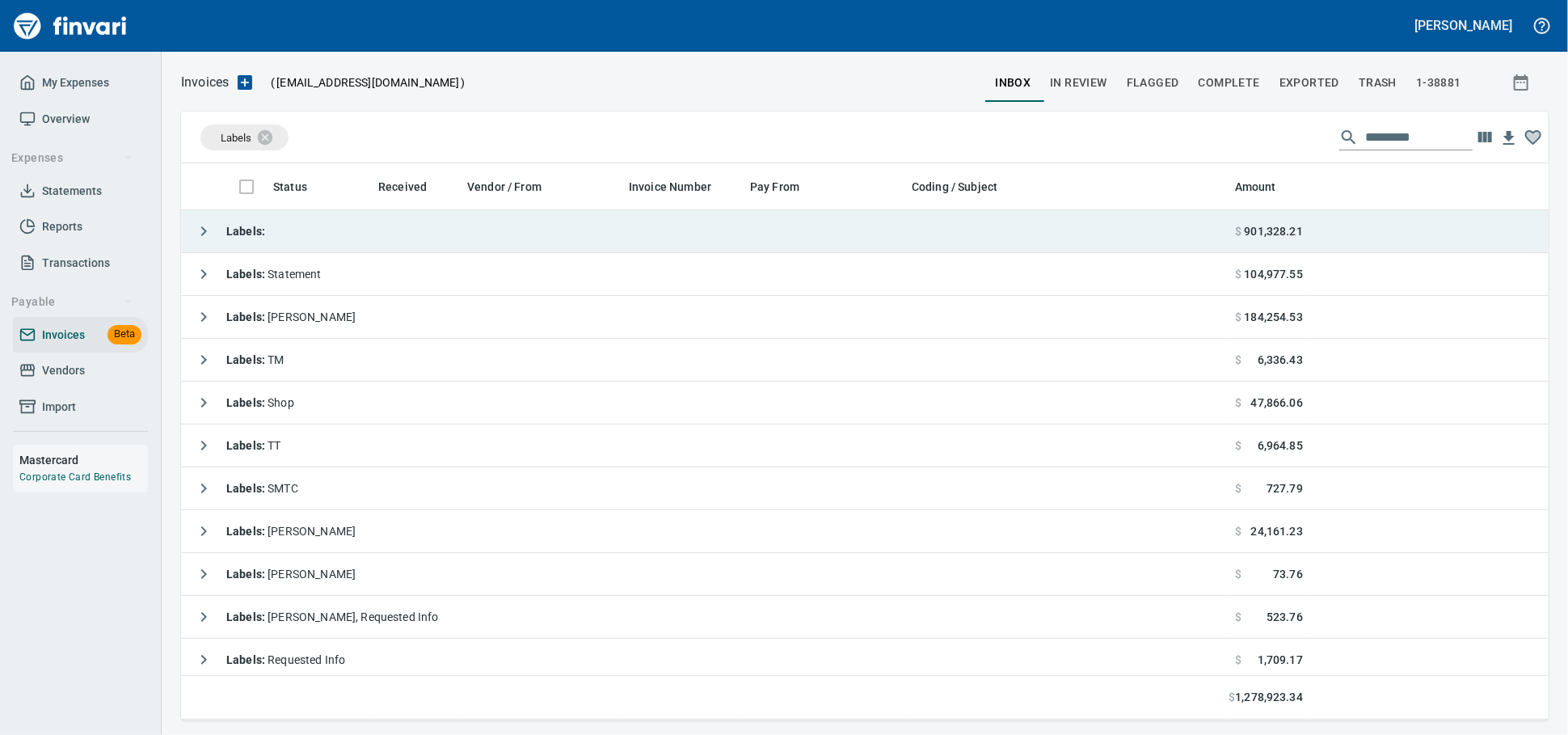
click at [353, 238] on td "Labels :" at bounding box center [704, 231] width 1047 height 42
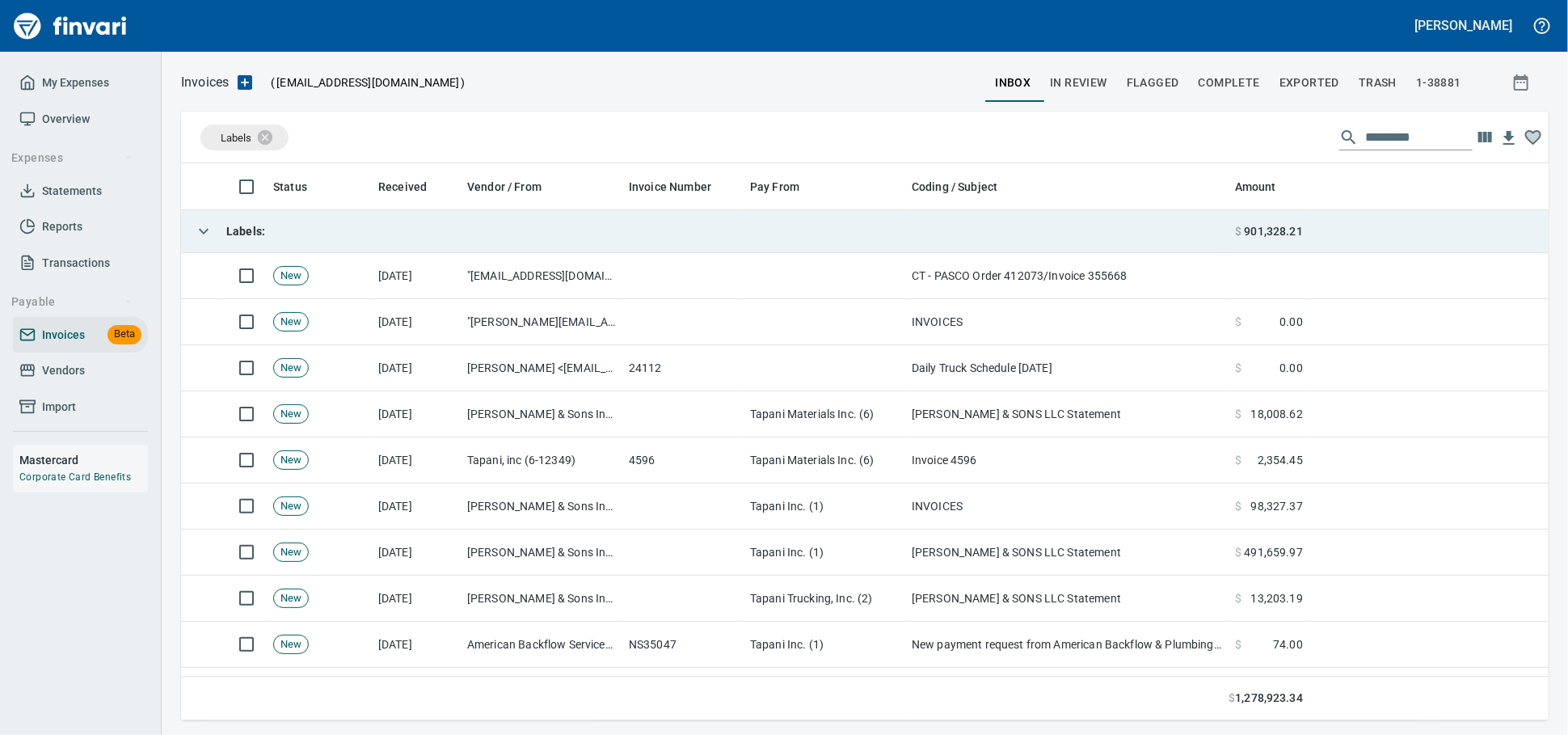
click at [344, 235] on td "Labels :" at bounding box center [704, 231] width 1047 height 42
